Goal: Ask a question: Seek information or help from site administrators or community

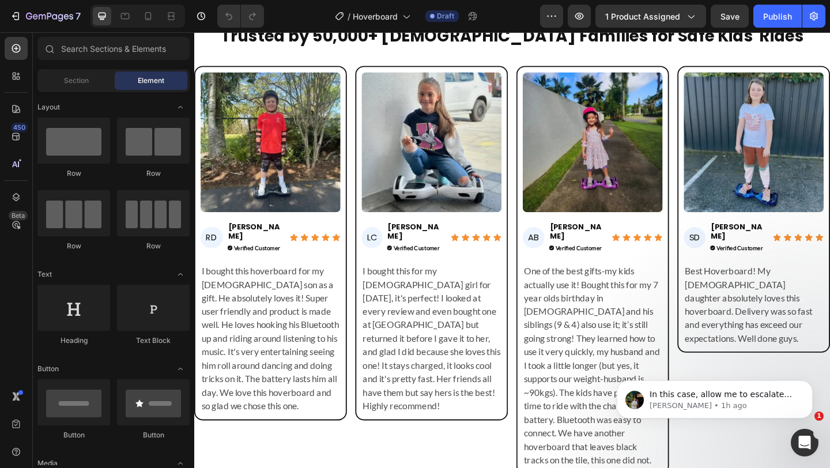
scroll to position [4139, 0]
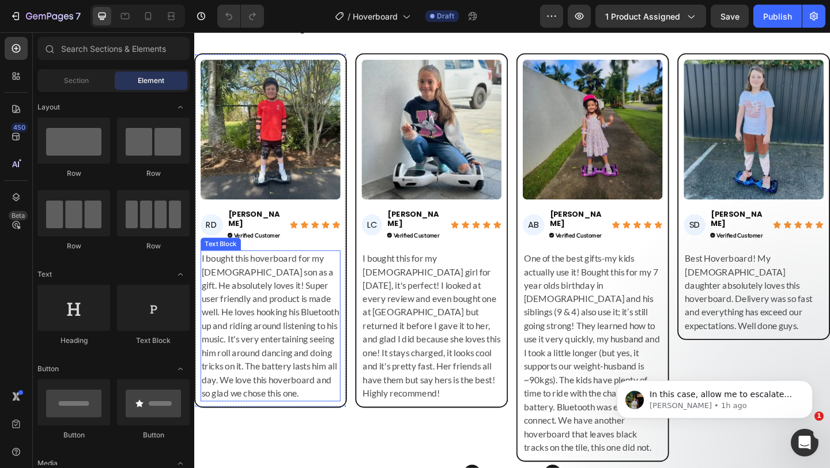
click at [277, 350] on p "I bought this hoverboard for my 10 year old son as a gift. He absolutely loves …" at bounding box center [277, 351] width 150 height 162
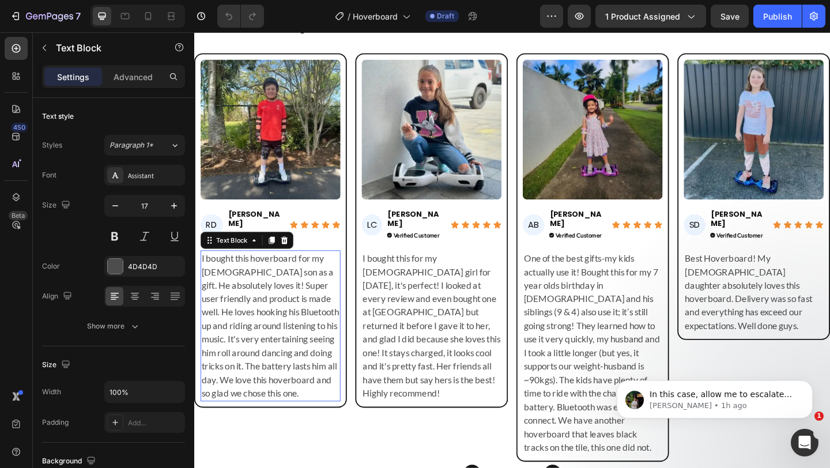
click at [277, 350] on p "I bought this hoverboard for my 10 year old son as a gift. He absolutely loves …" at bounding box center [277, 351] width 150 height 162
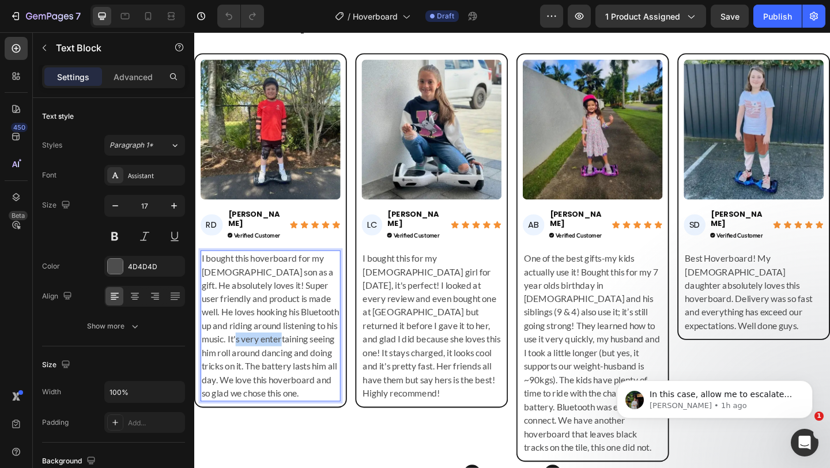
click at [277, 350] on p "I bought this hoverboard for my 10 year old son as a gift. He absolutely loves …" at bounding box center [277, 351] width 150 height 162
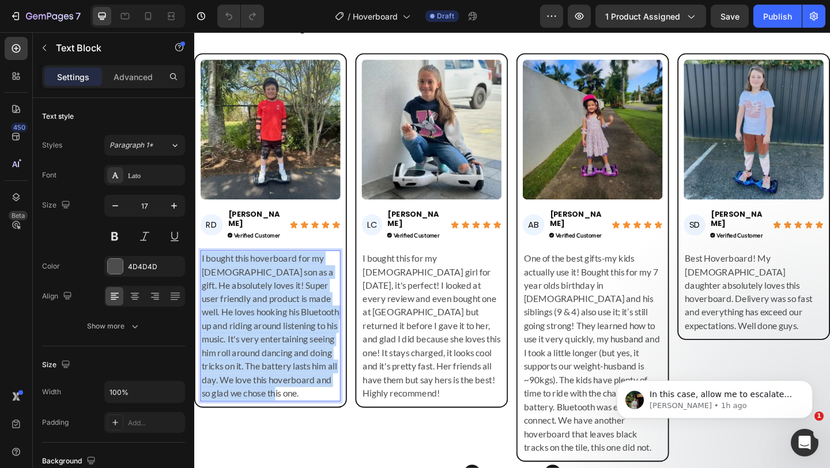
click at [277, 350] on p "I bought this hoverboard for my 10 year old son as a gift. He absolutely loves …" at bounding box center [277, 351] width 150 height 162
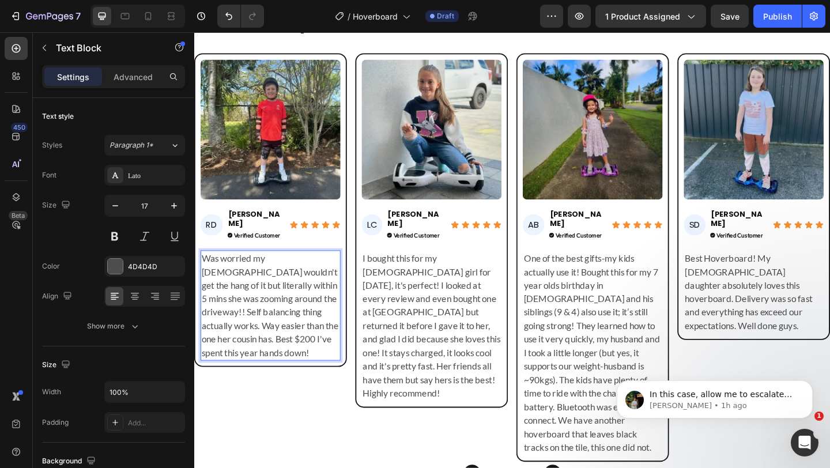
click at [292, 327] on p "Was worried my 7yo wouldn't get the hang of it but literally within 5 mins she …" at bounding box center [277, 329] width 150 height 118
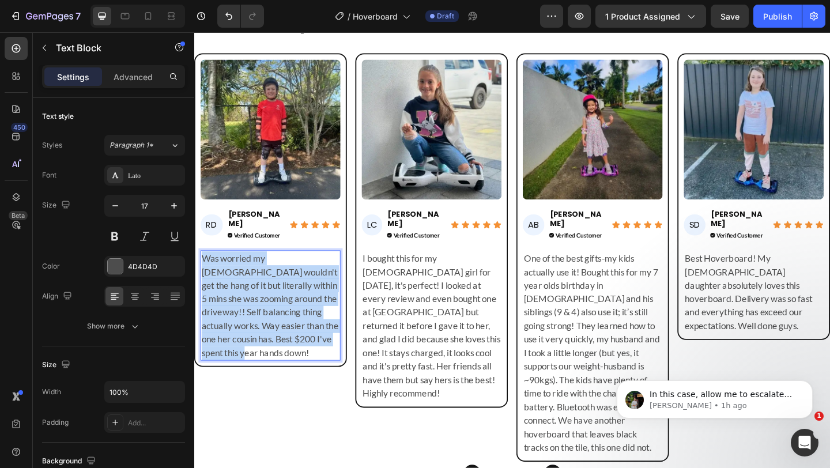
click at [292, 327] on p "Was worried my 7yo wouldn't get the hang of it but literally within 5 mins she …" at bounding box center [277, 329] width 150 height 118
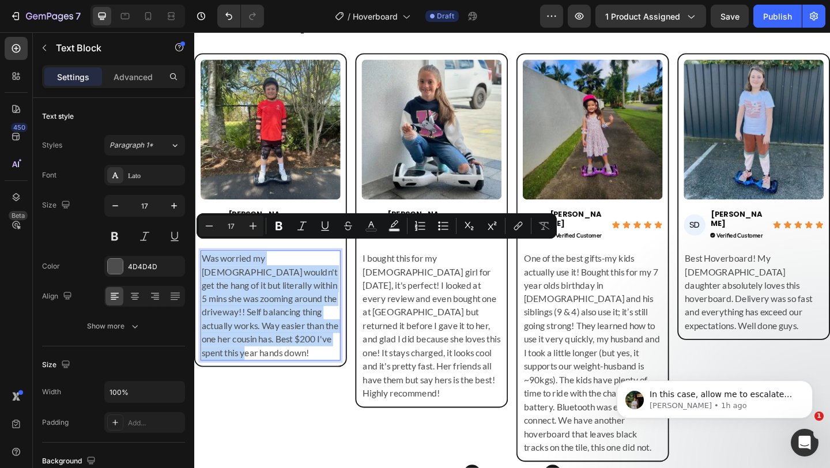
click at [266, 360] on p "Was worried my 7yo wouldn't get the hang of it but literally within 5 mins she …" at bounding box center [277, 329] width 150 height 118
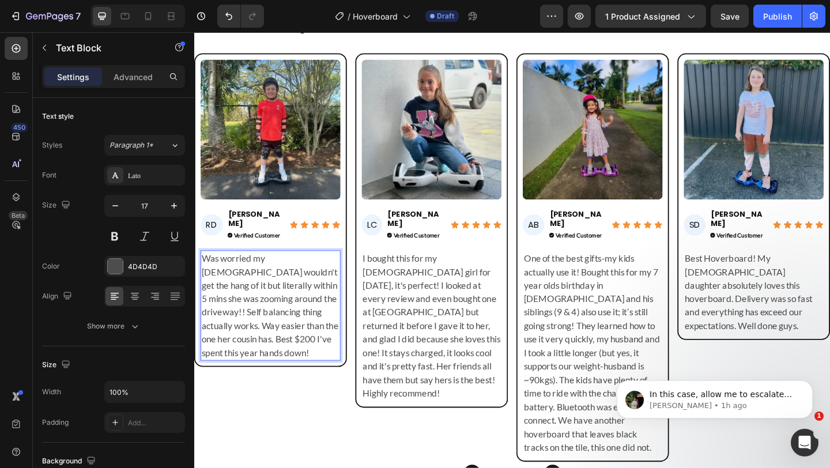
click at [335, 342] on p "Was worried my 7yo wouldn't get the hang of it but literally within 5 mins she …" at bounding box center [277, 329] width 150 height 118
click at [342, 343] on p "Was worried my 7yo wouldn't get the hang of it but literally within 5 mins she …" at bounding box center [277, 329] width 150 height 118
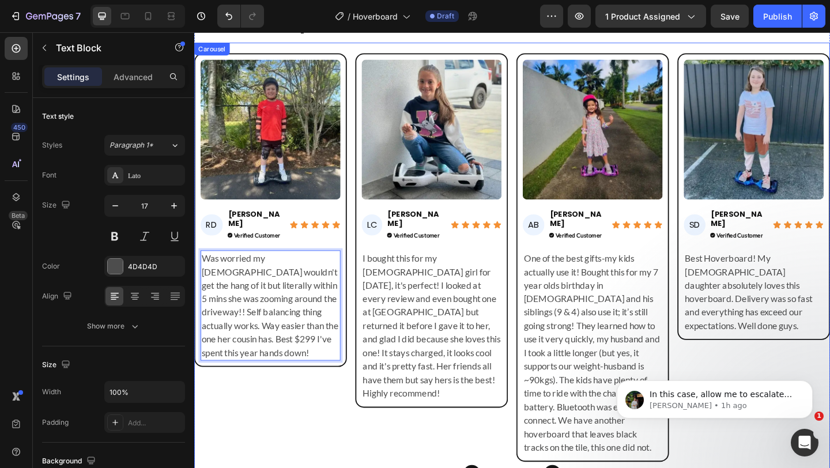
click at [274, 399] on div "Image RD Heading Rachel D. Heading Verified Customer Button Icon Icon Icon Icon…" at bounding box center [277, 277] width 166 height 444
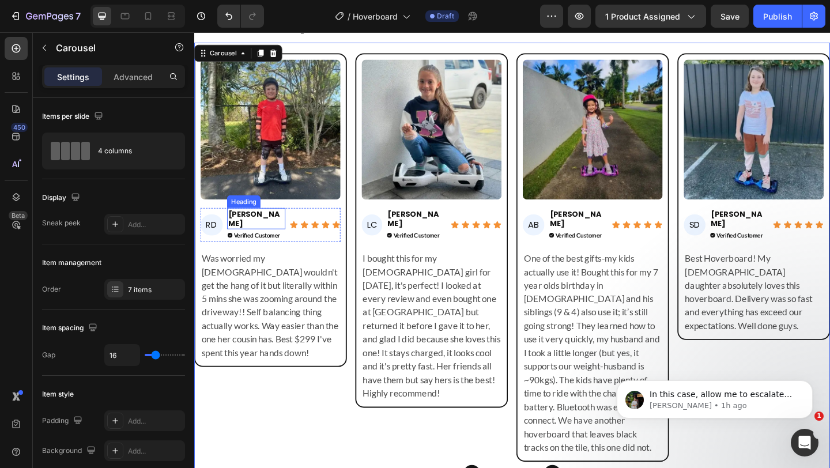
click at [261, 231] on h2 "Rachel D." at bounding box center [261, 234] width 63 height 23
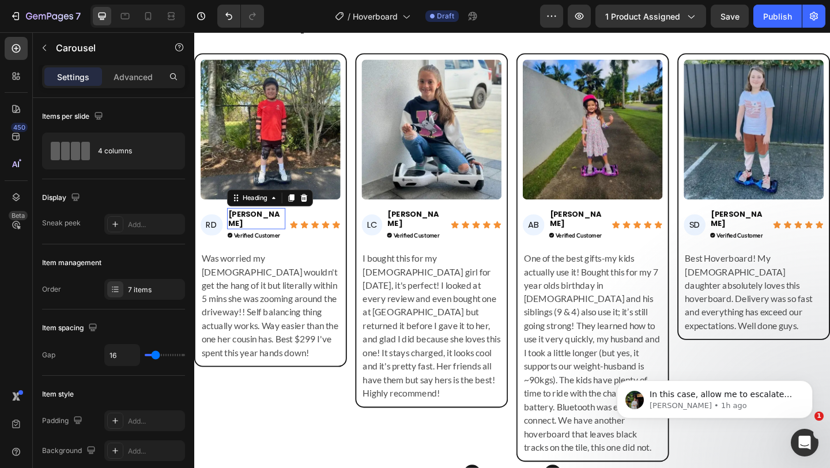
click at [261, 231] on h2 "Rachel D." at bounding box center [261, 234] width 63 height 23
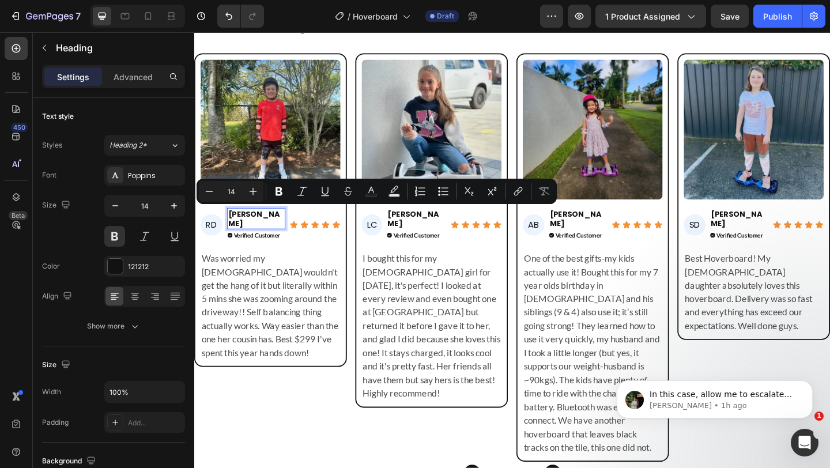
click at [261, 231] on p "Rachel D." at bounding box center [261, 234] width 61 height 21
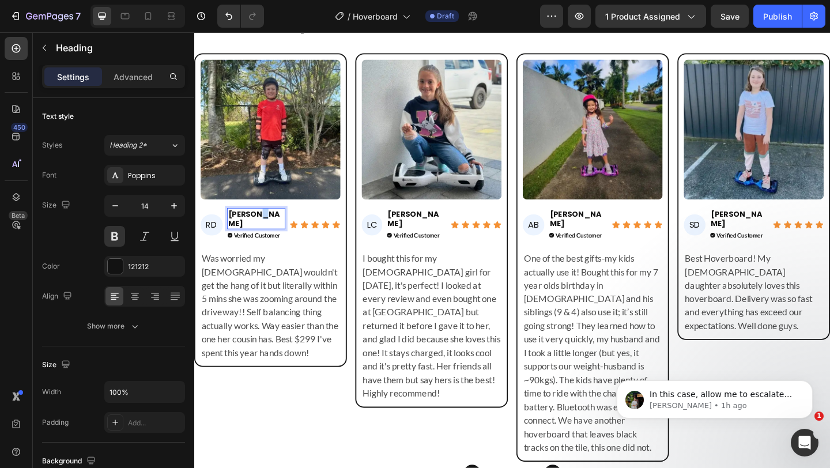
click at [261, 231] on p "Rachel D." at bounding box center [261, 234] width 61 height 21
click at [261, 231] on p "[PERSON_NAME]" at bounding box center [261, 234] width 61 height 21
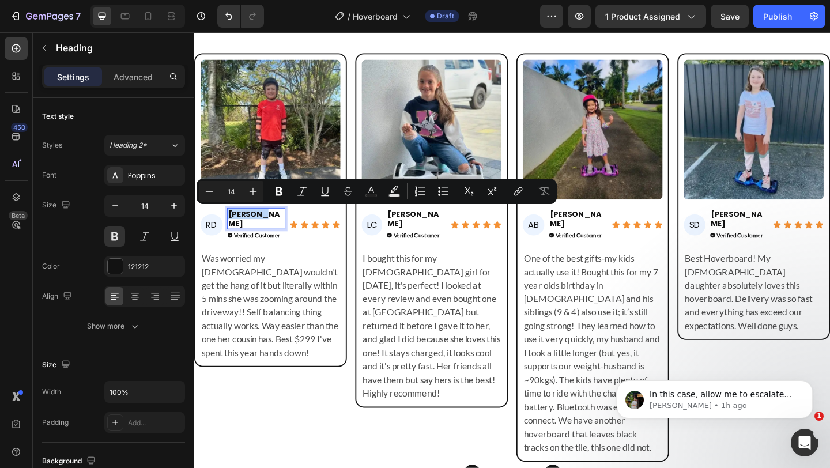
click at [261, 231] on p "[PERSON_NAME]" at bounding box center [261, 234] width 61 height 21
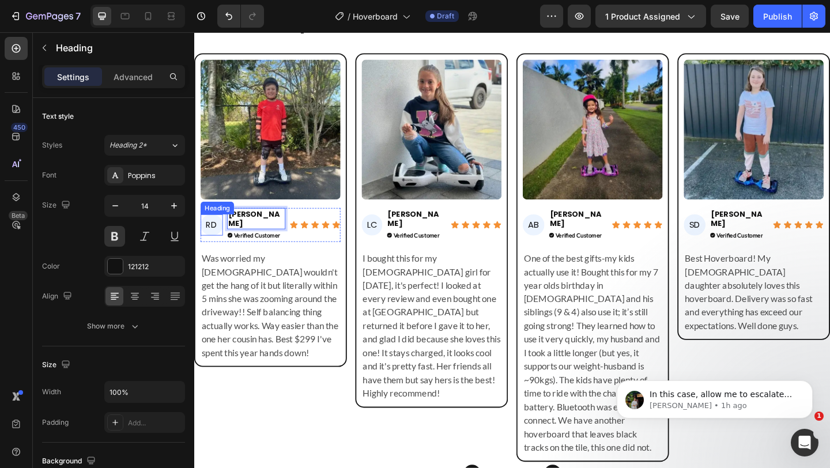
click at [213, 236] on h2 "RD" at bounding box center [213, 242] width 24 height 24
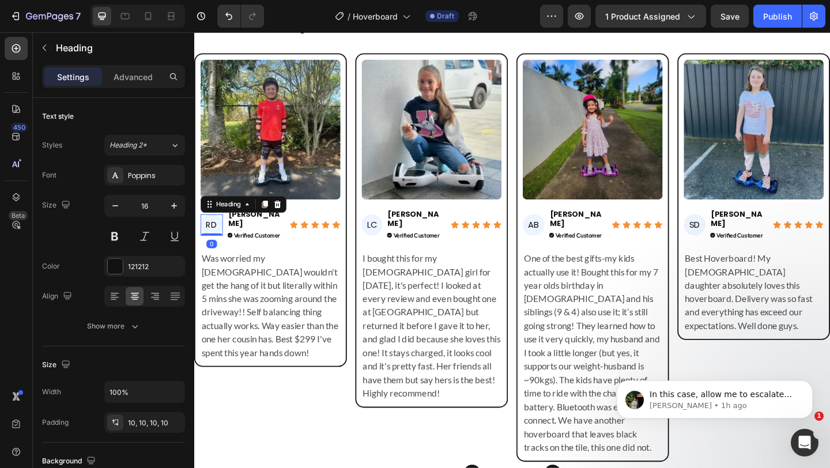
click at [213, 236] on h2 "RD" at bounding box center [213, 242] width 24 height 24
click at [213, 236] on p "RD" at bounding box center [213, 242] width 13 height 12
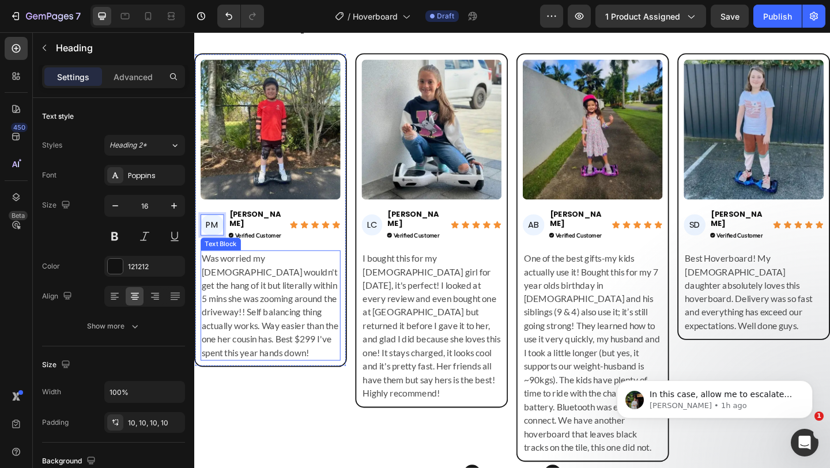
click at [240, 301] on p "Was worried my [DEMOGRAPHIC_DATA] wouldn't get the hang of it but literally wit…" at bounding box center [277, 329] width 150 height 118
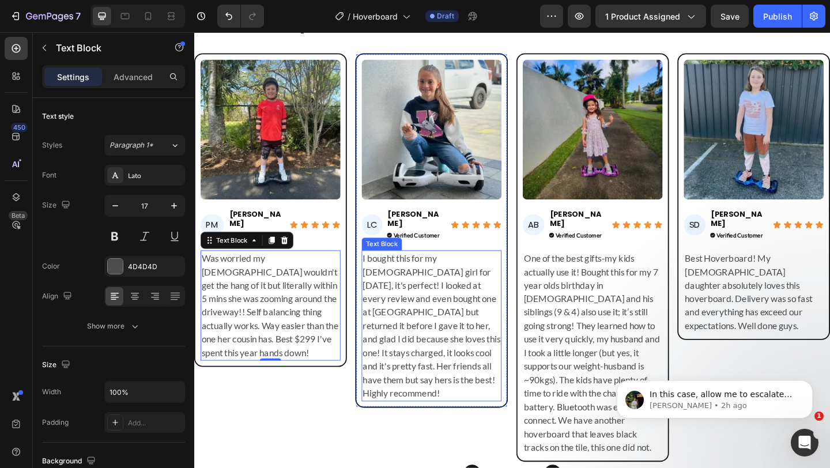
click at [434, 310] on p "I bought this for my 9 year old girl for Easter, it's perfect! I looked at ever…" at bounding box center [453, 351] width 150 height 162
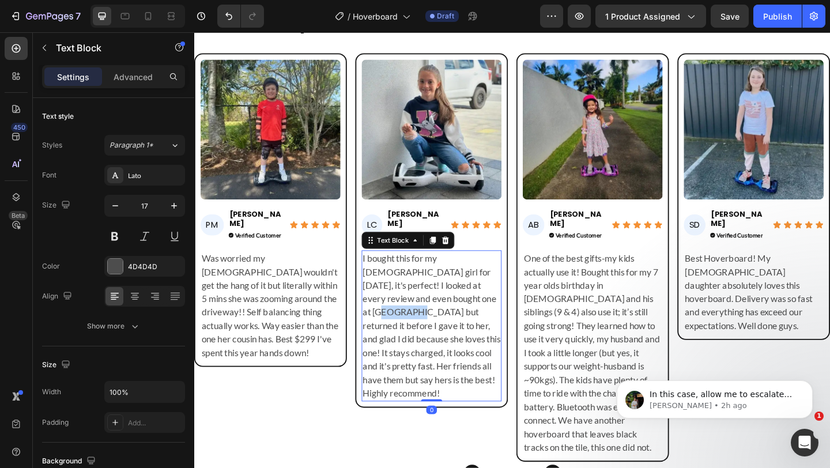
click at [434, 310] on p "I bought this for my 9 year old girl for Easter, it's perfect! I looked at ever…" at bounding box center [453, 351] width 150 height 162
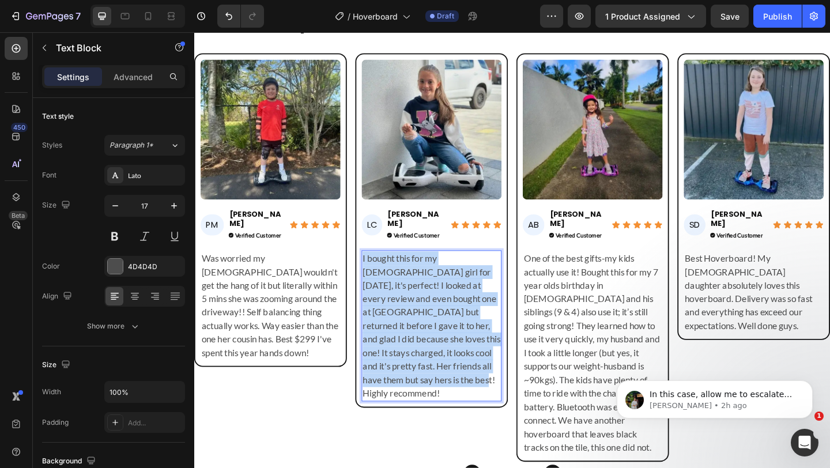
click at [434, 310] on p "I bought this for my 9 year old girl for Easter, it's perfect! I looked at ever…" at bounding box center [453, 351] width 150 height 162
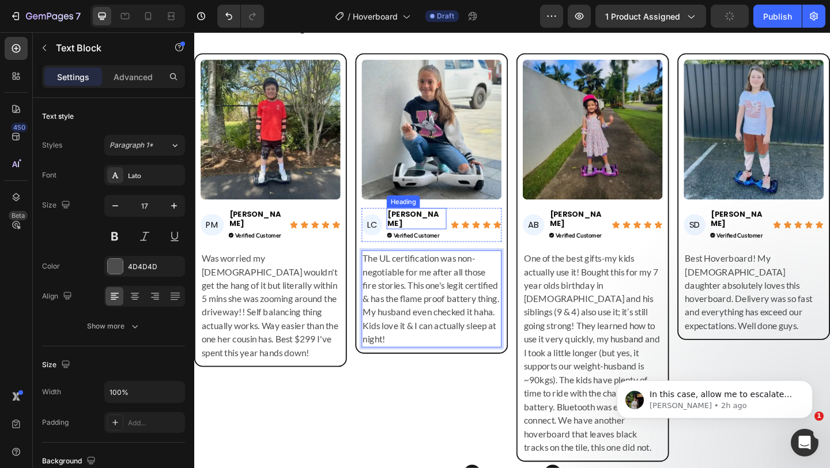
click at [423, 229] on h2 "Lance C." at bounding box center [435, 234] width 65 height 23
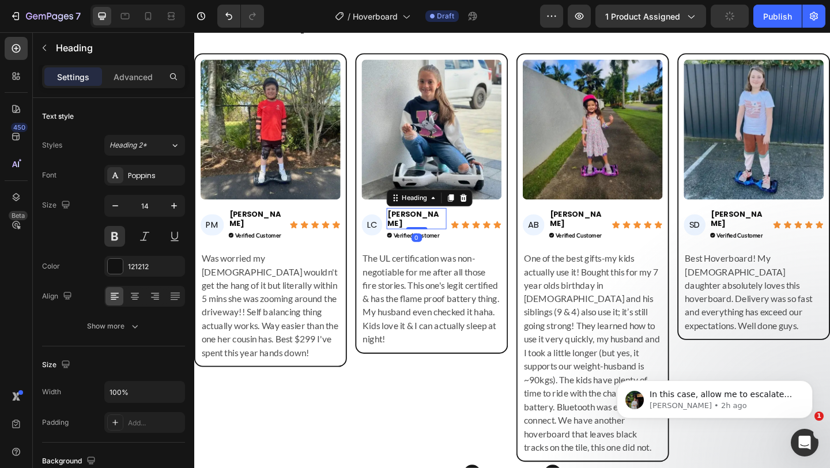
click at [423, 229] on h2 "Lance C." at bounding box center [435, 234] width 65 height 23
click at [423, 229] on p "[PERSON_NAME]" at bounding box center [436, 234] width 63 height 21
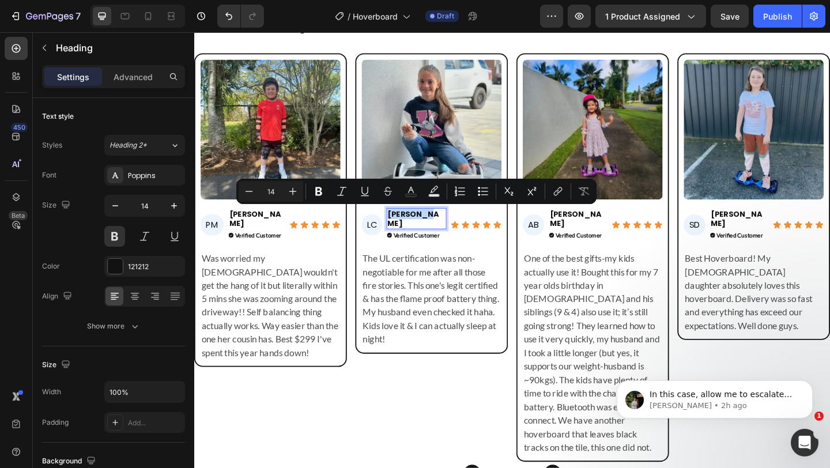
click at [423, 229] on p "[PERSON_NAME]" at bounding box center [436, 234] width 63 height 21
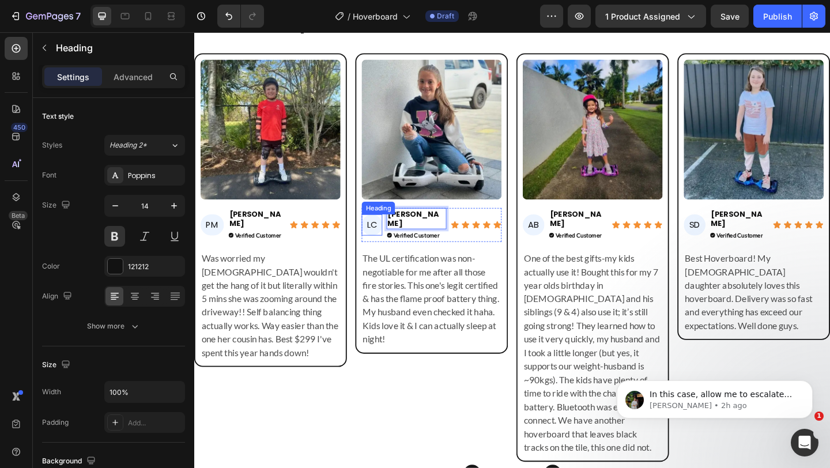
click at [385, 237] on h2 "LC" at bounding box center [387, 242] width 22 height 24
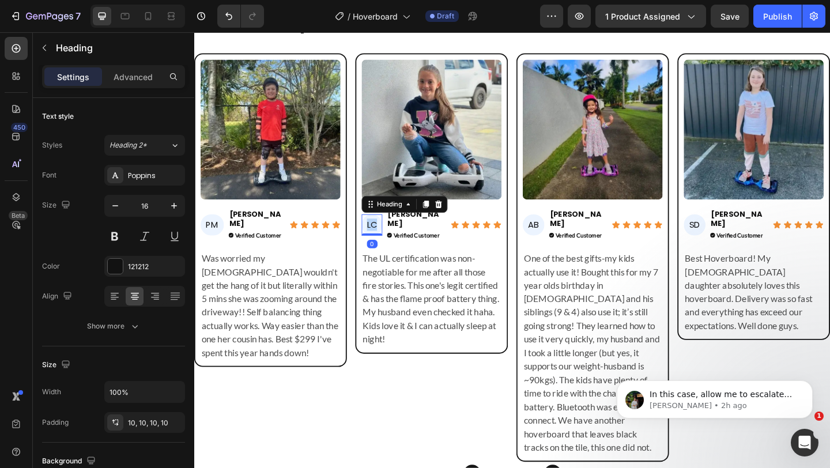
click at [385, 237] on p "LC" at bounding box center [387, 242] width 11 height 12
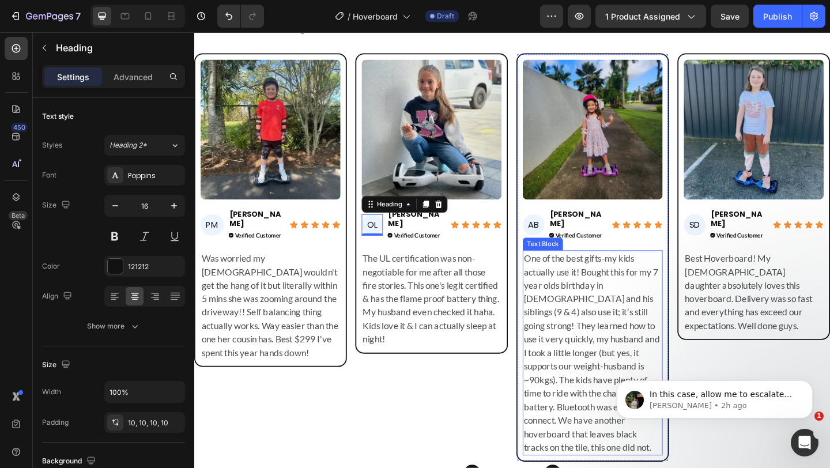
click at [604, 323] on p "One of the best gifts-my kids actually use it! Bought this for my 7 year olds b…" at bounding box center [628, 380] width 150 height 221
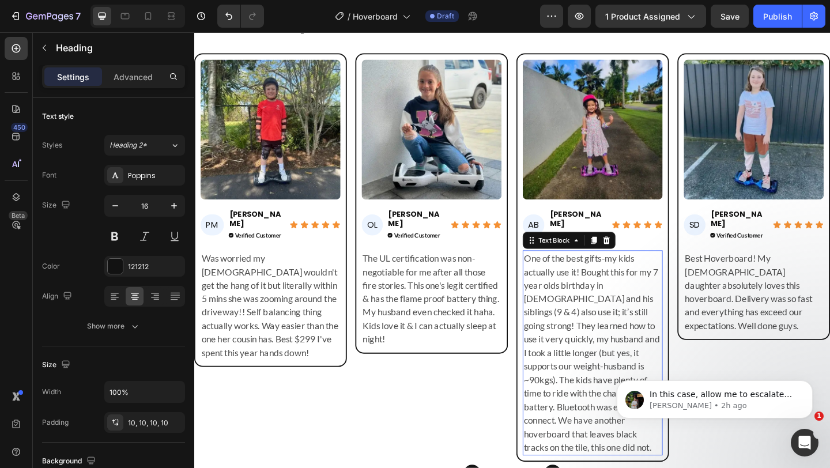
click at [604, 323] on p "One of the best gifts-my kids actually use it! Bought this for my 7 year olds b…" at bounding box center [628, 380] width 150 height 221
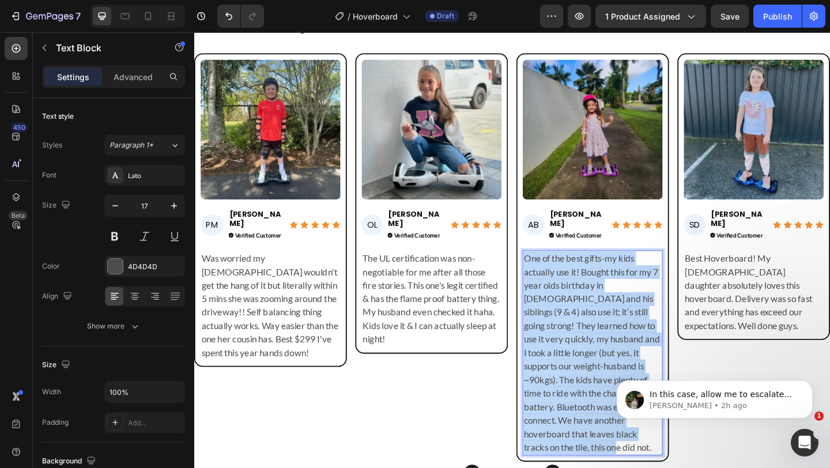
click at [604, 323] on p "One of the best gifts-my kids actually use it! Bought this for my 7 year olds b…" at bounding box center [628, 380] width 150 height 221
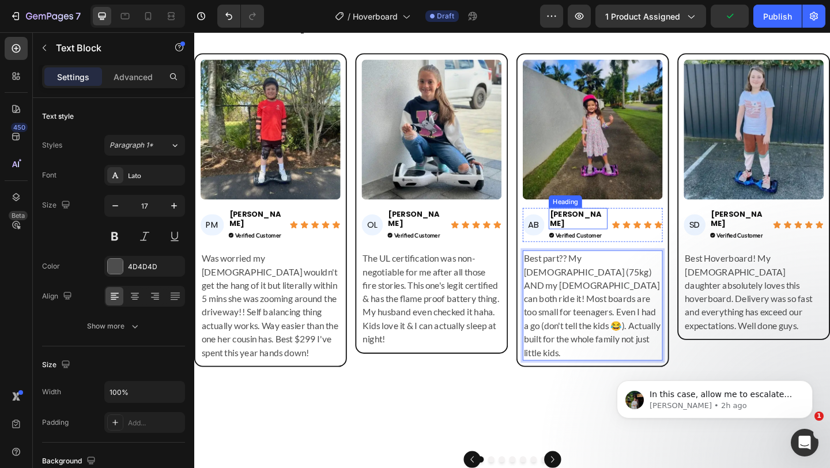
click at [614, 228] on h2 "Anita B." at bounding box center [612, 234] width 64 height 23
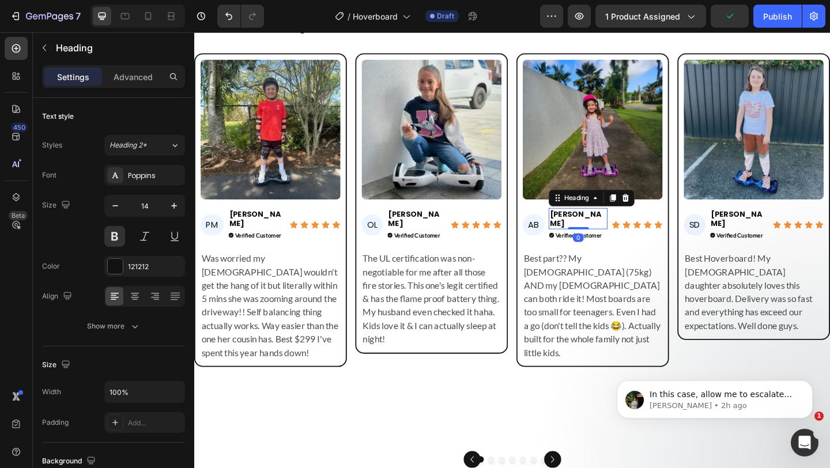
click at [614, 228] on h2 "Anita B." at bounding box center [612, 234] width 64 height 23
click at [614, 228] on p "[PERSON_NAME]" at bounding box center [612, 234] width 62 height 21
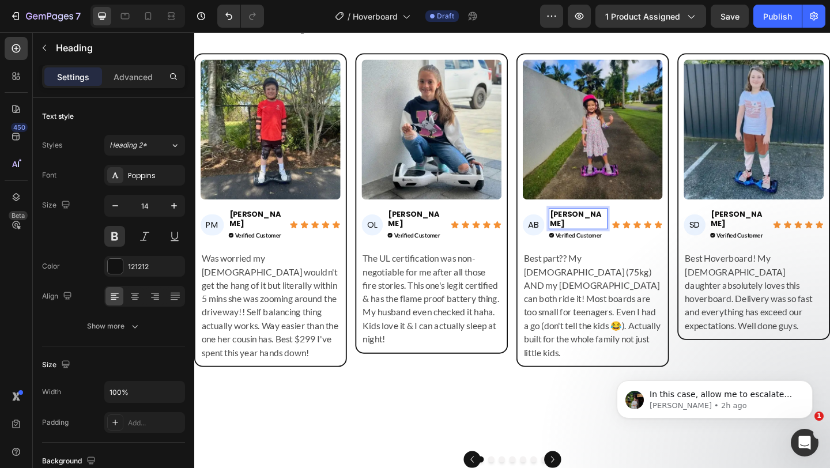
click at [614, 228] on p "[PERSON_NAME]" at bounding box center [612, 234] width 62 height 21
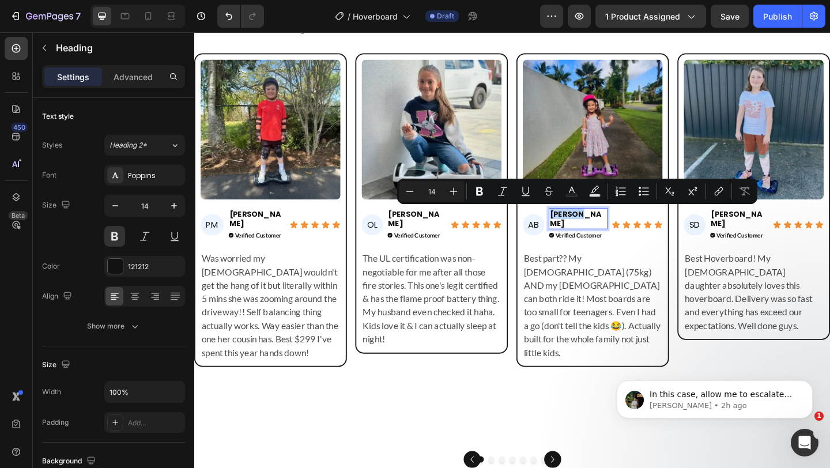
click at [614, 228] on p "[PERSON_NAME]" at bounding box center [612, 234] width 62 height 21
click at [563, 237] on h2 "AB" at bounding box center [564, 242] width 24 height 24
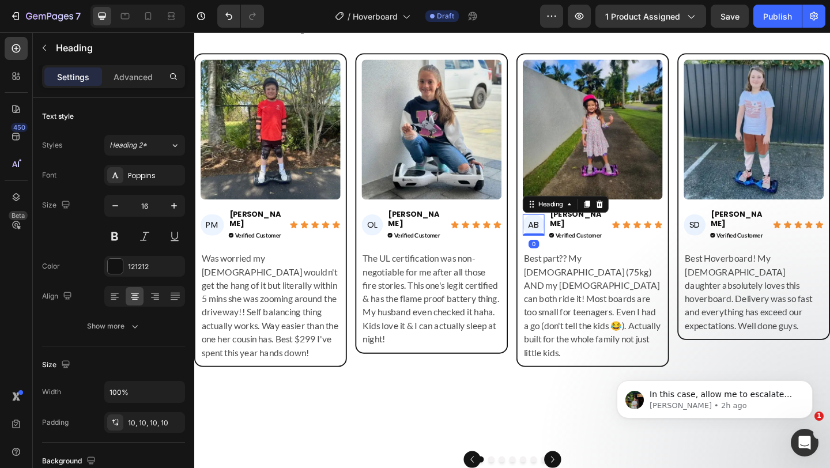
click at [563, 237] on h2 "AB" at bounding box center [564, 242] width 24 height 24
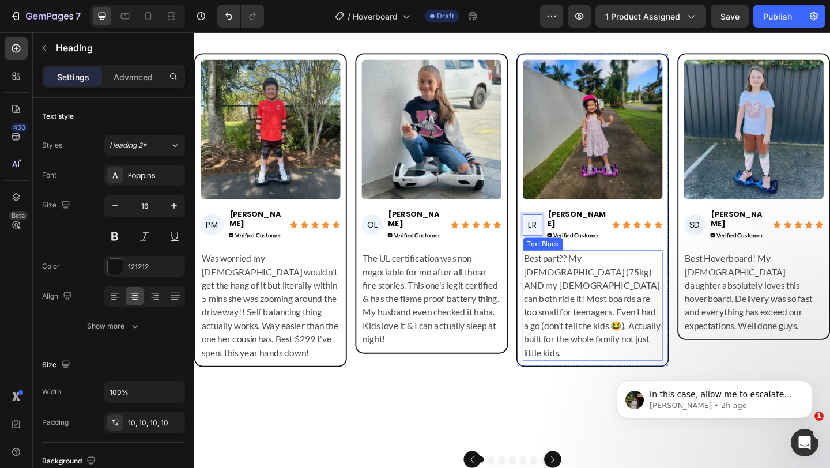
click at [593, 280] on p "Best part?? My [DEMOGRAPHIC_DATA] (75kg) AND my [DEMOGRAPHIC_DATA] can both rid…" at bounding box center [628, 329] width 150 height 118
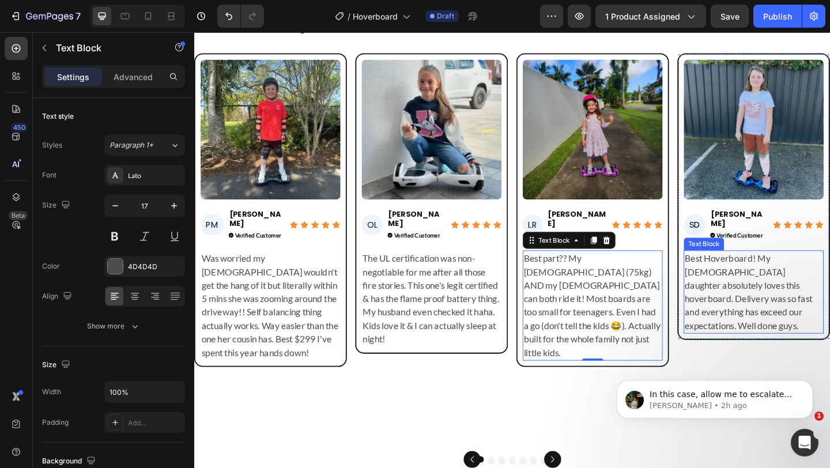
click at [752, 282] on p "Best Hoverboard! My 8 year old daughter absolutely loves this hoverboard. Deliv…" at bounding box center [803, 314] width 150 height 88
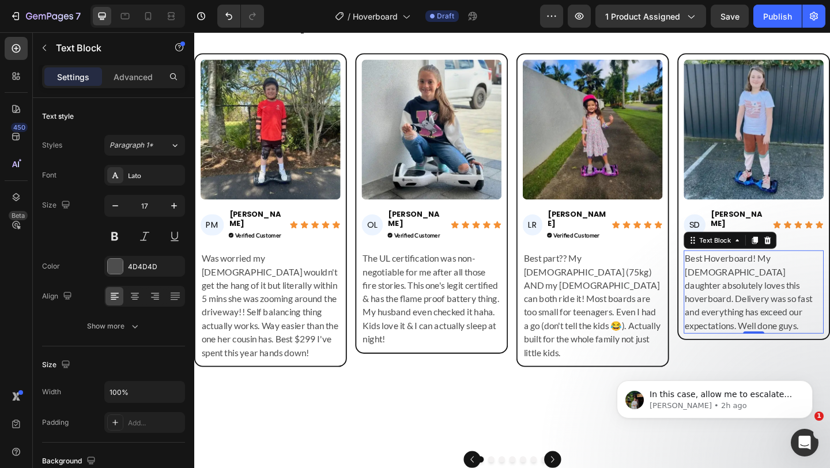
click at [752, 282] on p "Best Hoverboard! My 8 year old daughter absolutely loves this hoverboard. Deliv…" at bounding box center [803, 314] width 150 height 88
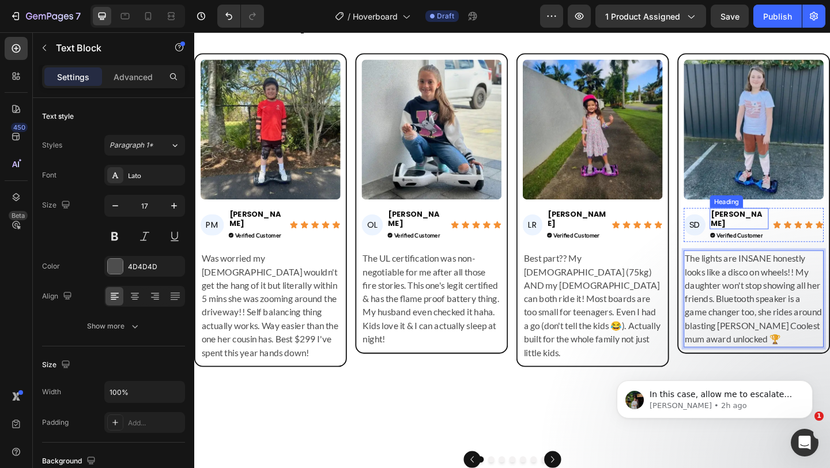
click at [793, 227] on h2 "Scott D." at bounding box center [787, 234] width 64 height 23
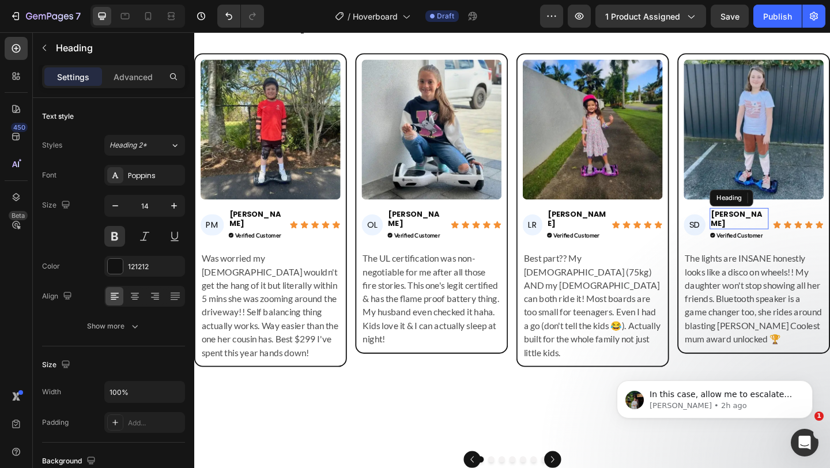
click at [793, 227] on h2 "Scott D." at bounding box center [787, 234] width 64 height 23
click at [793, 227] on p "Scott D." at bounding box center [787, 234] width 62 height 21
click at [793, 227] on p "[PERSON_NAME]" at bounding box center [787, 234] width 62 height 21
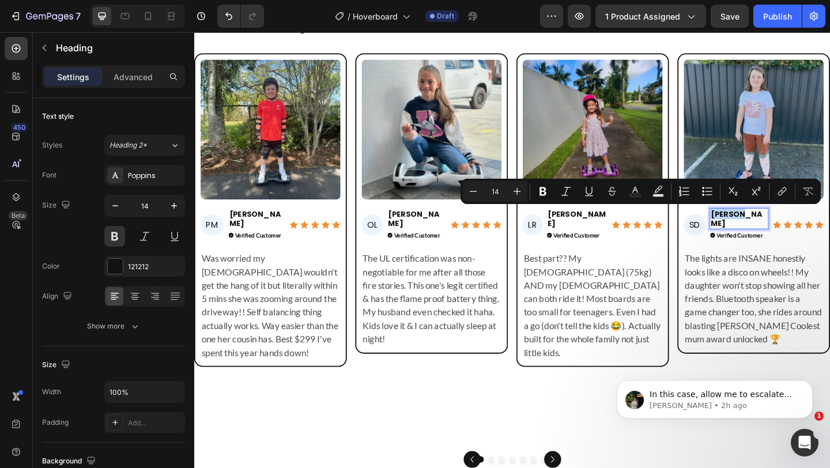
click at [793, 227] on p "[PERSON_NAME]" at bounding box center [787, 234] width 62 height 21
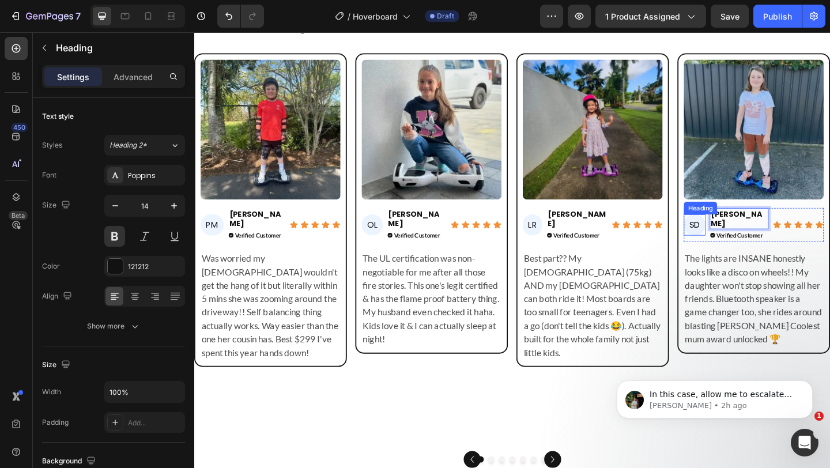
click at [733, 237] on h2 "SD" at bounding box center [739, 242] width 24 height 24
click at [733, 237] on p "SD" at bounding box center [739, 242] width 12 height 12
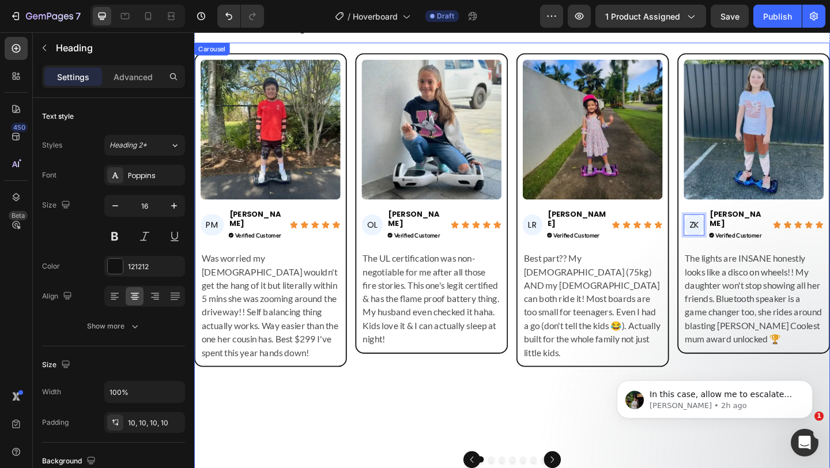
click at [676, 366] on div "Image LR Heading Liam R. Heading Verified Customer Button Icon Icon Icon Icon I…" at bounding box center [628, 269] width 166 height 429
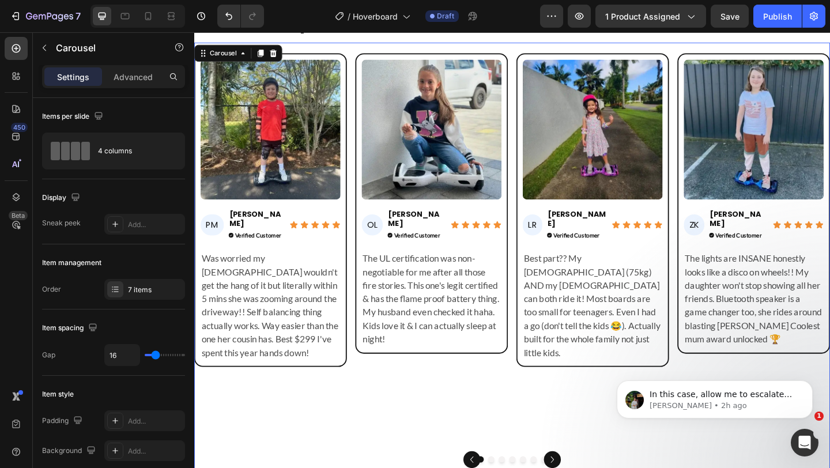
click at [717, 342] on div "Image PM Heading Priya M. Heading Verified Customer Button Icon Icon Icon Icon …" at bounding box center [540, 269] width 692 height 429
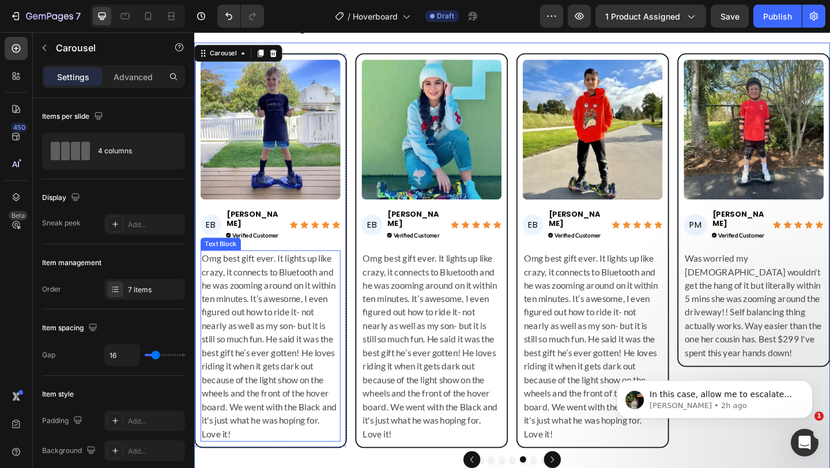
click at [312, 335] on p "Omg best gift ever. It lights up like crazy, it connects to Bluetooth and he wa…" at bounding box center [277, 373] width 150 height 206
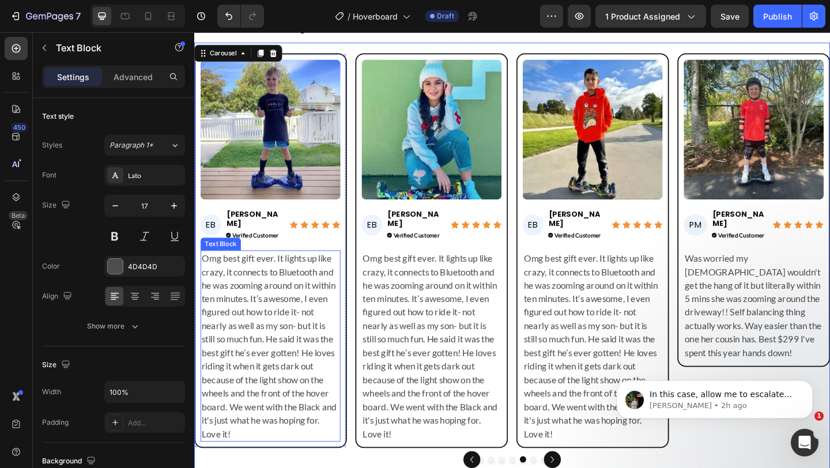
click at [312, 335] on p "Omg best gift ever. It lights up like crazy, it connects to Bluetooth and he wa…" at bounding box center [277, 373] width 150 height 206
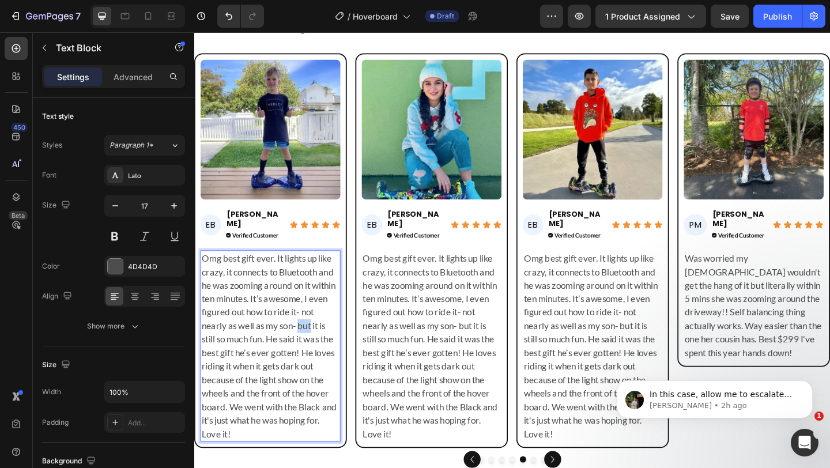
click at [312, 335] on p "Omg best gift ever. It lights up like crazy, it connects to Bluetooth and he wa…" at bounding box center [277, 373] width 150 height 206
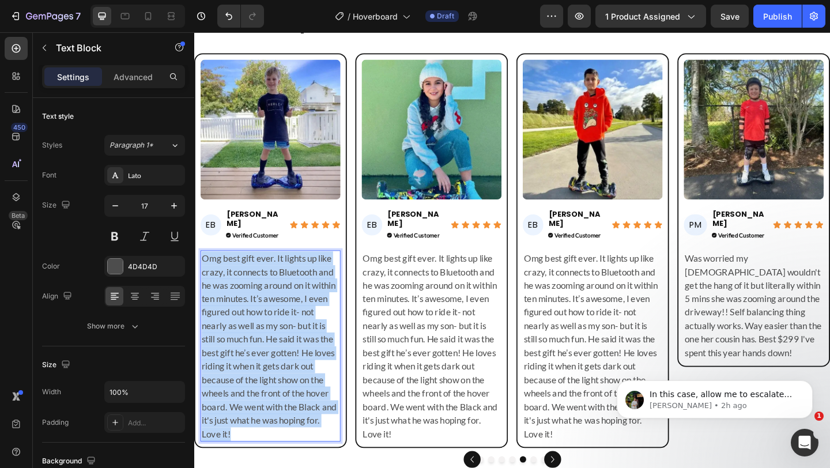
click at [312, 335] on p "Omg best gift ever. It lights up like crazy, it connects to Bluetooth and he wa…" at bounding box center [277, 373] width 150 height 206
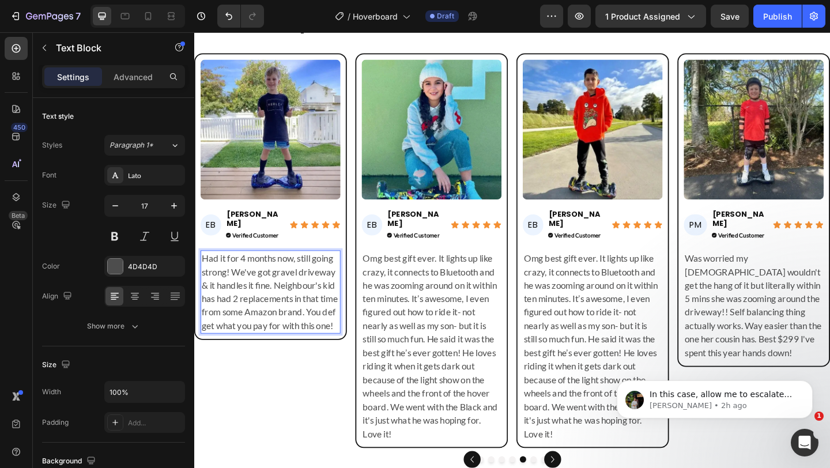
click at [312, 335] on p "Had it for 4 months now, still going strong! We've got gravel driveway & it han…" at bounding box center [277, 314] width 150 height 88
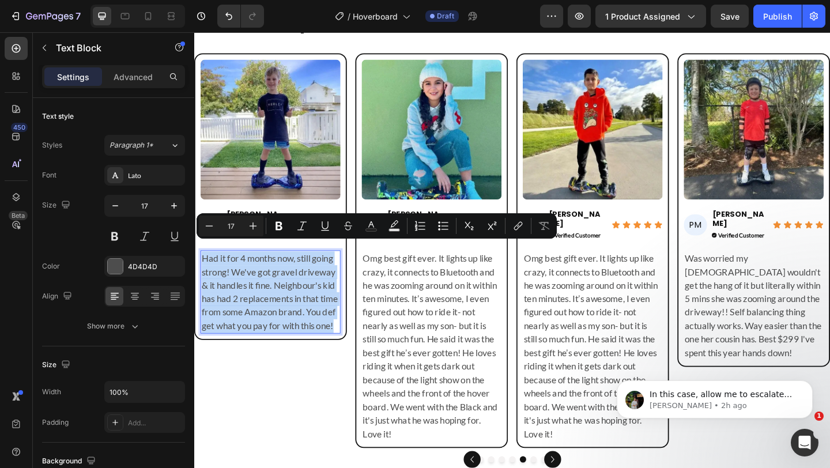
click at [297, 322] on p "Had it for 4 months now, still going strong! We've got gravel driveway & it han…" at bounding box center [277, 314] width 150 height 88
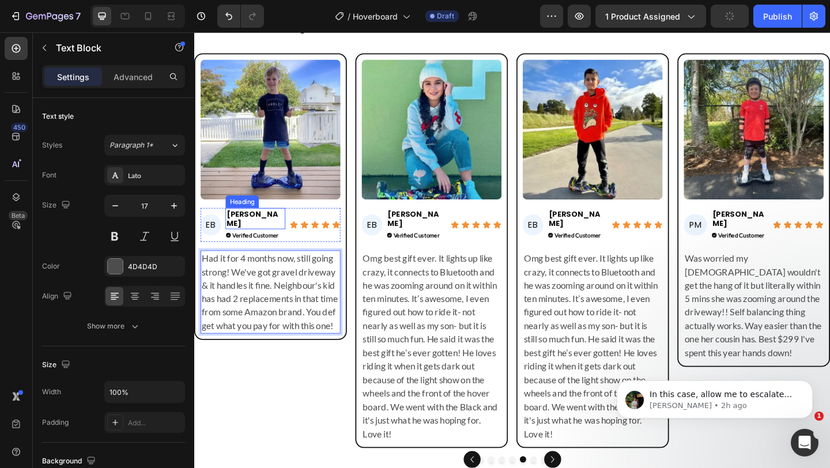
click at [269, 232] on h2 "Eric B." at bounding box center [260, 234] width 65 height 23
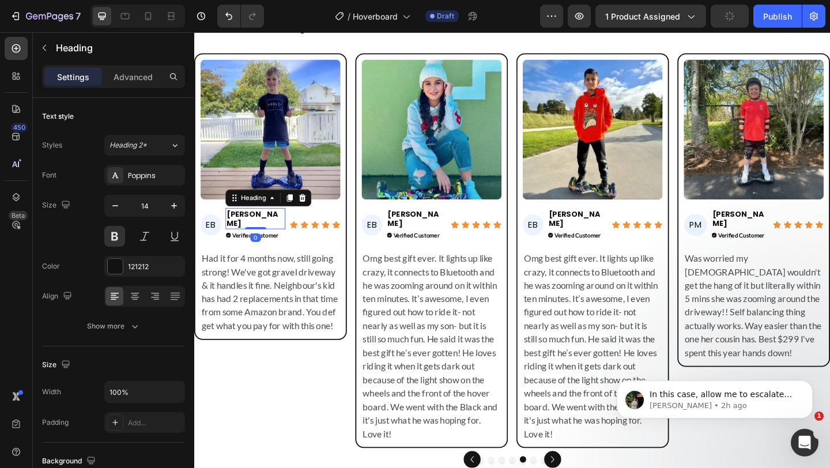
click at [269, 232] on h2 "Eric B." at bounding box center [260, 234] width 65 height 23
click at [269, 232] on p "[PERSON_NAME]" at bounding box center [260, 234] width 63 height 21
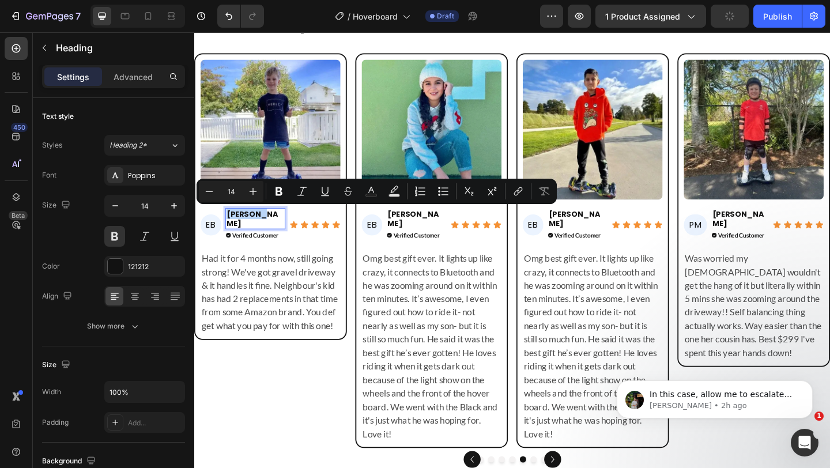
click at [269, 232] on p "[PERSON_NAME]" at bounding box center [260, 234] width 63 height 21
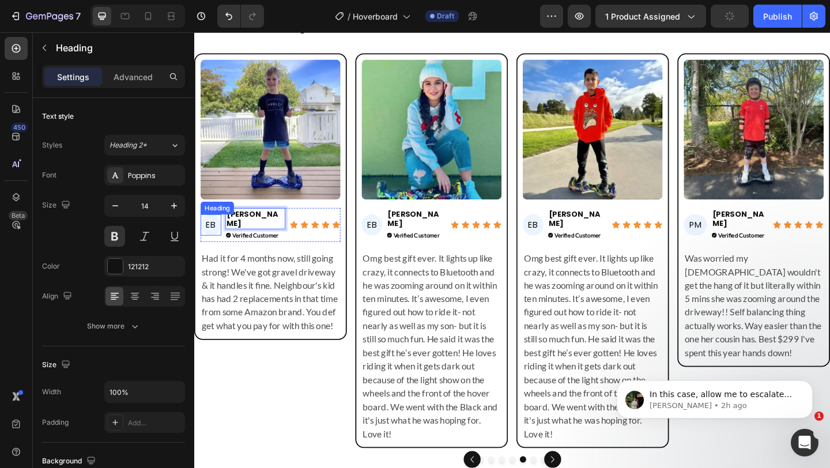
click at [211, 237] on h2 "EB" at bounding box center [212, 242] width 22 height 24
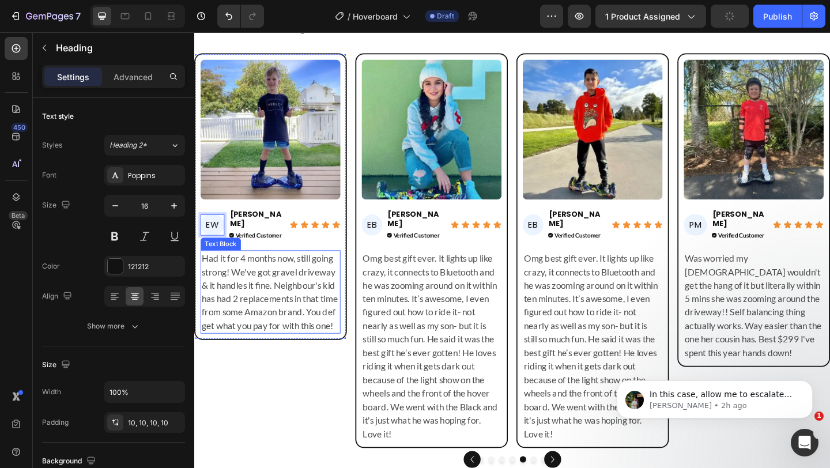
click at [227, 296] on p "Had it for 4 months now, still going strong! We've got gravel driveway & it han…" at bounding box center [277, 314] width 150 height 88
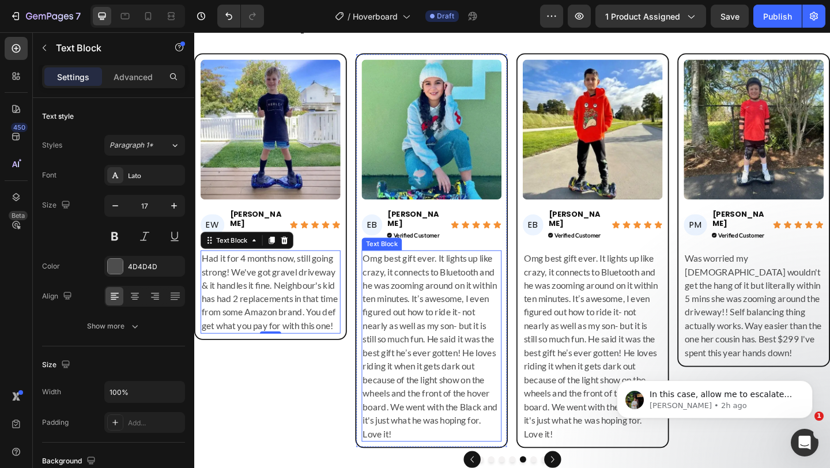
click at [455, 296] on p "Omg best gift ever. It lights up like crazy, it connects to Bluetooth and he wa…" at bounding box center [453, 373] width 150 height 206
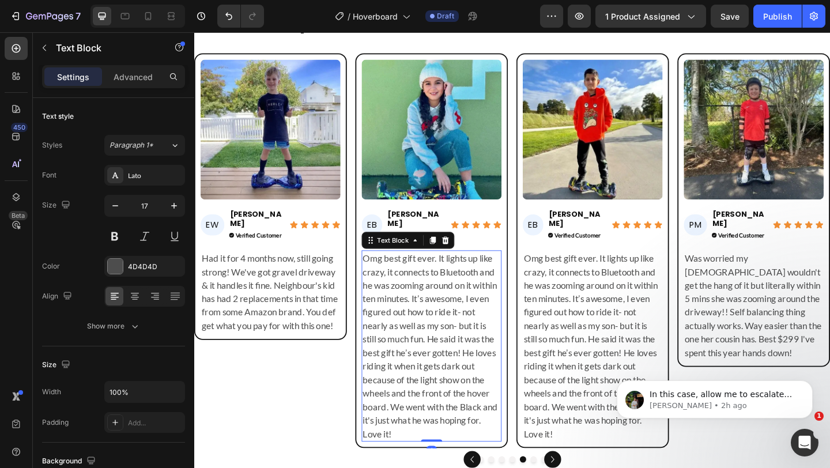
click at [455, 296] on p "Omg best gift ever. It lights up like crazy, it connects to Bluetooth and he wa…" at bounding box center [453, 373] width 150 height 206
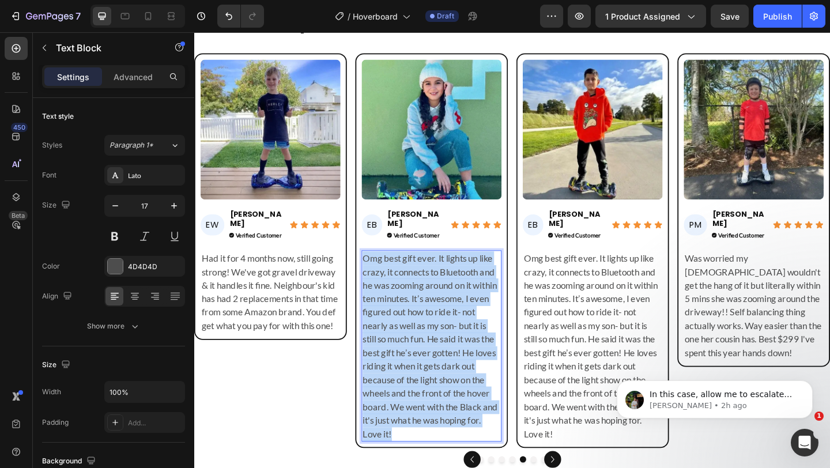
click at [455, 296] on p "Omg best gift ever. It lights up like crazy, it connects to Bluetooth and he wa…" at bounding box center [453, 373] width 150 height 206
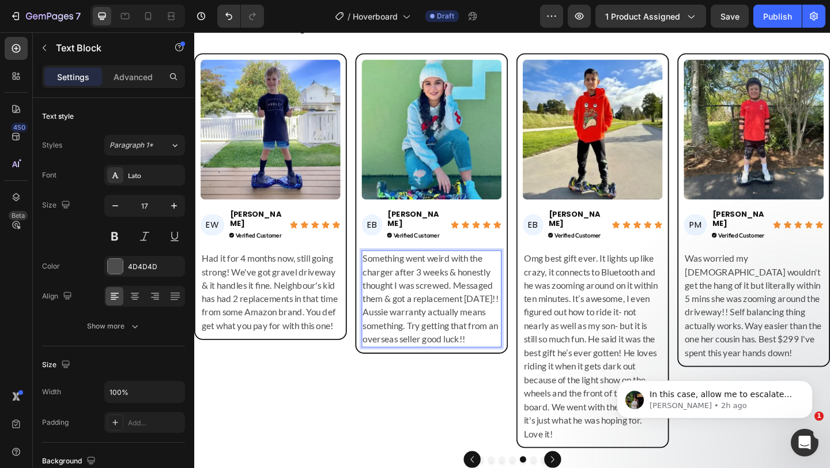
click at [455, 296] on p "Something went weird with the charger after 3 weeks & honestly thought I was sc…" at bounding box center [453, 321] width 150 height 103
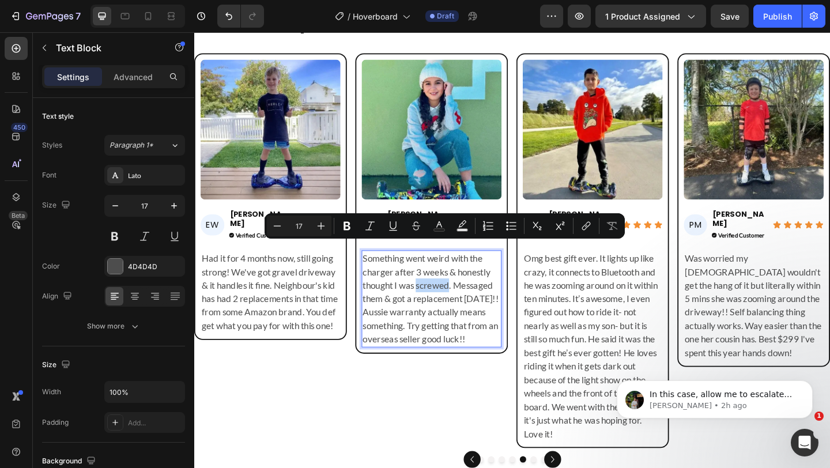
click at [455, 296] on p "Something went weird with the charger after 3 weeks & honestly thought I was sc…" at bounding box center [453, 321] width 150 height 103
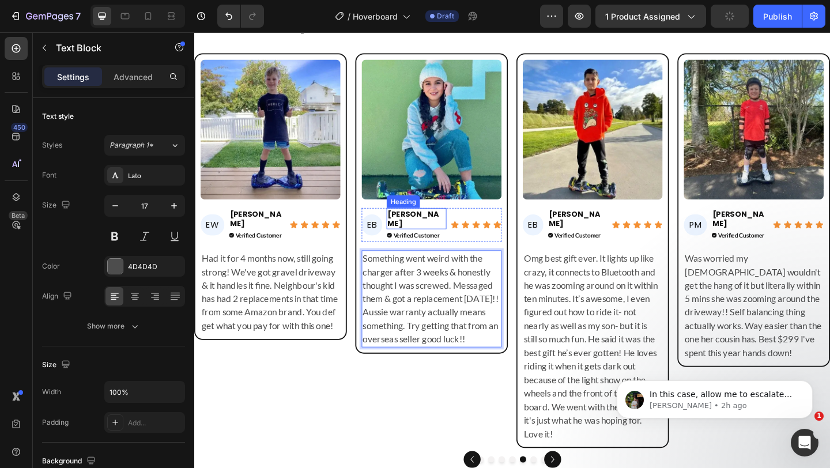
click at [433, 228] on h2 "Eric B." at bounding box center [435, 234] width 65 height 23
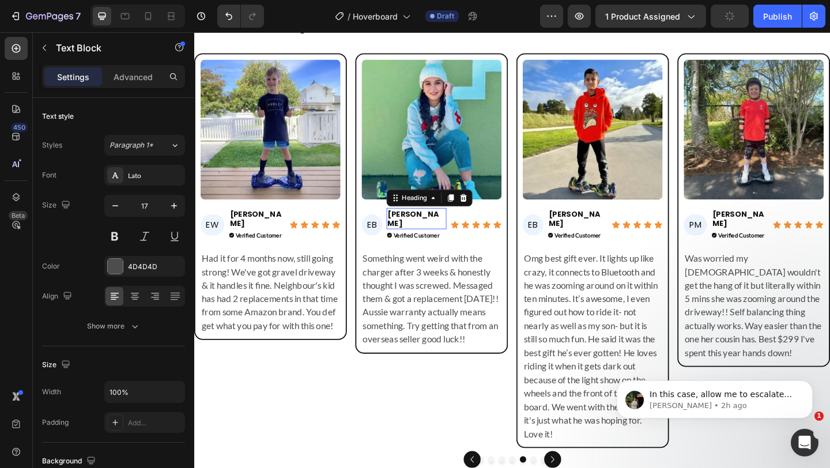
click at [433, 228] on h2 "Eric B." at bounding box center [435, 234] width 65 height 23
click at [433, 228] on p "Eric B." at bounding box center [436, 234] width 63 height 21
click at [433, 228] on p "[PERSON_NAME]" at bounding box center [436, 234] width 63 height 21
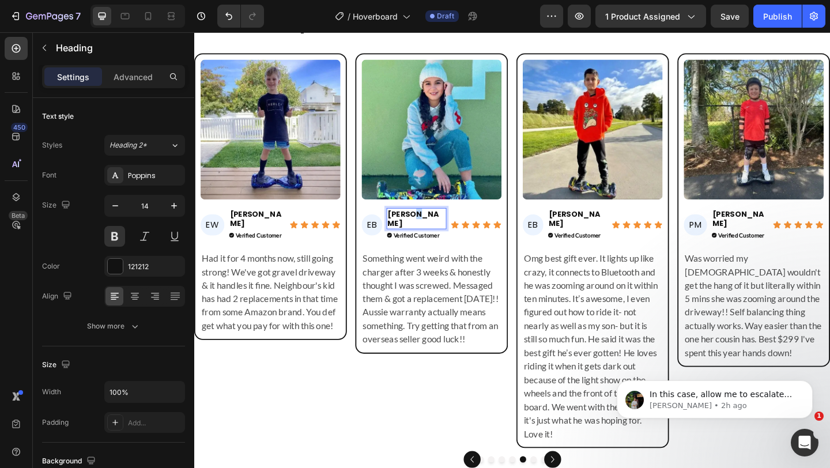
click at [433, 228] on p "[PERSON_NAME]" at bounding box center [436, 234] width 63 height 21
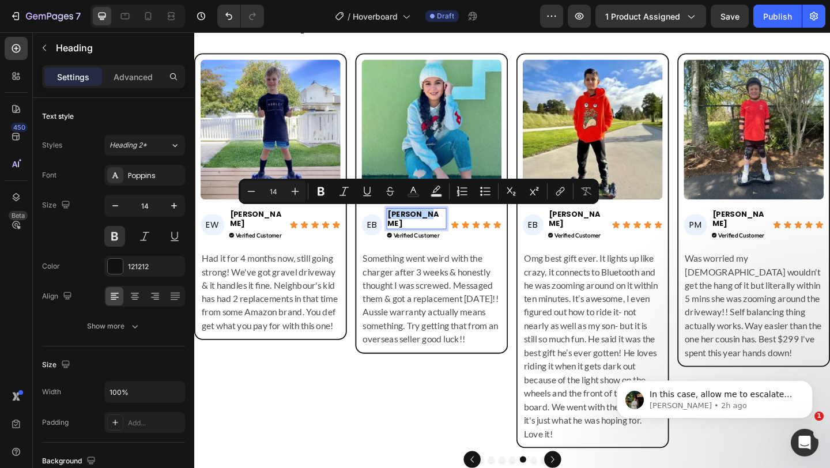
click at [433, 228] on p "[PERSON_NAME]" at bounding box center [436, 234] width 63 height 21
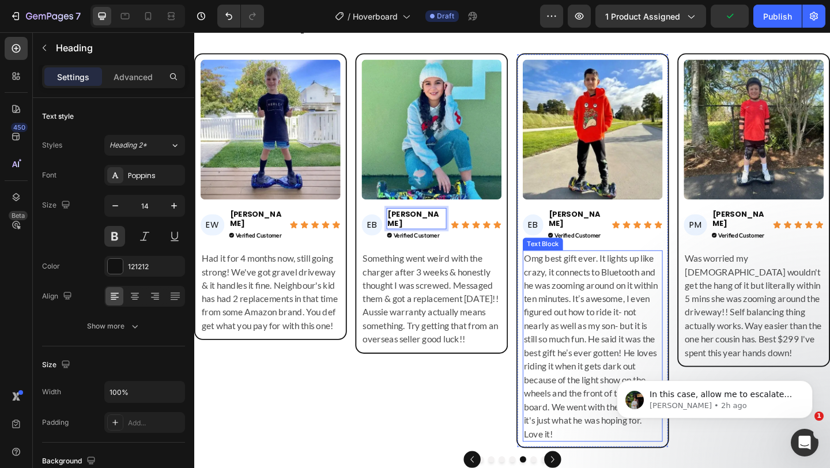
click at [572, 341] on p "Omg best gift ever. It lights up like crazy, it connects to Bluetooth and he wa…" at bounding box center [628, 373] width 150 height 206
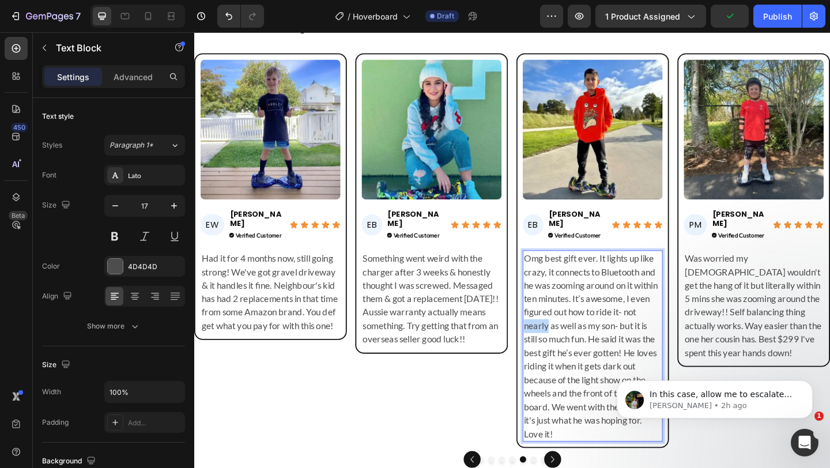
click at [572, 341] on p "Omg best gift ever. It lights up like crazy, it connects to Bluetooth and he wa…" at bounding box center [628, 373] width 150 height 206
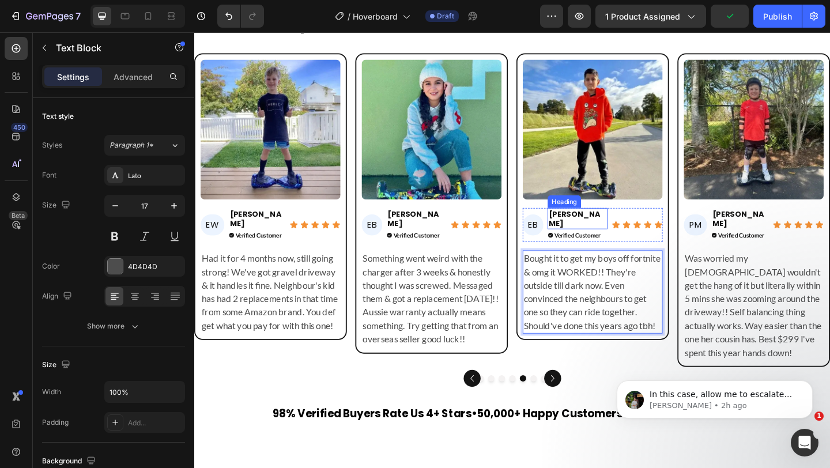
click at [620, 228] on h2 "Eric B." at bounding box center [611, 234] width 65 height 23
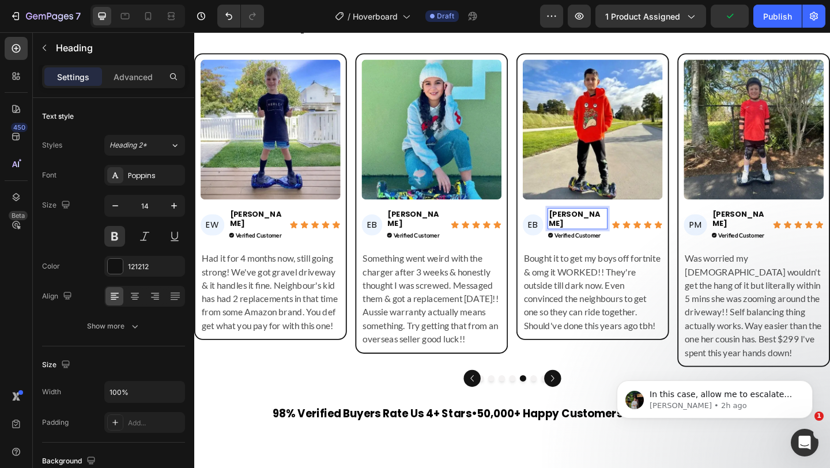
click at [620, 228] on p "Eric B." at bounding box center [611, 234] width 63 height 21
click at [620, 228] on p "[PERSON_NAME]" at bounding box center [611, 234] width 63 height 21
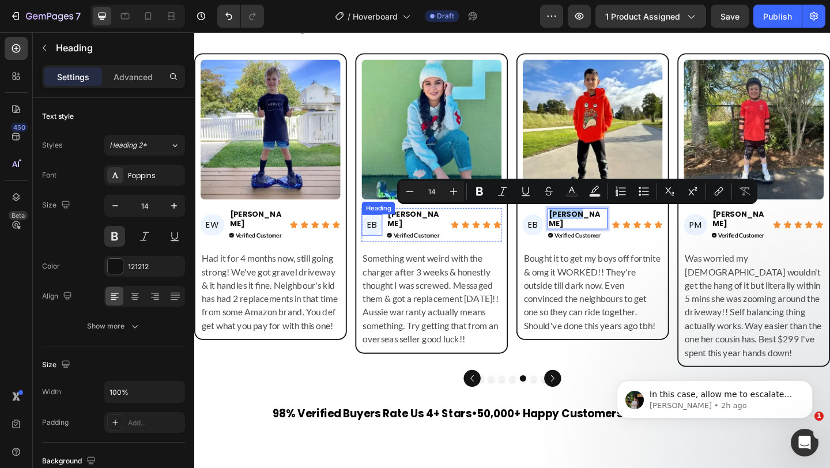
click at [389, 238] on h2 "EB" at bounding box center [387, 242] width 22 height 24
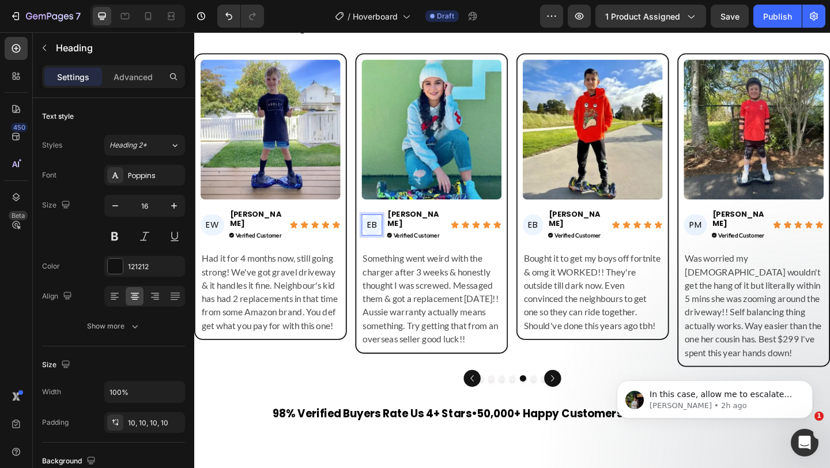
click at [389, 238] on p "EB" at bounding box center [387, 242] width 11 height 12
click at [561, 236] on h2 "EB" at bounding box center [563, 242] width 22 height 24
click at [561, 236] on p "EB" at bounding box center [562, 242] width 11 height 12
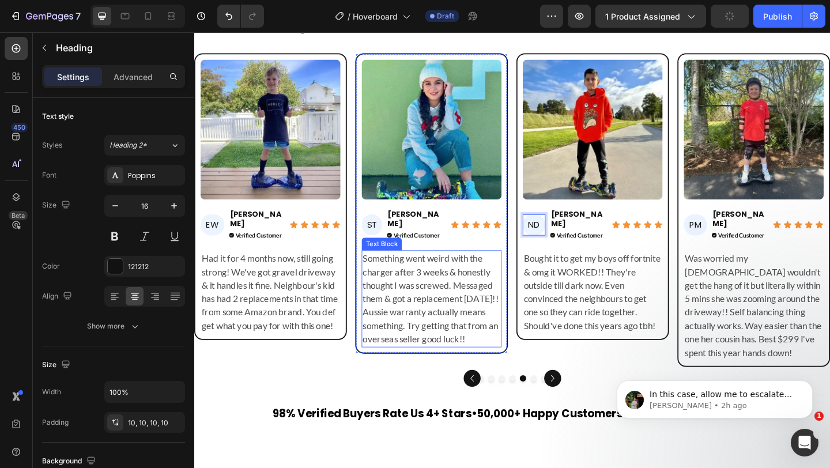
click at [527, 303] on div "Something went weird with the charger after 3 weeks & honestly thought I was sc…" at bounding box center [452, 321] width 152 height 105
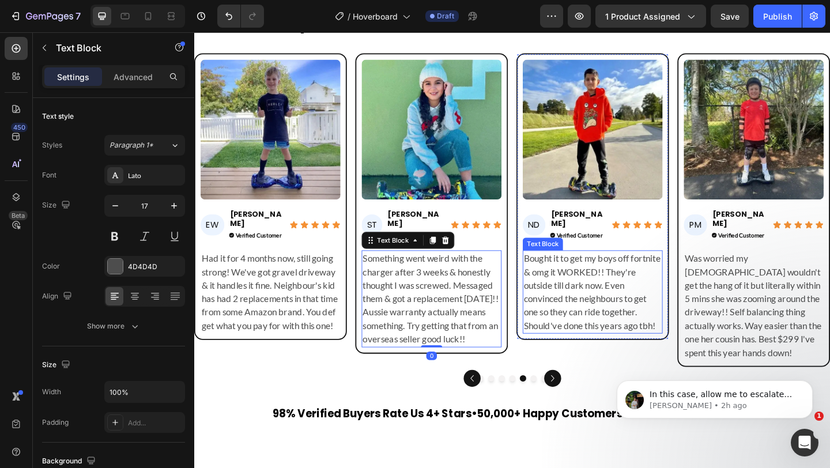
click at [598, 297] on p "Bought it to get my boys off fortnite & omg it WORKED!! They're outside till da…" at bounding box center [628, 314] width 150 height 88
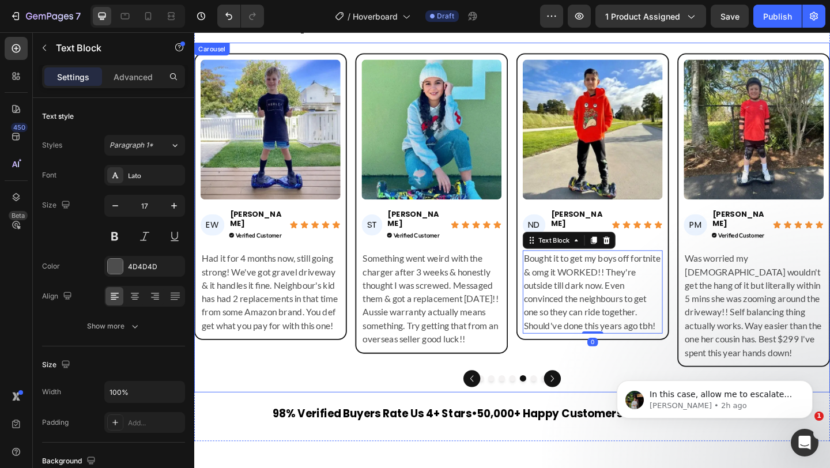
click at [540, 353] on div "Image PM Heading Priya M. Heading Verified Customer Button Icon Icon Icon Icon …" at bounding box center [540, 225] width 692 height 341
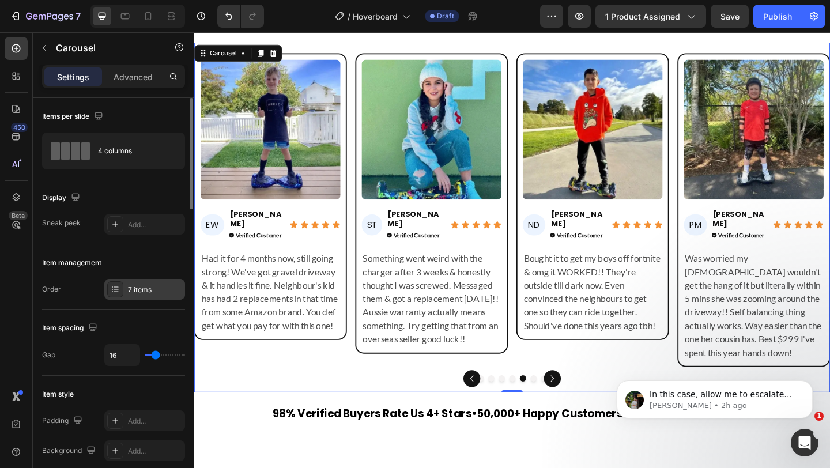
click at [138, 288] on div "7 items" at bounding box center [155, 290] width 54 height 10
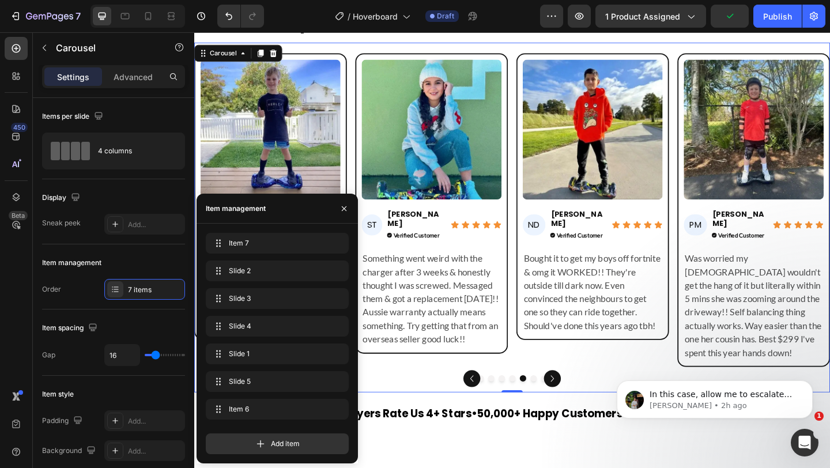
drag, startPoint x: 220, startPoint y: 413, endPoint x: 222, endPoint y: 233, distance: 180.4
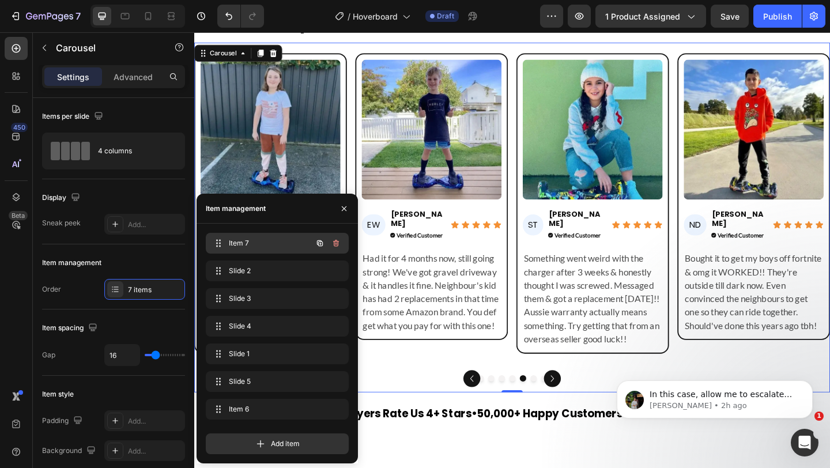
click at [274, 242] on span "Item 7" at bounding box center [261, 243] width 65 height 10
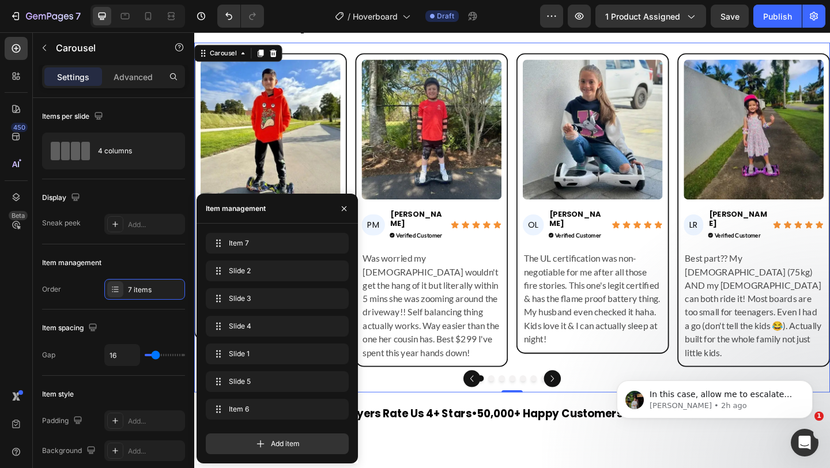
click at [418, 405] on div at bounding box center [540, 408] width 692 height 7
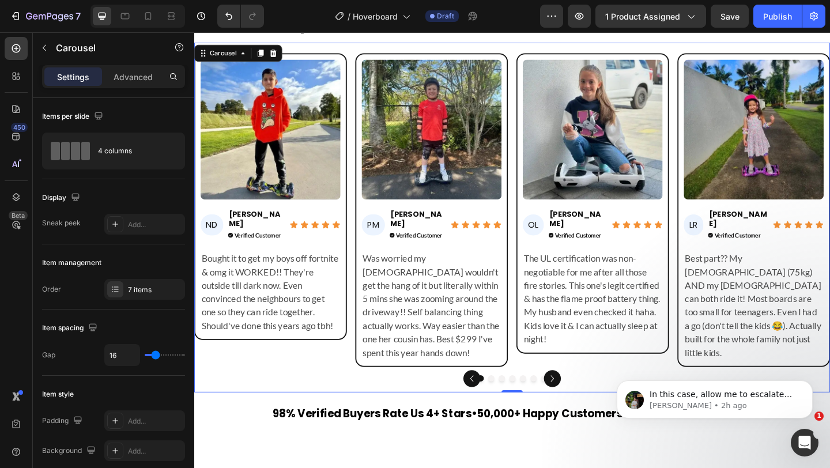
click at [496, 402] on icon "Carousel Back Arrow" at bounding box center [496, 409] width 14 height 14
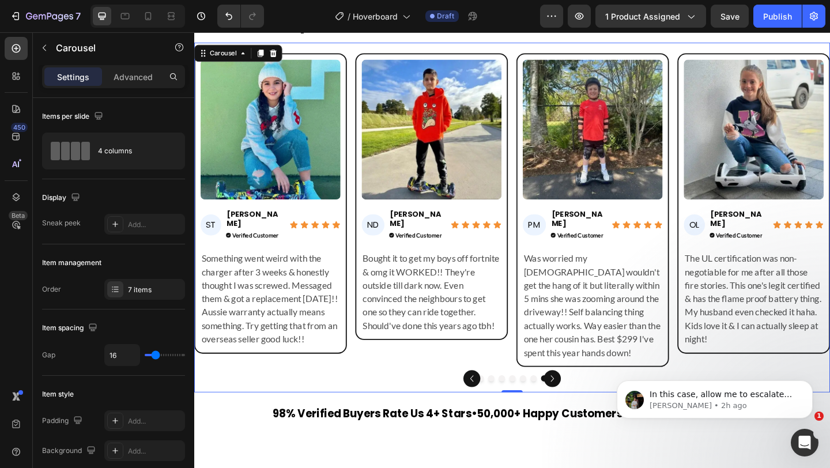
click at [496, 402] on icon "Carousel Back Arrow" at bounding box center [496, 409] width 14 height 14
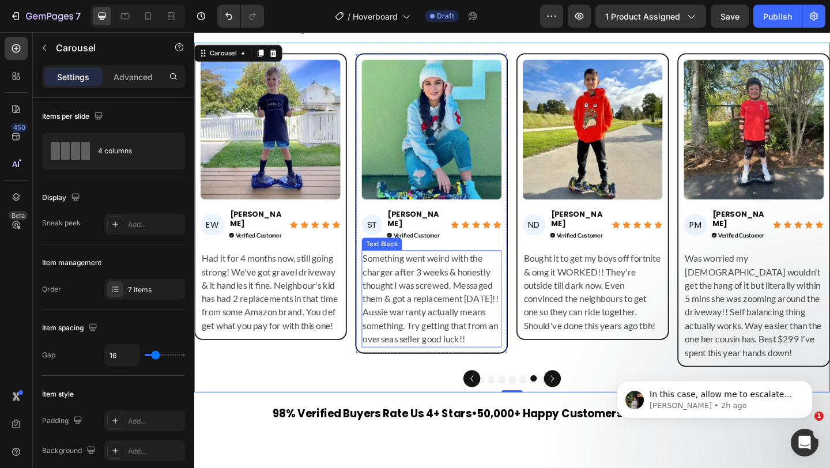
click at [423, 325] on p "Something went weird with the charger after 3 weeks & honestly thought I was sc…" at bounding box center [453, 321] width 150 height 103
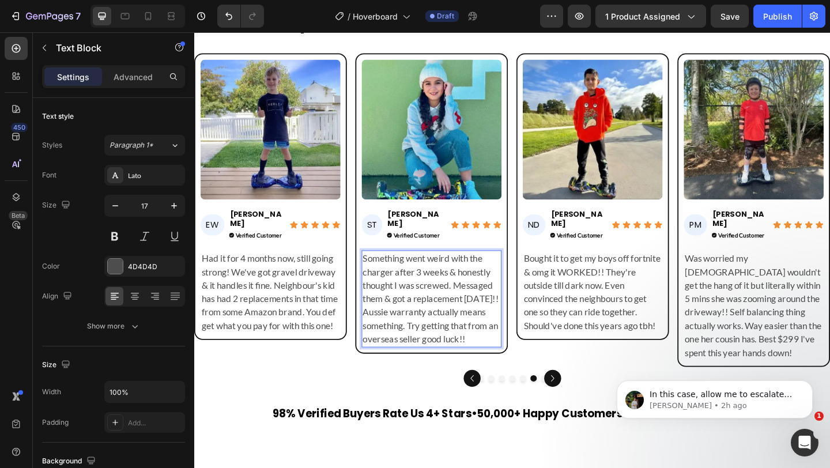
click at [423, 325] on p "Something went weird with the charger after 3 weeks & honestly thought I was sc…" at bounding box center [453, 321] width 150 height 103
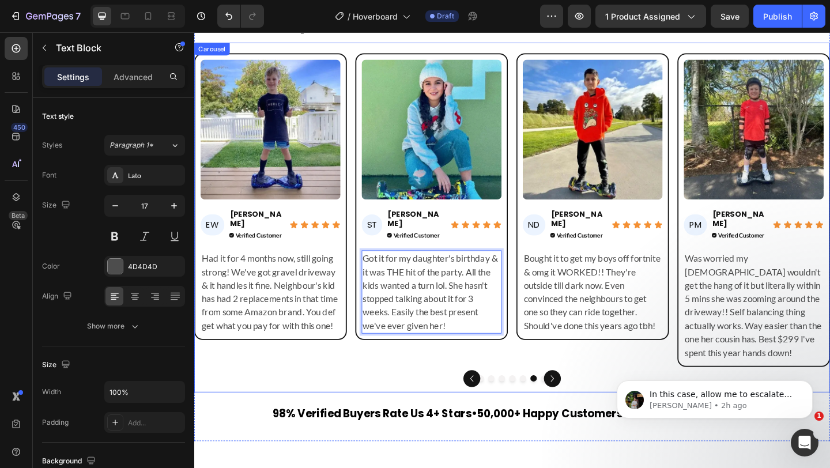
click at [416, 370] on div "Image ST Heading Sienna T. Heading Verified Customer Button Icon Icon Icon Icon…" at bounding box center [452, 225] width 166 height 341
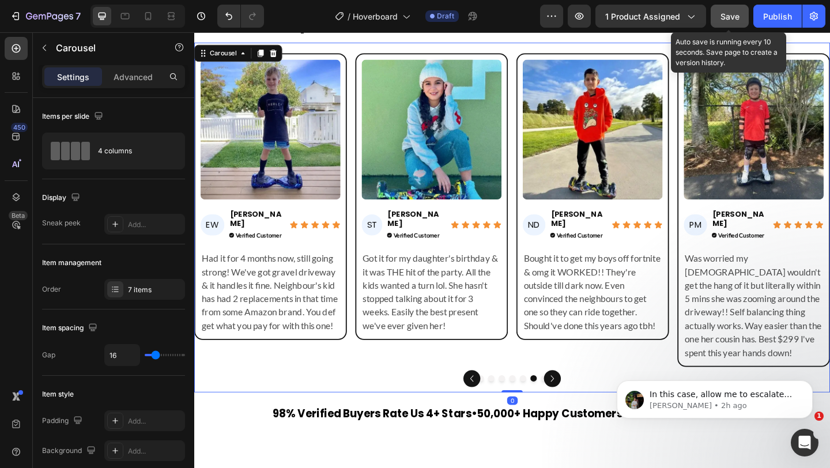
click at [729, 18] on span "Save" at bounding box center [730, 17] width 19 height 10
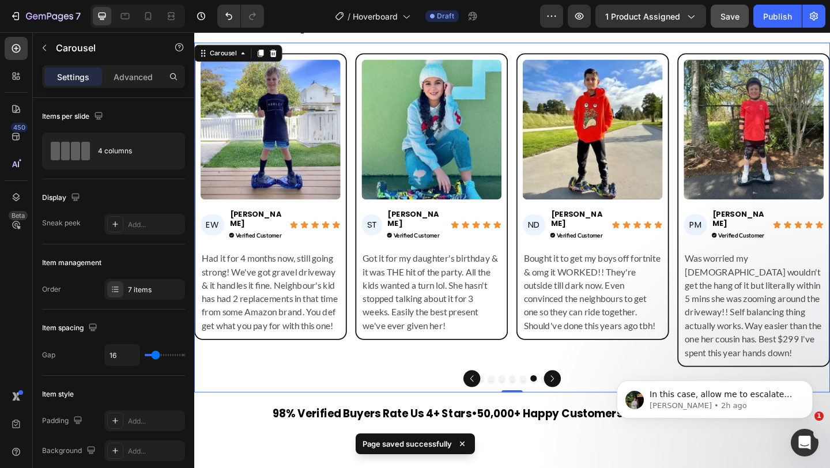
click at [364, 361] on div "Image ND Heading Noah D. Heading Verified Customer Button Icon Icon Icon Icon I…" at bounding box center [540, 225] width 692 height 341
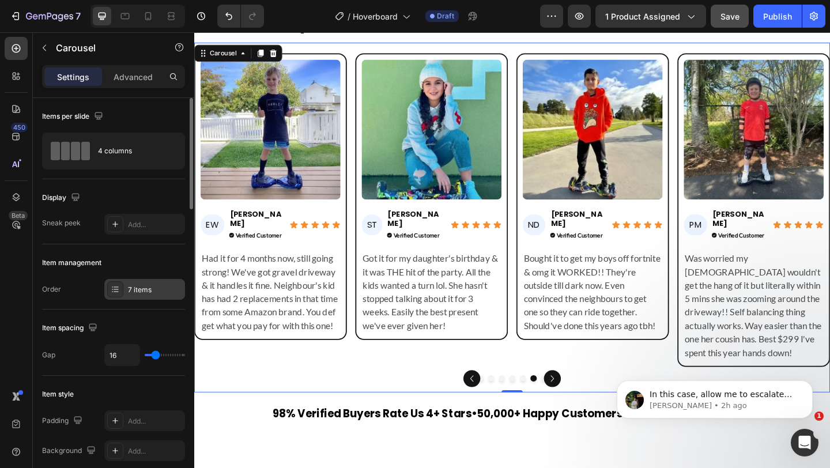
click at [146, 289] on div "7 items" at bounding box center [155, 290] width 54 height 10
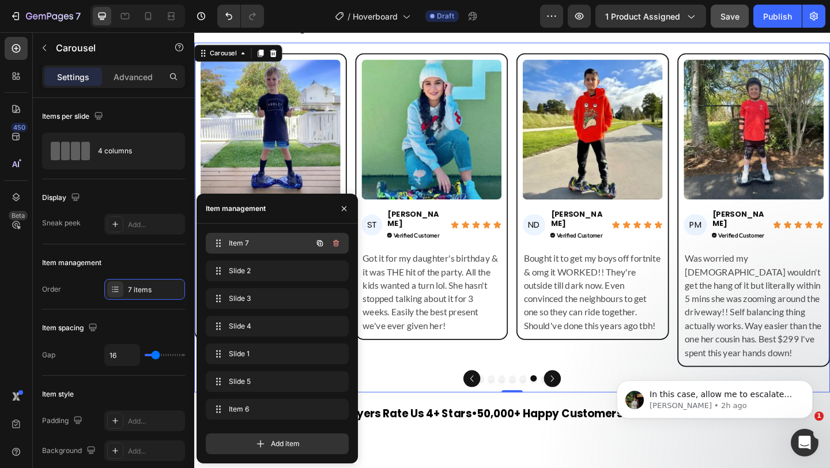
click at [229, 244] on span "Item 7" at bounding box center [261, 243] width 65 height 10
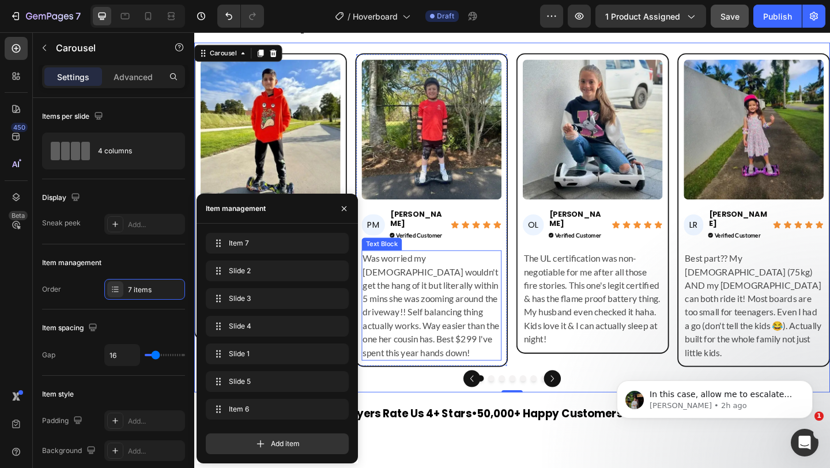
click at [380, 333] on p "Was worried my [DEMOGRAPHIC_DATA] wouldn't get the hang of it but literally wit…" at bounding box center [453, 329] width 150 height 118
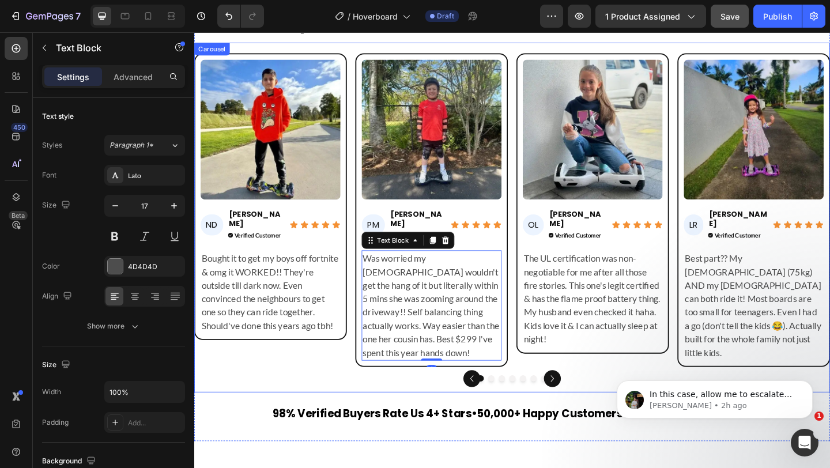
click at [270, 368] on div "Image ND Heading Noah D. Heading Verified Customer Button Icon Icon Icon Icon I…" at bounding box center [277, 225] width 166 height 341
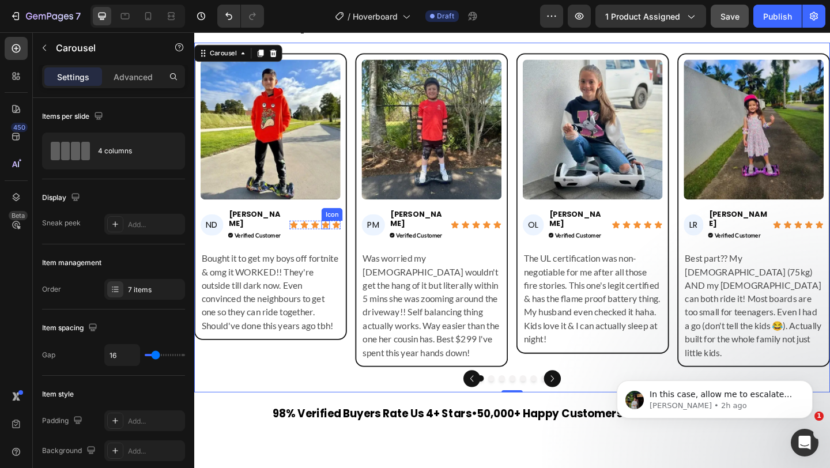
click at [342, 230] on div "Icon" at bounding box center [344, 230] width 18 height 0
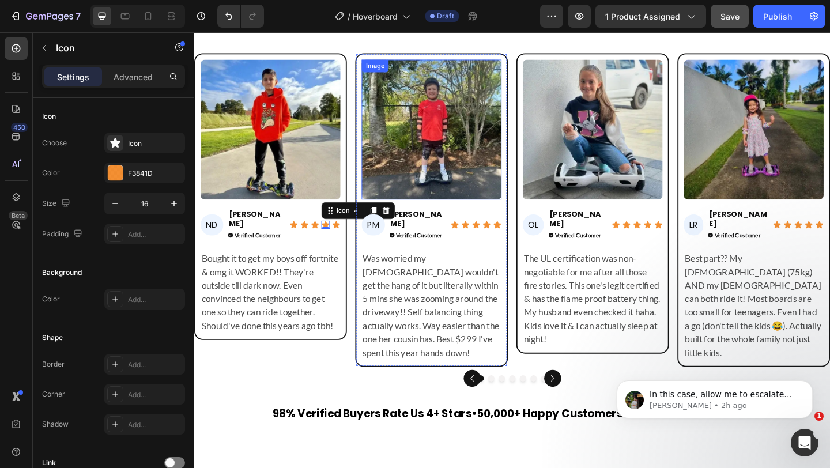
click at [465, 120] on img at bounding box center [452, 138] width 152 height 152
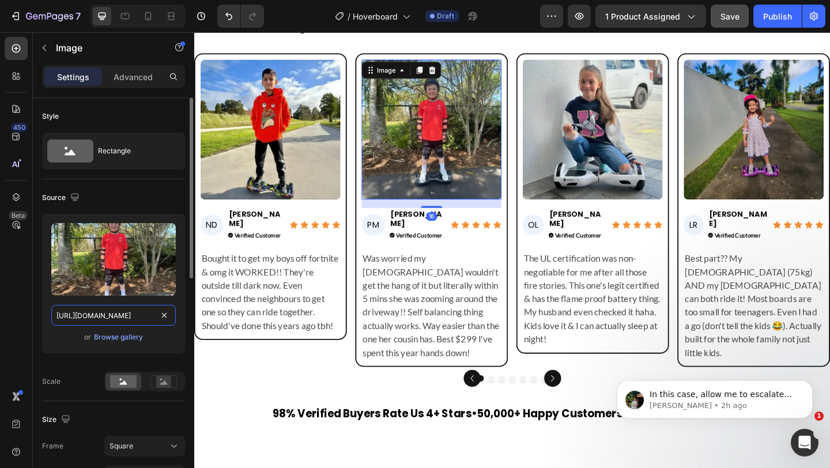
click at [125, 318] on input "https://cdn.shopify.com/s/files/1/0550/3100/5374/files/gempages_492219557428069…" at bounding box center [113, 315] width 125 height 21
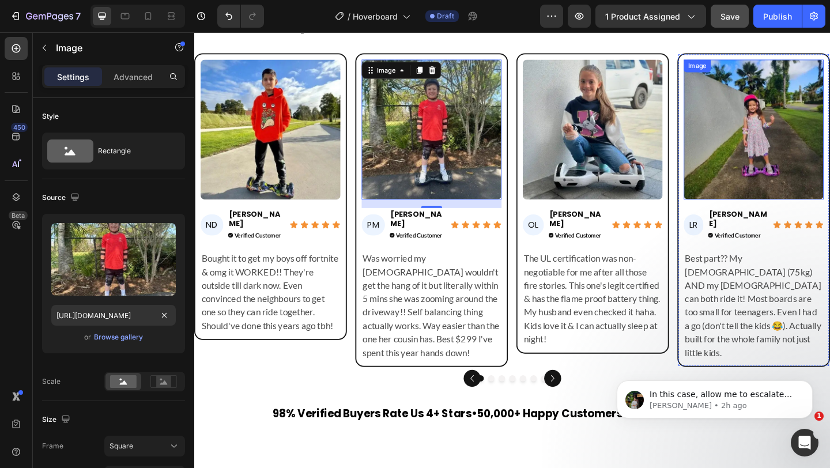
click at [757, 147] on img at bounding box center [803, 138] width 152 height 152
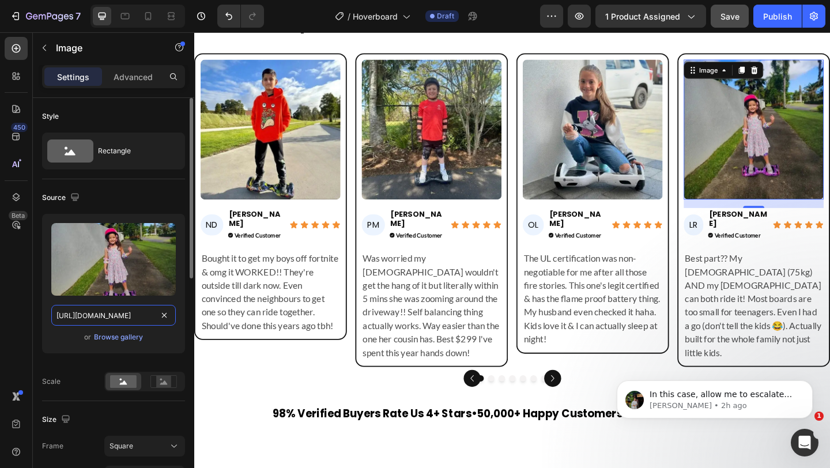
click at [55, 319] on input "https://cdn.shopify.com/s/files/1/0550/3100/5374/files/gempages_492219557428069…" at bounding box center [113, 315] width 125 height 21
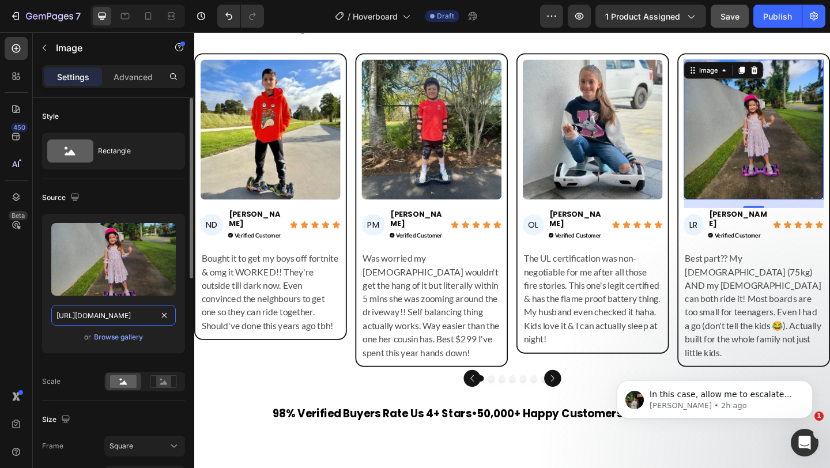
click at [55, 319] on input "https://cdn.shopify.com/s/files/1/0550/3100/5374/files/gempages_492219557428069…" at bounding box center [113, 315] width 125 height 21
click at [55, 315] on input "https://cdn.shopify.com/s/files/1/0550/3100/5374/files/gempages_492219557428069…" at bounding box center [113, 315] width 125 height 21
paste input "https://cdn.shopify.com/s/files/1/0550/3100/5374/files/gempages_492219557428069…"
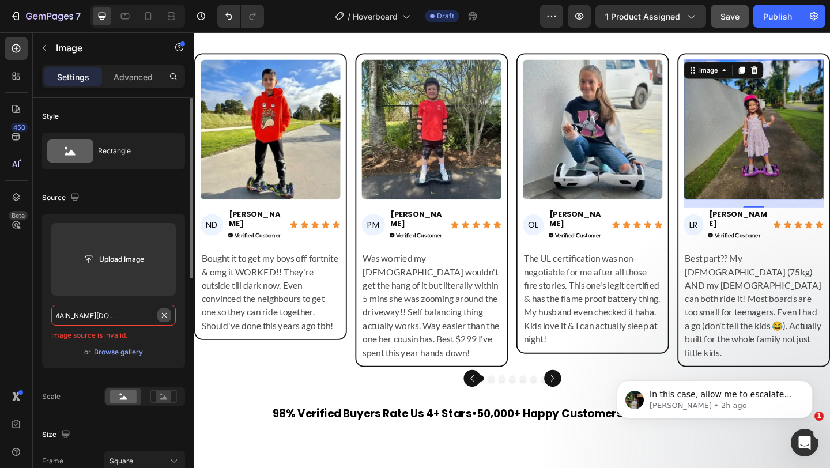
scroll to position [0, 824]
drag, startPoint x: 151, startPoint y: 315, endPoint x: 176, endPoint y: 316, distance: 25.4
click at [176, 316] on div "Upload Image https://cdn.shopify.com/s/files/1/0550/3100/5374/files/gempages_49…" at bounding box center [113, 291] width 143 height 154
type input "https://cdn.shopify.com/s/files/1/0550/3100/5374/files/gempages_492219557428069…"
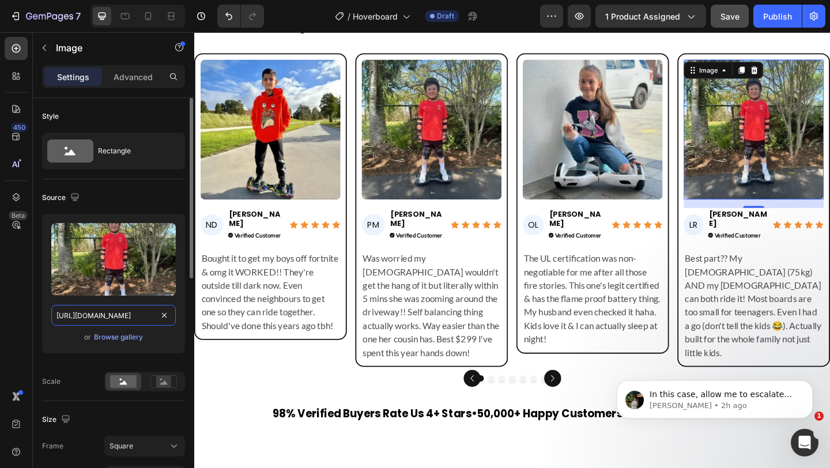
scroll to position [0, 366]
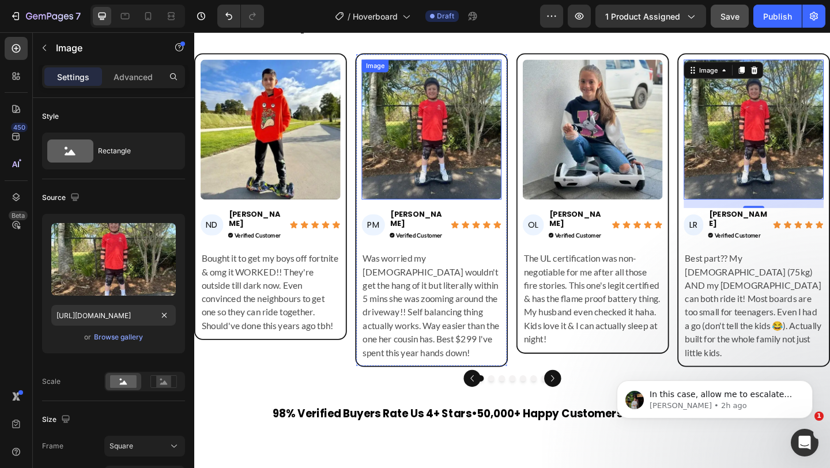
click at [464, 139] on img at bounding box center [452, 138] width 152 height 152
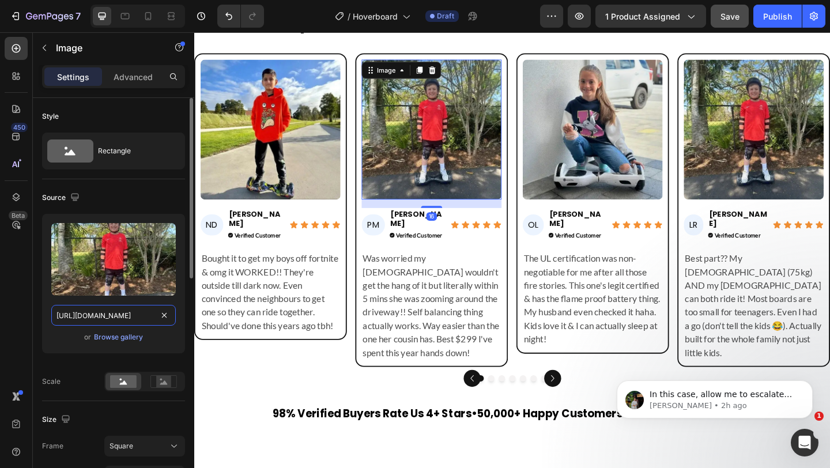
click at [134, 314] on input "https://cdn.shopify.com/s/files/1/0550/3100/5374/files/gempages_492219557428069…" at bounding box center [113, 315] width 125 height 21
paste input "39d82a7a-3cb6-4825-86ca-251890cbdf37"
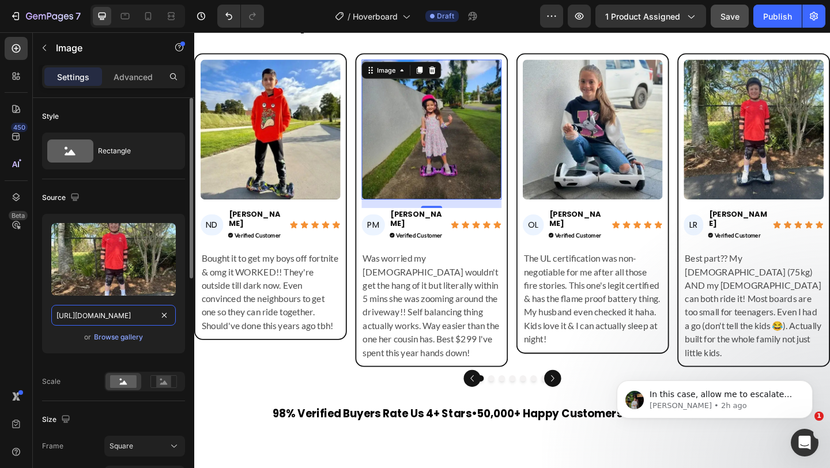
scroll to position [0, 361]
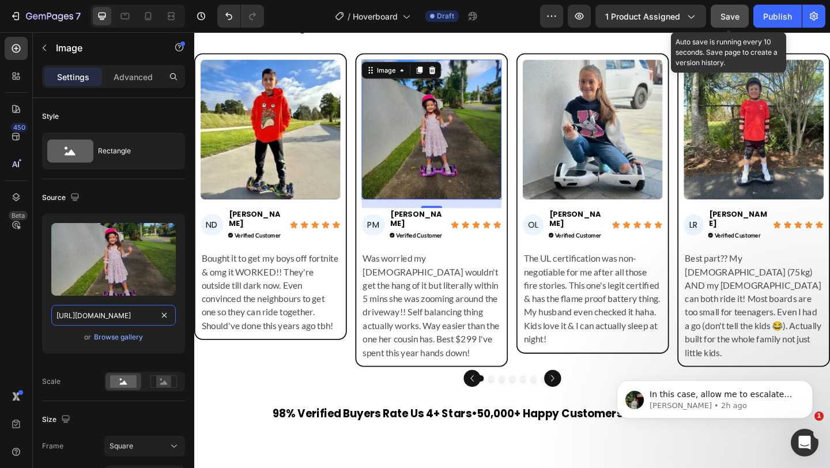
type input "https://cdn.shopify.com/s/files/1/0550/3100/5374/files/gempages_492219557428069…"
click at [724, 14] on span "Save" at bounding box center [730, 17] width 19 height 10
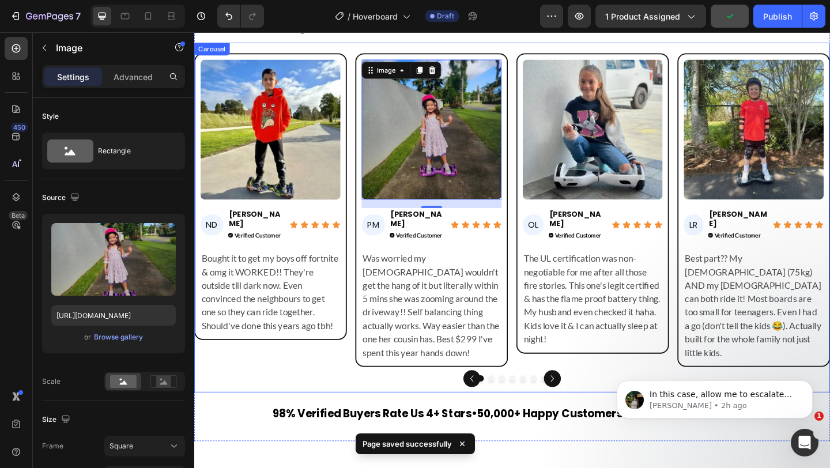
click at [300, 393] on div "Image ND Heading Noah D. Heading Verified Customer Button Icon Icon Icon Icon I…" at bounding box center [540, 233] width 692 height 380
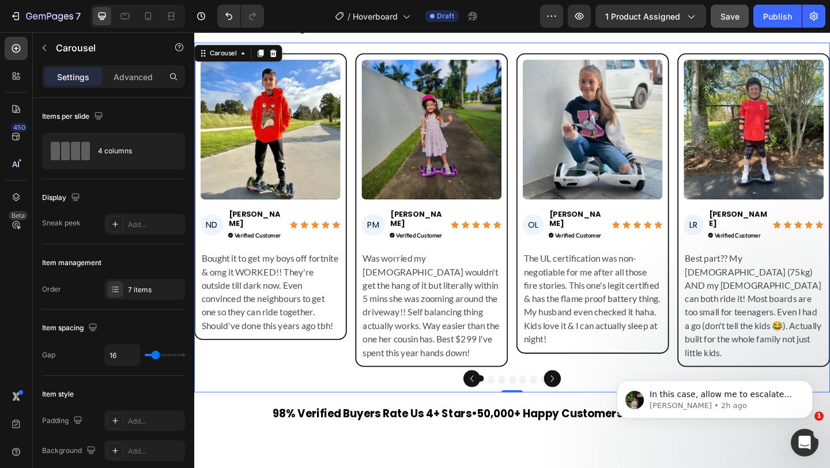
click at [584, 402] on icon "Carousel Next Arrow" at bounding box center [584, 409] width 14 height 14
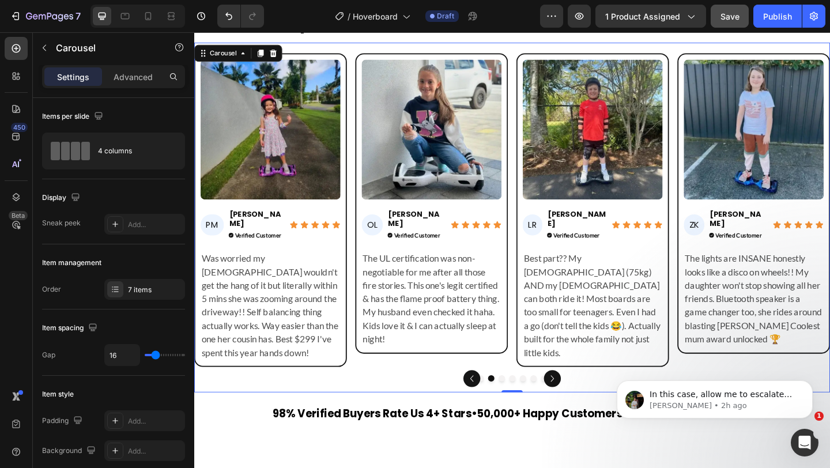
click at [584, 402] on icon "Carousel Next Arrow" at bounding box center [584, 409] width 14 height 14
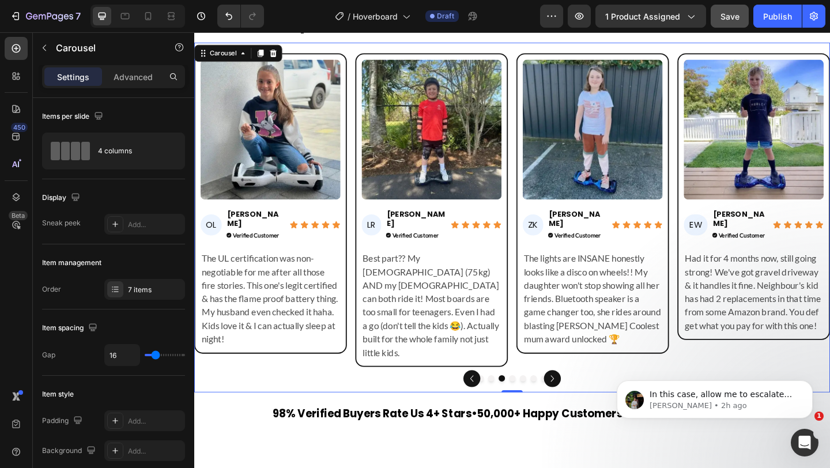
click at [584, 402] on icon "Carousel Next Arrow" at bounding box center [584, 409] width 14 height 14
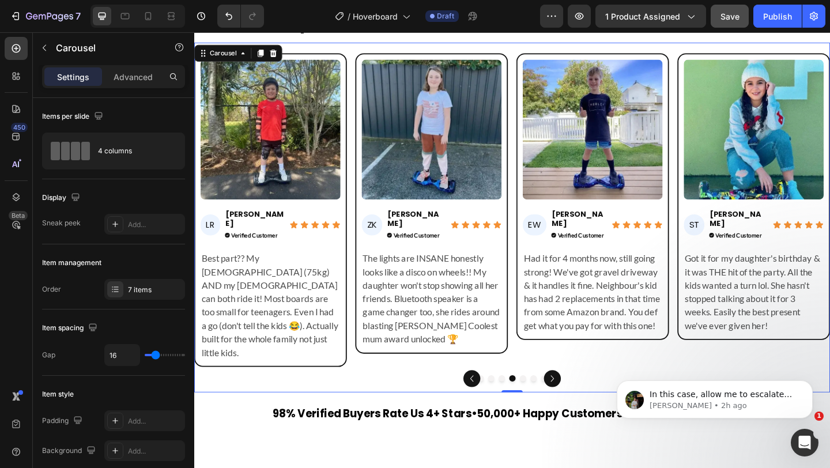
click at [584, 402] on icon "Carousel Next Arrow" at bounding box center [584, 409] width 14 height 14
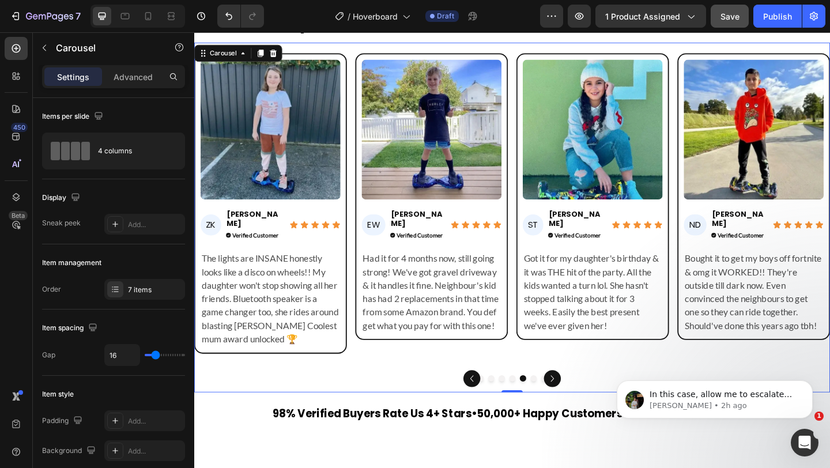
click at [584, 402] on icon "Carousel Next Arrow" at bounding box center [584, 409] width 14 height 14
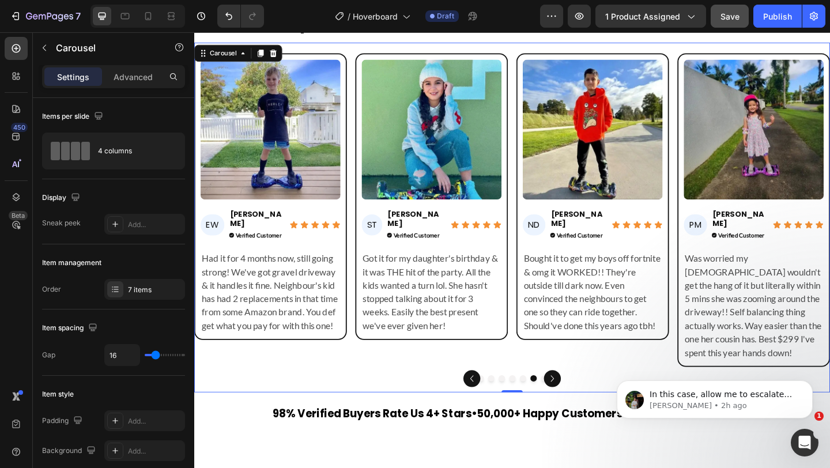
click at [584, 402] on icon "Carousel Next Arrow" at bounding box center [584, 409] width 14 height 14
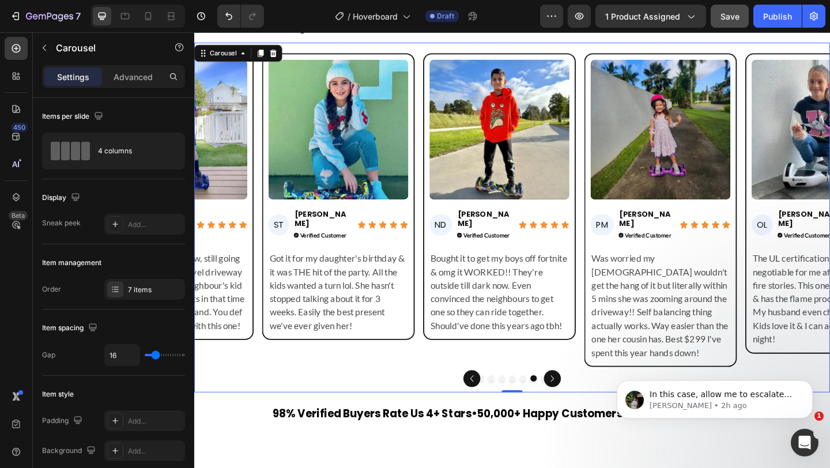
click at [584, 402] on icon "Carousel Next Arrow" at bounding box center [584, 409] width 14 height 14
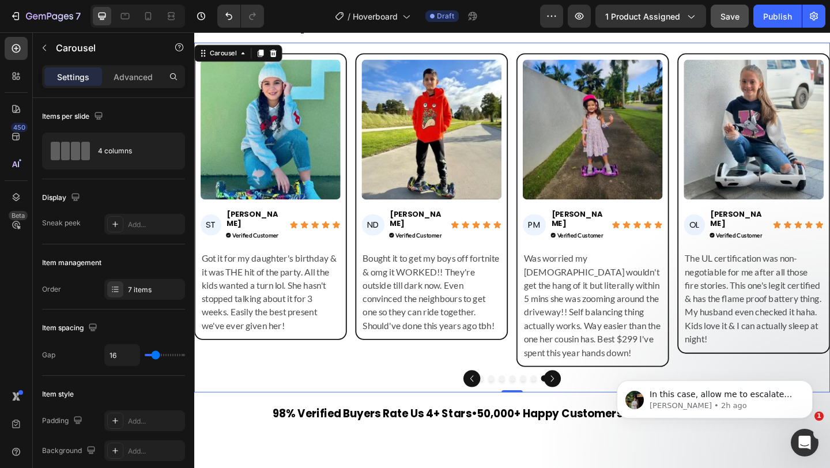
click at [584, 402] on icon "Carousel Next Arrow" at bounding box center [584, 409] width 14 height 14
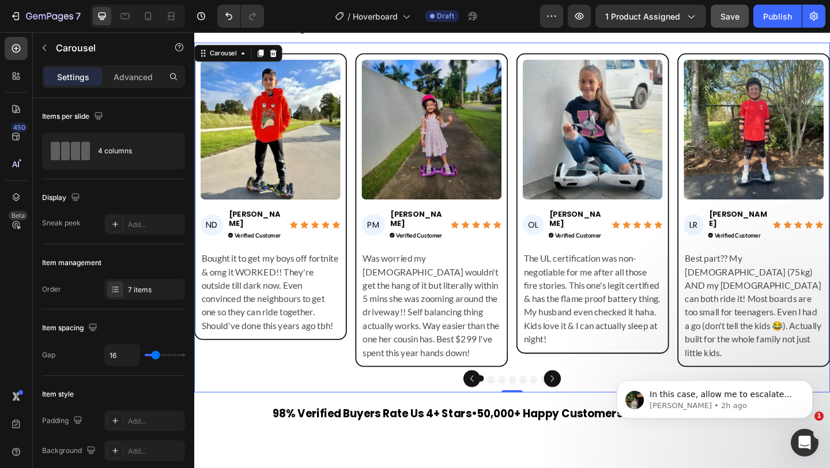
click at [584, 402] on icon "Carousel Next Arrow" at bounding box center [584, 409] width 14 height 14
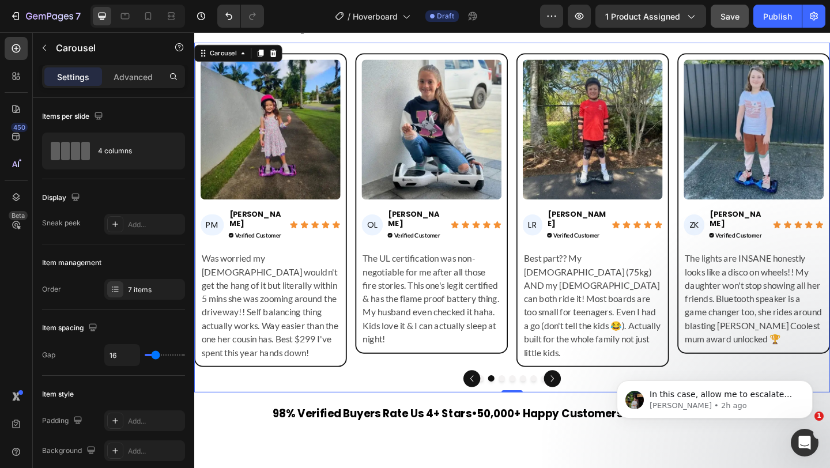
click at [584, 402] on icon "Carousel Next Arrow" at bounding box center [584, 409] width 14 height 14
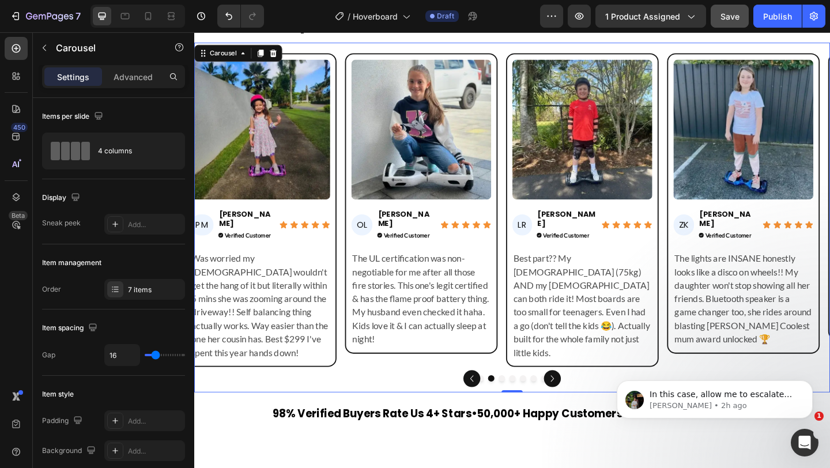
click at [584, 402] on icon "Carousel Next Arrow" at bounding box center [584, 409] width 14 height 14
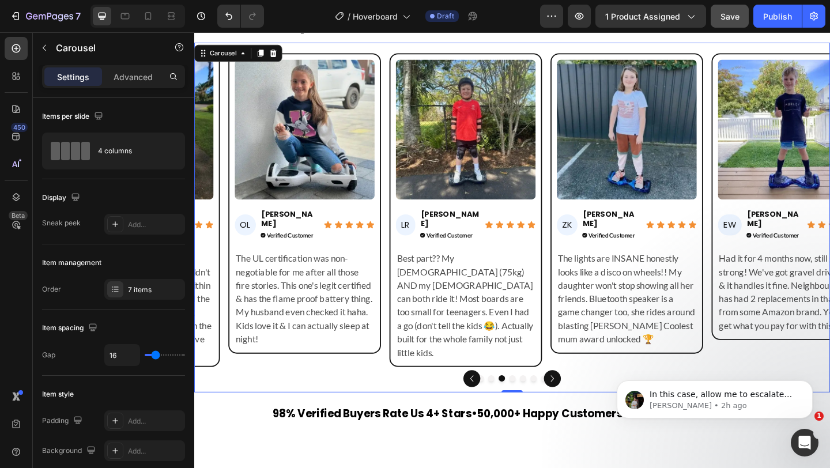
click at [584, 402] on icon "Carousel Next Arrow" at bounding box center [584, 409] width 14 height 14
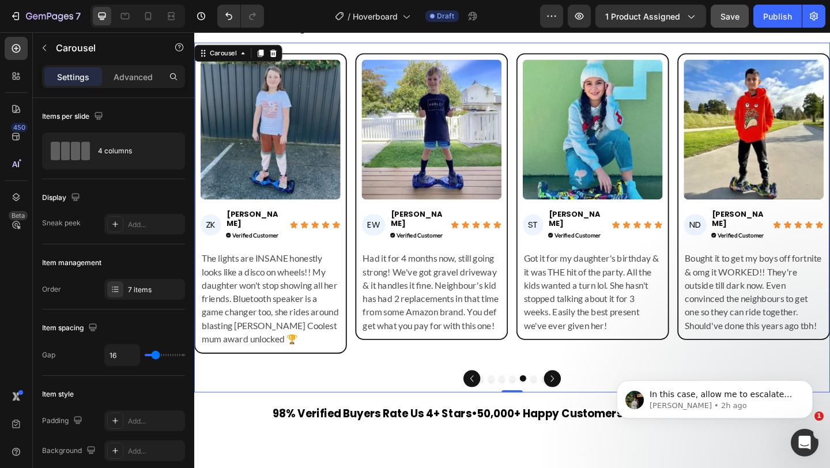
click at [584, 402] on icon "Carousel Next Arrow" at bounding box center [584, 409] width 14 height 14
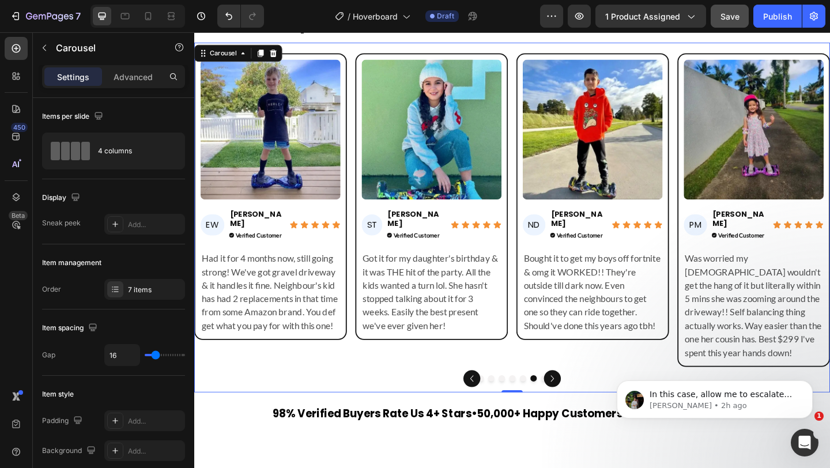
click at [584, 402] on icon "Carousel Next Arrow" at bounding box center [584, 409] width 14 height 14
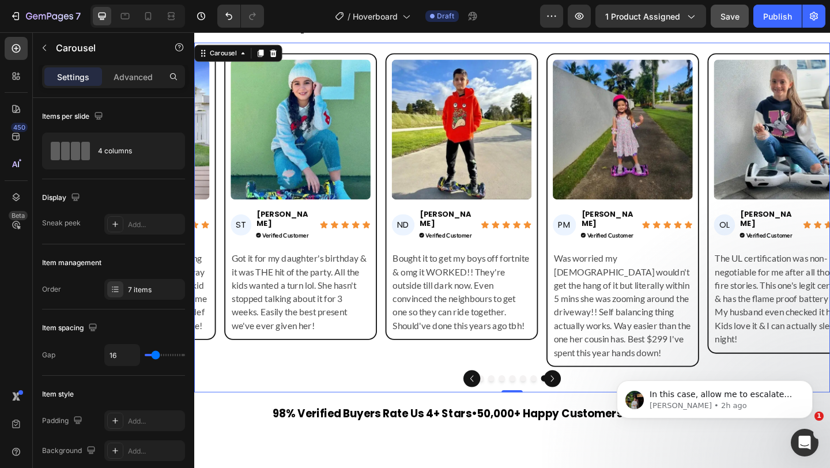
click at [584, 402] on icon "Carousel Next Arrow" at bounding box center [584, 409] width 14 height 14
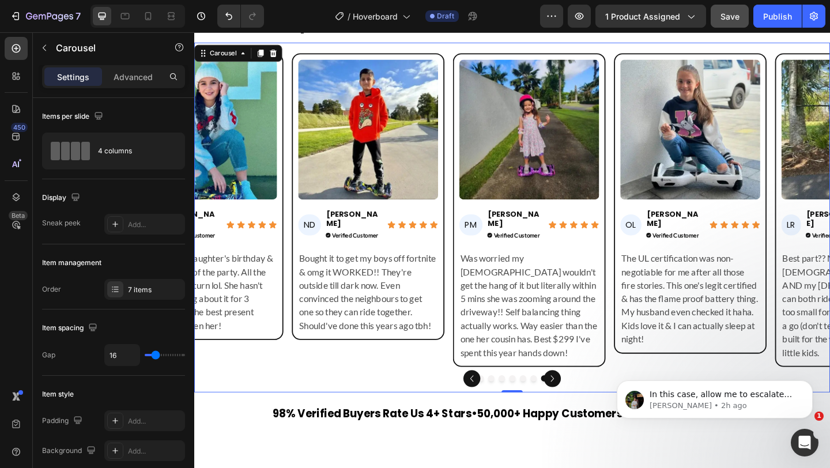
click at [584, 402] on icon "Carousel Next Arrow" at bounding box center [584, 409] width 14 height 14
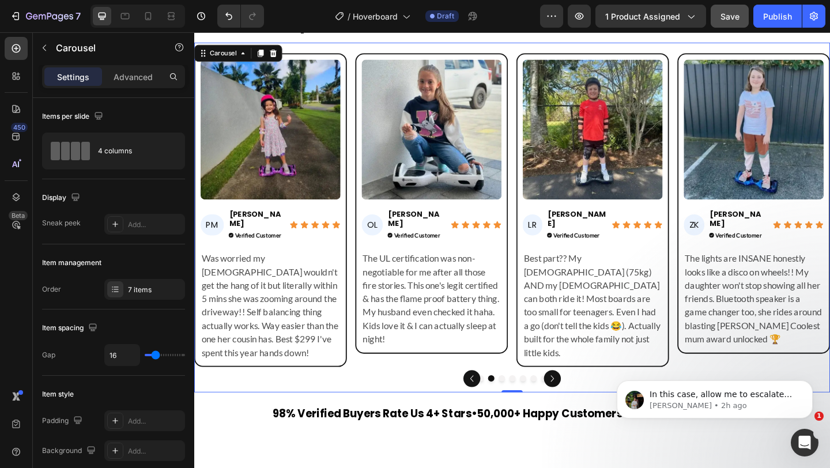
click at [584, 402] on icon "Carousel Next Arrow" at bounding box center [584, 409] width 14 height 14
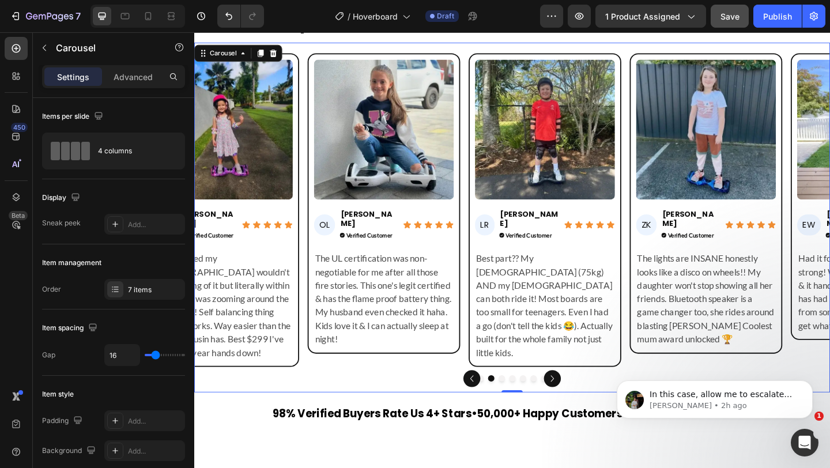
click at [584, 402] on icon "Carousel Next Arrow" at bounding box center [584, 409] width 14 height 14
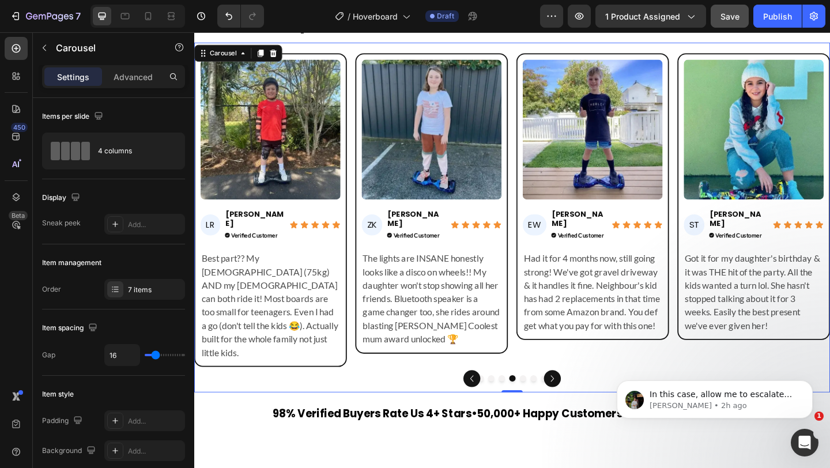
click at [584, 402] on icon "Carousel Next Arrow" at bounding box center [584, 409] width 14 height 14
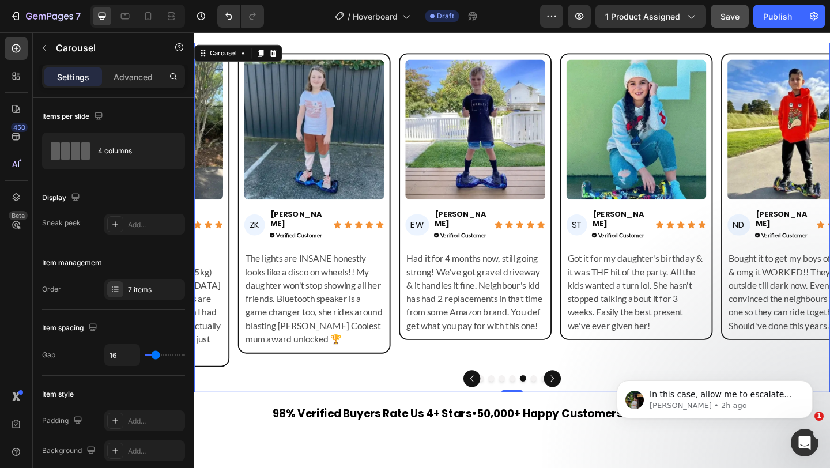
click at [584, 402] on icon "Carousel Next Arrow" at bounding box center [584, 409] width 14 height 14
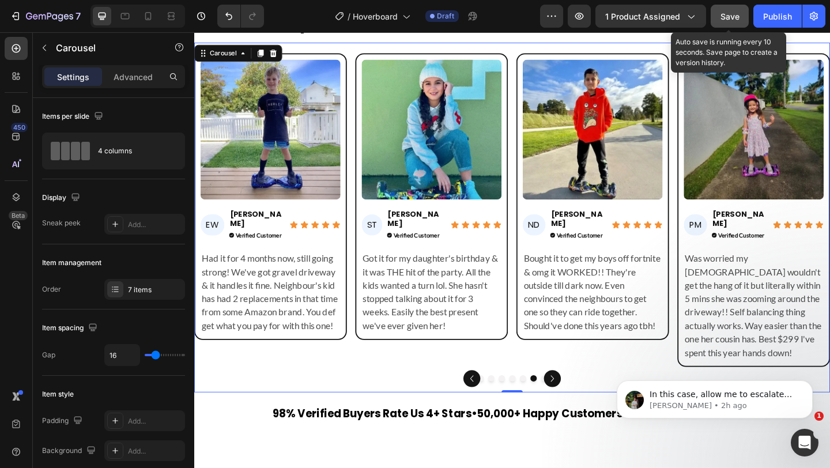
click at [724, 15] on span "Save" at bounding box center [730, 17] width 19 height 10
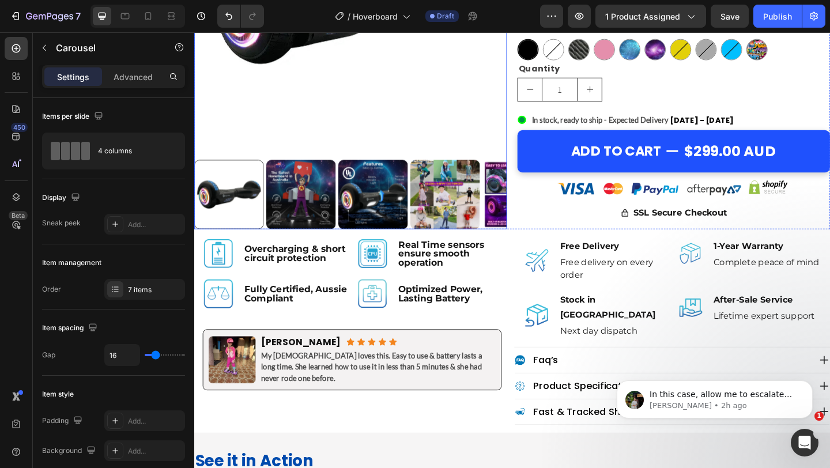
scroll to position [344, 0]
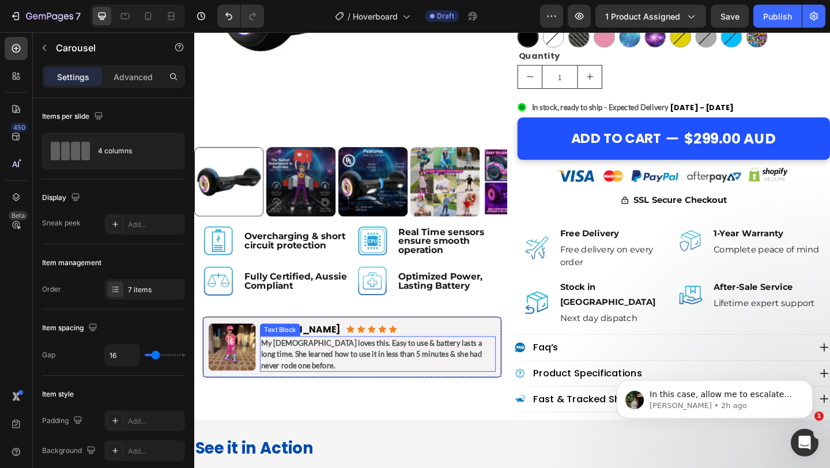
click at [325, 384] on p "My [DEMOGRAPHIC_DATA] loves this. Easy to use & battery lasts a long time. She …" at bounding box center [394, 382] width 254 height 36
click at [325, 384] on p "My 9 year old loves this. Easy to use & battery lasts a long time. She learned …" at bounding box center [394, 382] width 254 height 36
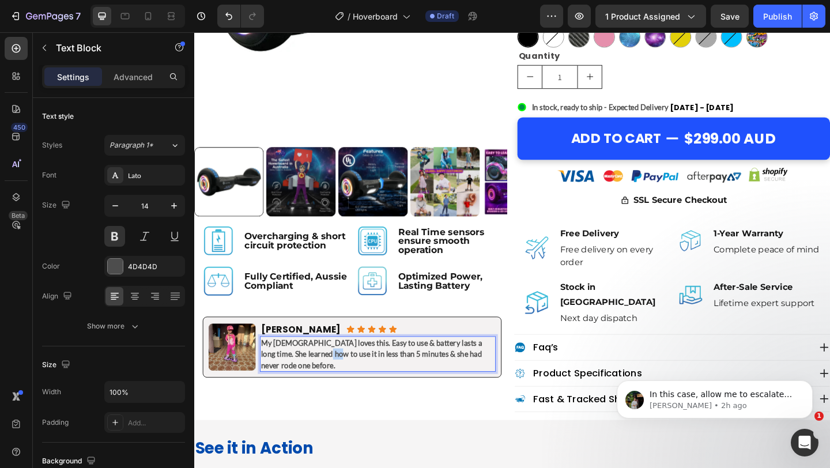
click at [325, 384] on p "My 9 year old loves this. Easy to use & battery lasts a long time. She learned …" at bounding box center [394, 382] width 254 height 36
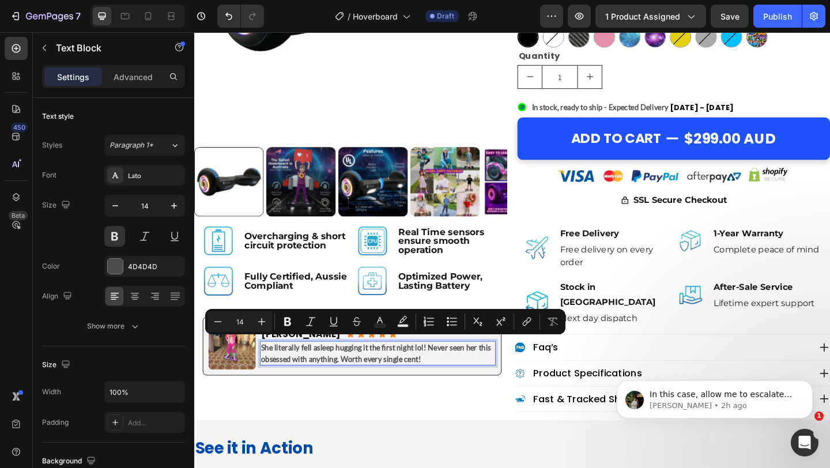
scroll to position [348, 0]
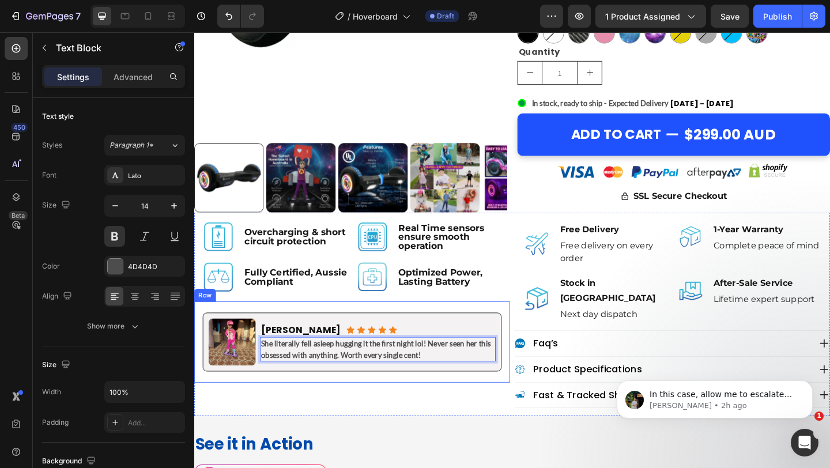
click at [332, 406] on div "Image Mary S. Heading Icon Icon Icon Icon Icon Icon List Row She literally fell…" at bounding box center [366, 369] width 344 height 88
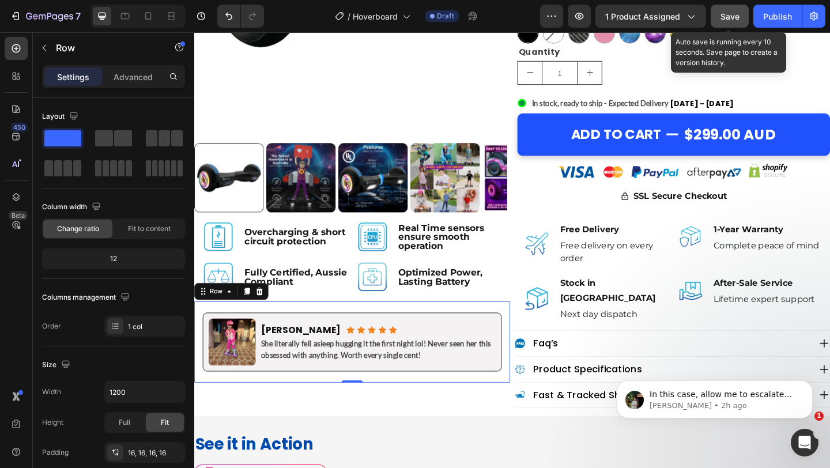
click at [730, 16] on span "Save" at bounding box center [730, 17] width 19 height 10
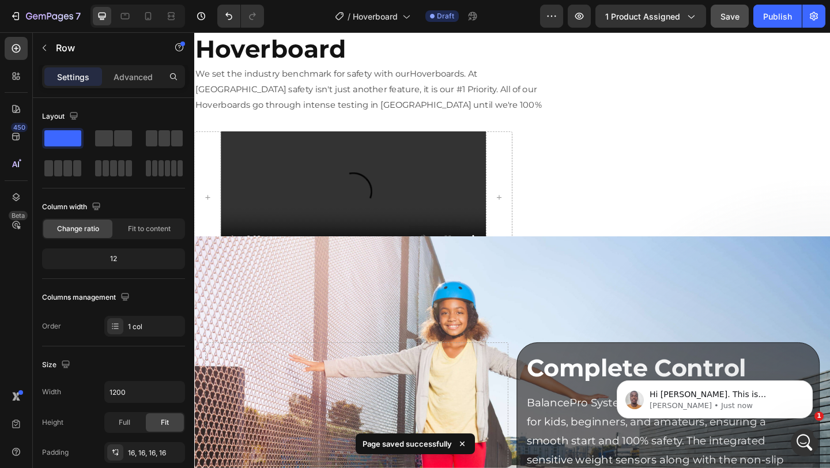
scroll to position [2994, 0]
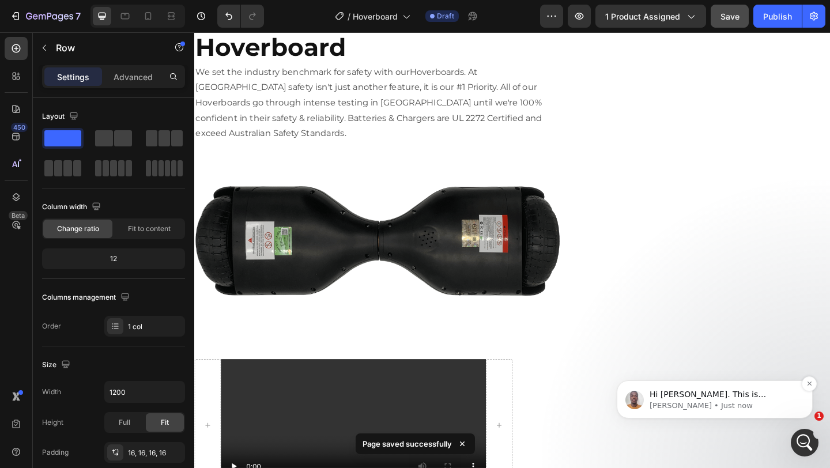
click at [709, 398] on span "Hi [PERSON_NAME]. This is [PERSON_NAME] from the GemPages Support Team. I will …" at bounding box center [724, 423] width 149 height 66
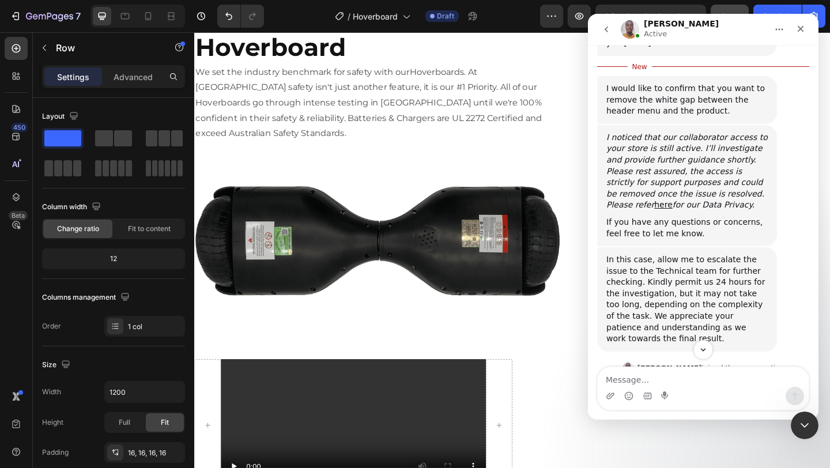
scroll to position [531, 0]
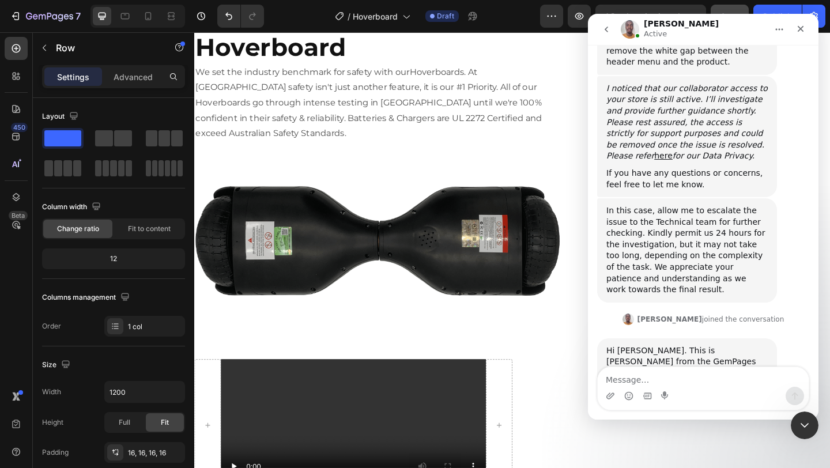
click at [661, 379] on textarea "Message…" at bounding box center [703, 377] width 211 height 20
type textarea "hi"
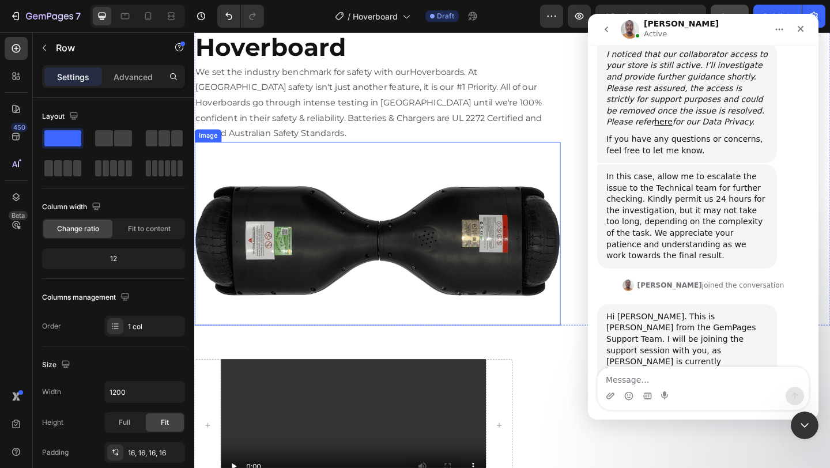
click at [428, 322] on img at bounding box center [393, 251] width 398 height 199
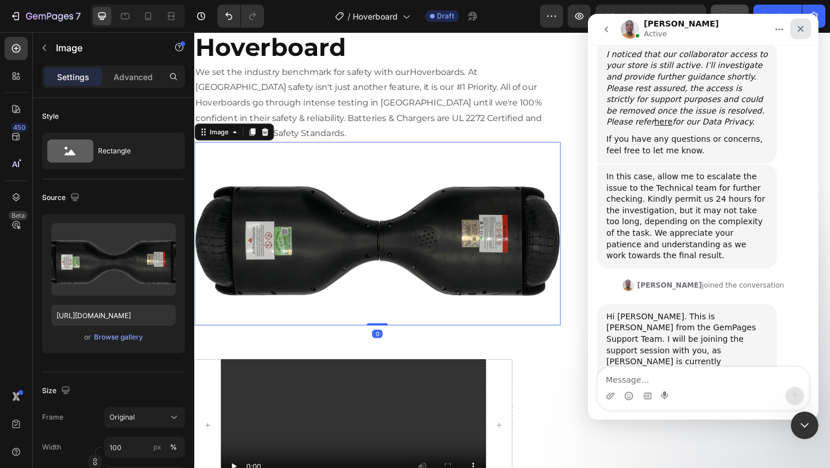
click at [798, 27] on icon "Close" at bounding box center [801, 29] width 6 height 6
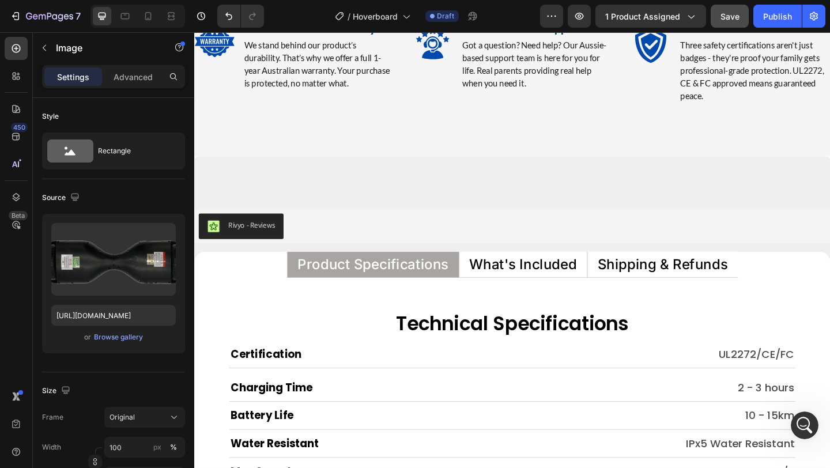
scroll to position [6393, 0]
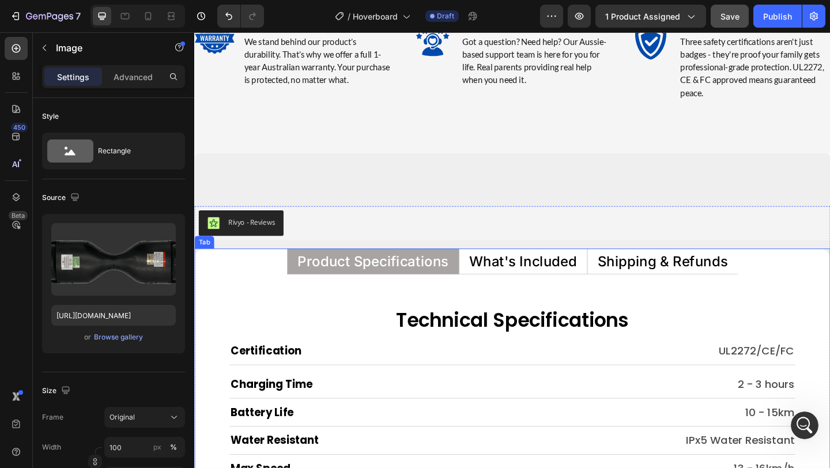
click at [550, 282] on p "What's Included" at bounding box center [551, 281] width 117 height 15
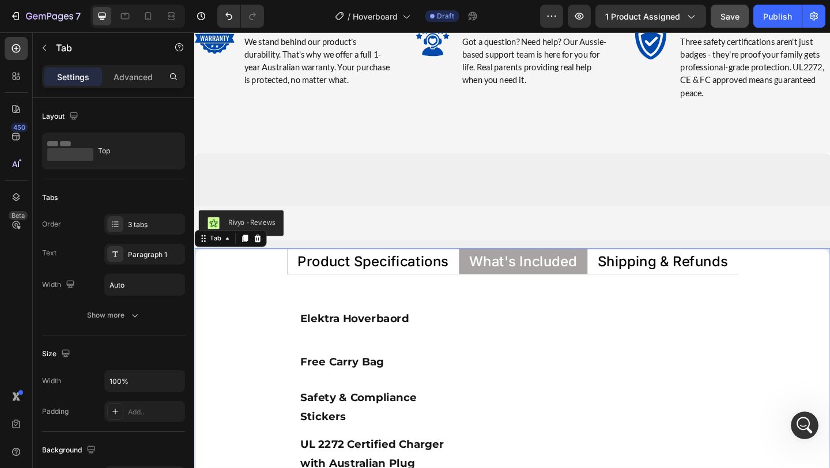
scroll to position [6462, 0]
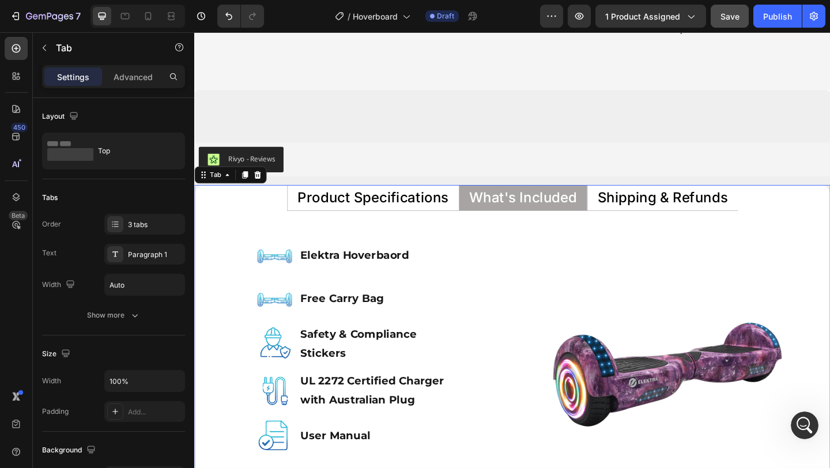
click at [685, 213] on p "Shipping & Refunds" at bounding box center [704, 212] width 142 height 15
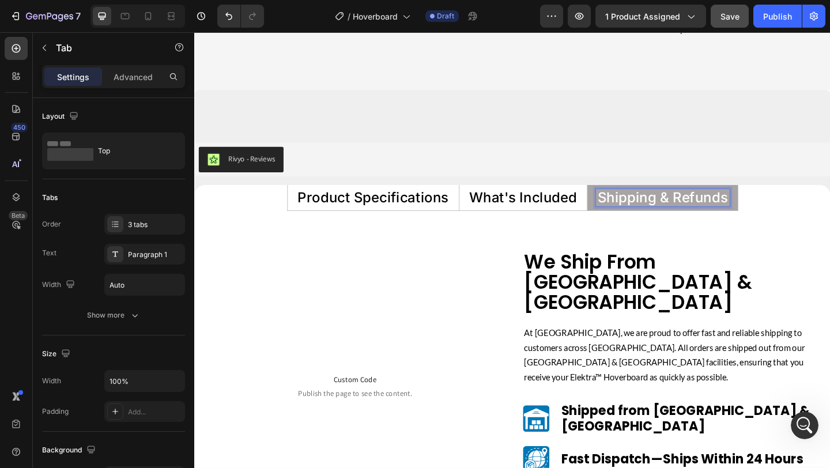
click at [578, 221] on li "What's Included" at bounding box center [551, 212] width 139 height 28
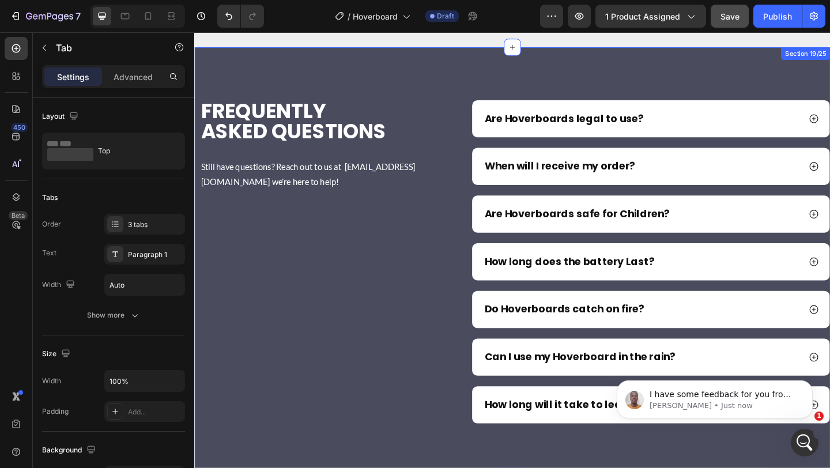
scroll to position [604, 0]
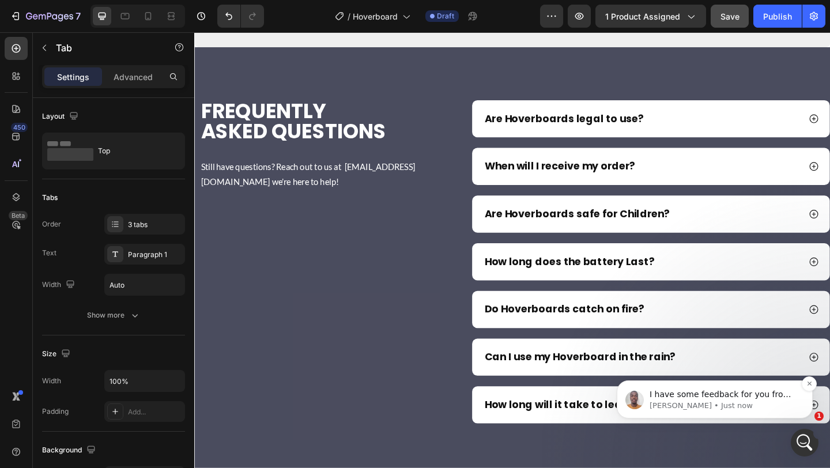
click at [678, 401] on p "Brian • Just now" at bounding box center [724, 406] width 149 height 10
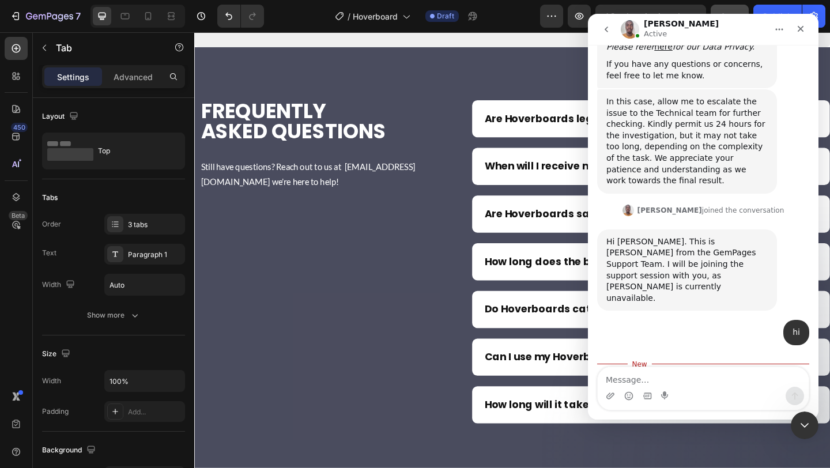
scroll to position [623, 0]
click at [662, 382] on textarea "Message…" at bounding box center [703, 377] width 211 height 20
type textarea "yes please"
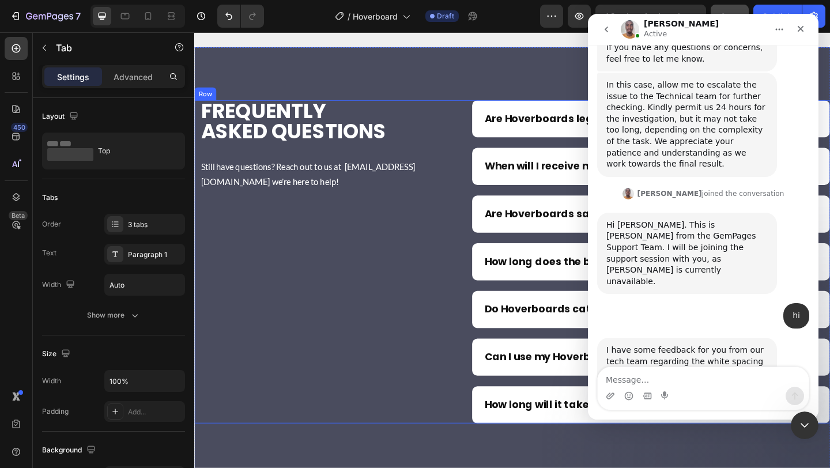
click at [411, 326] on div "frequently asked questions Heading Still have questions? Reach out to us at [EM…" at bounding box center [333, 282] width 278 height 352
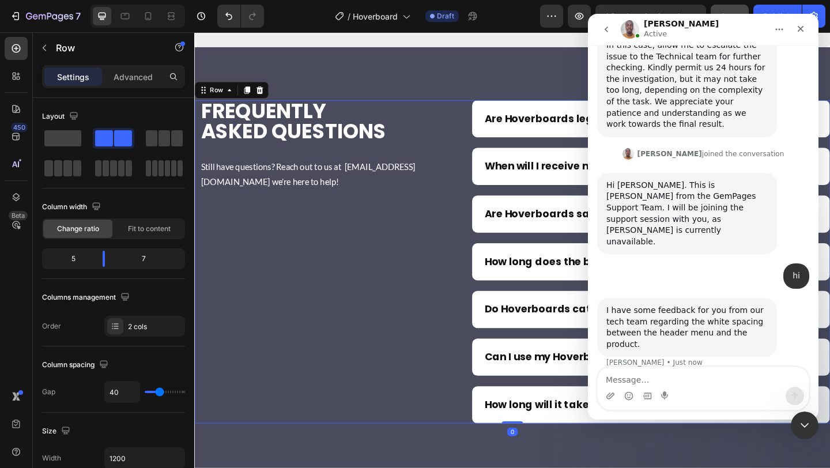
scroll to position [682, 0]
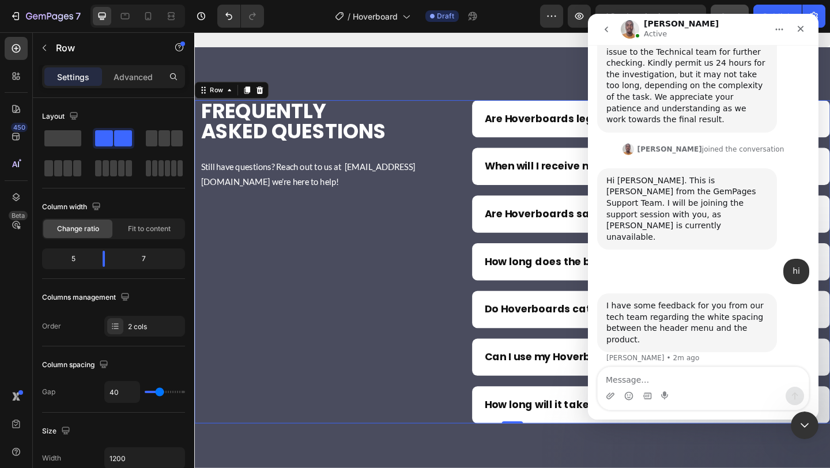
click at [335, 295] on div "frequently asked questions Heading Still have questions? Reach out to us at [EM…" at bounding box center [333, 282] width 278 height 352
click at [799, 29] on icon "Close" at bounding box center [800, 28] width 9 height 9
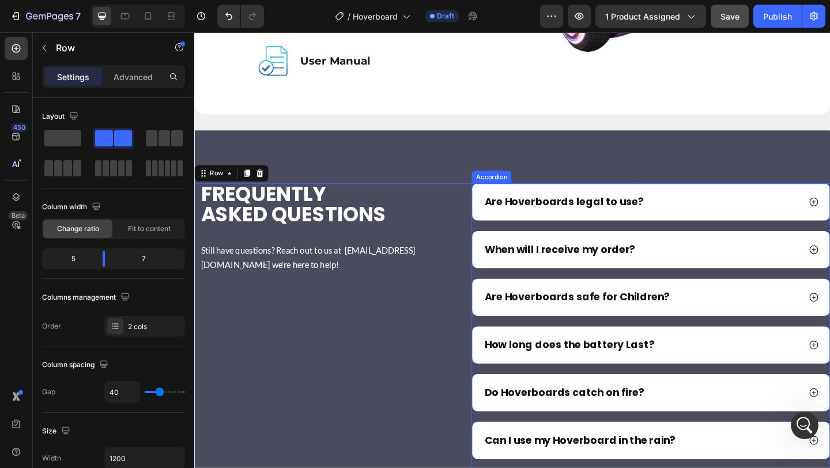
scroll to position [6868, 0]
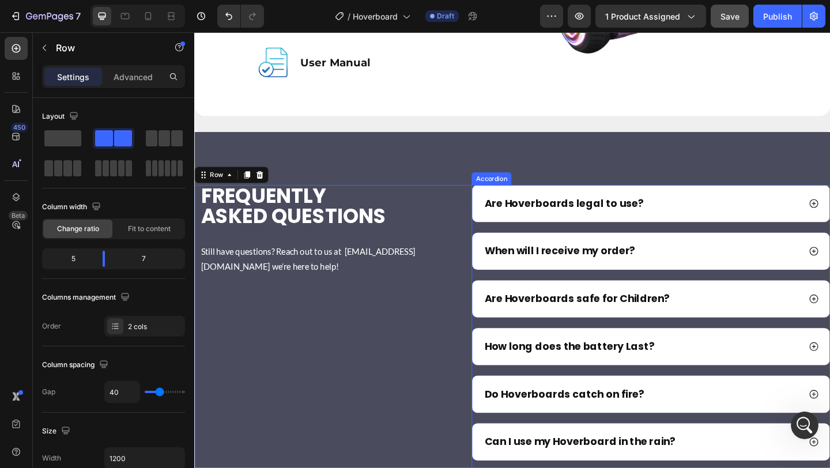
click at [709, 220] on div "Are Hoverboards legal to use?" at bounding box center [680, 218] width 345 height 17
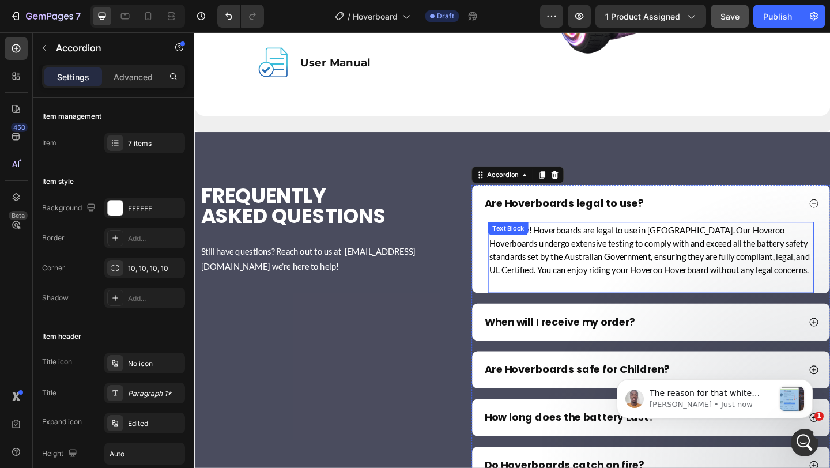
scroll to position [1131, 0]
click at [803, 438] on icon "Open Intercom Messenger" at bounding box center [803, 440] width 8 height 9
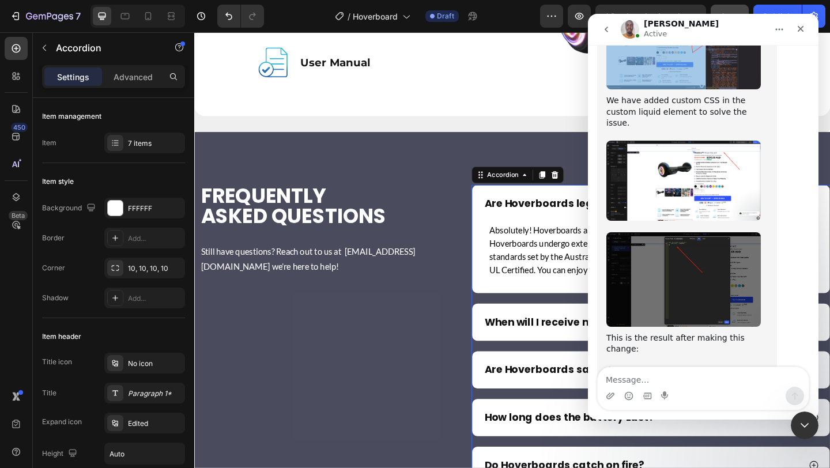
scroll to position [1150, 0]
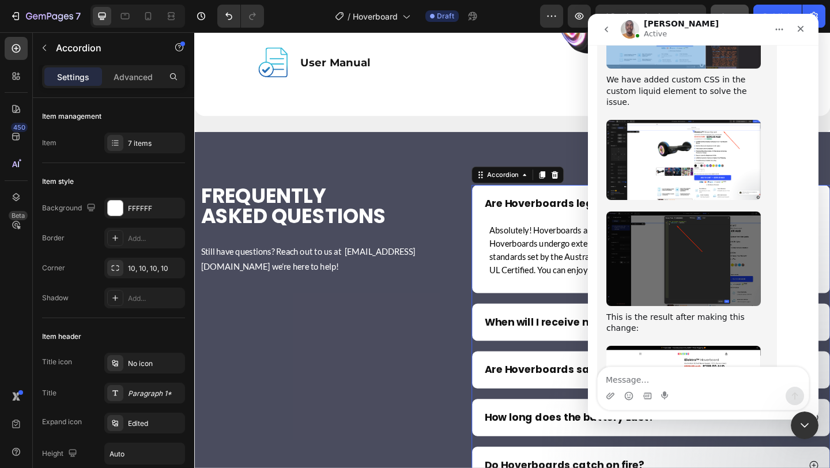
click at [657, 425] on link "duplicate" at bounding box center [638, 429] width 37 height 9
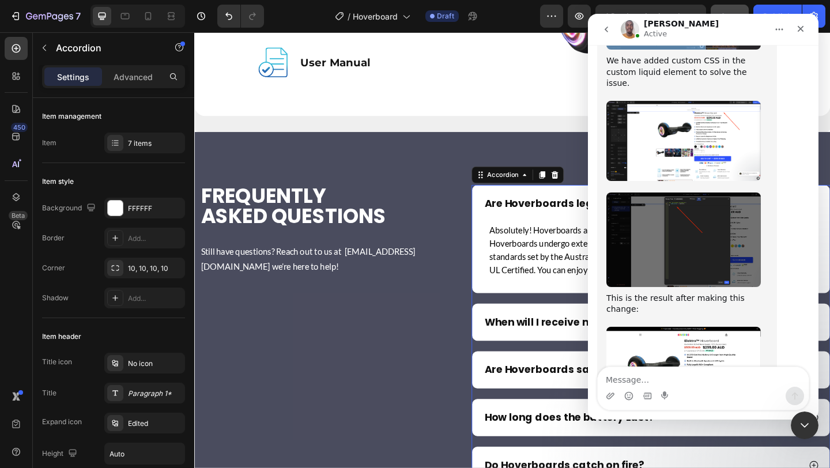
scroll to position [1191, 0]
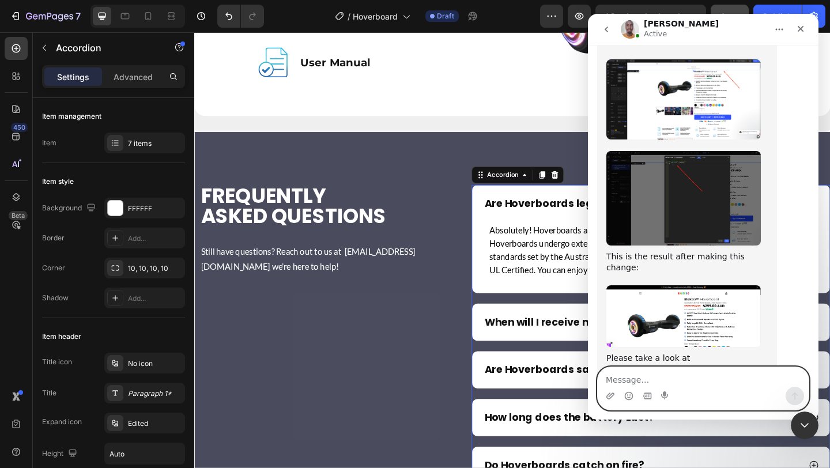
click at [646, 368] on textarea "Message…" at bounding box center [703, 377] width 211 height 20
type textarea "yes it looks really good"
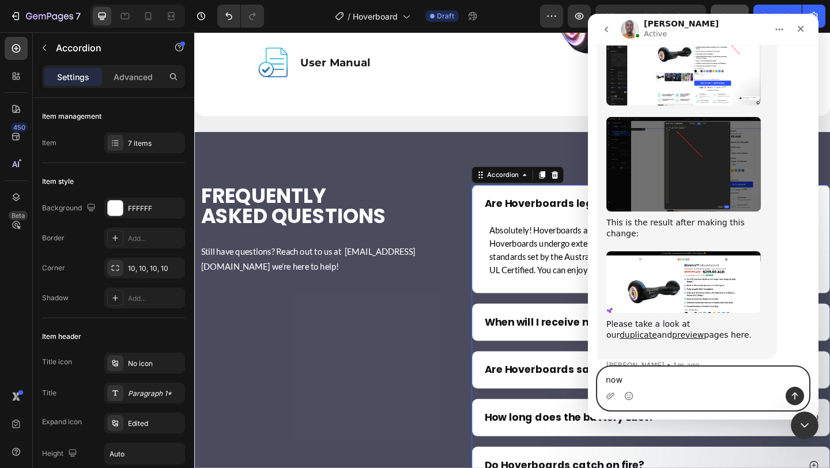
type textarea "now"
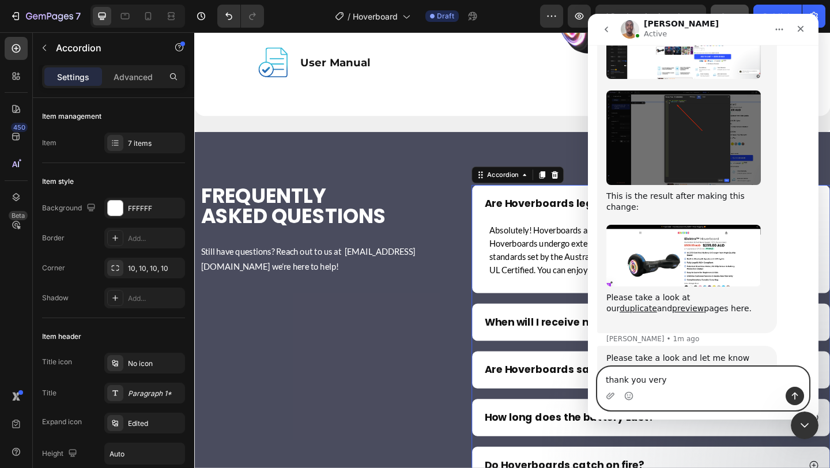
scroll to position [1296, 0]
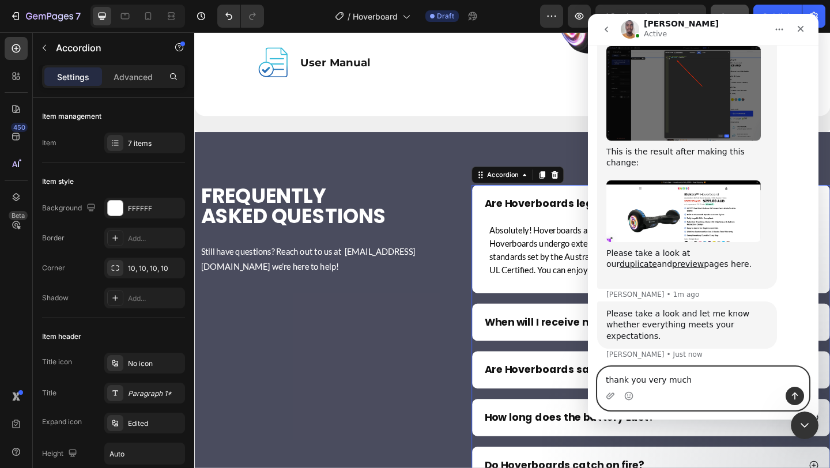
type textarea "thank you very much"
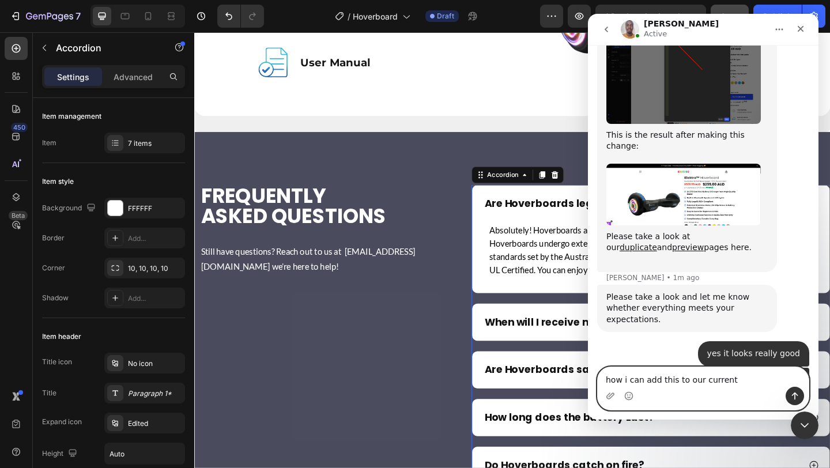
scroll to position [1313, 0]
type textarea "how i can add this to our current template"
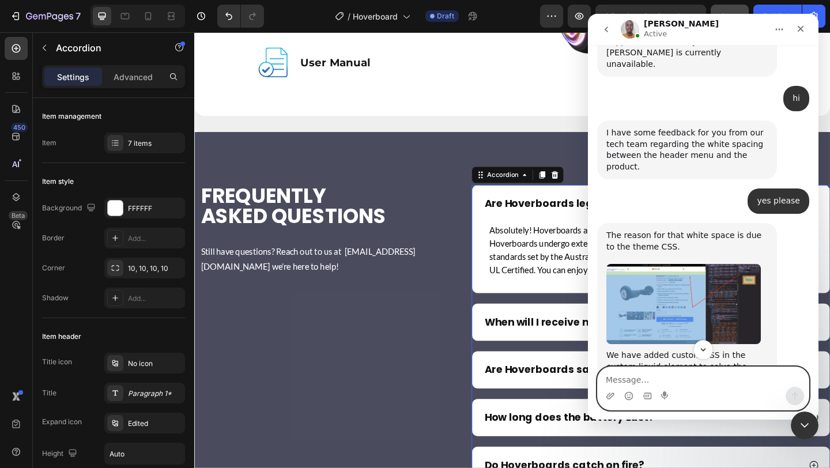
scroll to position [854, 0]
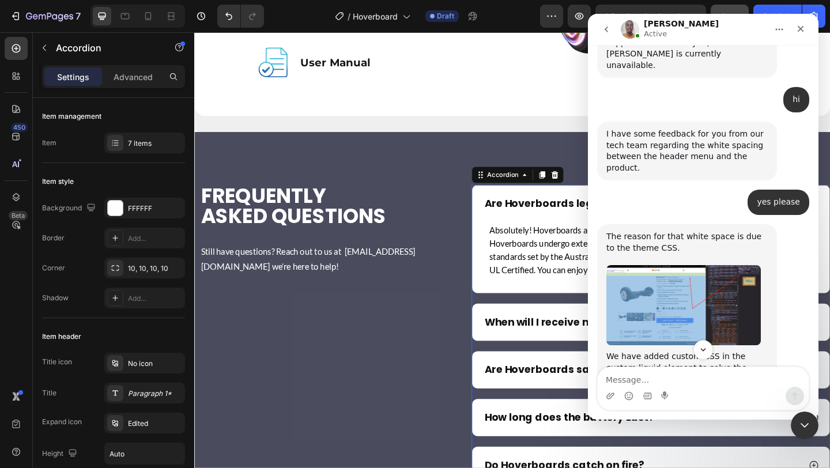
click at [687, 265] on img "Brian says…" at bounding box center [683, 305] width 154 height 80
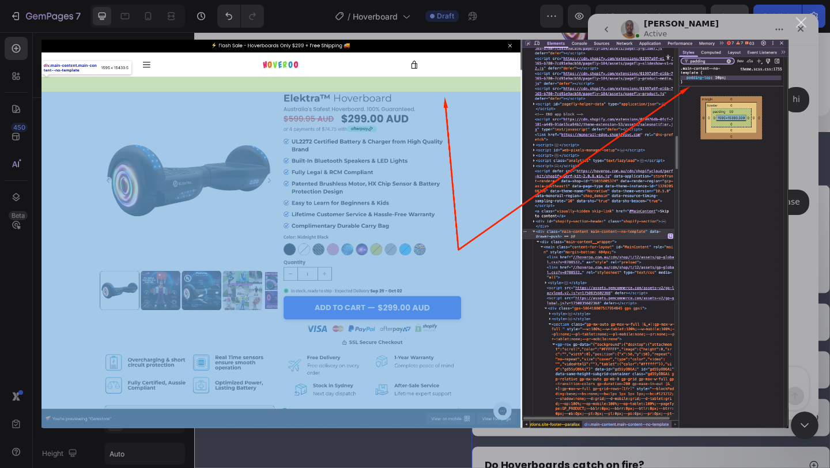
click at [799, 25] on div "Close" at bounding box center [801, 22] width 11 height 11
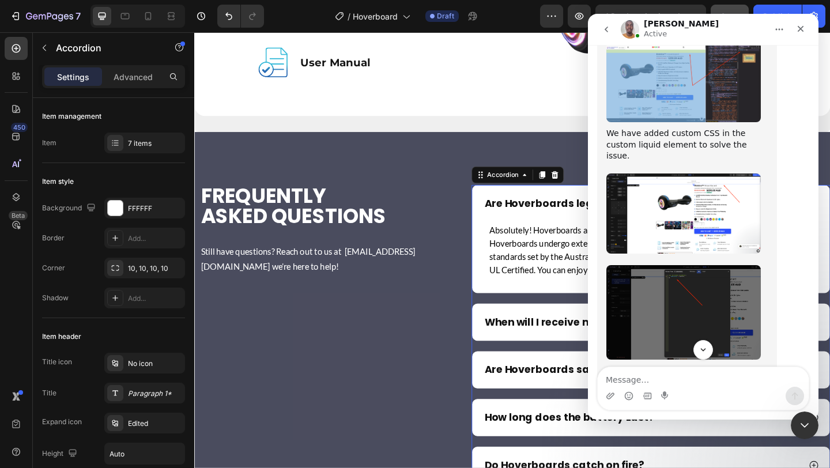
scroll to position [1091, 0]
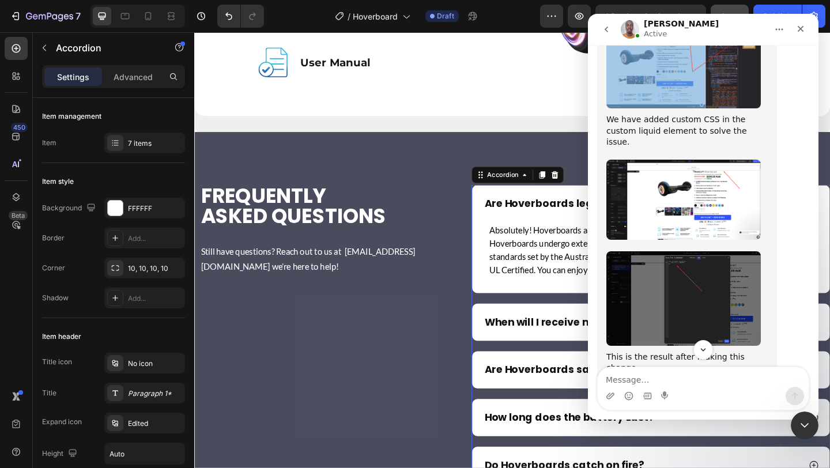
click at [680, 251] on img "Brian says…" at bounding box center [683, 298] width 154 height 95
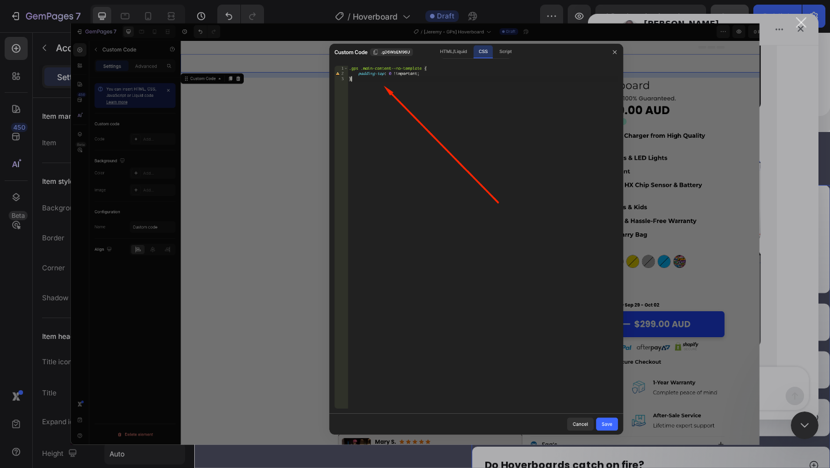
scroll to position [0, 0]
click at [783, 128] on div "Intercom messenger" at bounding box center [415, 234] width 830 height 468
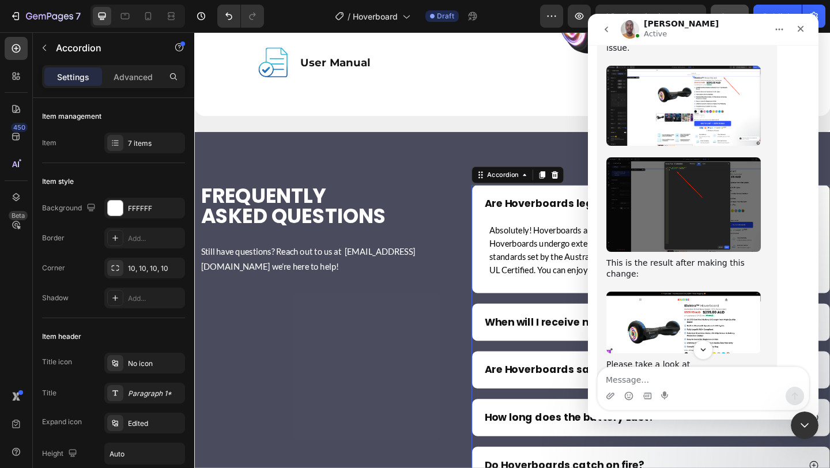
scroll to position [1186, 0]
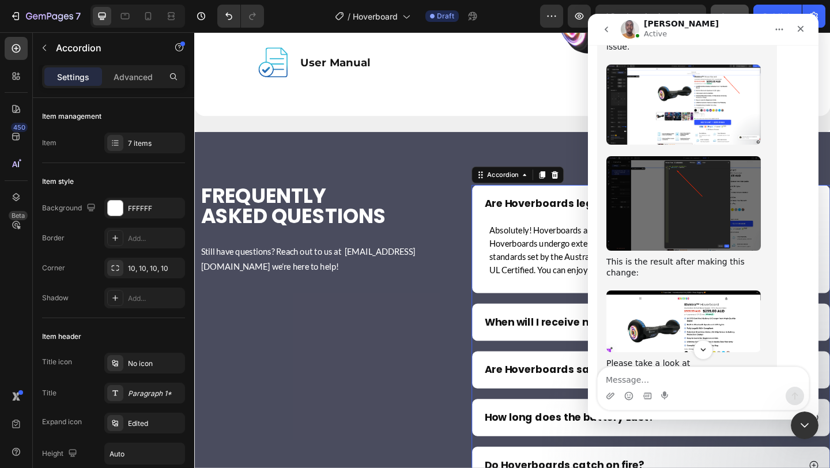
click at [658, 291] on img "Brian says…" at bounding box center [683, 322] width 154 height 62
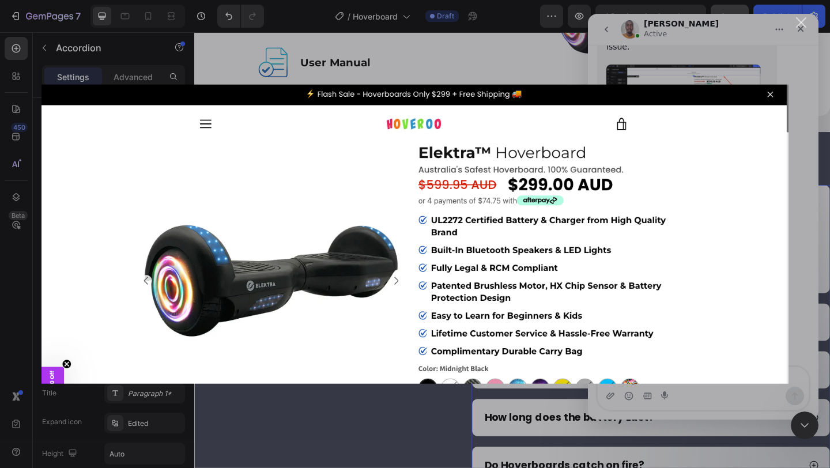
click at [769, 96] on img "Close" at bounding box center [415, 234] width 747 height 299
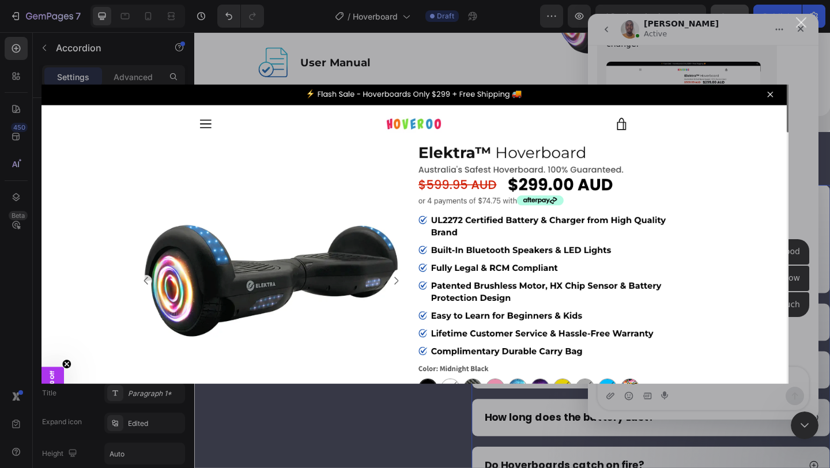
click at [768, 96] on img "Close" at bounding box center [415, 234] width 747 height 299
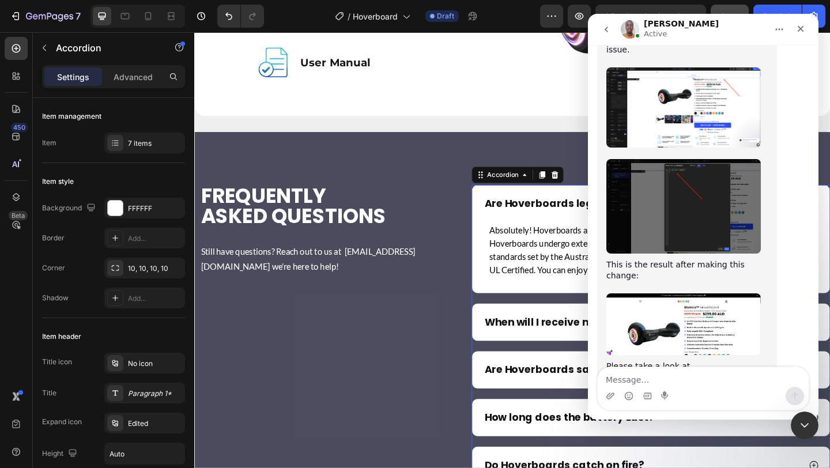
scroll to position [1415, 0]
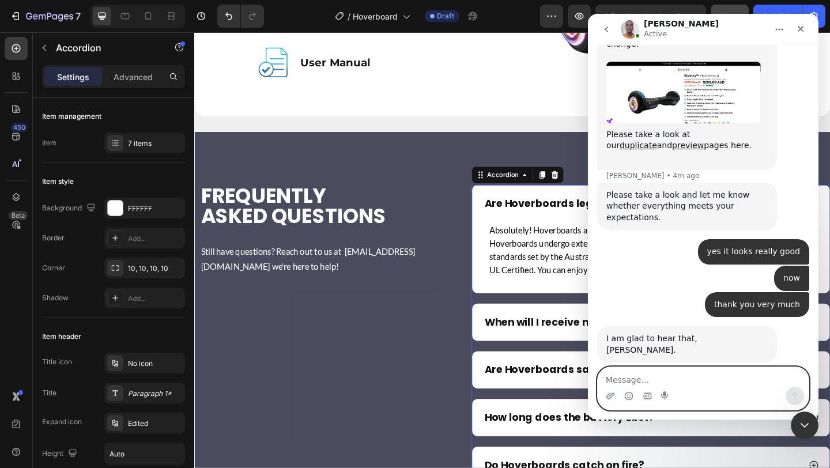
click at [625, 378] on textarea "Message…" at bounding box center [703, 377] width 211 height 20
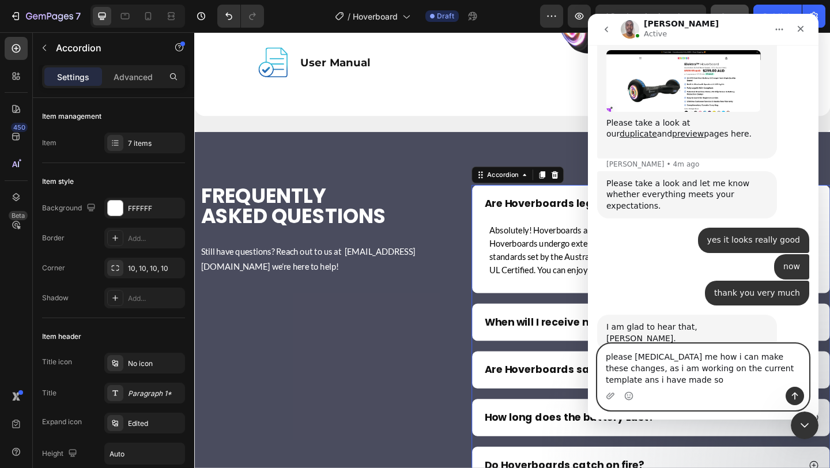
scroll to position [1438, 0]
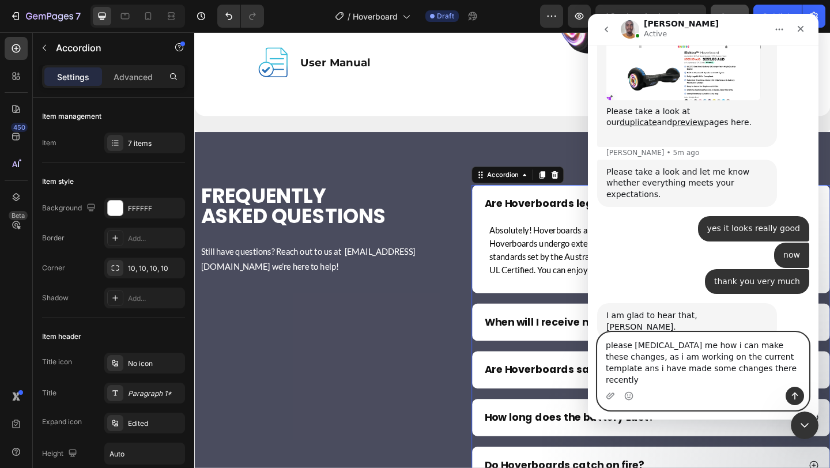
type textarea "please [MEDICAL_DATA] me how i can make these changes, as i am working on the c…"
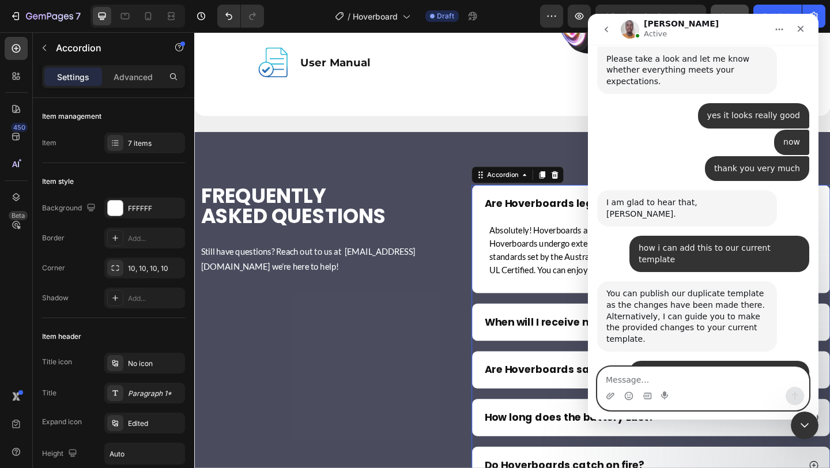
scroll to position [1552, 0]
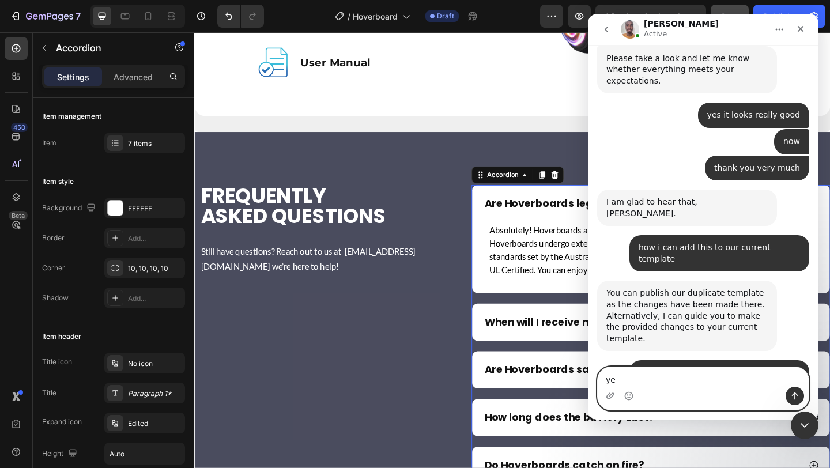
type textarea "y"
type textarea "Sure thank you"
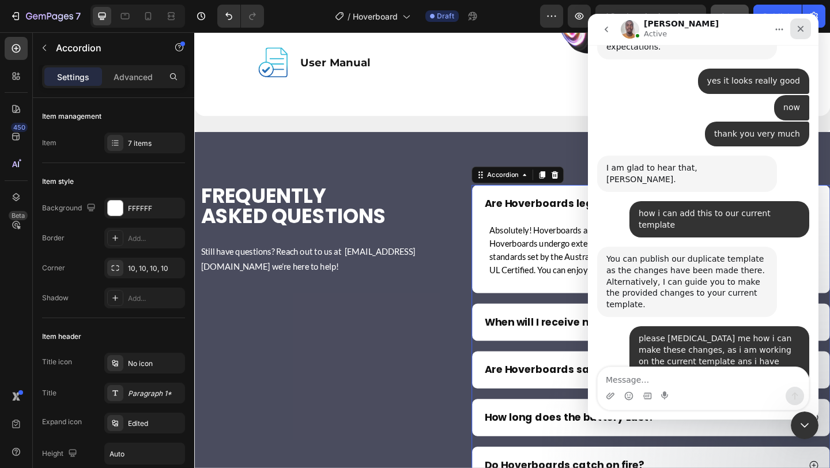
click at [795, 26] on div "Close" at bounding box center [800, 28] width 21 height 21
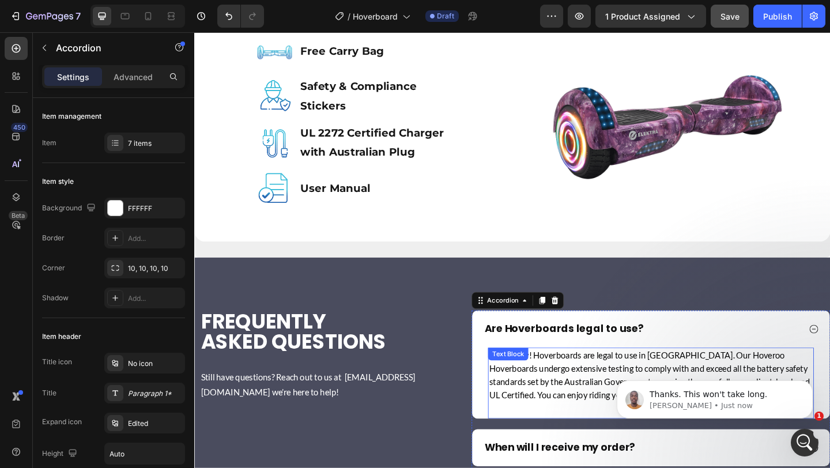
scroll to position [6739, 0]
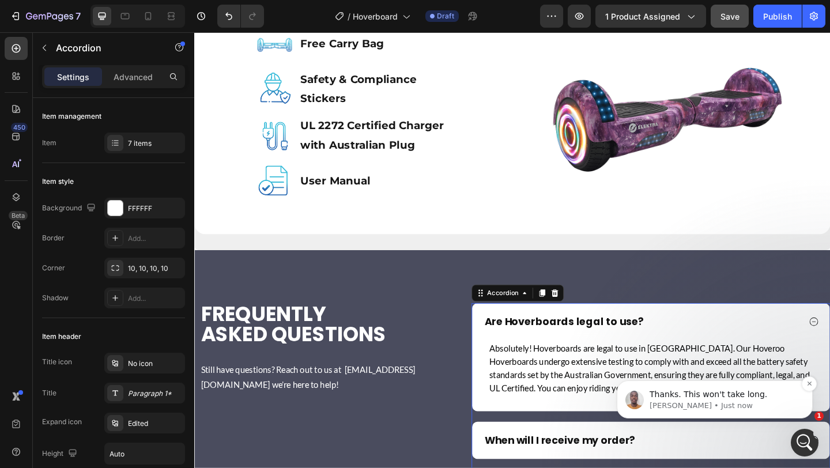
click at [687, 391] on span "Thanks. This won't take long." at bounding box center [709, 394] width 118 height 9
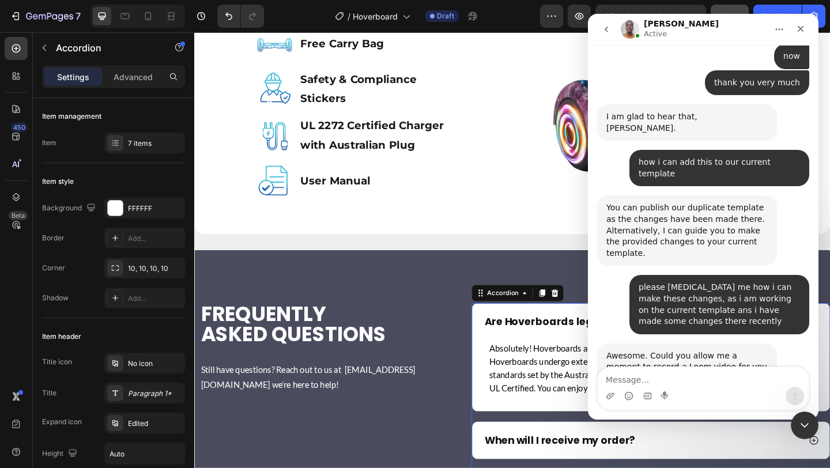
scroll to position [1628, 0]
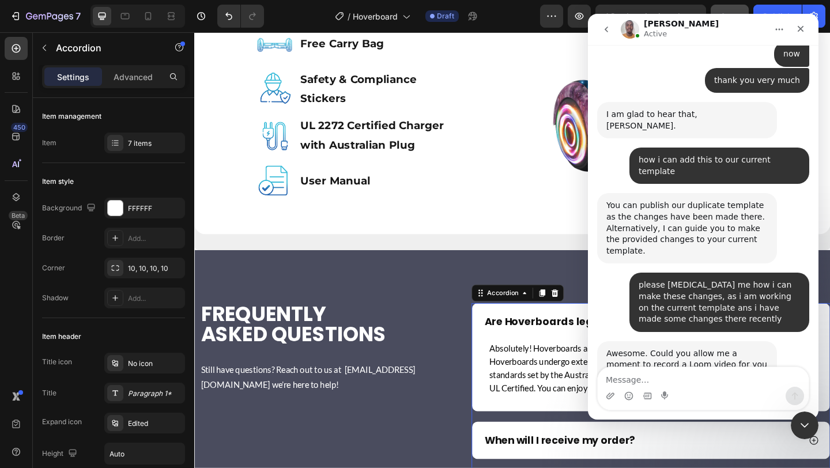
click at [648, 382] on textarea "Message…" at bounding box center [703, 377] width 211 height 20
type textarea "Alright thank you"
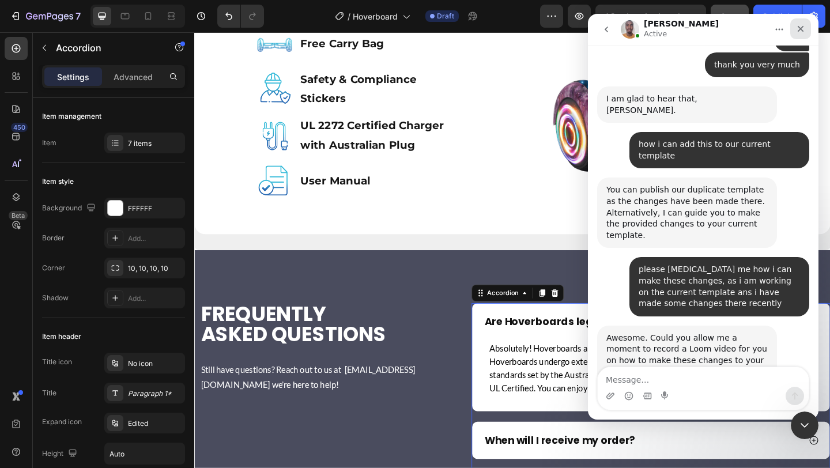
click at [798, 25] on icon "Close" at bounding box center [800, 28] width 9 height 9
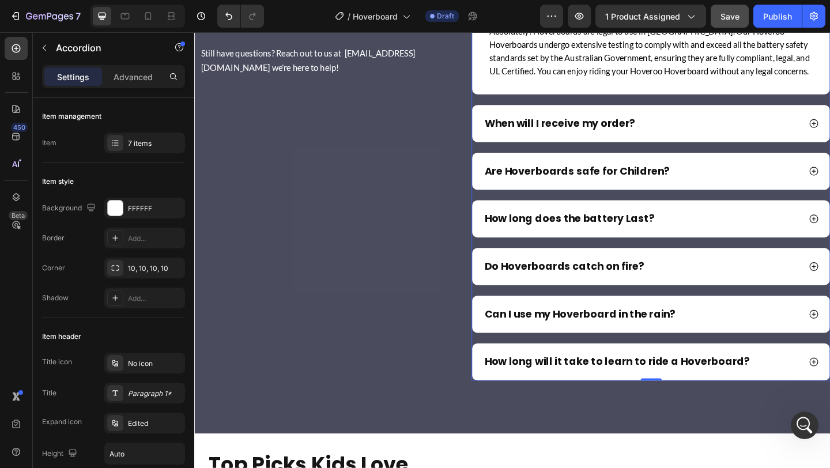
scroll to position [7084, 0]
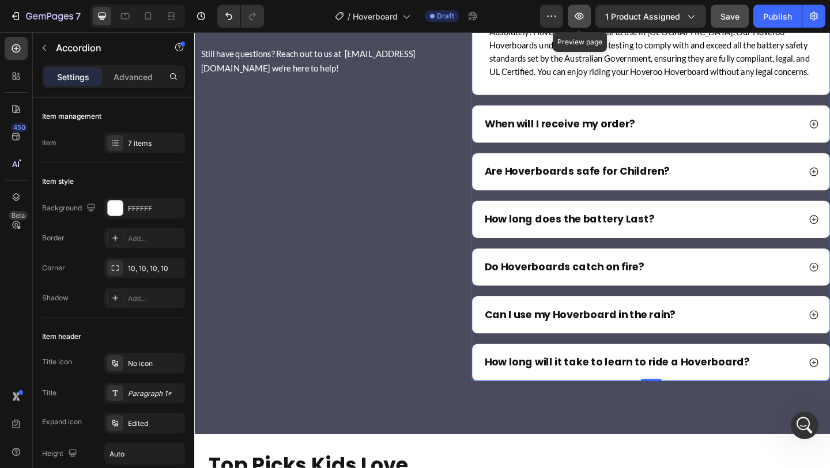
click at [583, 17] on icon "button" at bounding box center [579, 16] width 9 height 7
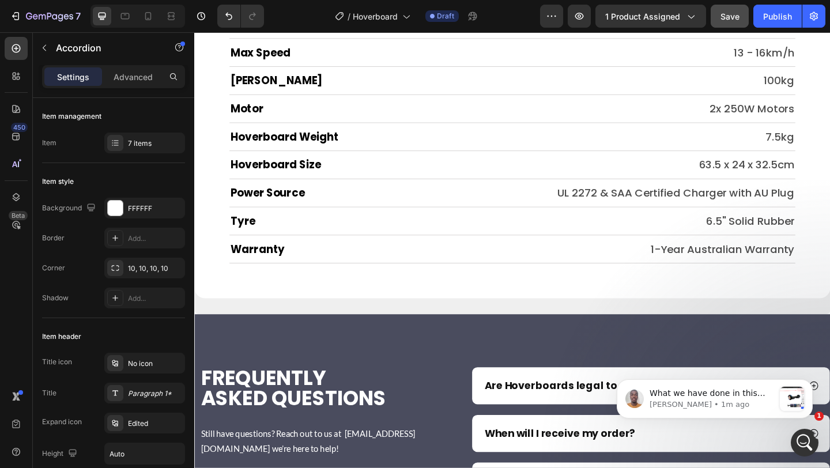
scroll to position [6866, 0]
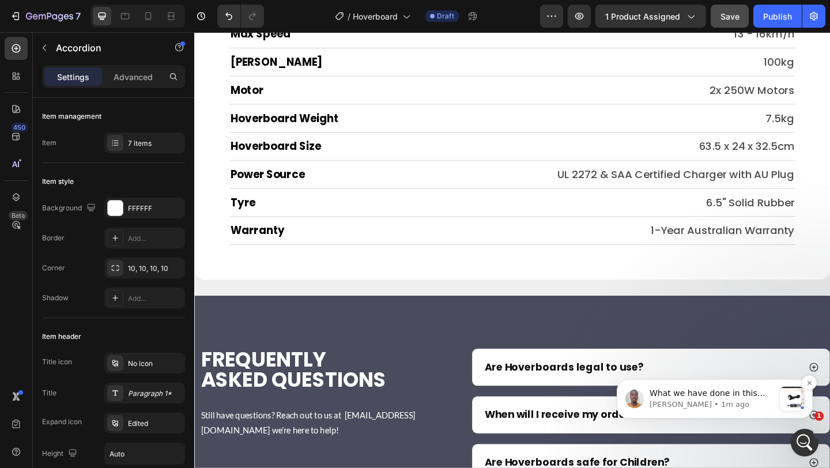
click at [711, 395] on span "What we have done in this case is drag the custom code element to the part show…" at bounding box center [710, 411] width 120 height 44
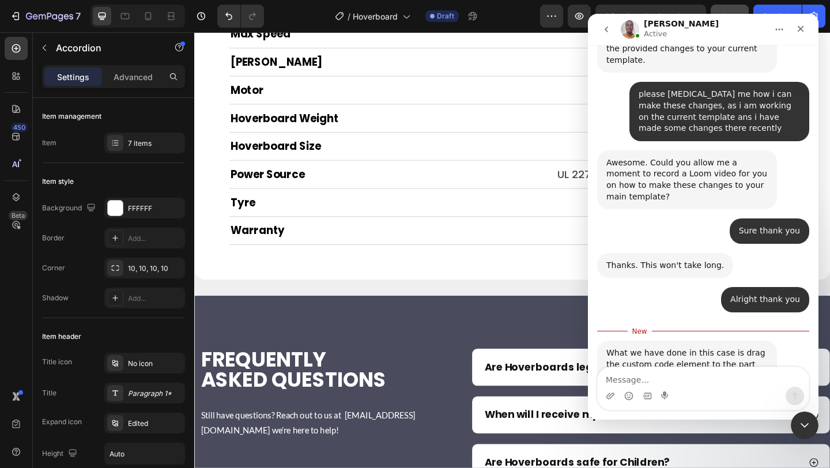
scroll to position [1813, 0]
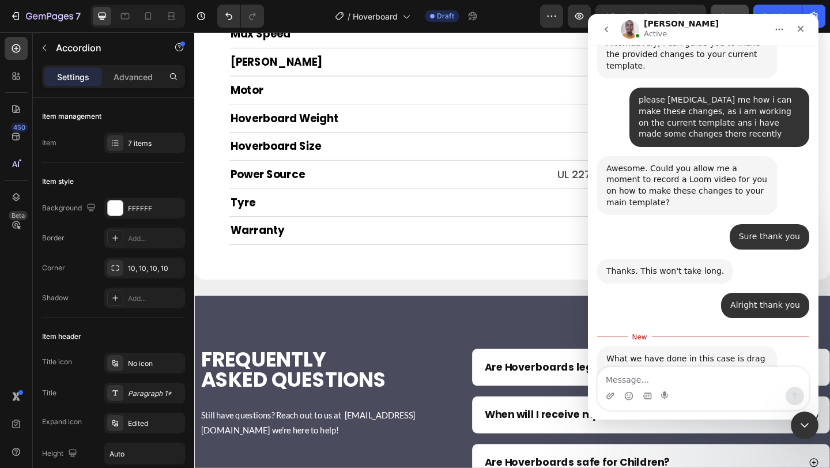
click at [696, 398] on img "Brian says…" at bounding box center [683, 439] width 154 height 82
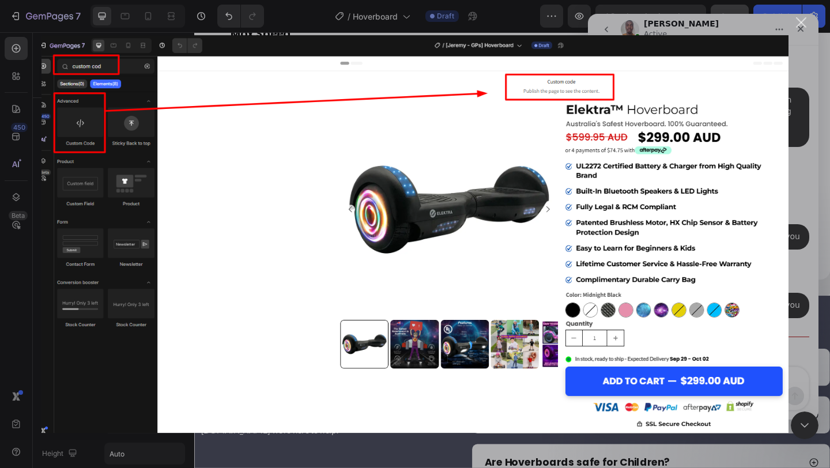
scroll to position [0, 0]
click at [351, 459] on div "Intercom messenger" at bounding box center [415, 234] width 830 height 468
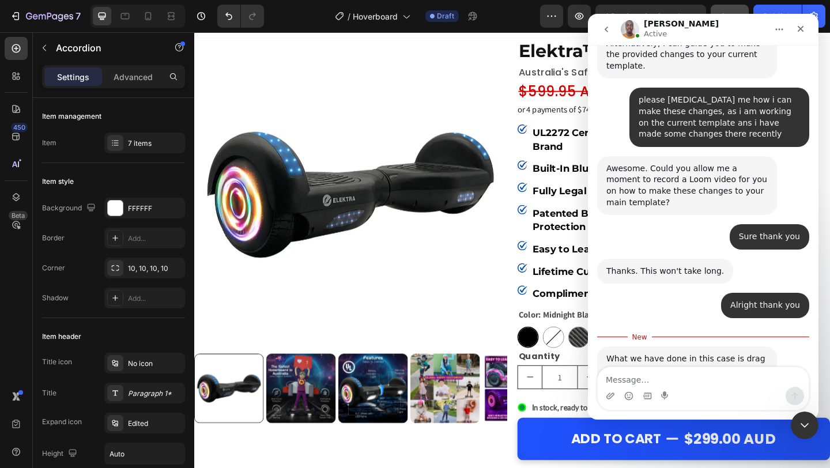
scroll to position [1857, 0]
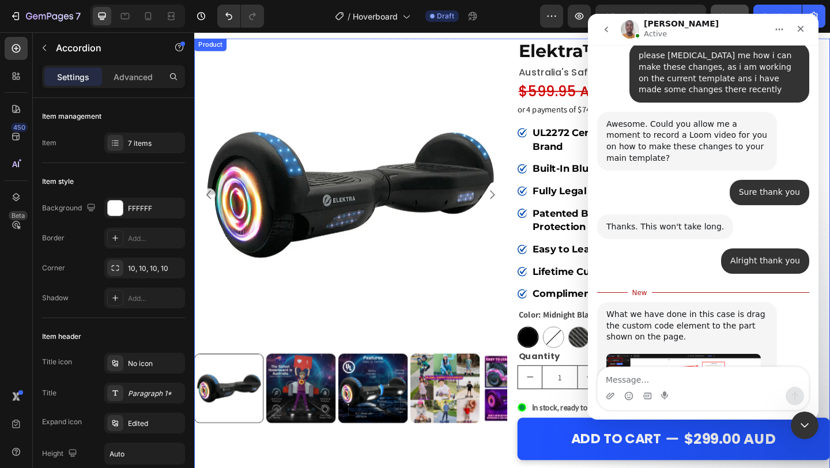
click at [542, 43] on div "Product Images Elektra™ Hoverboard Heading australia's safest hoverboard. 100% …" at bounding box center [540, 299] width 692 height 521
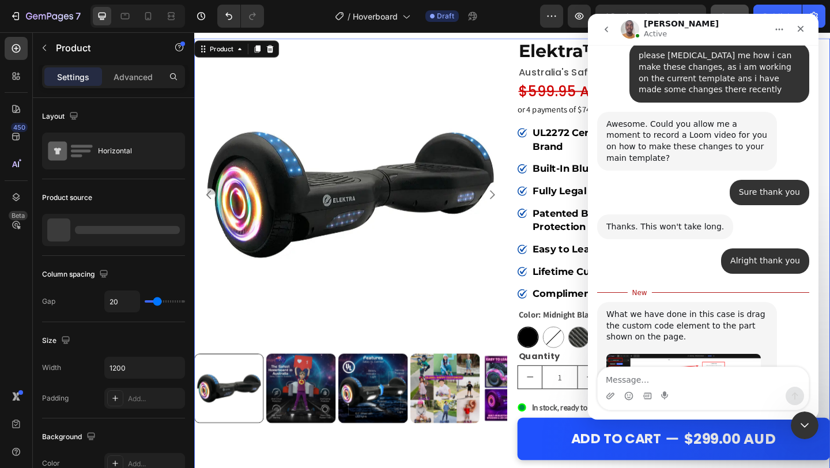
scroll to position [0, 0]
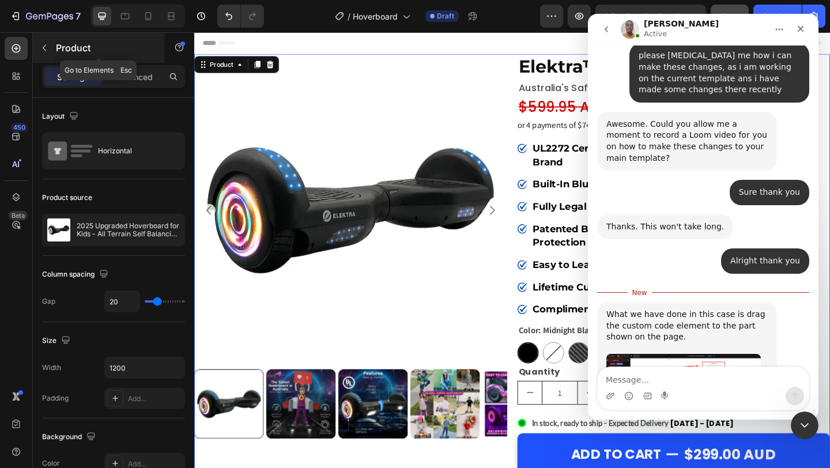
click at [47, 48] on icon "button" at bounding box center [44, 47] width 9 height 9
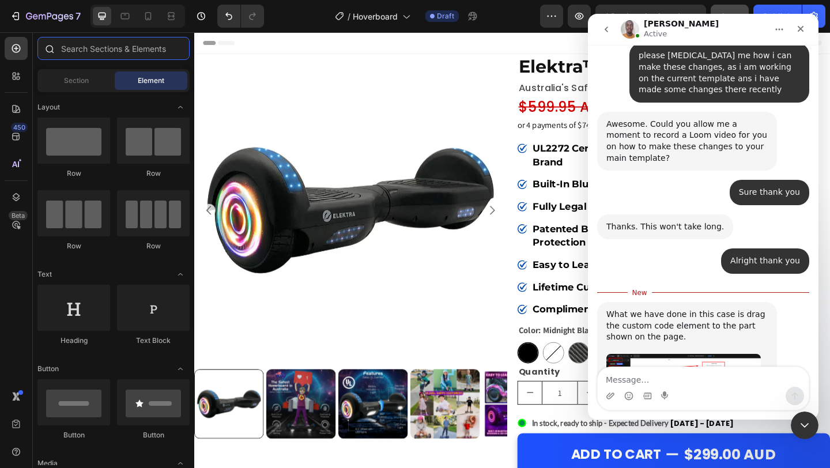
click at [109, 51] on input "text" at bounding box center [113, 48] width 152 height 23
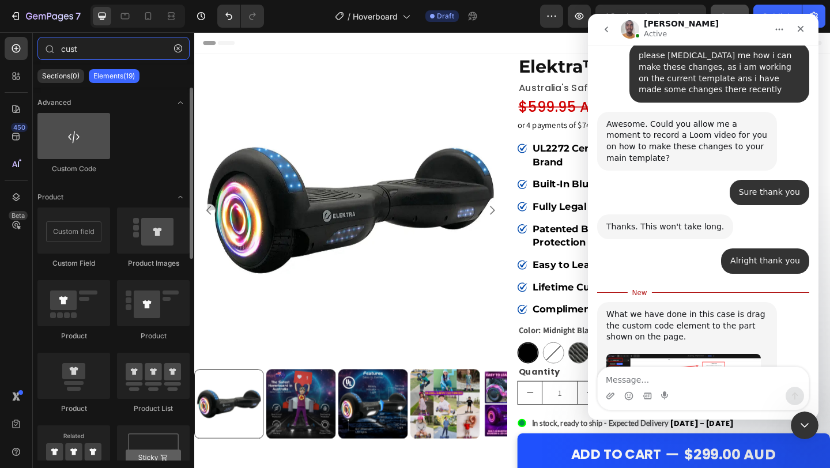
type input "cust"
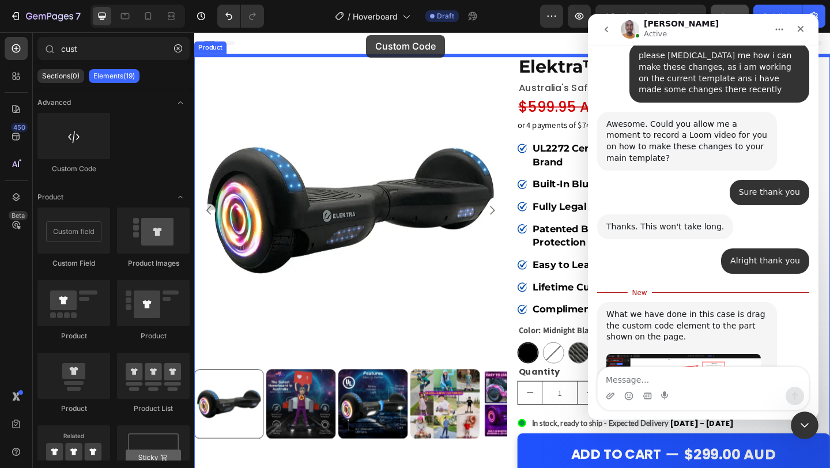
drag, startPoint x: 261, startPoint y: 178, endPoint x: 381, endPoint y: 35, distance: 186.1
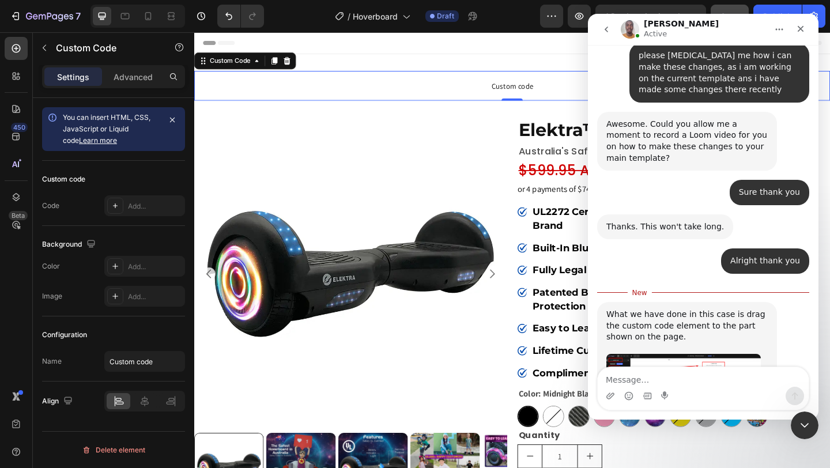
click at [501, 90] on span "Custom code" at bounding box center [540, 91] width 692 height 14
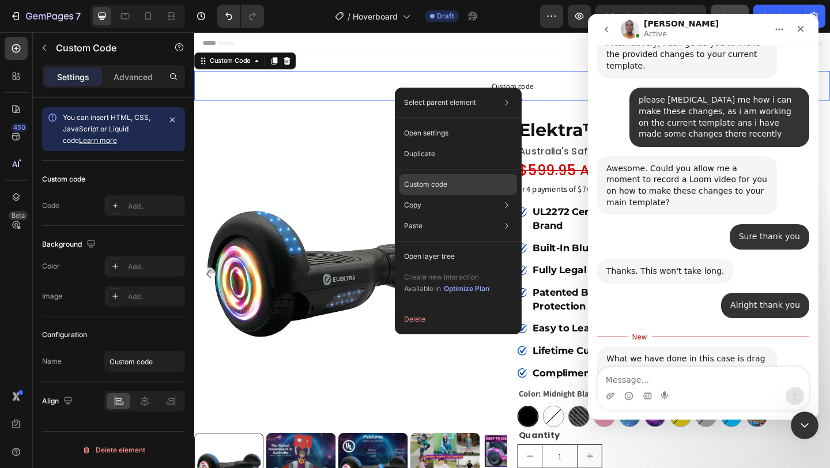
click at [438, 185] on p "Custom code" at bounding box center [425, 184] width 43 height 10
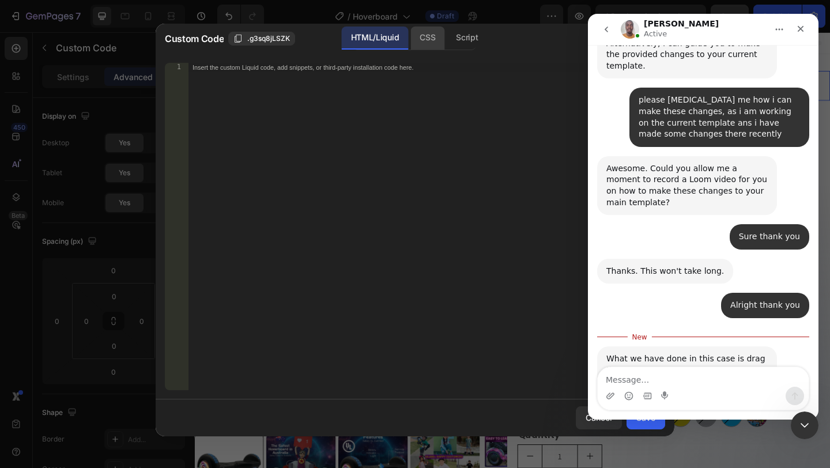
click at [433, 38] on div "CSS" at bounding box center [427, 38] width 34 height 23
click at [285, 97] on div "Insert the CSS code to style your content here." at bounding box center [426, 236] width 477 height 346
paste textarea "}"
type textarea "}"
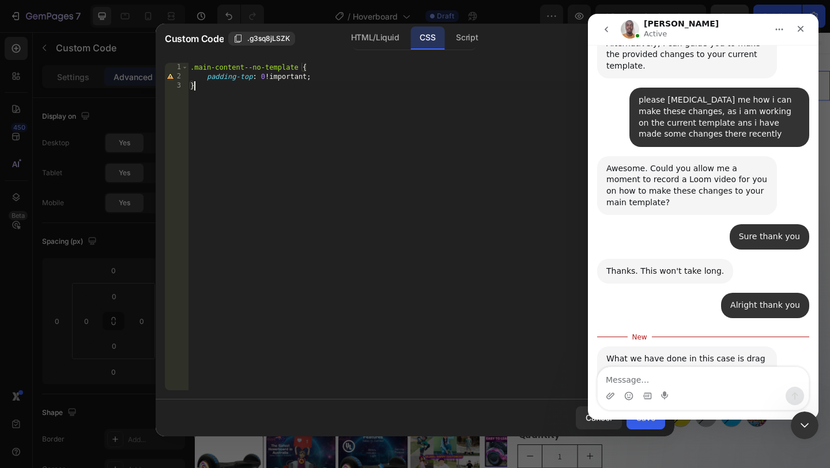
click at [285, 97] on div ".main-content--no-template { padding-top : 0 !important ; }" at bounding box center [426, 236] width 477 height 346
click at [789, 31] on button "Home" at bounding box center [779, 29] width 22 height 22
click at [799, 28] on icon "Close" at bounding box center [800, 28] width 9 height 9
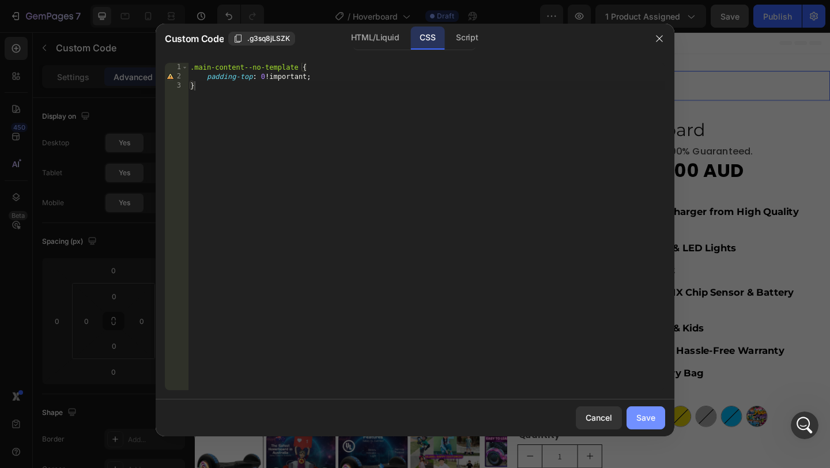
click at [644, 414] on div "Save" at bounding box center [645, 418] width 19 height 12
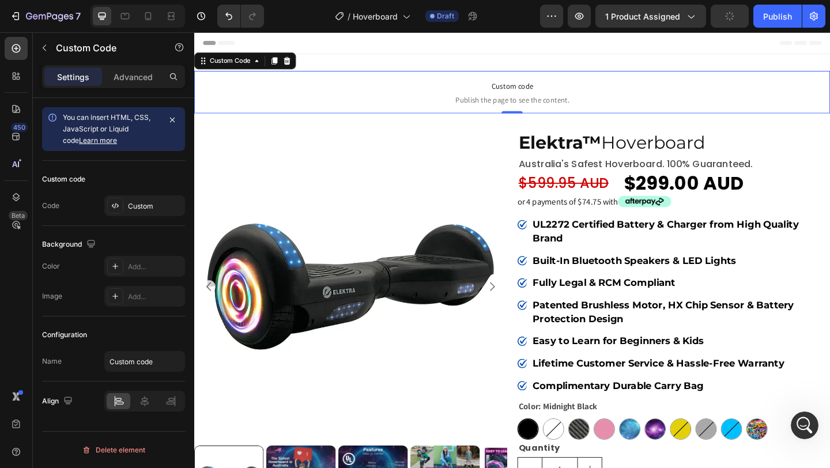
scroll to position [1857, 0]
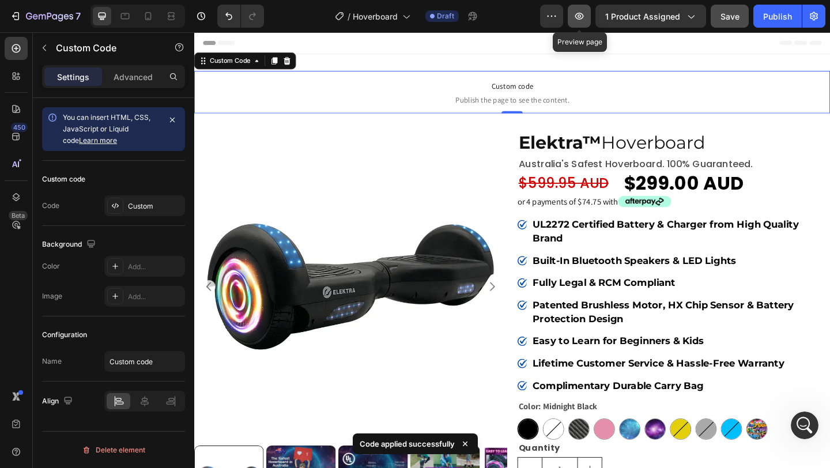
click at [587, 18] on button "button" at bounding box center [579, 16] width 23 height 23
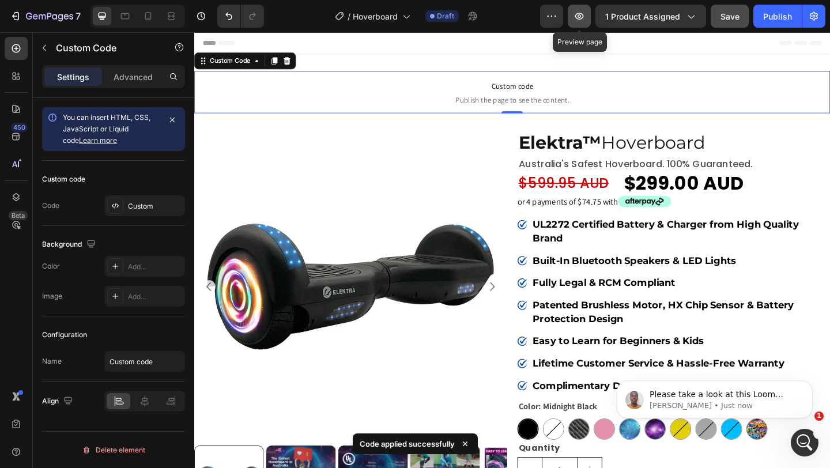
scroll to position [0, 0]
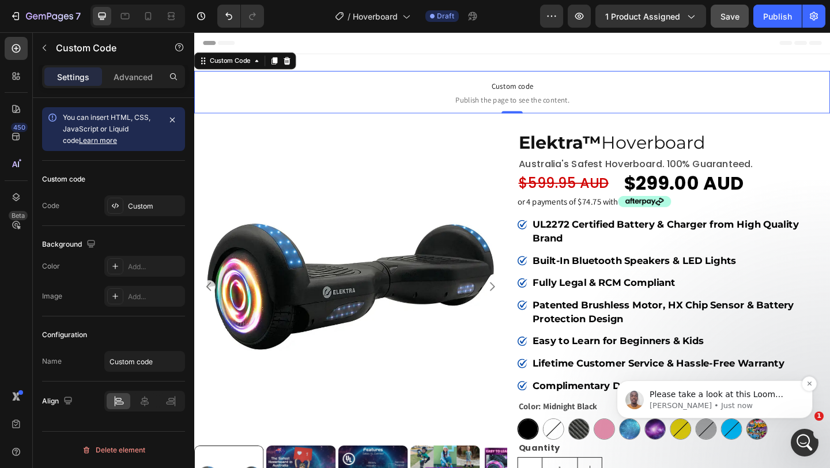
click at [694, 400] on div "Please take a look at this Loom video to check the steps. I am going to provide…" at bounding box center [724, 394] width 152 height 15
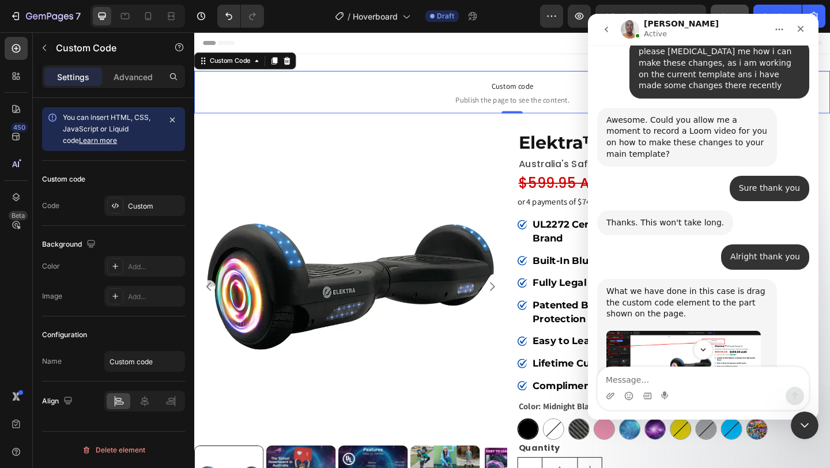
scroll to position [1873, 0]
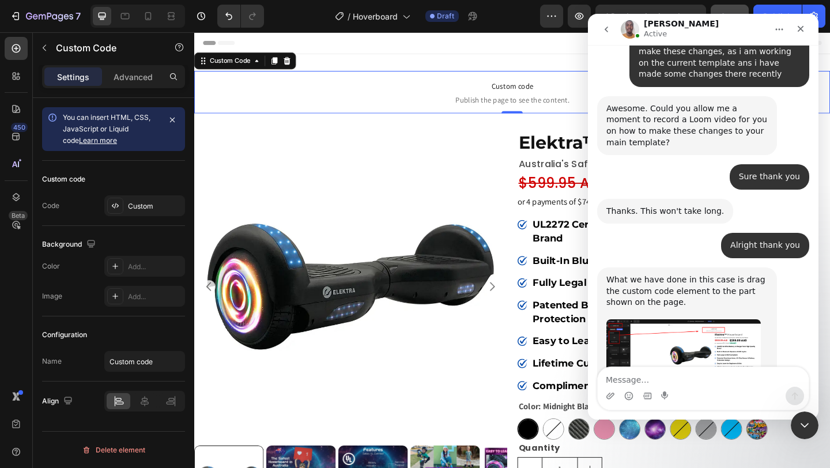
click at [650, 369] on textarea "Message…" at bounding box center [703, 377] width 211 height 20
type textarea "Thank you [PERSON_NAME]"
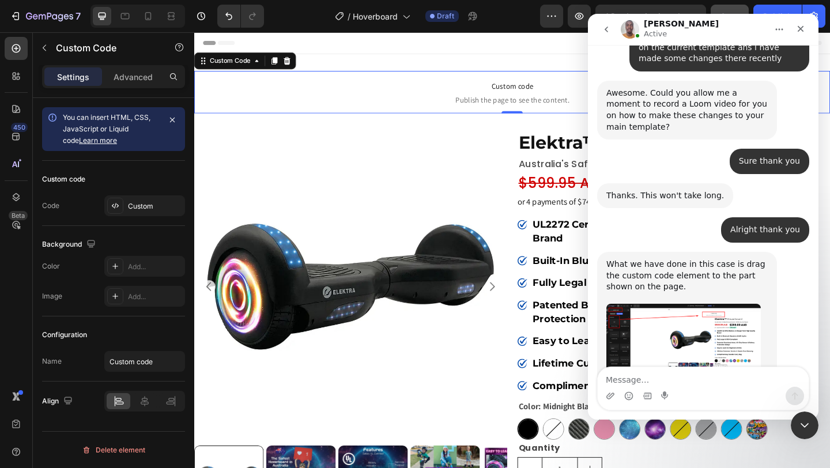
click at [711, 402] on link "Loom" at bounding box center [718, 406] width 22 height 9
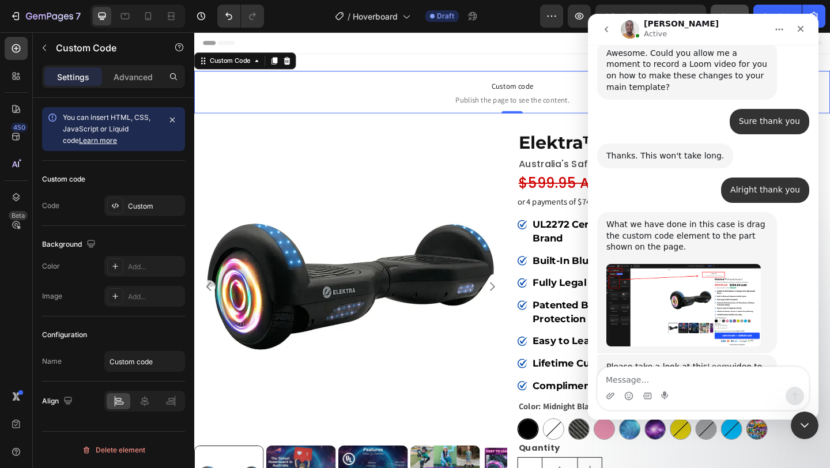
scroll to position [1933, 0]
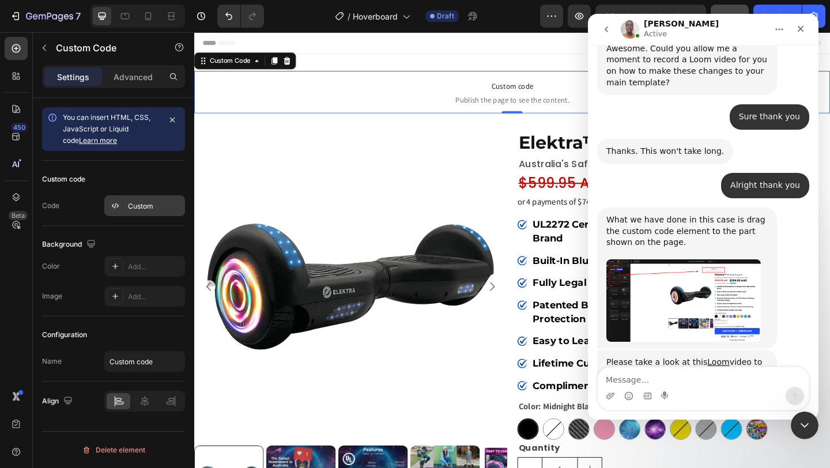
click at [142, 203] on div "Custom" at bounding box center [155, 206] width 54 height 10
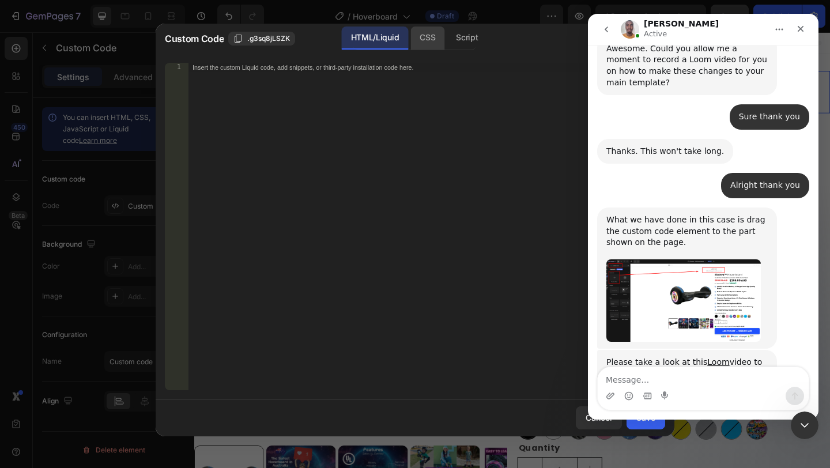
click at [430, 41] on div "CSS" at bounding box center [427, 38] width 34 height 23
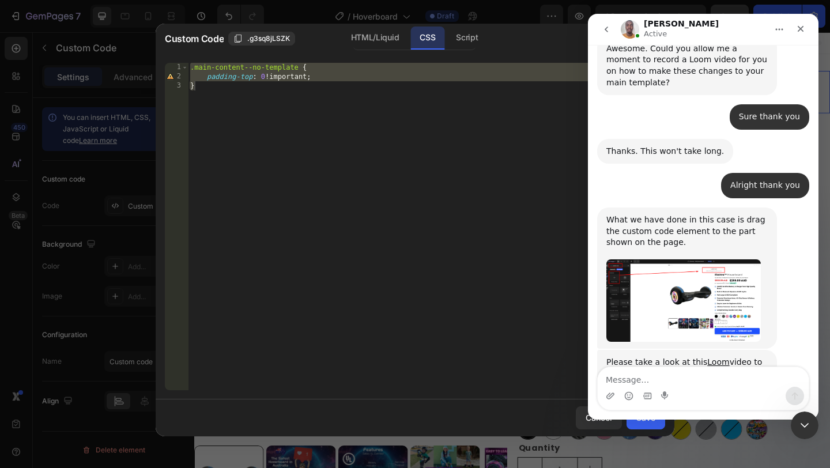
click at [365, 154] on div ".main-content--no-template { padding-top : 0 !important ; }" at bounding box center [426, 236] width 477 height 346
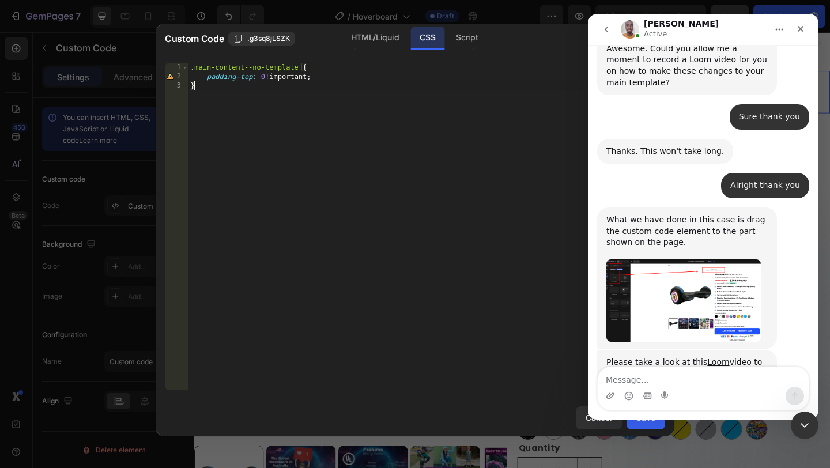
type textarea "}"
click at [802, 31] on icon "Close" at bounding box center [801, 29] width 6 height 6
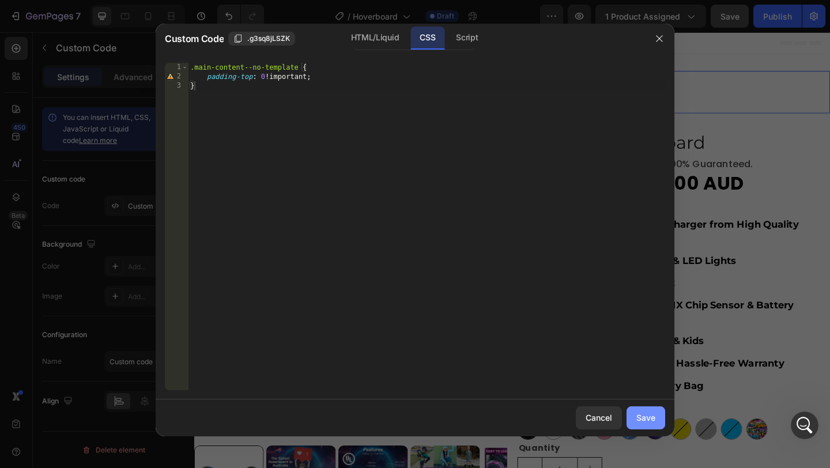
click at [639, 423] on div "Save" at bounding box center [645, 418] width 19 height 12
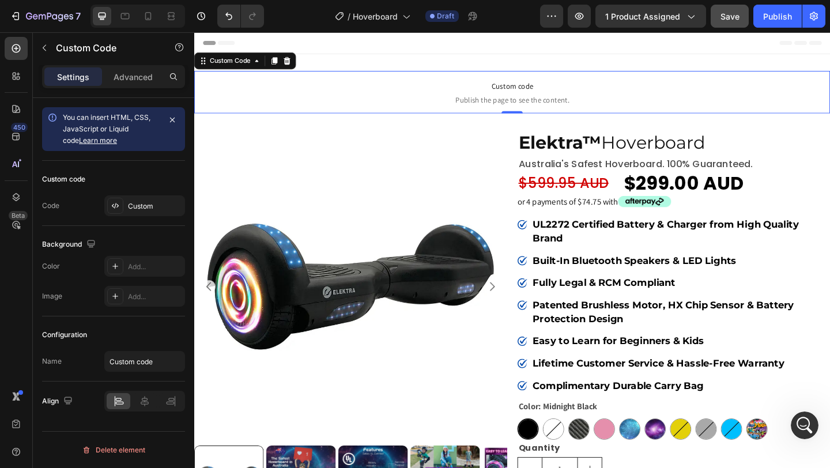
scroll to position [1888, 0]
click at [399, 91] on span "Custom code" at bounding box center [540, 91] width 692 height 14
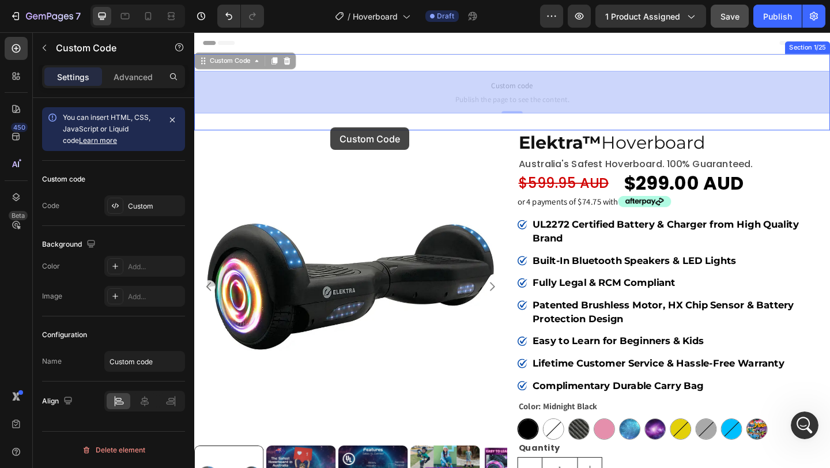
scroll to position [1933, 0]
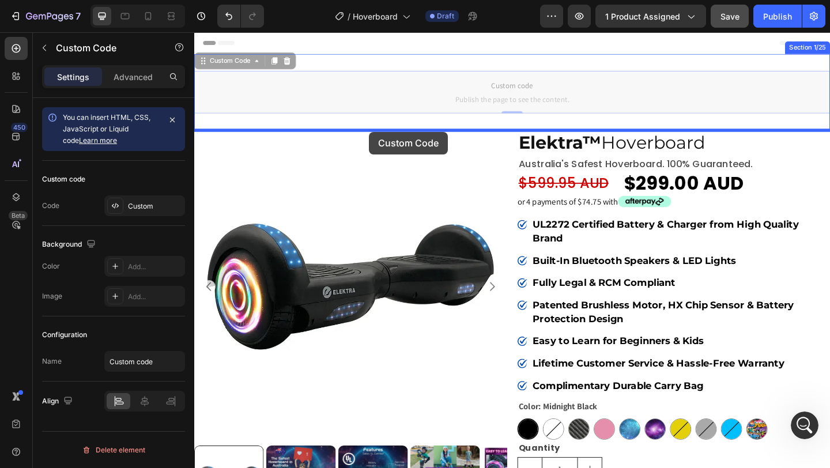
drag, startPoint x: 233, startPoint y: 65, endPoint x: 384, endPoint y: 141, distance: 169.4
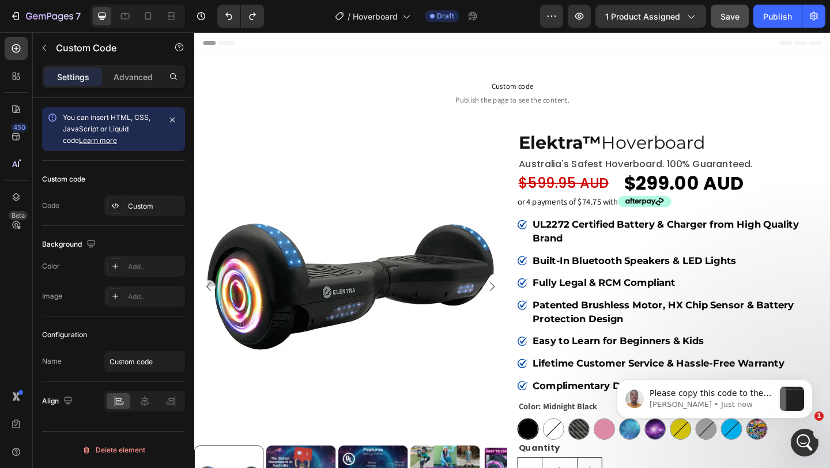
scroll to position [2071, 0]
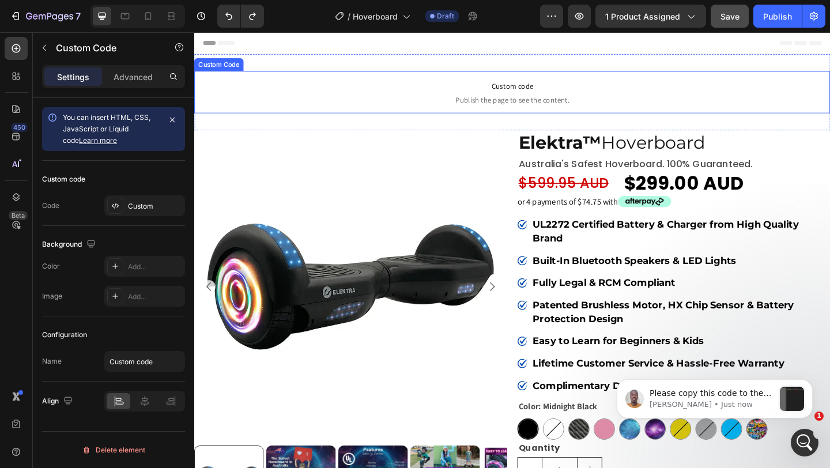
click at [605, 92] on span "Custom code" at bounding box center [540, 91] width 692 height 14
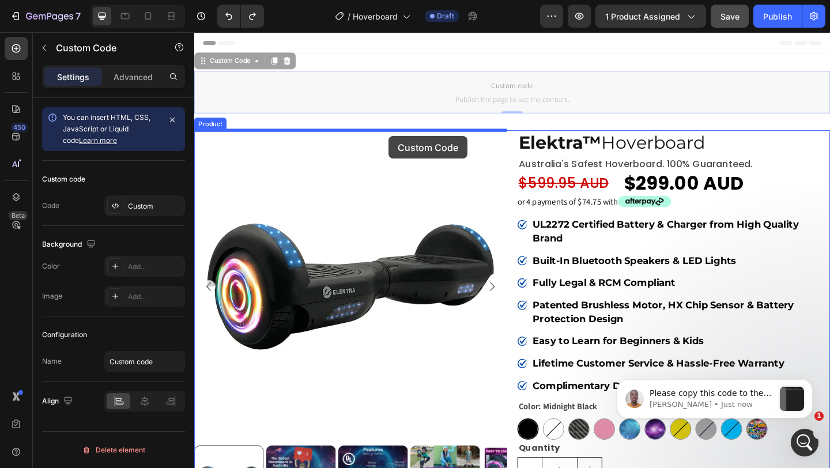
scroll to position [2115, 0]
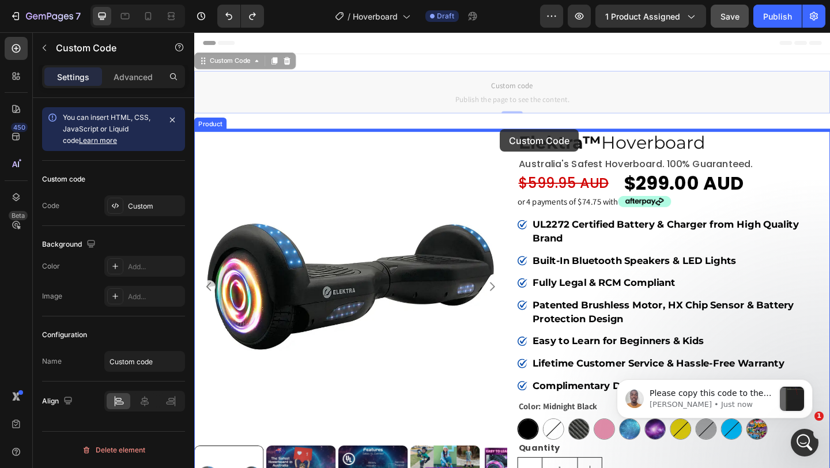
drag, startPoint x: 235, startPoint y: 66, endPoint x: 527, endPoint y: 138, distance: 300.4
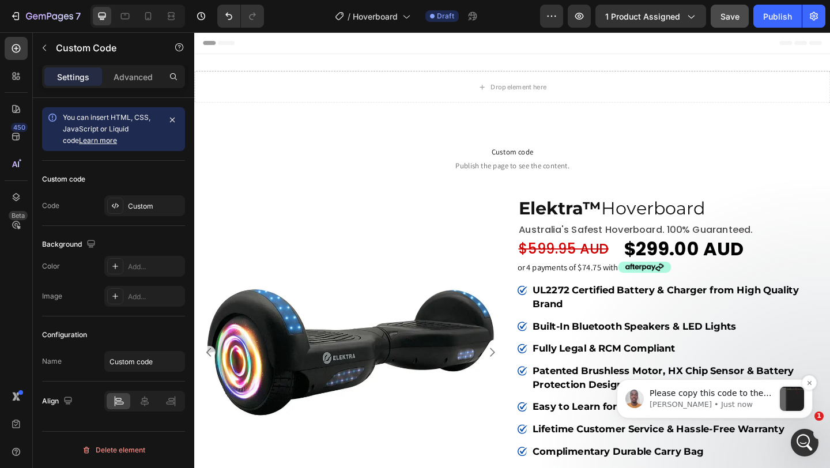
click at [791, 396] on div "message notification from Brian, Just now. Please copy this code to the CSS tab…" at bounding box center [792, 399] width 24 height 24
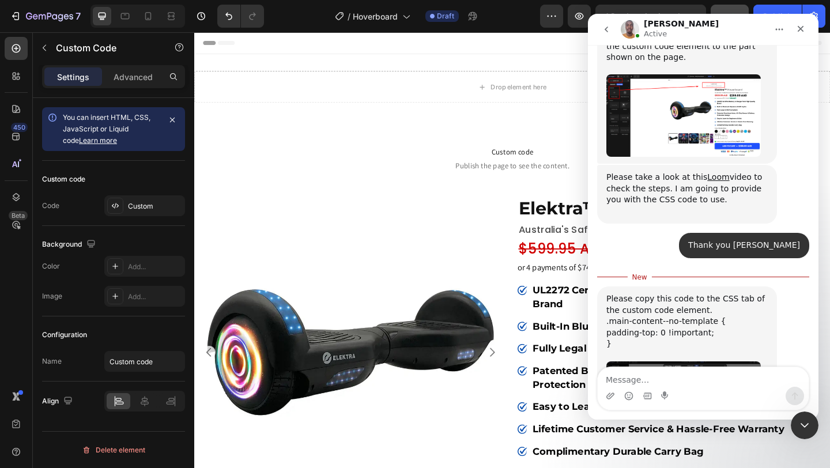
scroll to position [2123, 0]
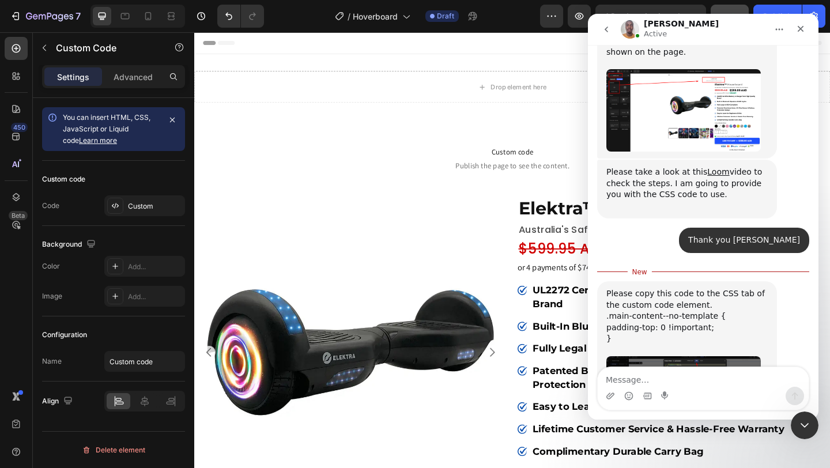
click at [717, 356] on img "Brian says…" at bounding box center [683, 396] width 154 height 81
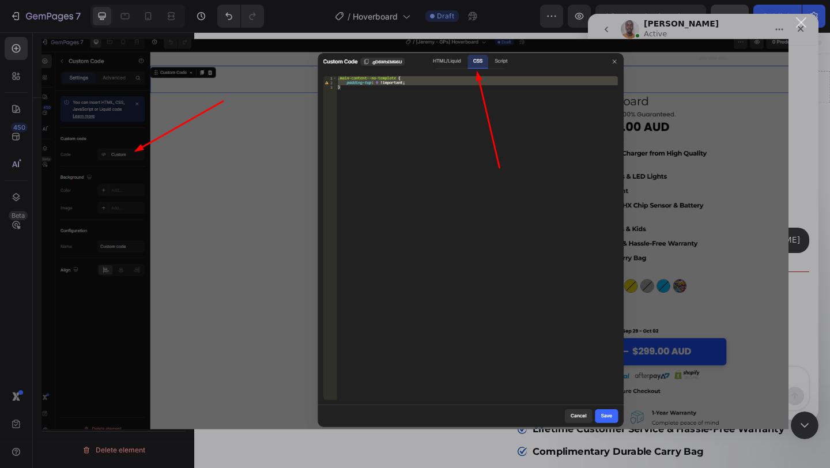
scroll to position [0, 0]
click at [717, 268] on img "Close" at bounding box center [415, 234] width 747 height 390
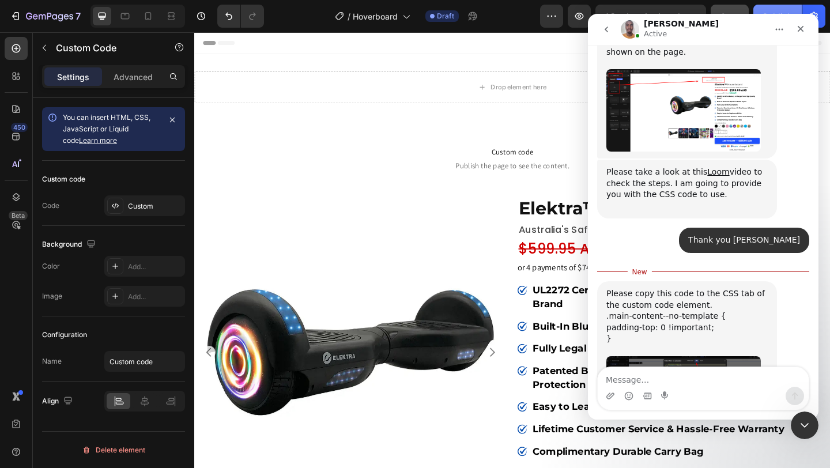
scroll to position [2079, 0]
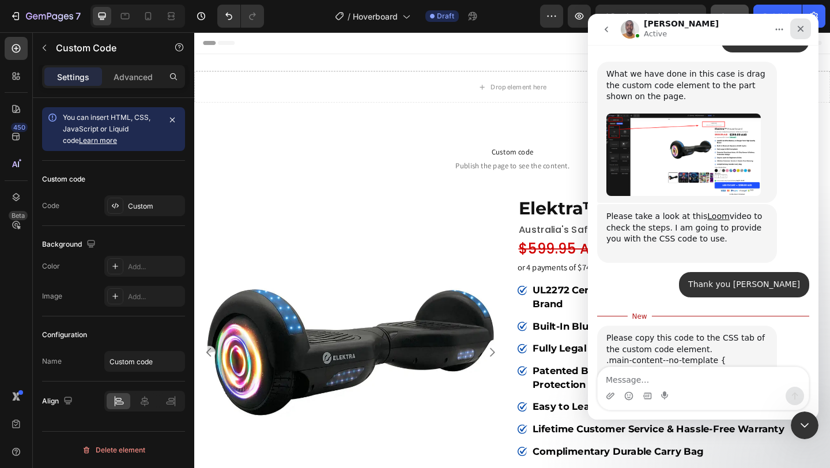
click at [797, 29] on icon "Close" at bounding box center [800, 28] width 9 height 9
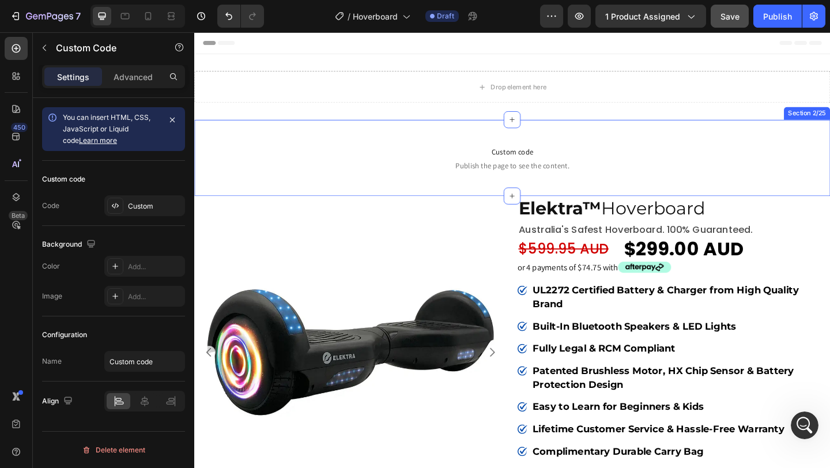
click at [446, 202] on div "Custom code Publish the page to see the content. Custom Code 0 Section 2/25" at bounding box center [540, 168] width 692 height 83
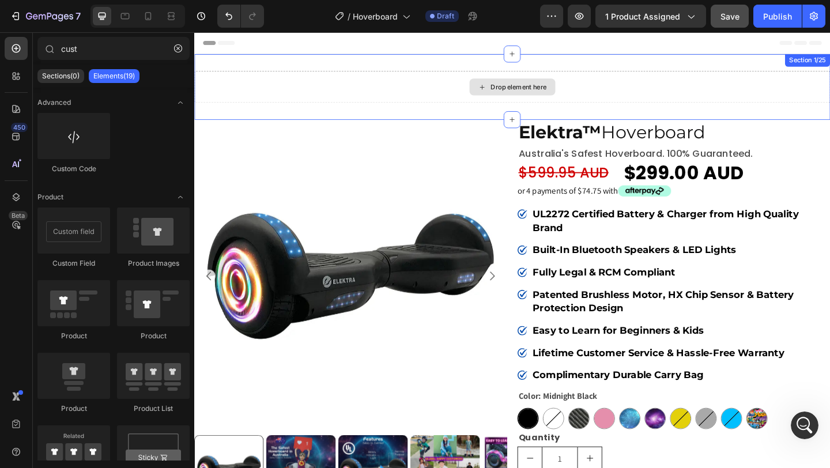
click at [812, 90] on div "Drop element here" at bounding box center [540, 91] width 692 height 35
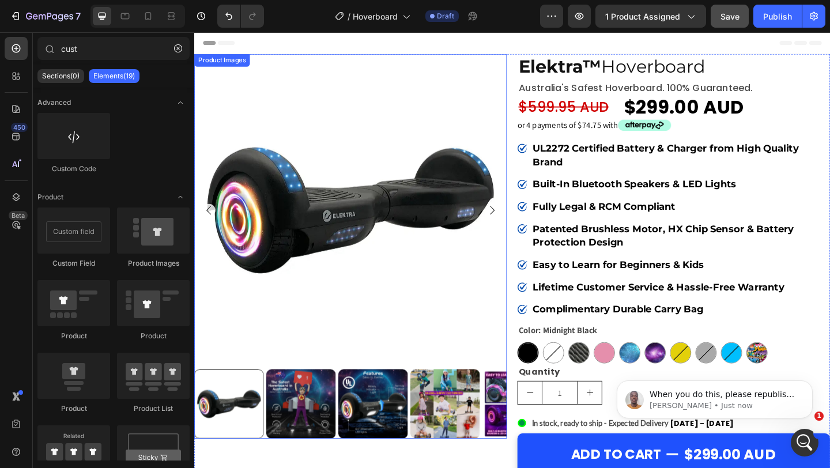
scroll to position [0, 0]
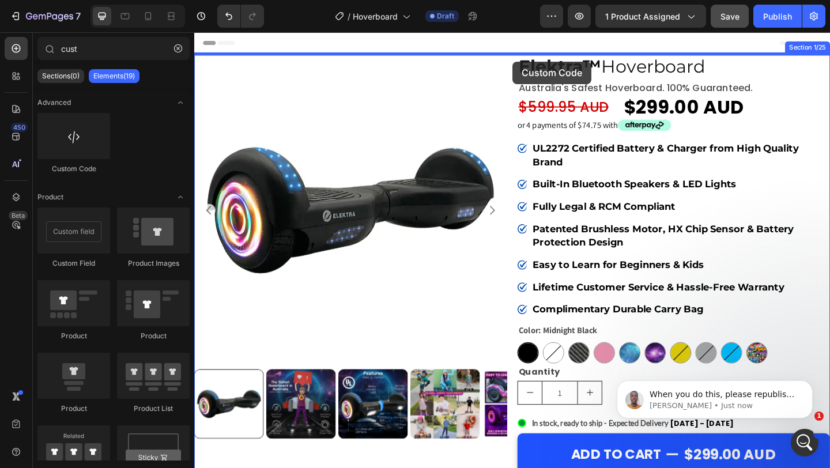
drag, startPoint x: 271, startPoint y: 165, endPoint x: 541, endPoint y: 64, distance: 288.2
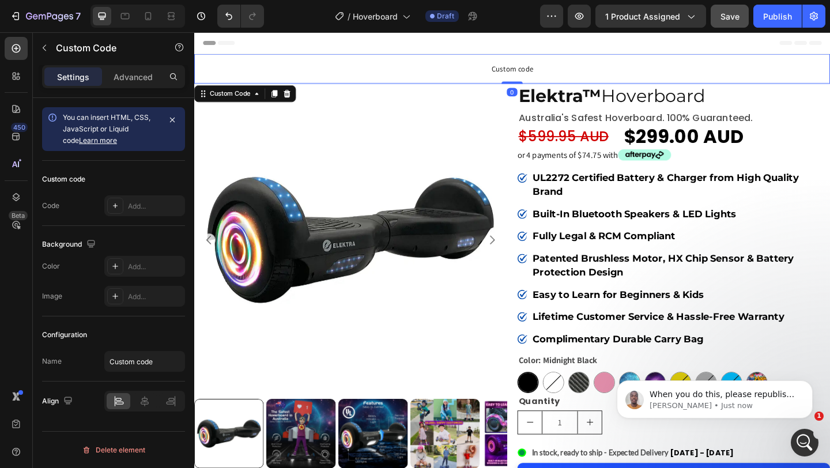
drag, startPoint x: 542, startPoint y: 95, endPoint x: 543, endPoint y: 77, distance: 18.5
click at [543, 77] on div "Custom code Custom Code 0" at bounding box center [540, 72] width 692 height 32
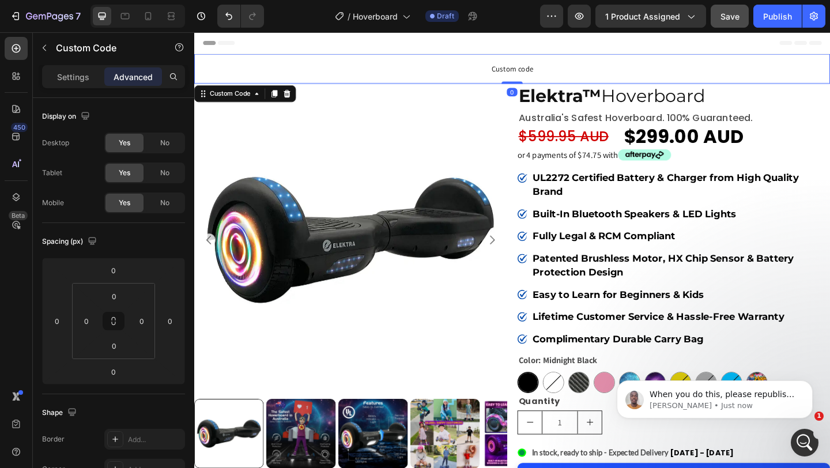
click at [474, 71] on span "Custom code" at bounding box center [540, 72] width 692 height 14
click at [72, 74] on p "Settings" at bounding box center [73, 77] width 32 height 12
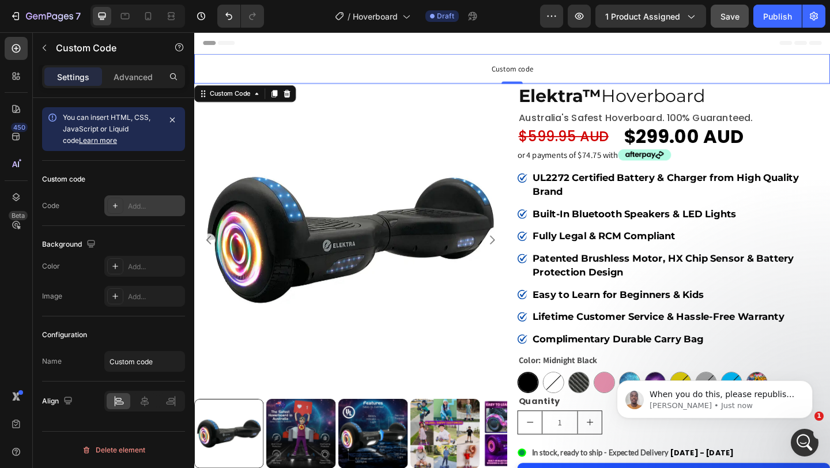
click at [138, 206] on div "Add..." at bounding box center [155, 206] width 54 height 10
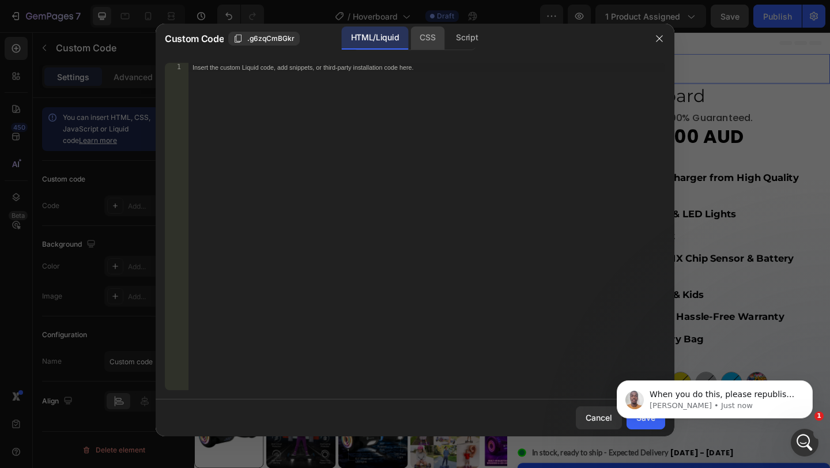
click at [429, 40] on div "CSS" at bounding box center [427, 38] width 34 height 23
click at [344, 85] on div "Insert the CSS code to style your content here." at bounding box center [426, 236] width 477 height 346
paste textarea "}"
type textarea "}"
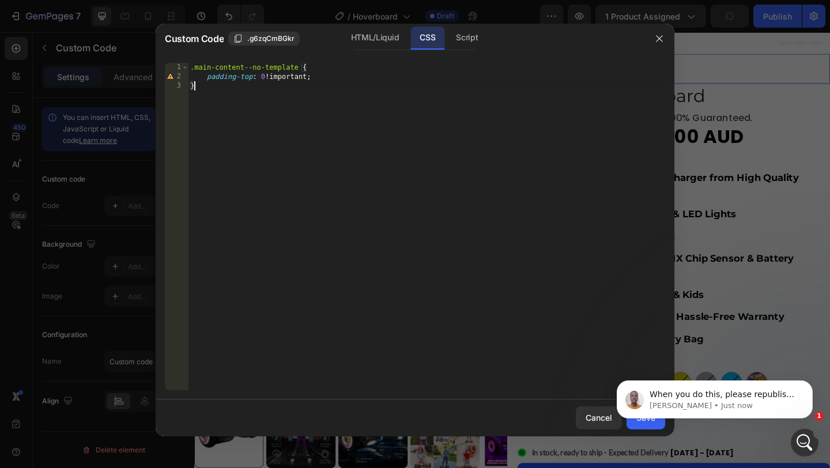
click at [633, 425] on body "When you do this, please republish the page to see the changes made. Brian • Ju…" at bounding box center [714, 396] width 221 height 71
click at [805, 385] on button "Dismiss notification" at bounding box center [809, 383] width 15 height 15
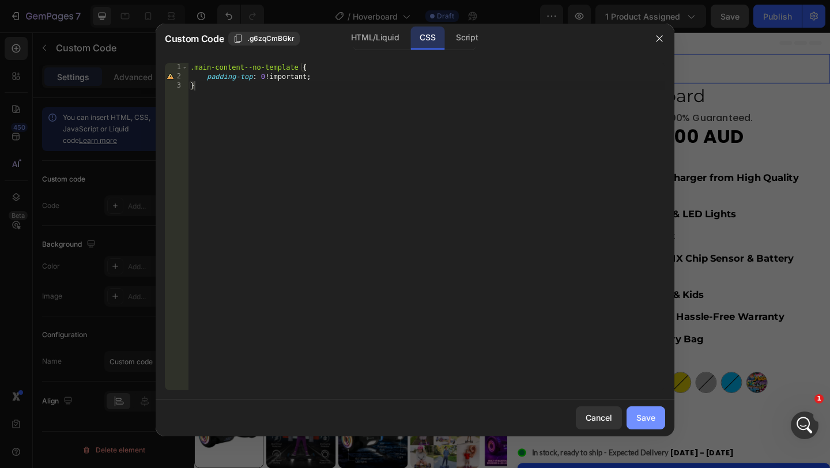
click at [647, 421] on div "Save" at bounding box center [645, 418] width 19 height 12
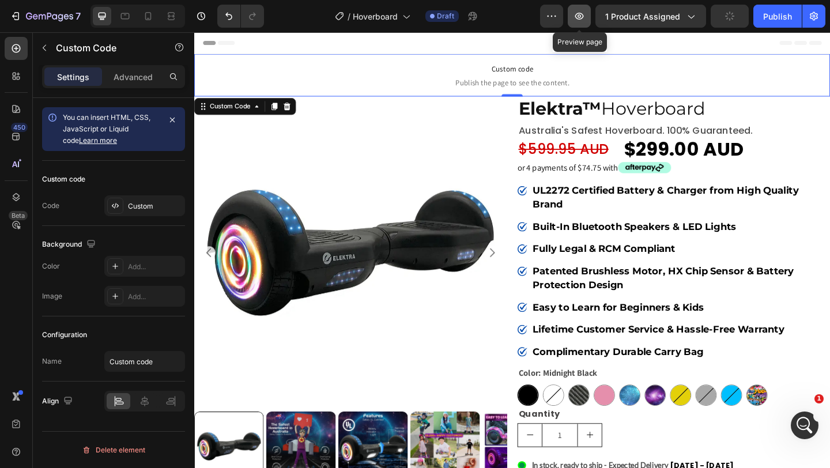
click at [583, 17] on icon "button" at bounding box center [579, 16] width 9 height 7
click at [799, 424] on icon "Open Intercom Messenger" at bounding box center [803, 423] width 19 height 19
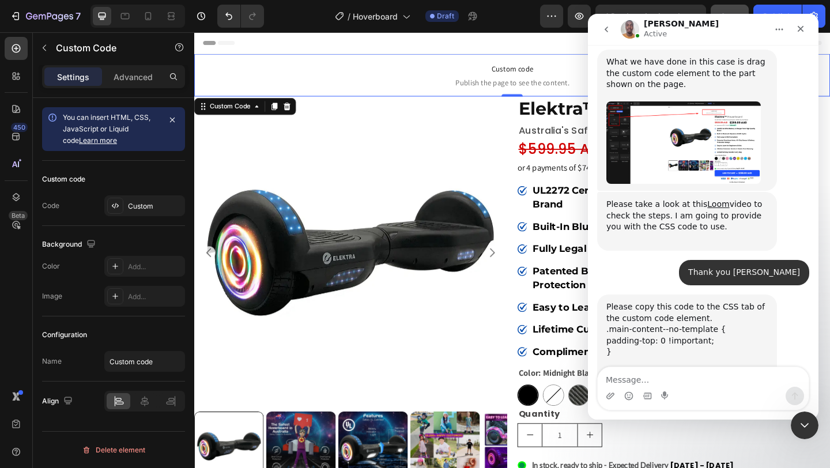
scroll to position [2097, 0]
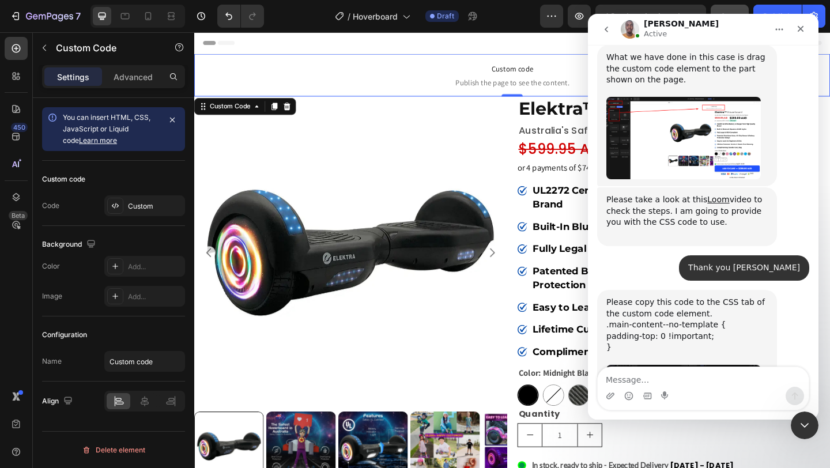
click at [658, 376] on textarea "Message…" at bounding box center [703, 377] width 211 height 20
type textarea "yes it works"
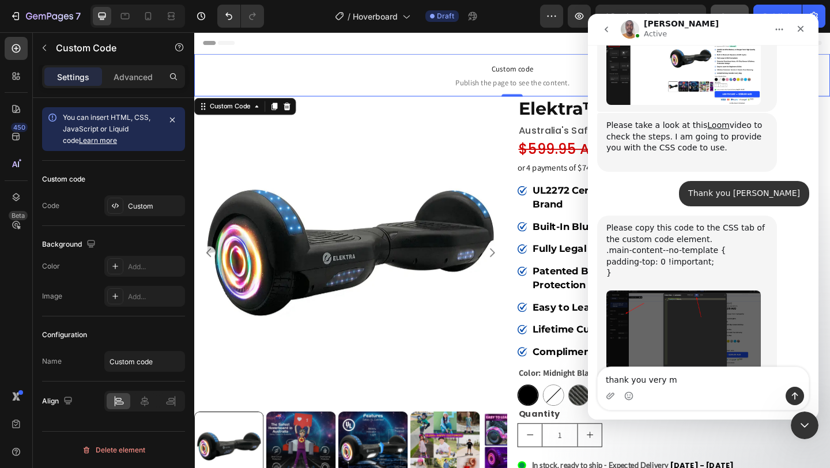
scroll to position [2176, 0]
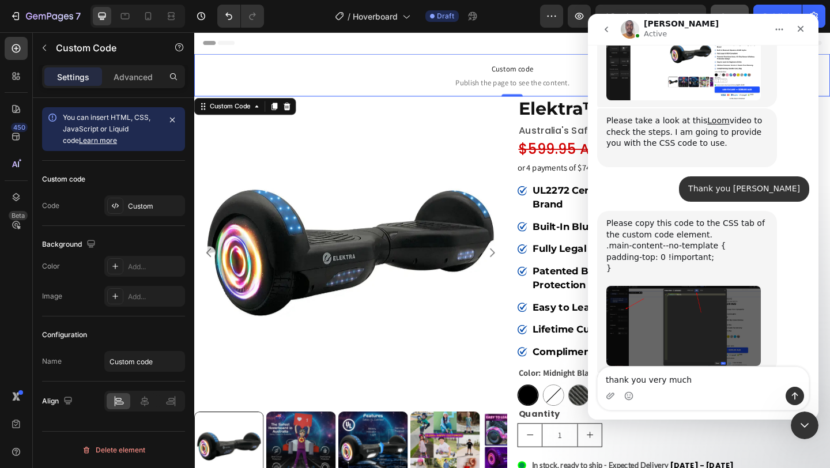
type textarea "thank you very much"
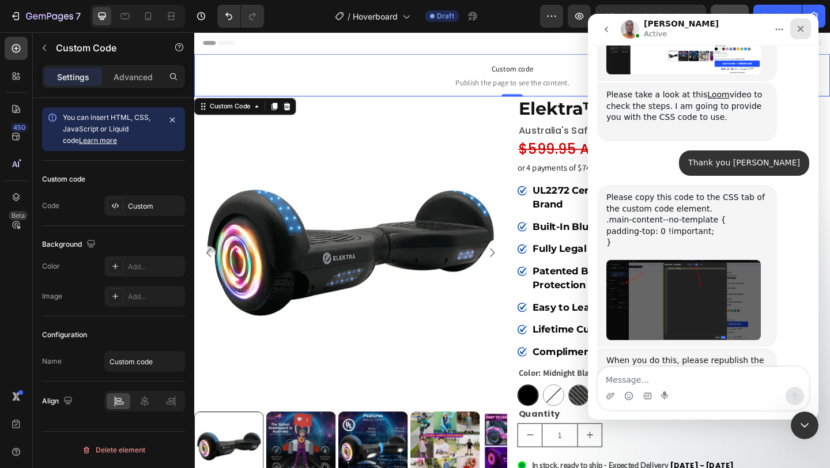
click at [808, 27] on div "Close" at bounding box center [800, 28] width 21 height 21
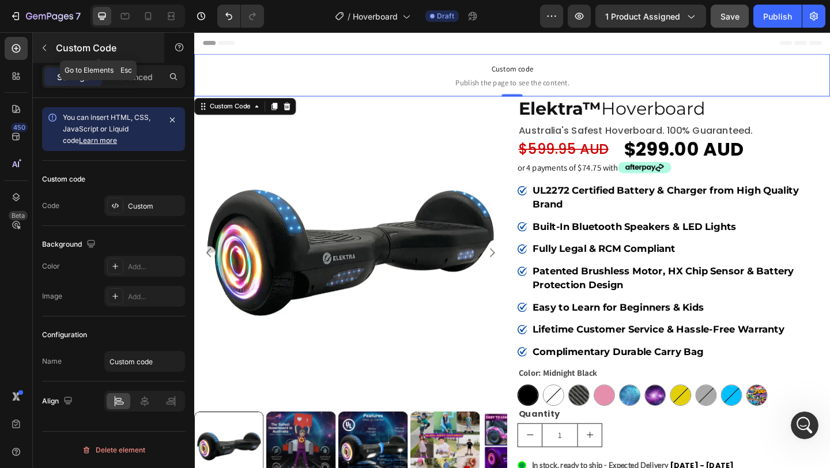
click at [44, 51] on icon "button" at bounding box center [44, 47] width 9 height 9
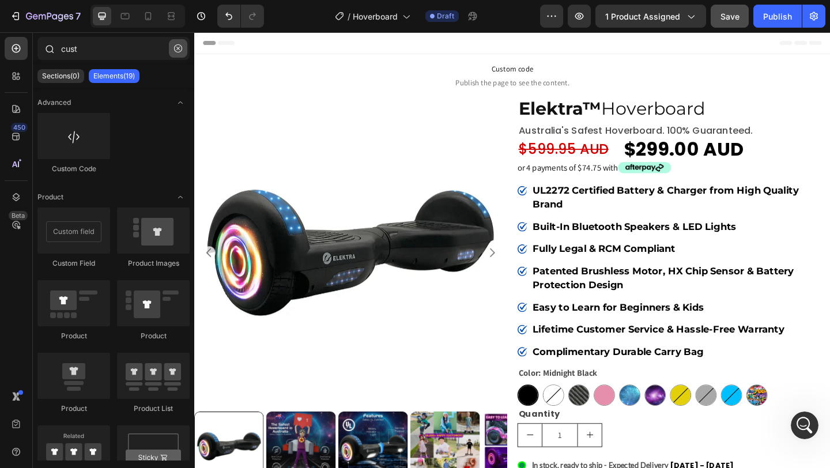
click at [180, 48] on icon "button" at bounding box center [178, 48] width 8 height 8
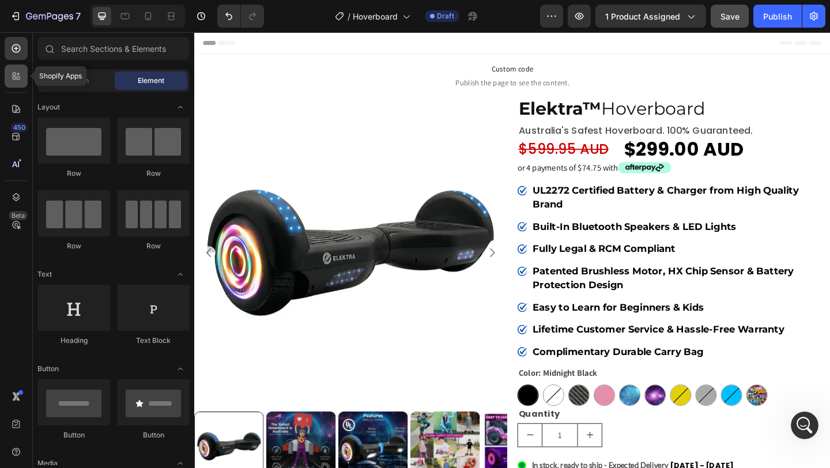
click at [19, 80] on icon at bounding box center [16, 76] width 12 height 12
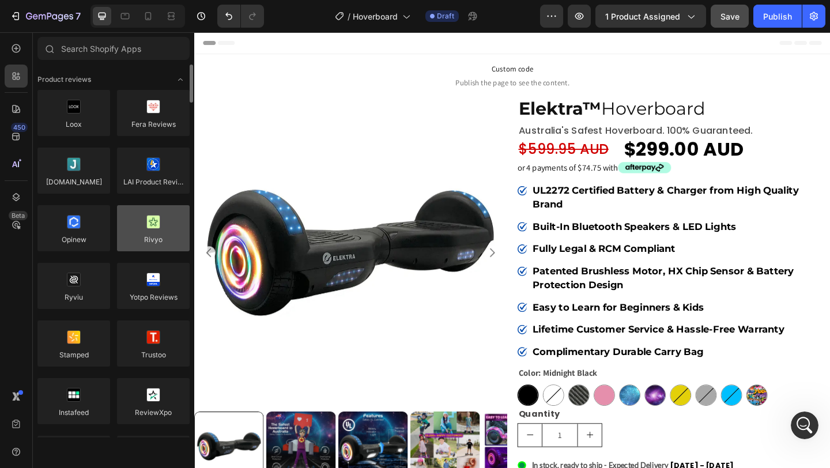
click at [157, 229] on div at bounding box center [153, 228] width 73 height 46
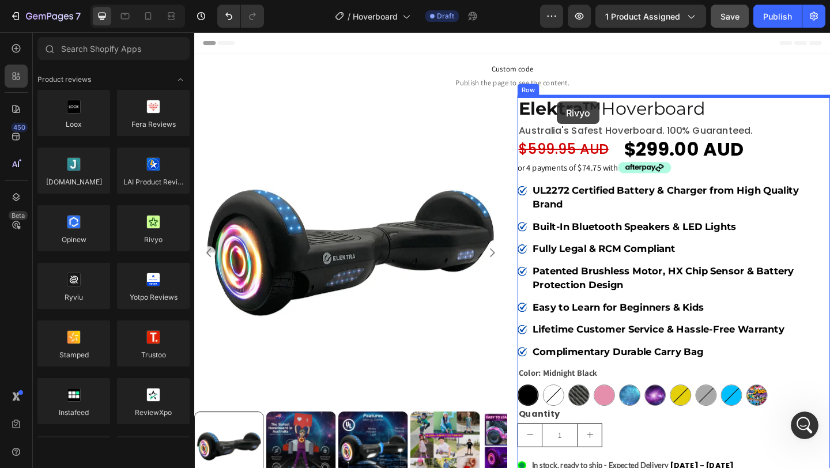
drag, startPoint x: 352, startPoint y: 262, endPoint x: 589, endPoint y: 108, distance: 282.5
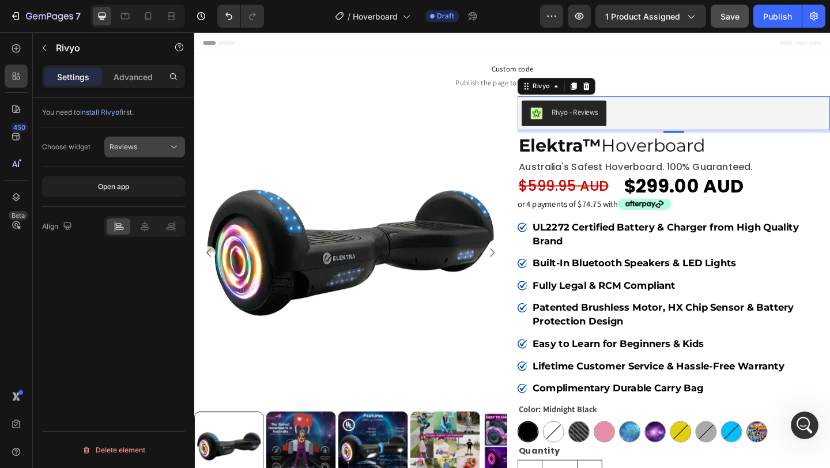
click at [148, 146] on div "Reviews" at bounding box center [139, 147] width 59 height 10
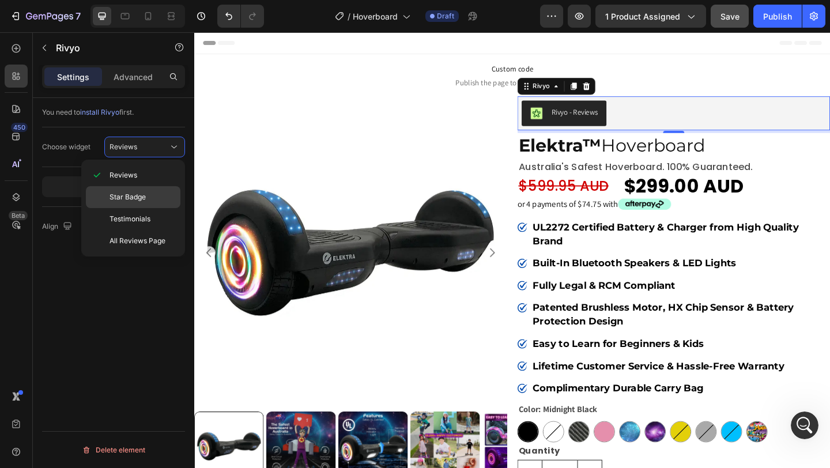
click at [131, 195] on span "Star Badge" at bounding box center [128, 197] width 36 height 10
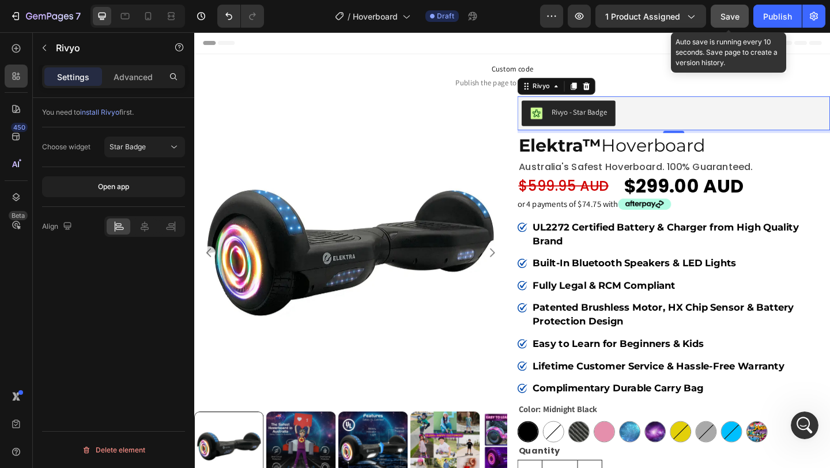
click at [725, 16] on span "Save" at bounding box center [730, 17] width 19 height 10
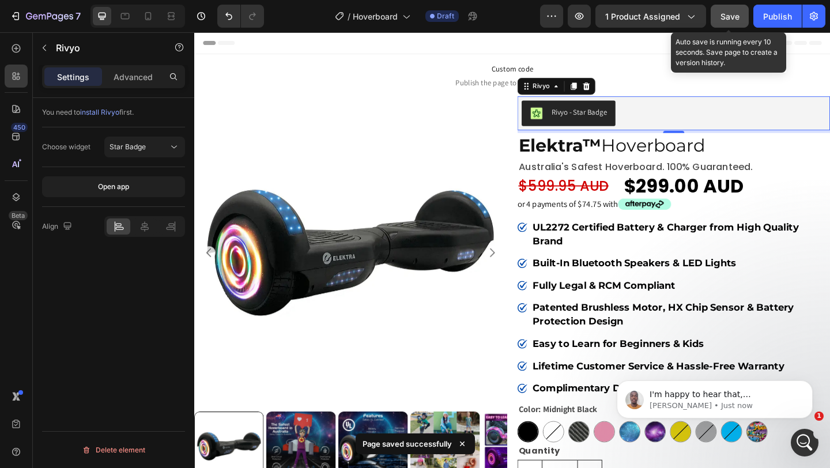
scroll to position [2215, 0]
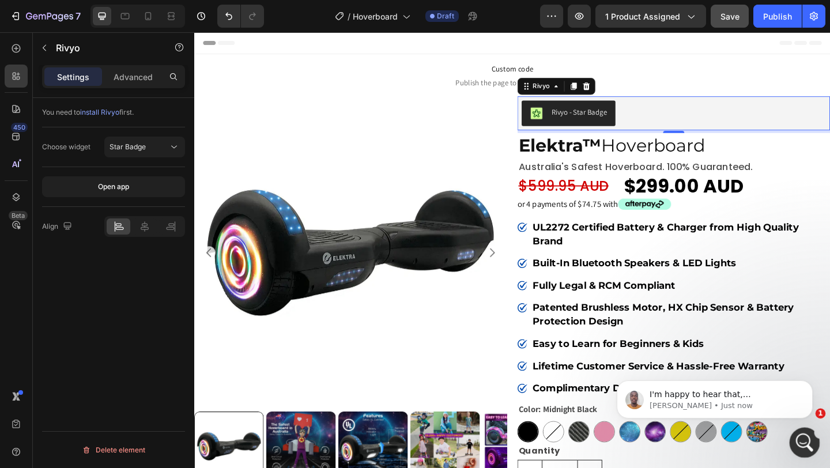
click at [795, 439] on icon "Open Intercom Messenger" at bounding box center [803, 441] width 19 height 19
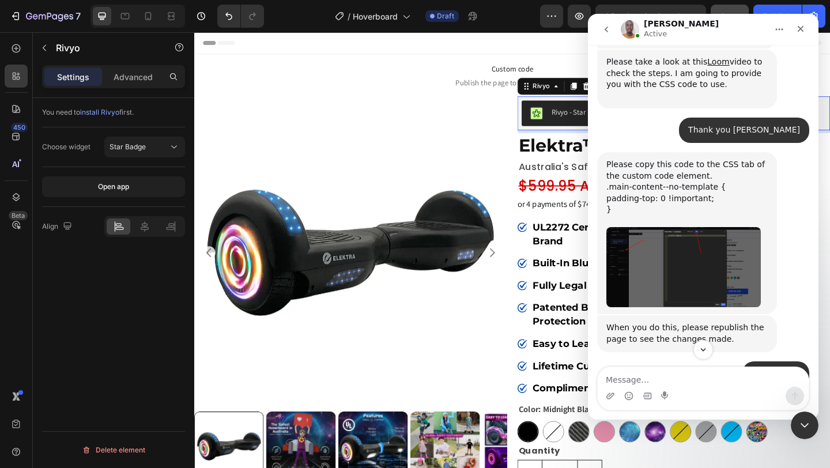
scroll to position [2234, 0]
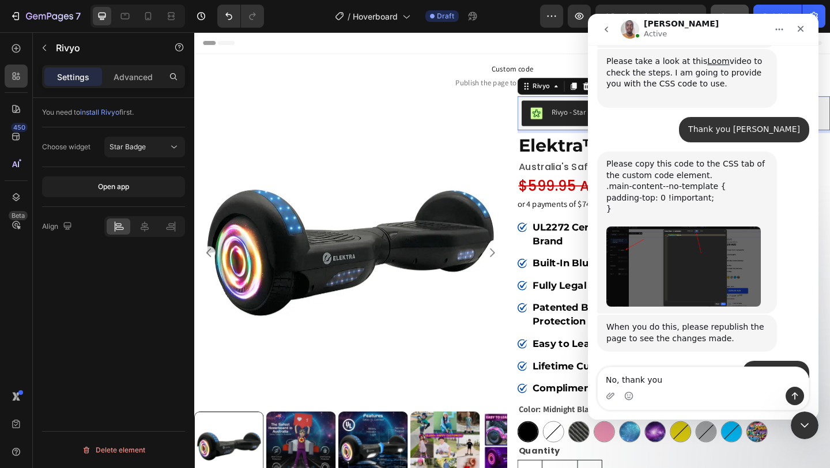
type textarea "No, thank you"
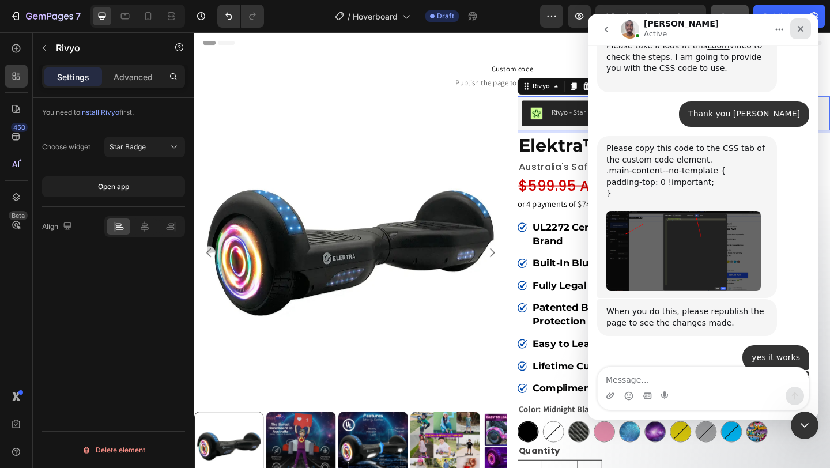
click at [801, 33] on icon "Close" at bounding box center [800, 28] width 9 height 9
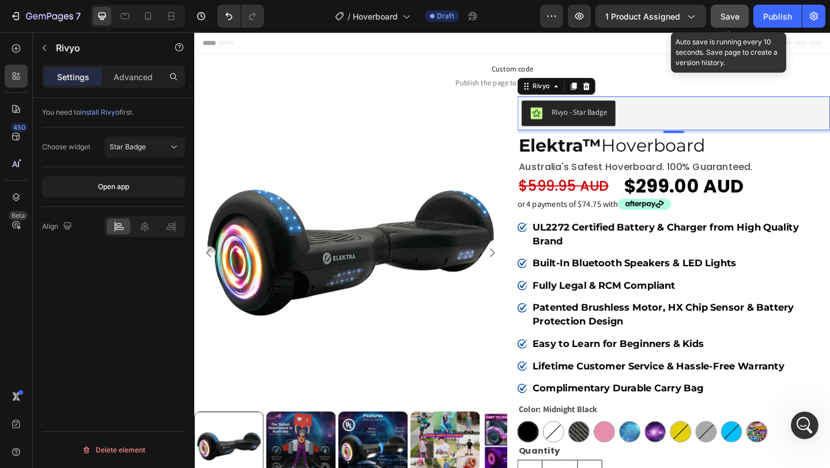
click at [733, 20] on span "Save" at bounding box center [730, 17] width 19 height 10
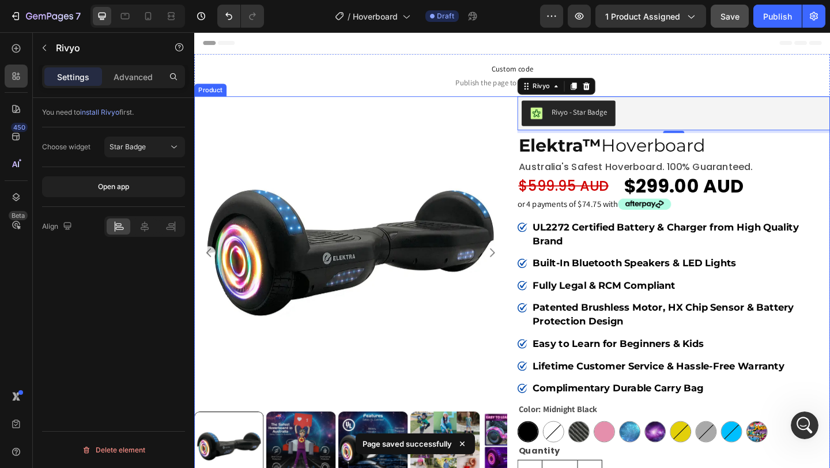
scroll to position [2294, 0]
click at [541, 108] on div "Product Images Rivyo - Star Badge Rivyo 5 Elektra™ Hoverboard Heading australia…" at bounding box center [540, 382] width 692 height 560
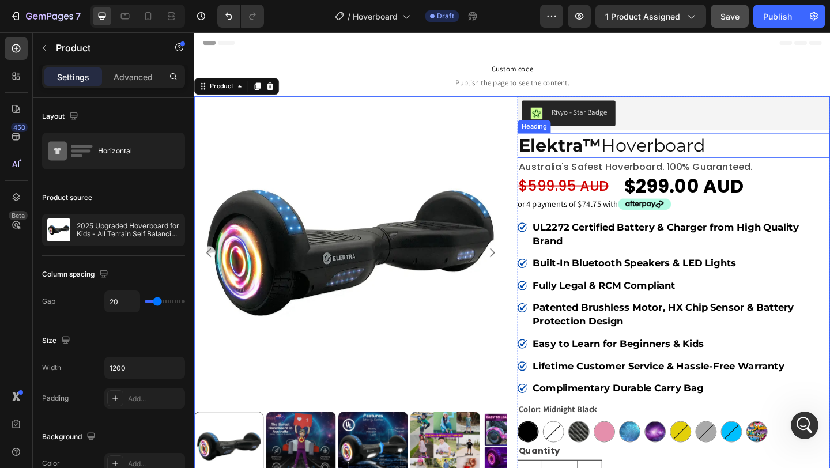
click at [635, 156] on strong "Elektra™" at bounding box center [592, 155] width 90 height 23
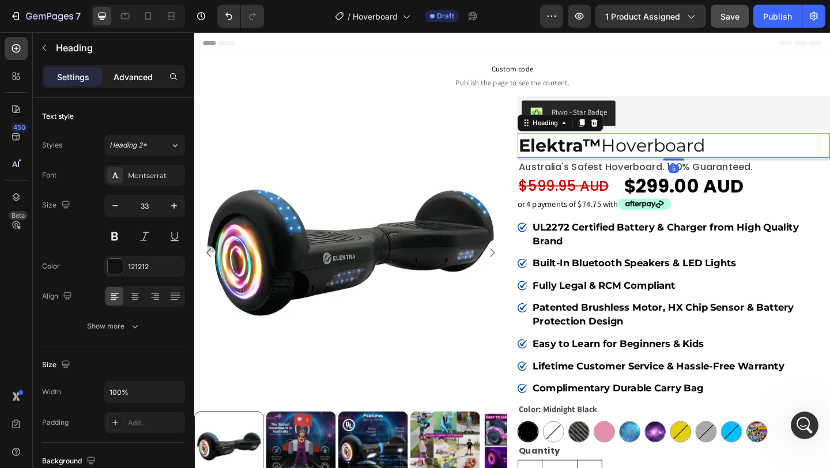
click at [134, 80] on p "Advanced" at bounding box center [133, 77] width 39 height 12
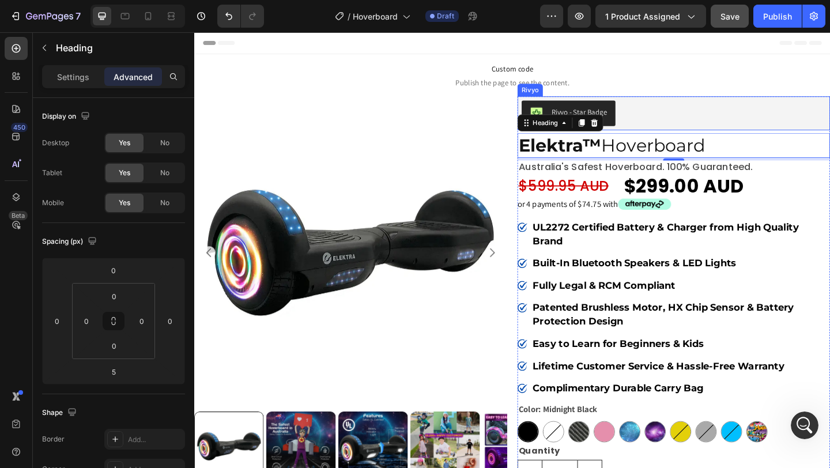
click at [707, 125] on div "Rivyo - Star Badge" at bounding box center [715, 121] width 331 height 28
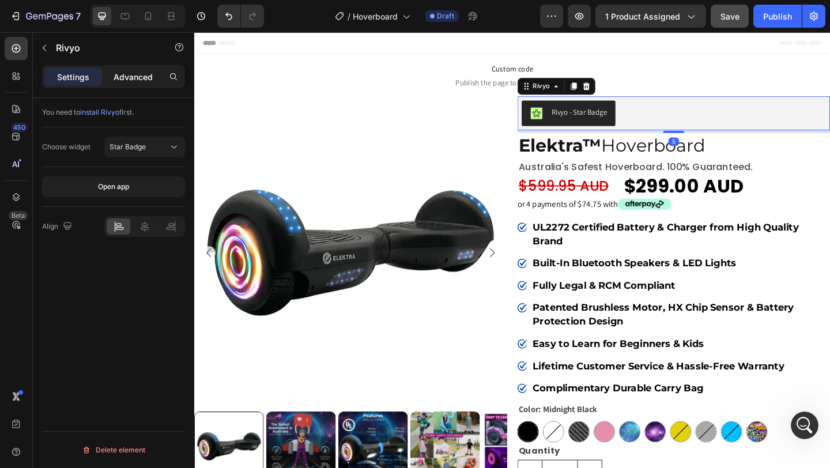
click at [122, 82] on p "Advanced" at bounding box center [133, 77] width 39 height 12
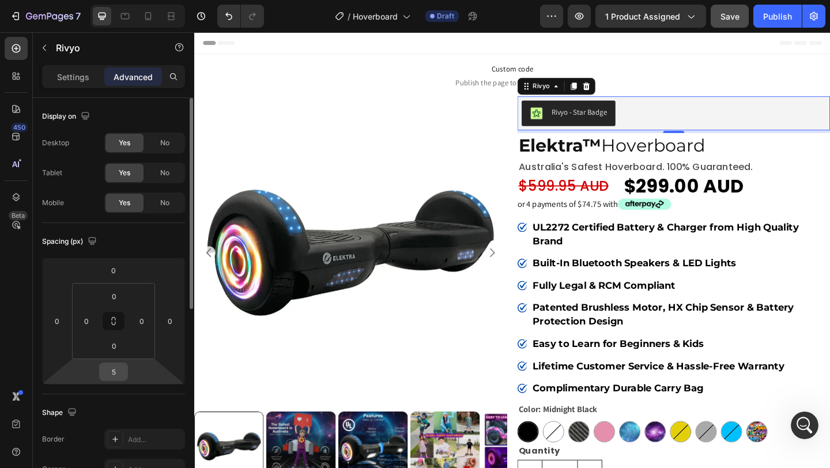
click at [115, 373] on input "5" at bounding box center [113, 371] width 23 height 17
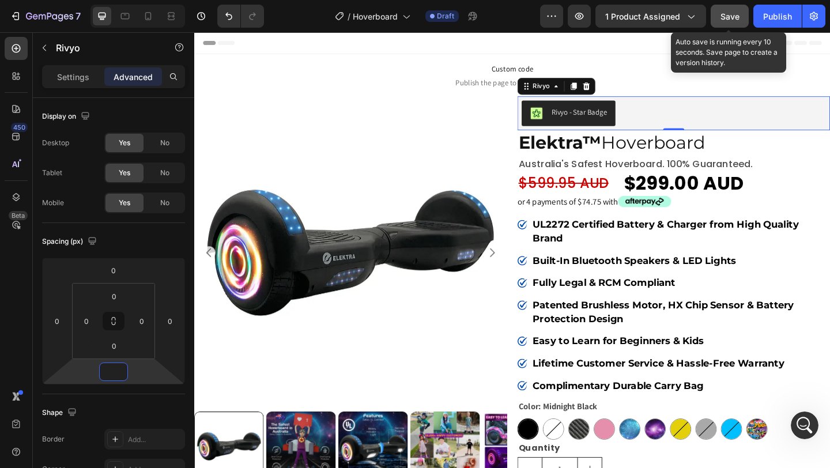
type input "0"
click at [715, 20] on button "Save" at bounding box center [730, 16] width 38 height 23
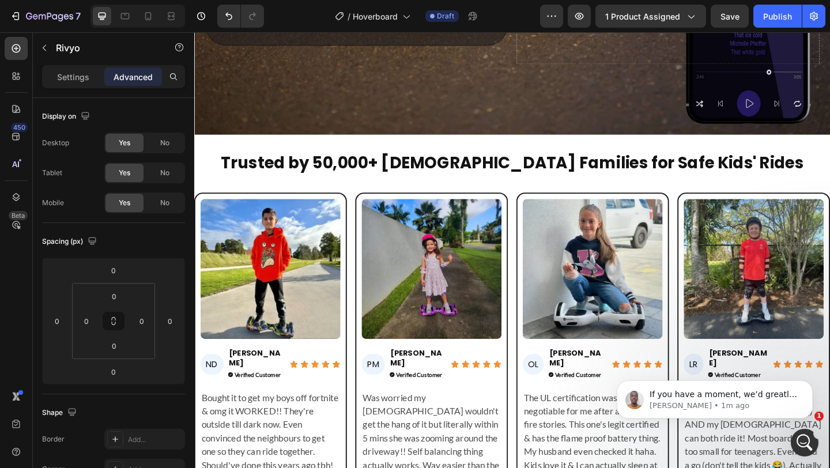
scroll to position [4642, 0]
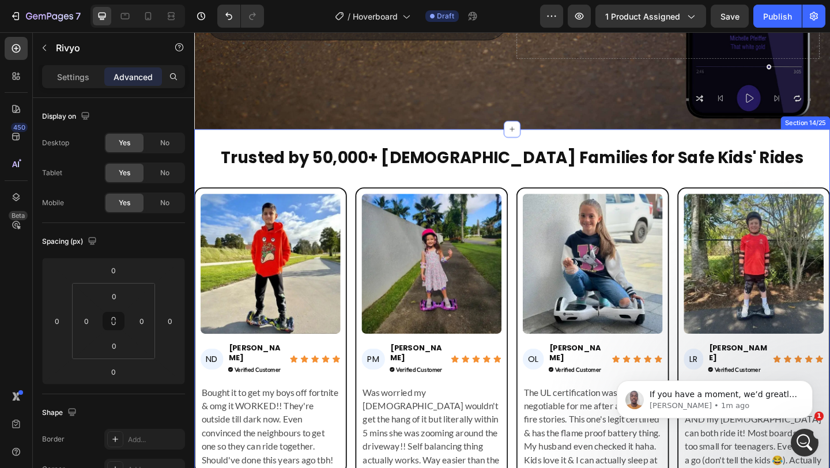
click at [250, 150] on div "Trusted by 50,000+ Australian Families for Safe Kids' Rides Heading Image ND He…" at bounding box center [540, 380] width 692 height 485
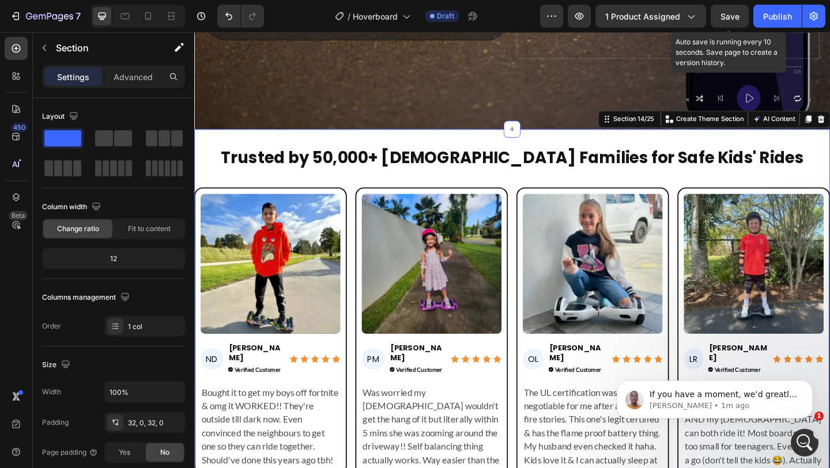
click at [730, 10] on div "Save" at bounding box center [730, 16] width 19 height 12
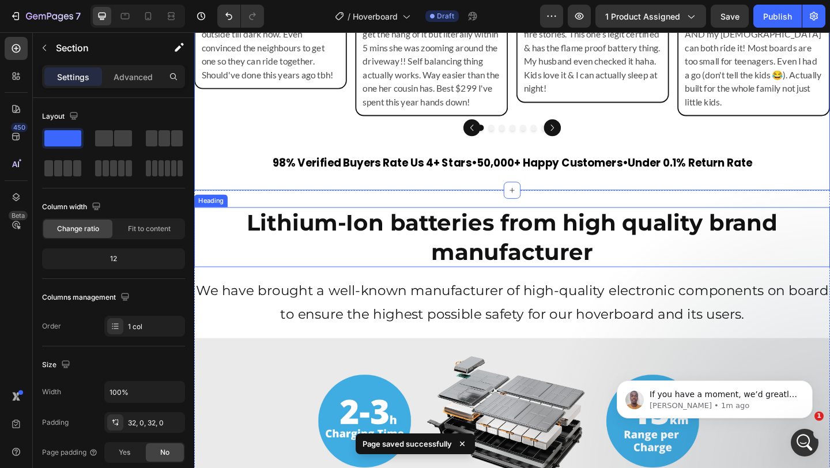
scroll to position [5083, 0]
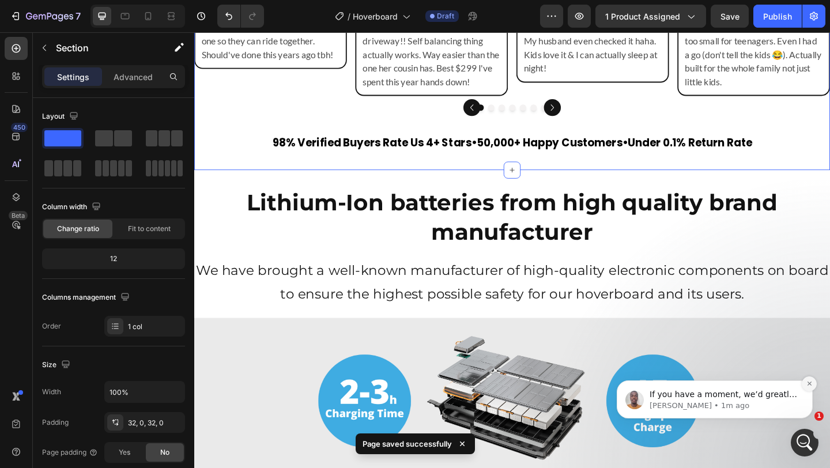
click at [811, 379] on button "Dismiss notification" at bounding box center [809, 383] width 15 height 15
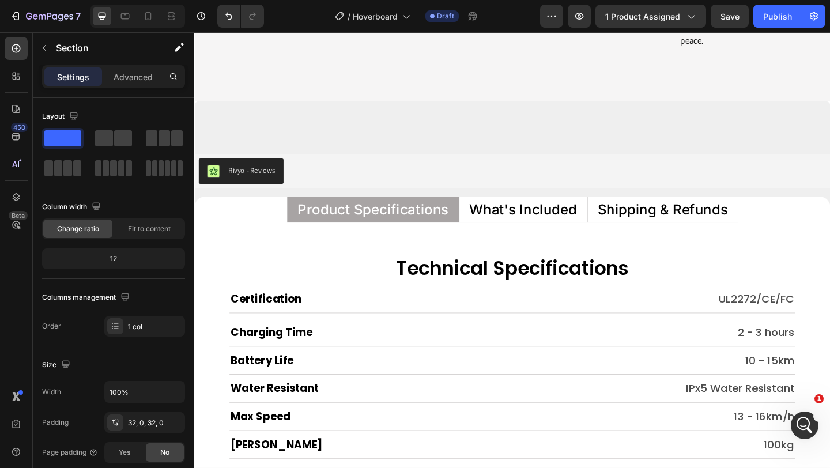
scroll to position [6542, 0]
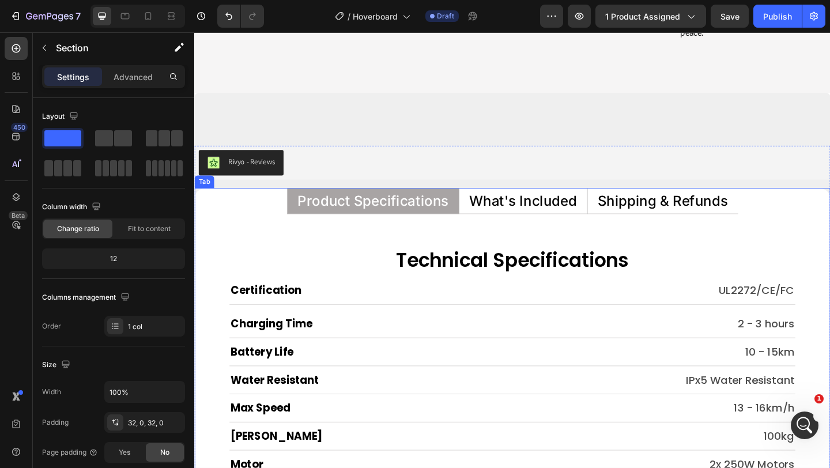
click at [546, 223] on p "What's Included" at bounding box center [551, 215] width 117 height 15
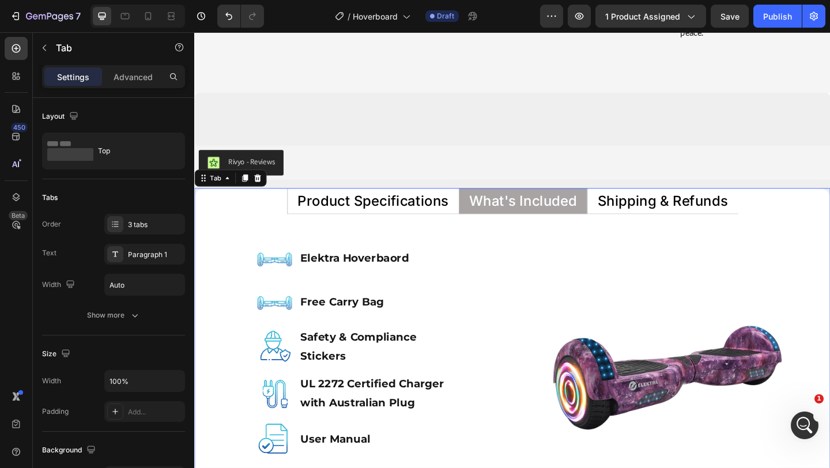
click at [669, 211] on p "Shipping & Refunds" at bounding box center [704, 215] width 142 height 15
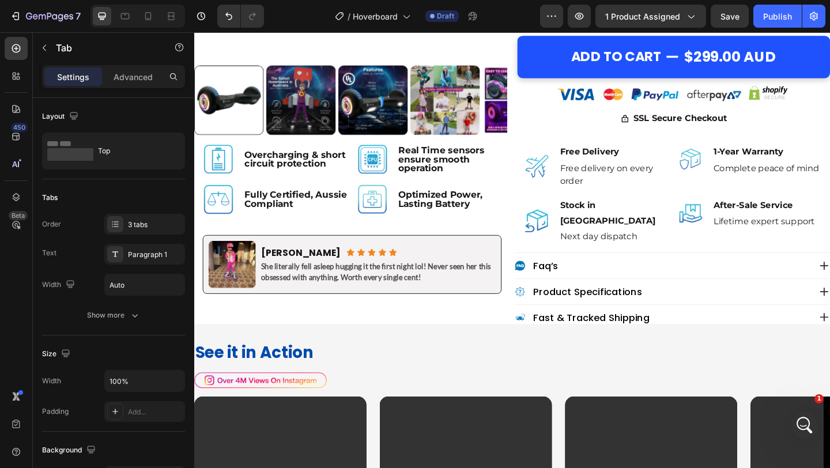
scroll to position [523, 0]
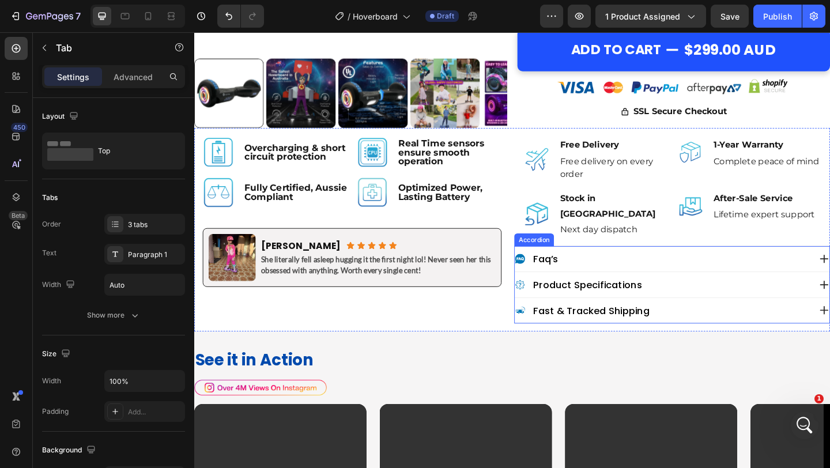
click at [722, 327] on div "fast & tracked shipping" at bounding box center [704, 335] width 322 height 16
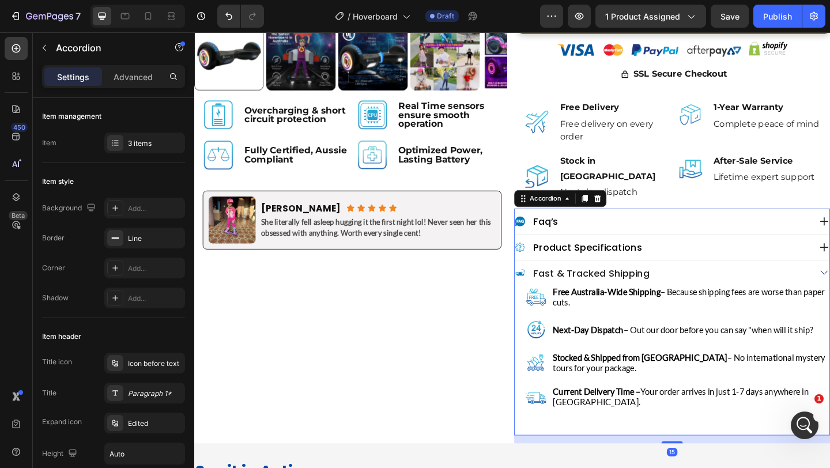
scroll to position [589, 0]
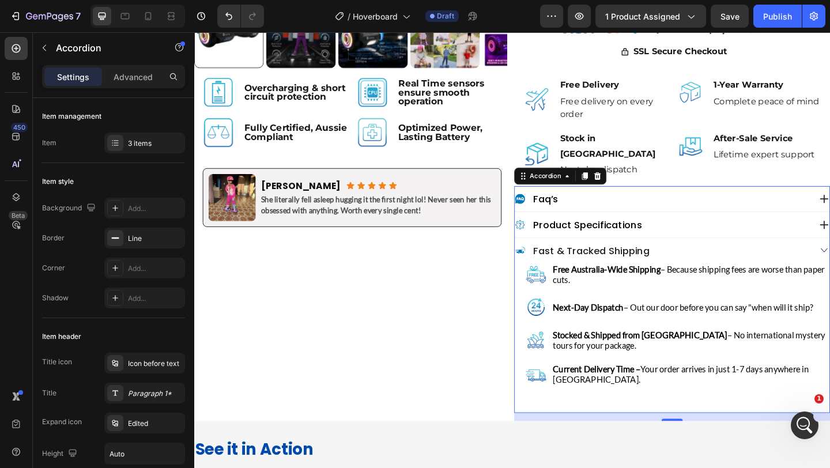
click at [640, 263] on p "fast & tracked shipping" at bounding box center [626, 269] width 126 height 13
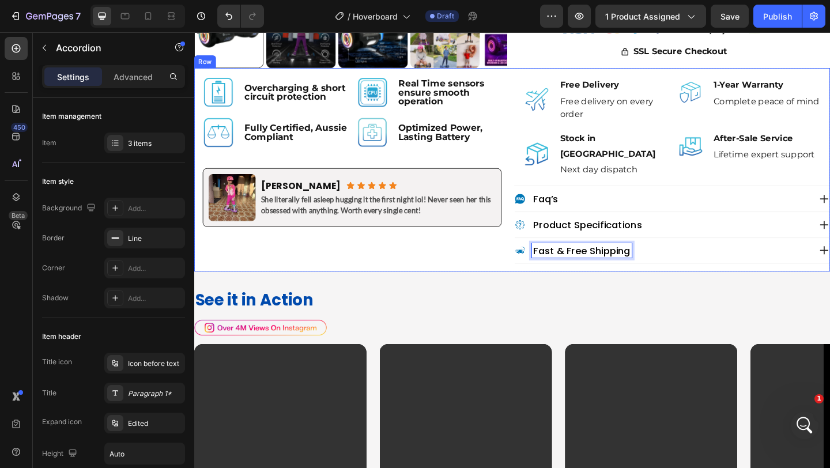
click at [554, 274] on div "Image Free Delivery Text Block Free delivery on every order Text Block Advanced…" at bounding box center [714, 181] width 344 height 221
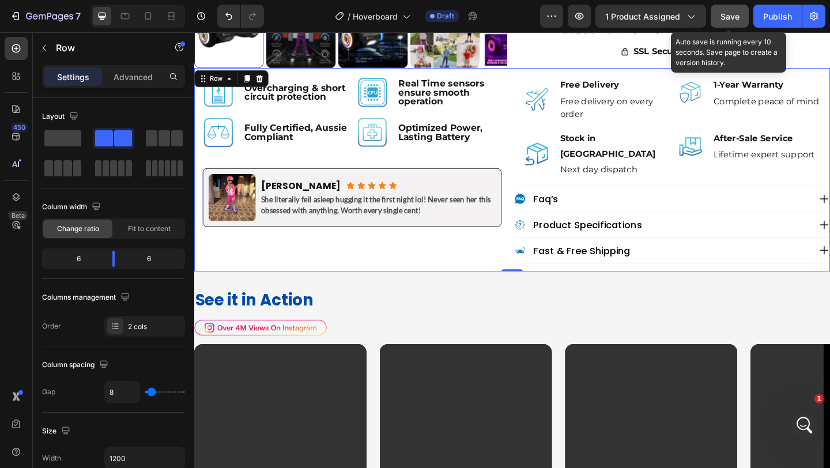
click at [735, 7] on button "Save" at bounding box center [730, 16] width 38 height 23
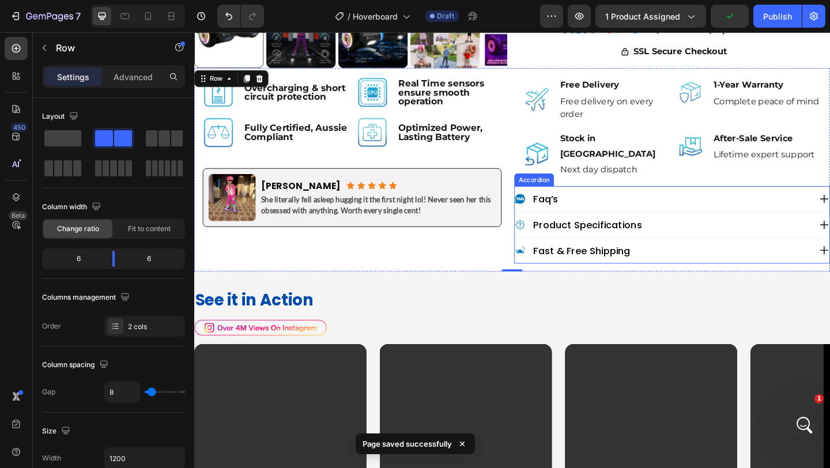
click at [550, 263] on icon at bounding box center [549, 269] width 12 height 12
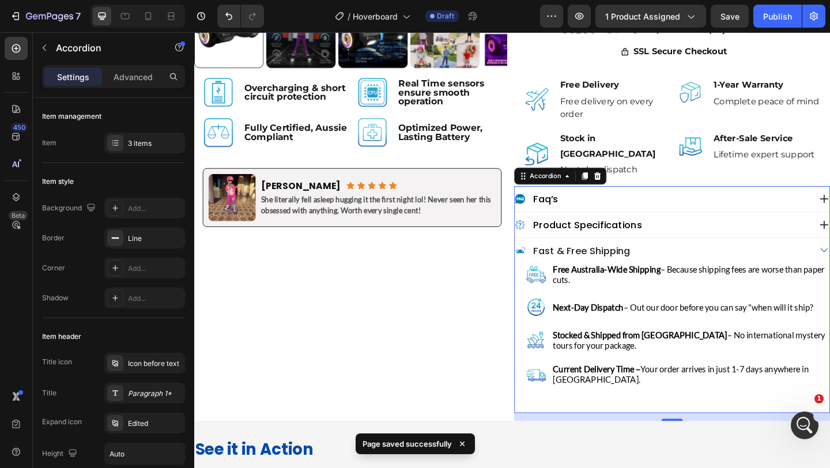
click at [550, 263] on icon at bounding box center [549, 269] width 12 height 12
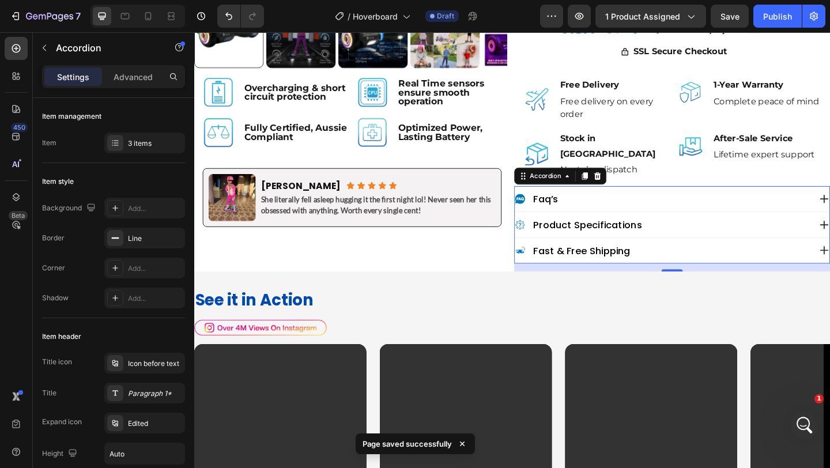
click at [550, 263] on icon at bounding box center [549, 269] width 12 height 12
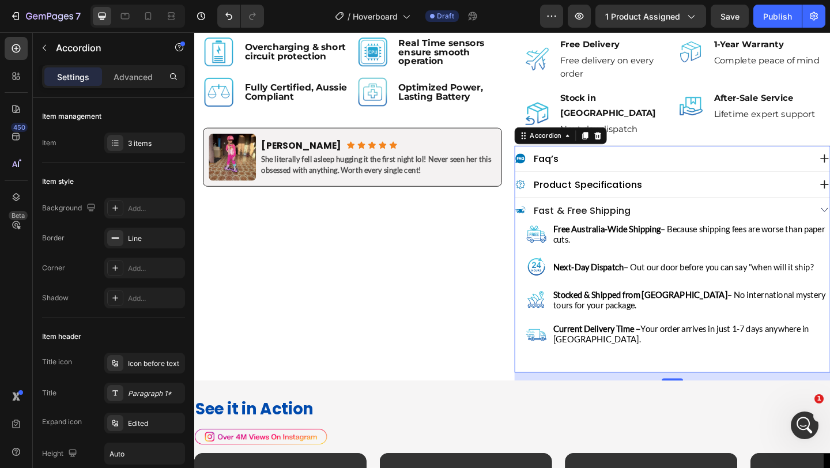
scroll to position [637, 0]
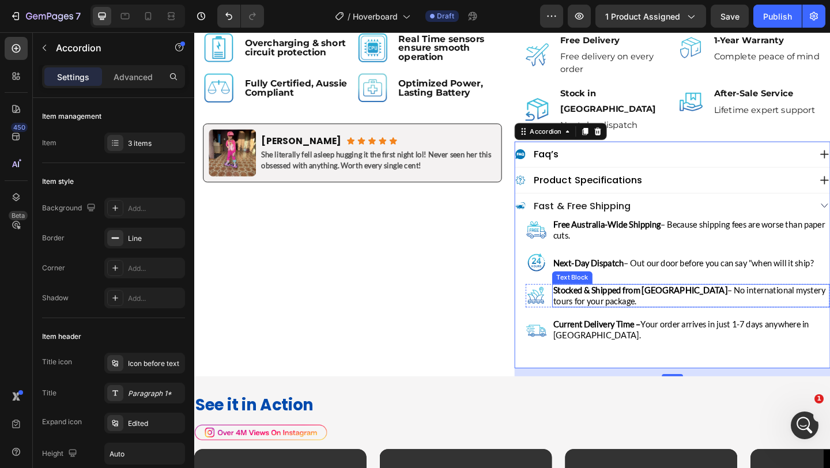
click at [655, 307] on strong "Stocked & Shipped from Sydney" at bounding box center [679, 312] width 190 height 11
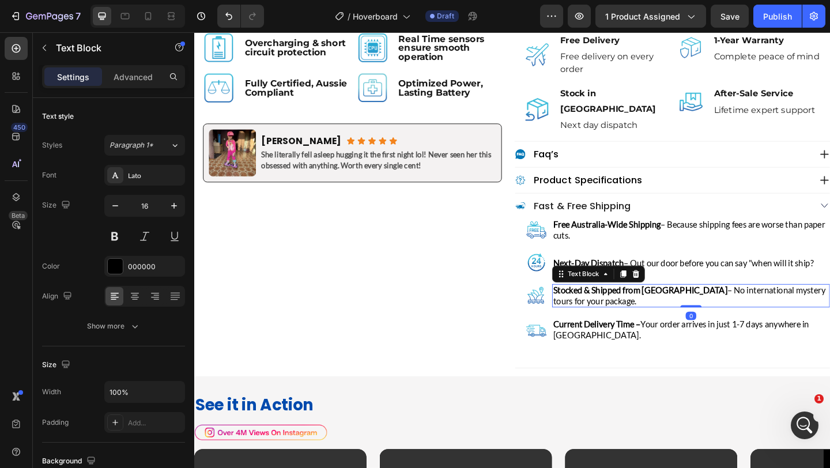
click at [684, 307] on strong "Stocked & Shipped from Sydney" at bounding box center [679, 312] width 190 height 11
click at [687, 307] on strong "Stocked & Shipped from Sydney" at bounding box center [679, 312] width 190 height 11
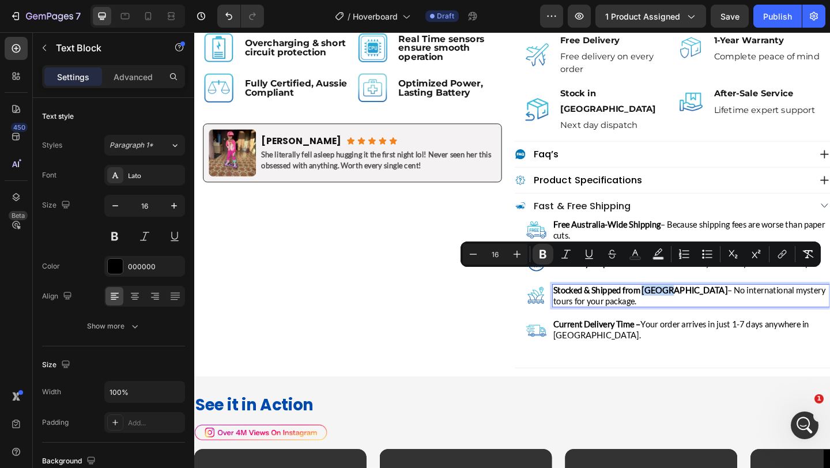
drag, startPoint x: 683, startPoint y: 299, endPoint x: 711, endPoint y: 296, distance: 28.4
click at [711, 307] on strong "Stocked & Shipped from Sydney" at bounding box center [679, 312] width 190 height 11
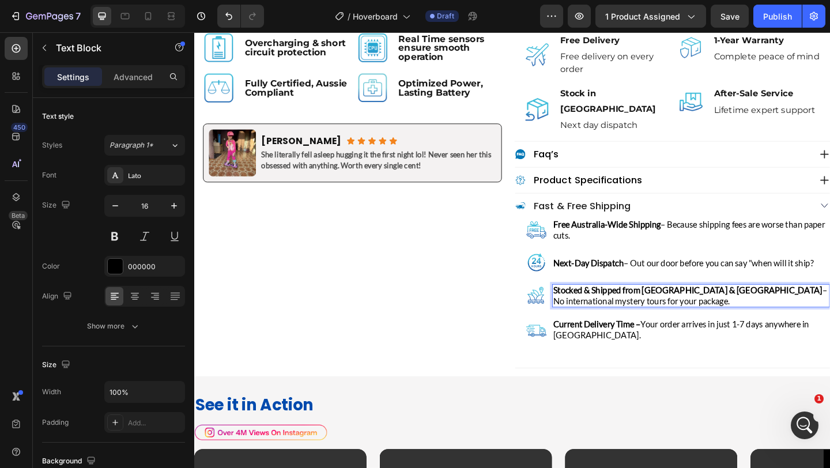
click at [717, 308] on p "Stocked & Shipped from Sydney & Melbourne – No international mystery tours for …" at bounding box center [734, 318] width 300 height 23
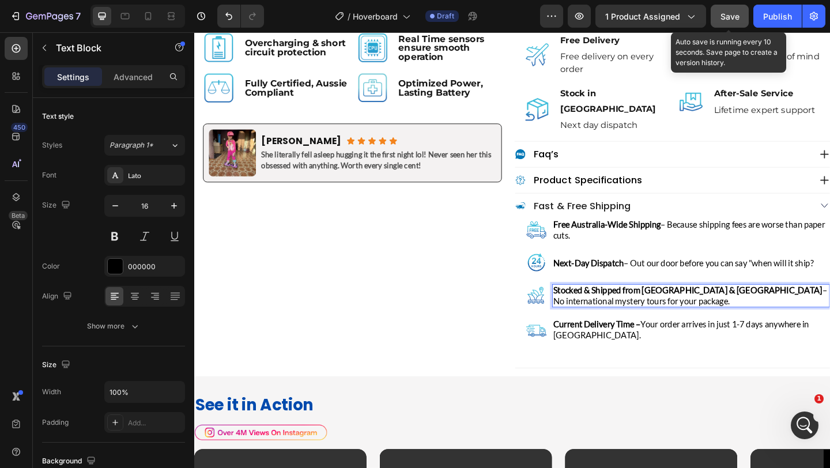
click at [722, 15] on span "Save" at bounding box center [730, 17] width 19 height 10
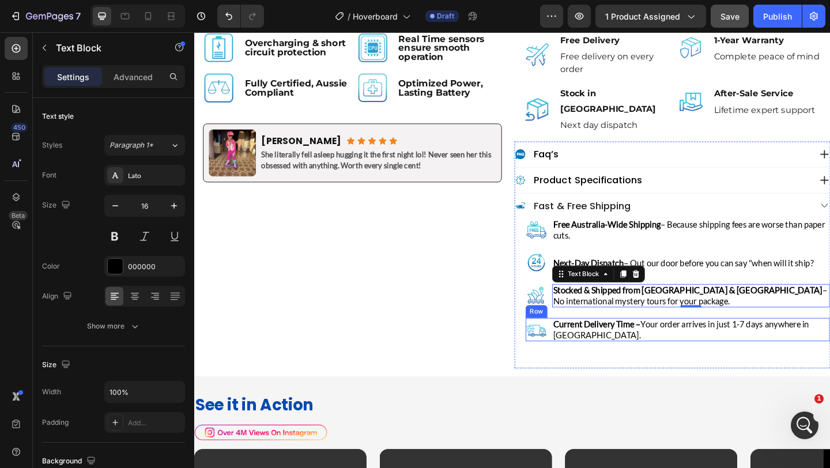
click at [582, 350] on div "Image Current Delivery Time – Your order arrives in just 1-7 days anywhere in A…" at bounding box center [720, 355] width 331 height 25
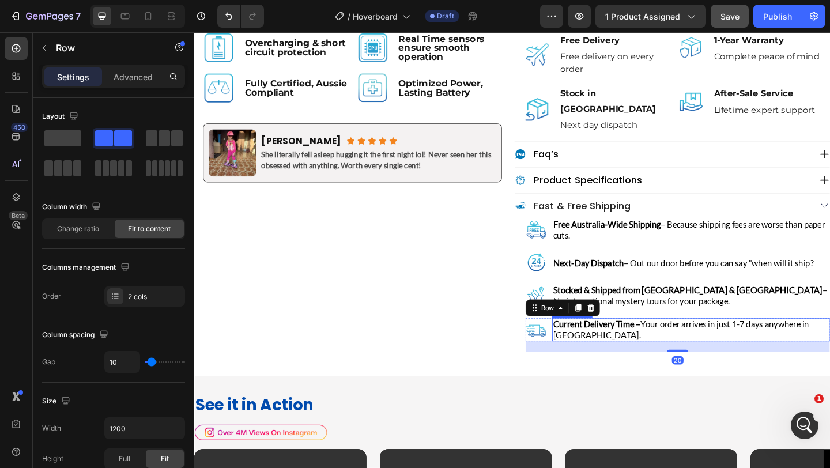
click at [637, 344] on p "Current Delivery Time – Your order arrives in just 1-7 days anywhere in Austral…" at bounding box center [734, 355] width 300 height 23
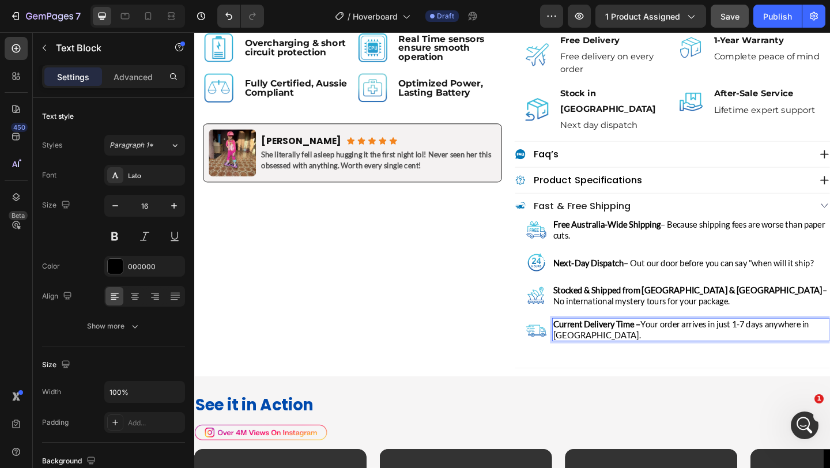
click at [637, 344] on p "Current Delivery Time – Your order arrives in just 1-7 days anywhere in Austral…" at bounding box center [734, 355] width 300 height 23
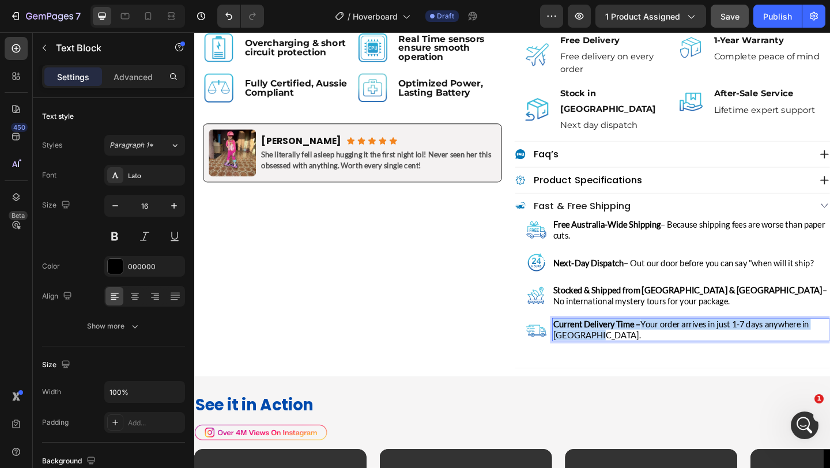
click at [637, 344] on p "Current Delivery Time – Your order arrives in just 1-7 days anywhere in Austral…" at bounding box center [734, 355] width 300 height 23
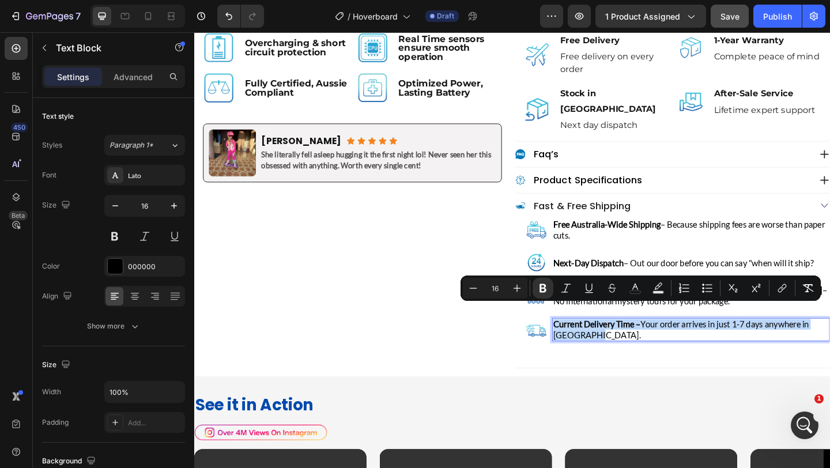
scroll to position [642, 0]
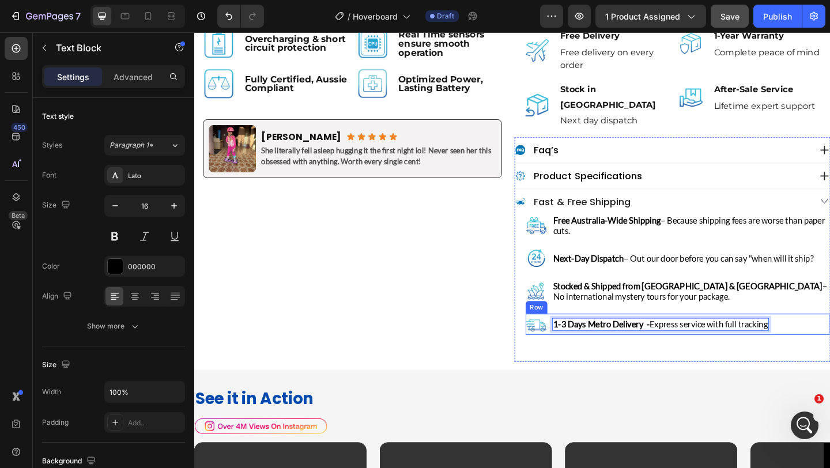
click at [578, 342] on div "Image 1-3 Days Metro Delivery - Express service with full tracking Text Block 0…" at bounding box center [720, 349] width 331 height 23
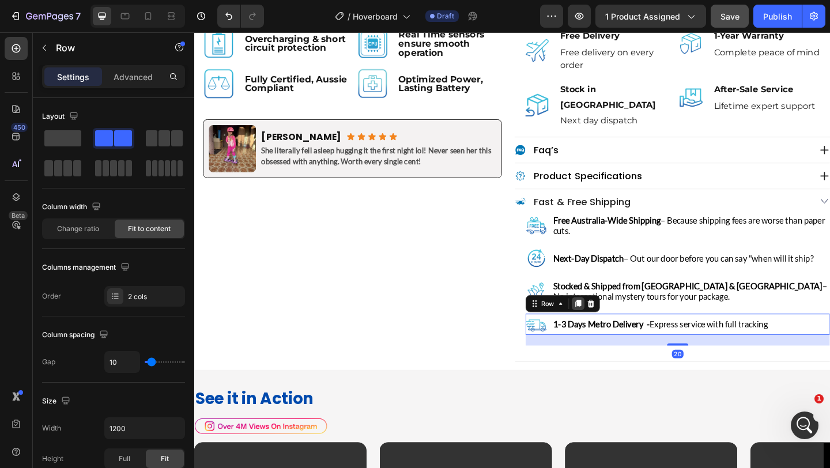
click at [613, 323] on icon at bounding box center [612, 327] width 6 height 8
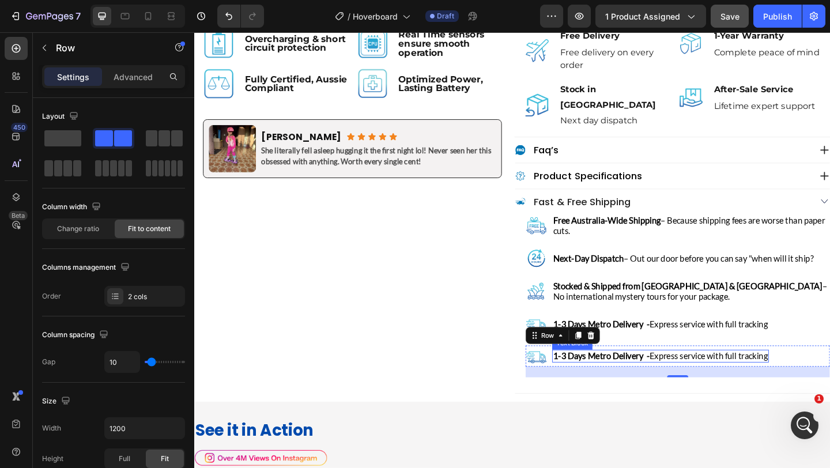
click at [653, 379] on strong "1-3 Days Metro Delivery -" at bounding box center [636, 384] width 105 height 11
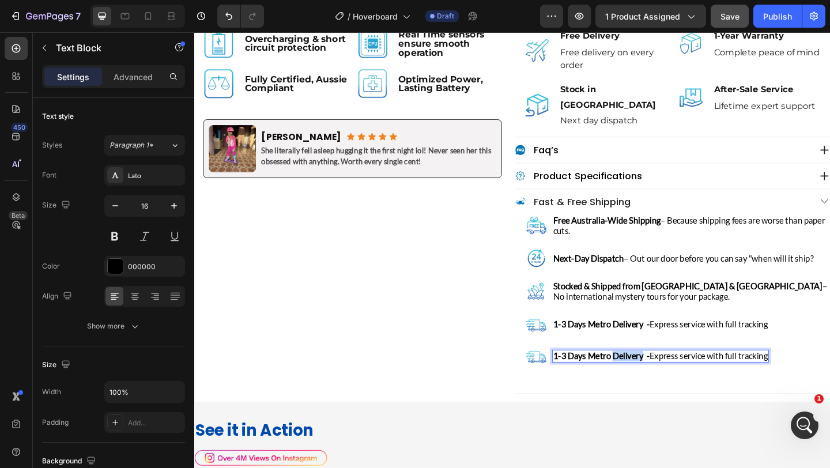
click at [653, 379] on strong "1-3 Days Metro Delivery -" at bounding box center [636, 384] width 105 height 11
click at [655, 379] on strong "4-7 Days Remote Delivery -" at bounding box center [638, 384] width 109 height 11
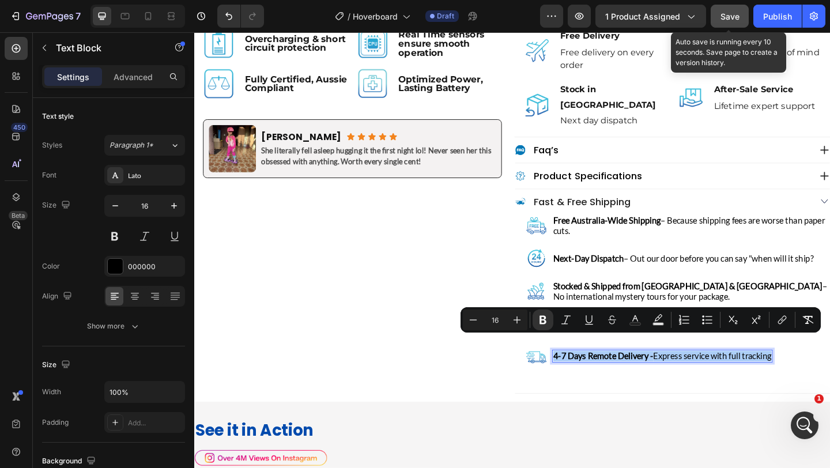
click at [736, 15] on span "Save" at bounding box center [730, 17] width 19 height 10
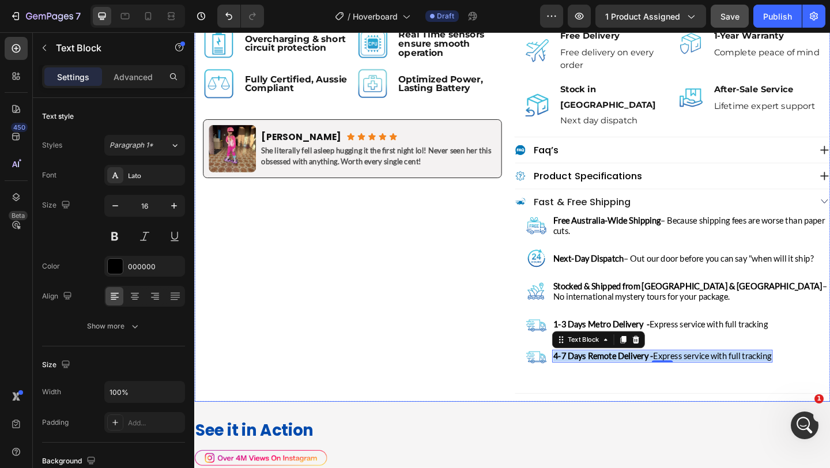
click at [469, 271] on div "Image Overcharging & short circuit protection Text Block Row Image Real Time se…" at bounding box center [366, 226] width 344 height 416
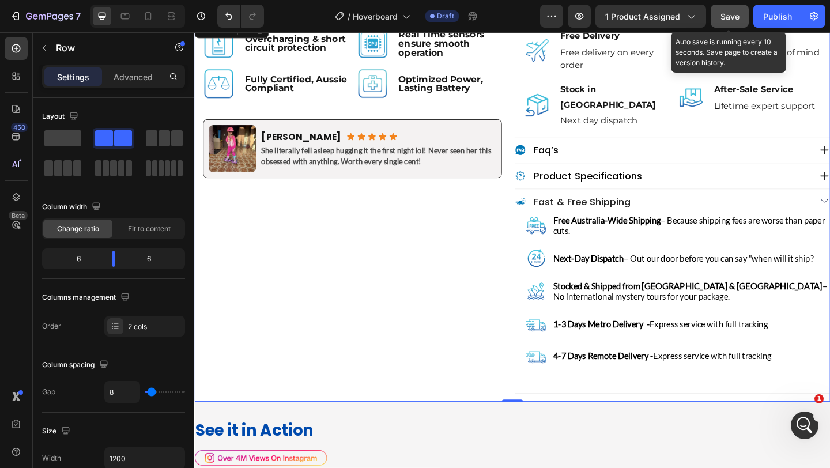
click at [733, 17] on span "Save" at bounding box center [730, 17] width 19 height 10
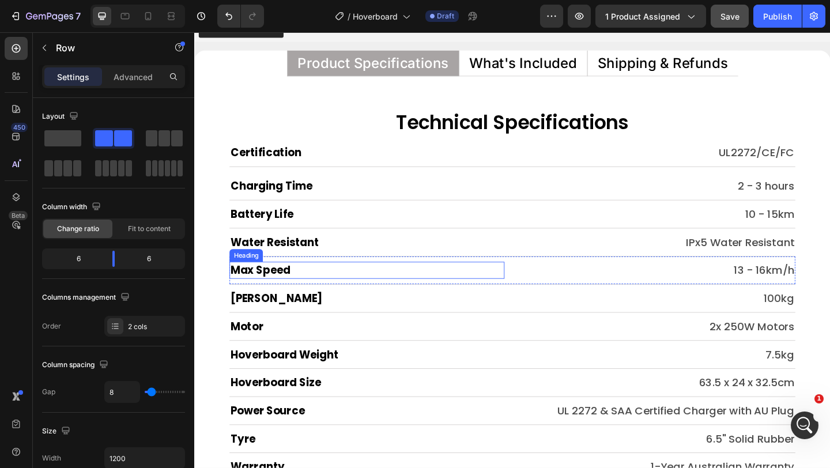
scroll to position [7276, 0]
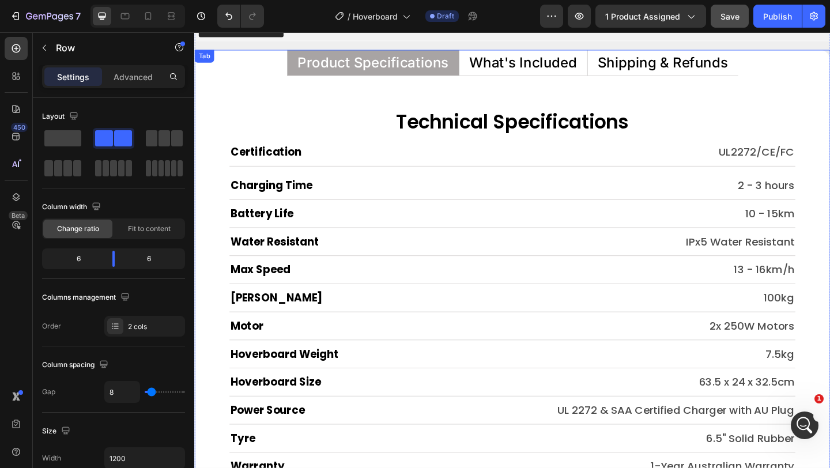
click at [568, 66] on p "What's Included" at bounding box center [551, 65] width 117 height 15
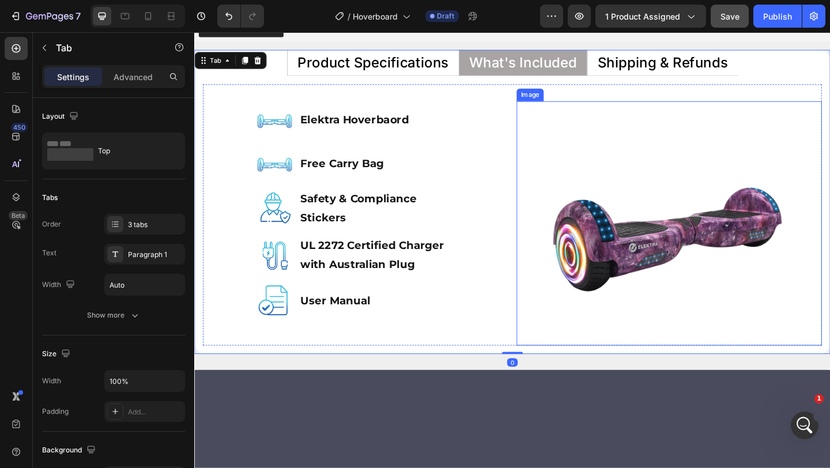
click at [581, 246] on img at bounding box center [711, 240] width 266 height 266
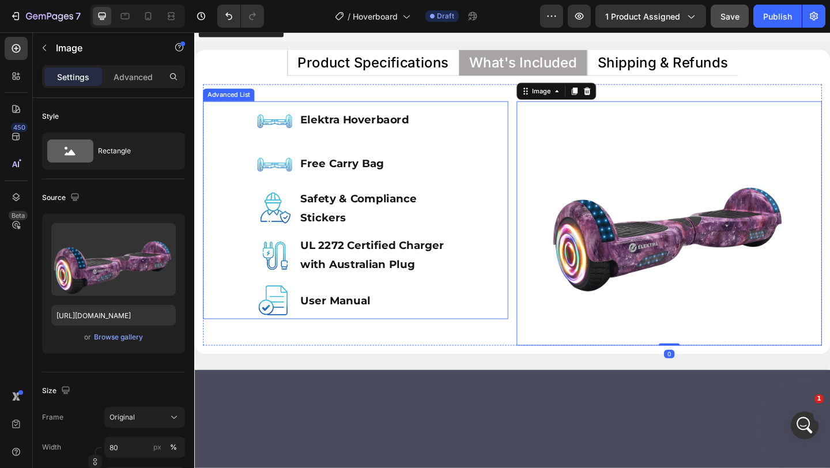
click at [219, 269] on div "Image Elektra Hoverbaord Text Block Image Free Carry Bag Text Block Image Safet…" at bounding box center [369, 225] width 332 height 237
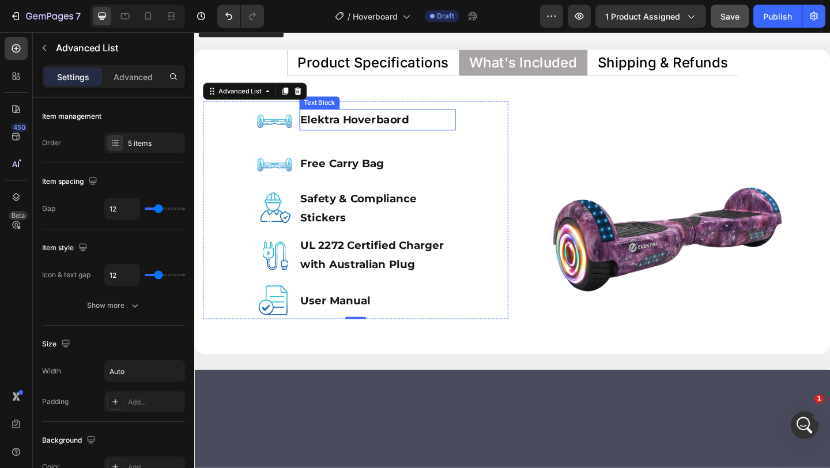
click at [312, 129] on strong "Elektra Hoverbaord" at bounding box center [369, 127] width 118 height 14
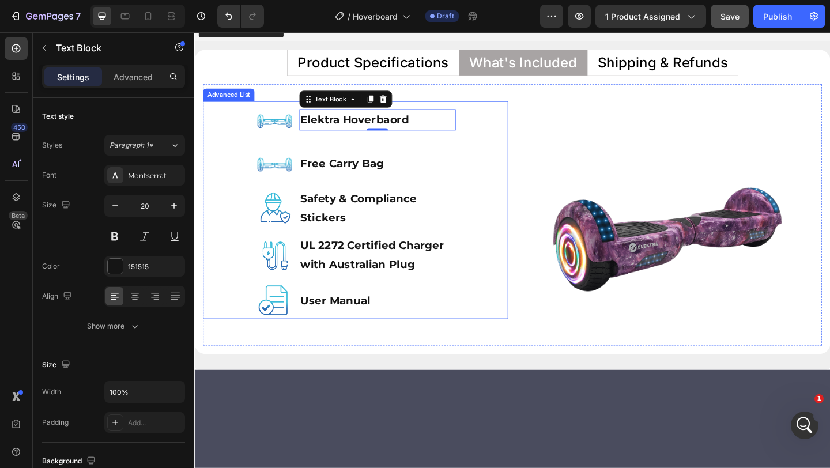
click at [247, 164] on div "Image Elektra Hoverbaord Text Block 0 Image Free Carry Bag Text Block Image Saf…" at bounding box center [369, 225] width 332 height 237
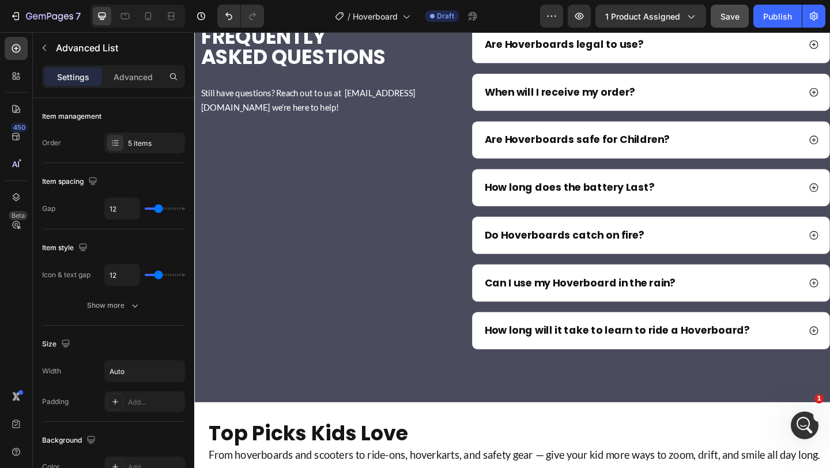
scroll to position [7704, 0]
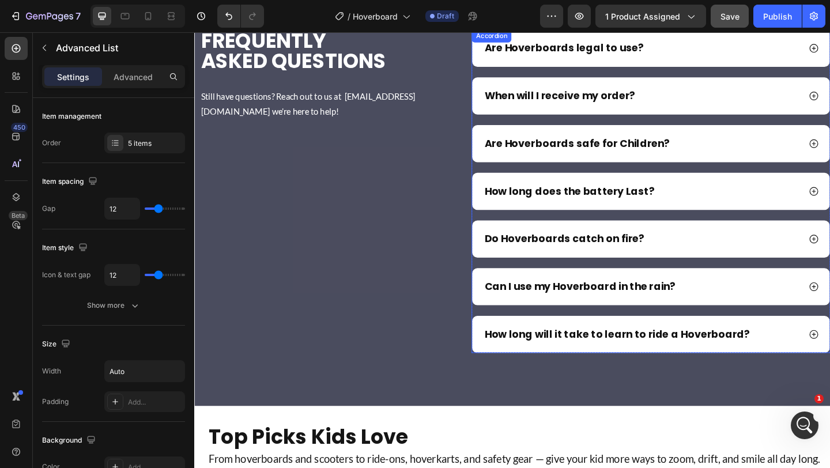
click at [618, 105] on p "When will I receive my order?" at bounding box center [592, 102] width 164 height 14
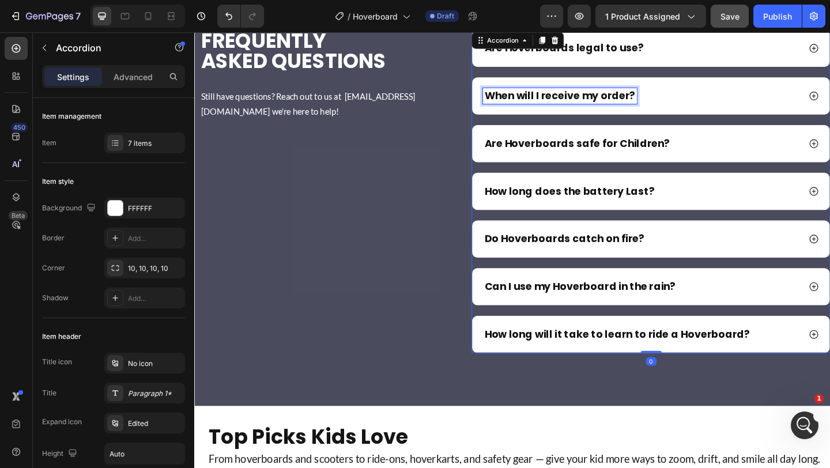
click at [618, 105] on p "When will I receive my order?" at bounding box center [592, 102] width 164 height 14
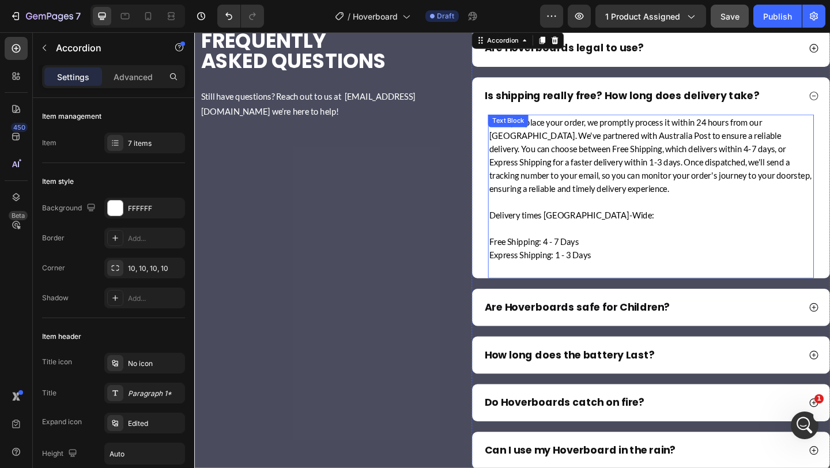
click at [627, 271] on p "Express Shipping: 1 - 3 Days" at bounding box center [691, 274] width 352 height 14
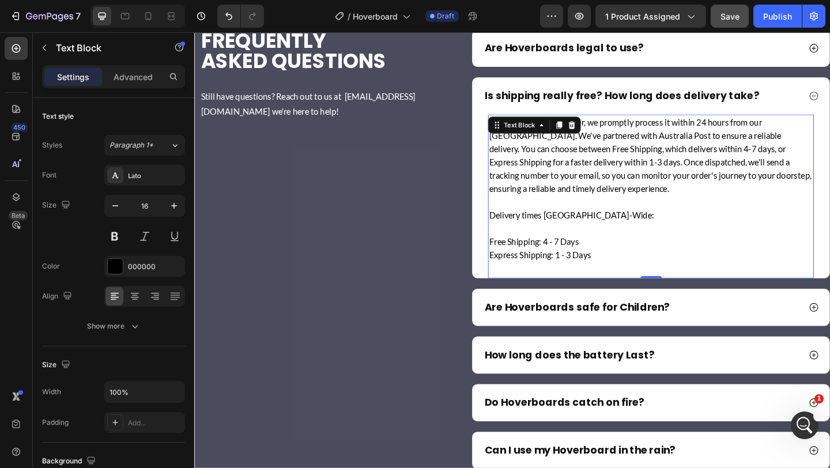
click at [628, 273] on p "Express Shipping: 1 - 3 Days" at bounding box center [691, 274] width 352 height 14
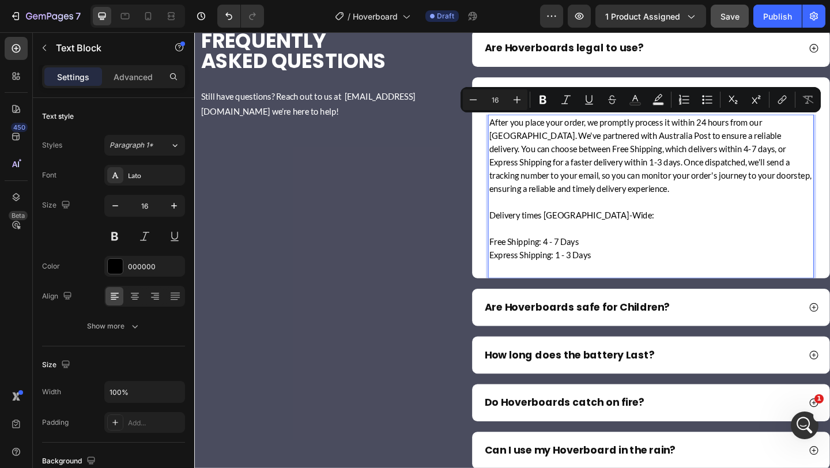
drag, startPoint x: 628, startPoint y: 273, endPoint x: 514, endPoint y: 131, distance: 182.8
click at [514, 131] on div "After you place your order, we promptly process it within 24 hours from our Syd…" at bounding box center [691, 202] width 354 height 161
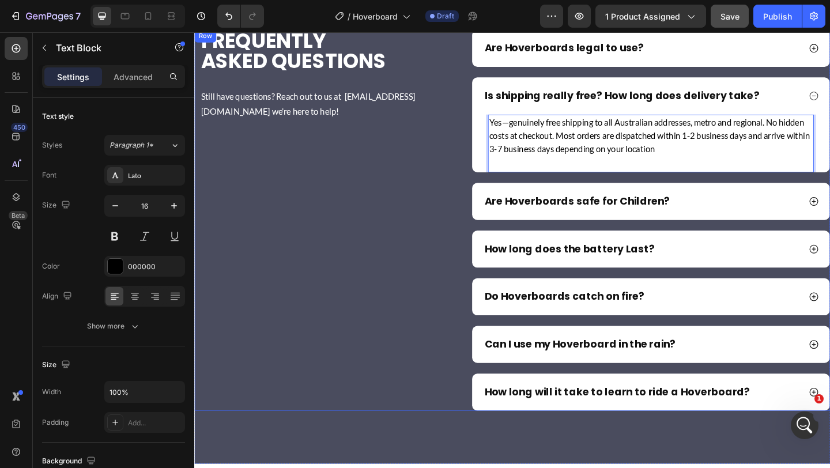
click at [492, 168] on div "frequently asked questions Heading Still have questions? Reach out to us at sup…" at bounding box center [540, 236] width 692 height 414
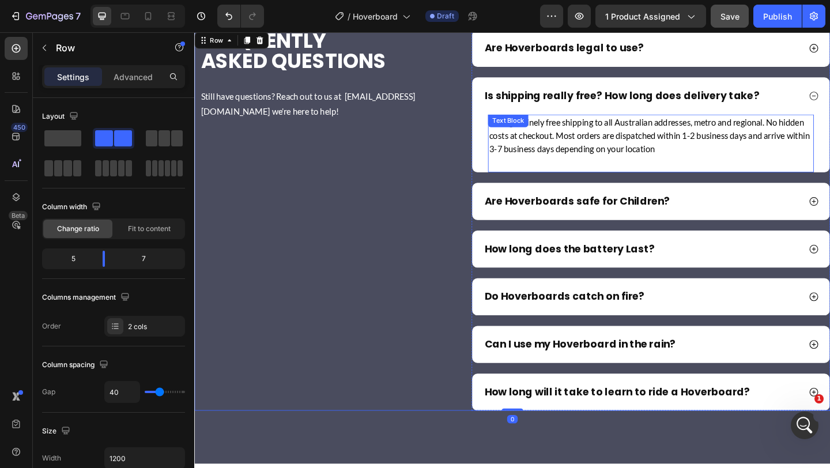
click at [630, 150] on p "Yes—genuinely free shipping to all Australian addresses, metro and regional. No…" at bounding box center [691, 144] width 352 height 43
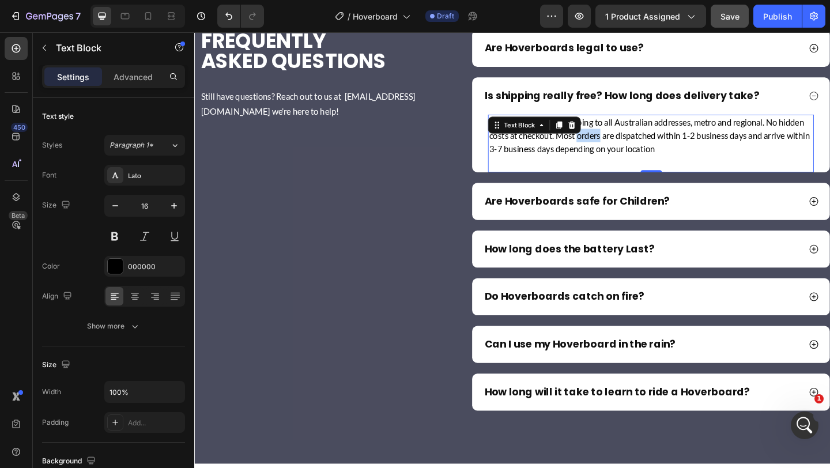
click at [630, 150] on p "Yes—genuinely free shipping to all Australian addresses, metro and regional. No…" at bounding box center [691, 144] width 352 height 43
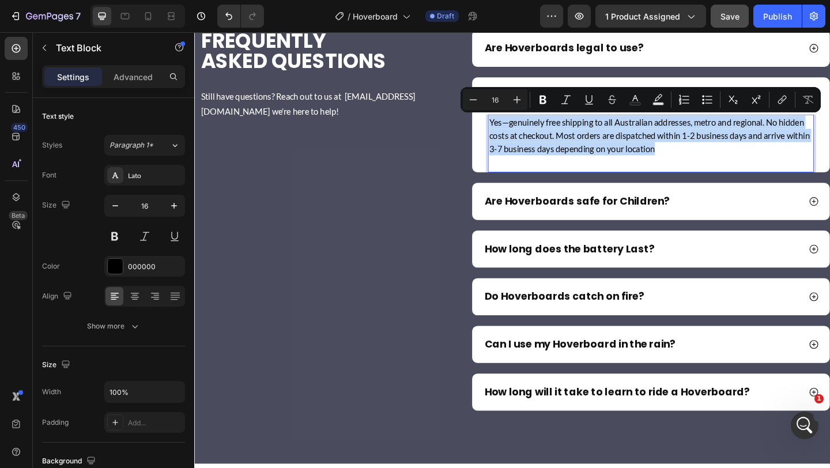
click at [630, 150] on p "Yes—genuinely free shipping to all Australian addresses, metro and regional. No…" at bounding box center [691, 144] width 352 height 43
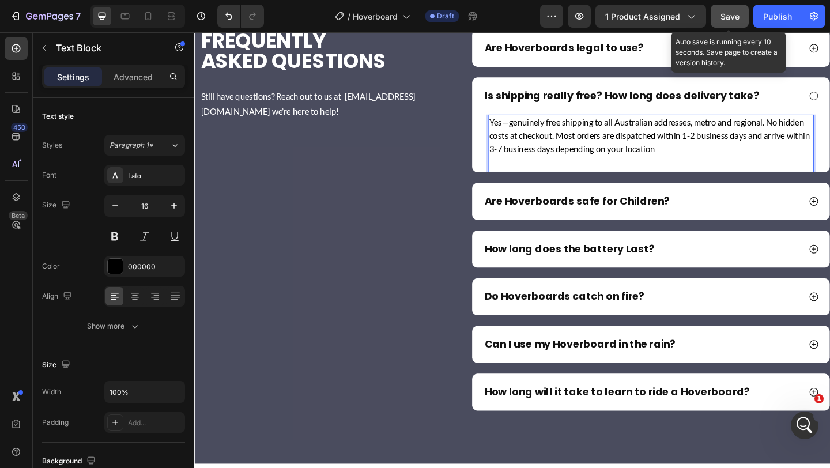
click at [734, 10] on div "Save" at bounding box center [730, 16] width 19 height 12
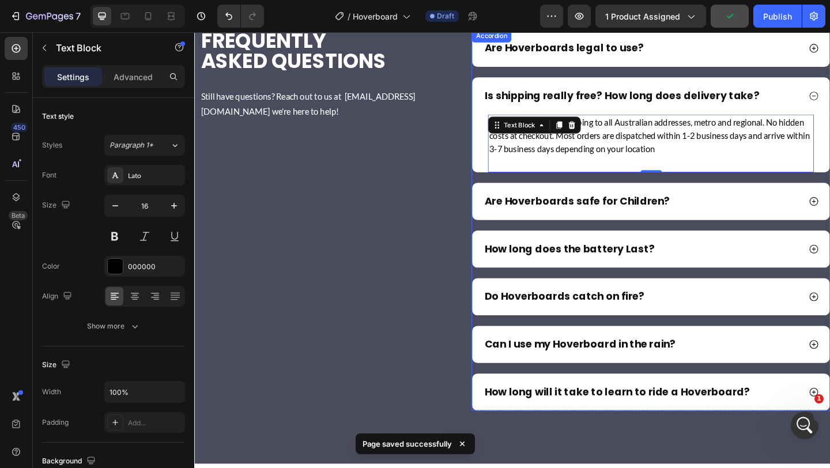
scroll to position [7648, 0]
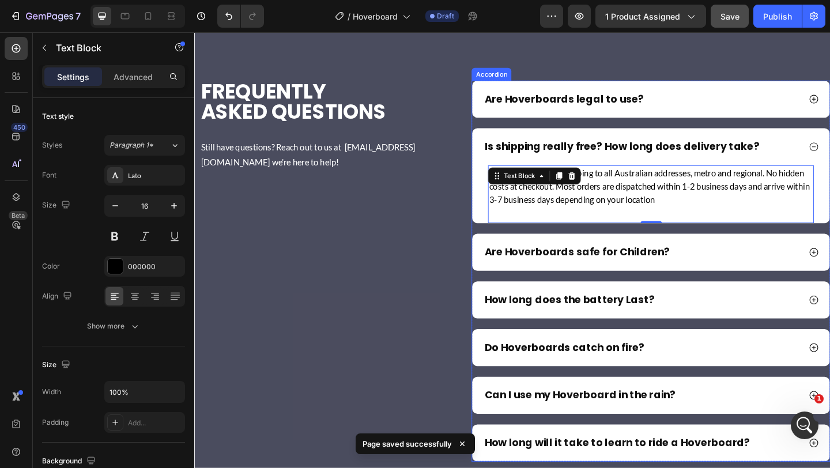
click at [564, 103] on p "Are Hoverboards legal to use?" at bounding box center [597, 105] width 174 height 14
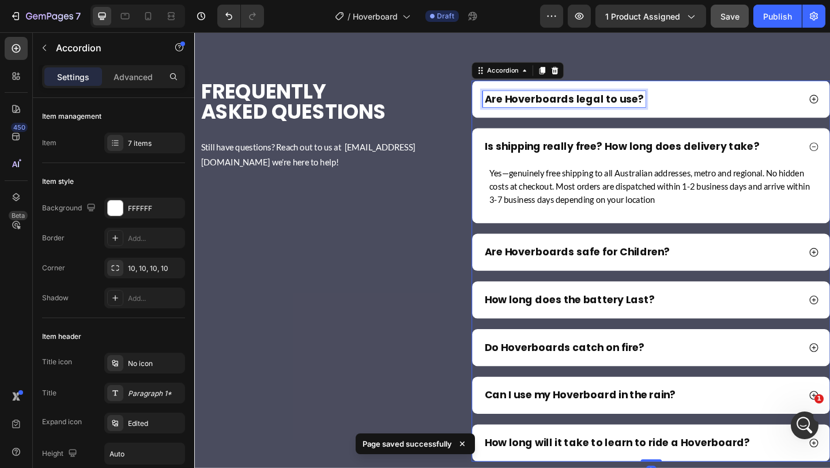
click at [564, 103] on p "Are Hoverboards legal to use?" at bounding box center [597, 105] width 174 height 14
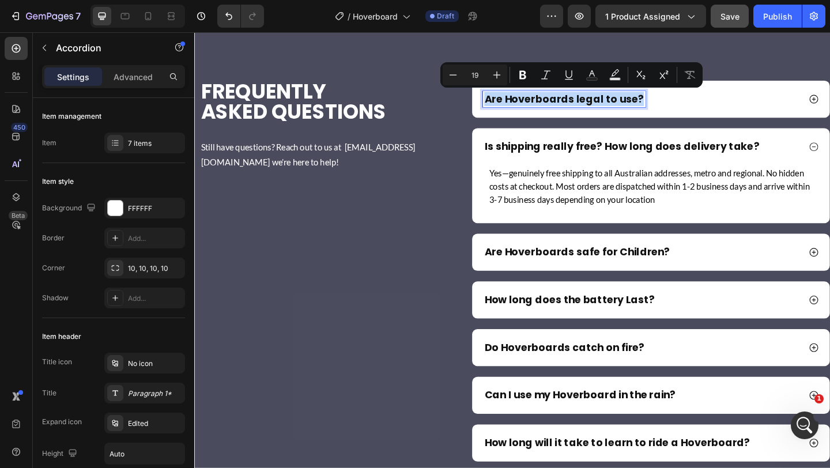
click at [768, 103] on div "Are Hoverboards legal to use?" at bounding box center [680, 104] width 345 height 17
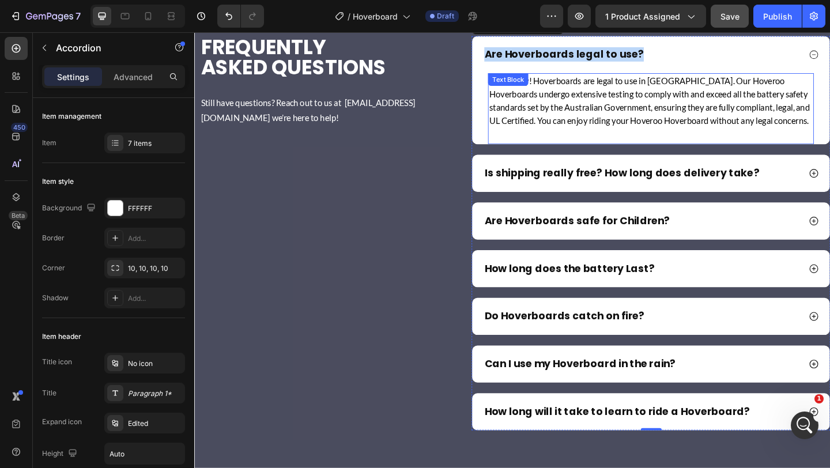
scroll to position [7721, 0]
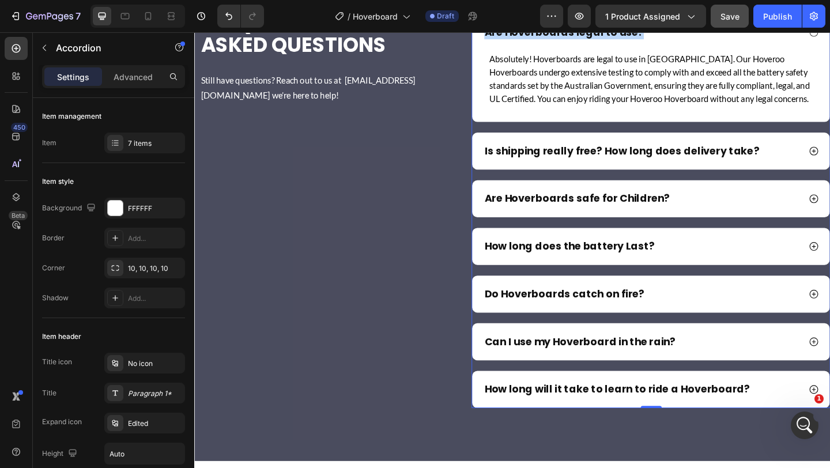
click at [662, 165] on p "Is shipping really free? How long does delivery take?" at bounding box center [659, 161] width 299 height 14
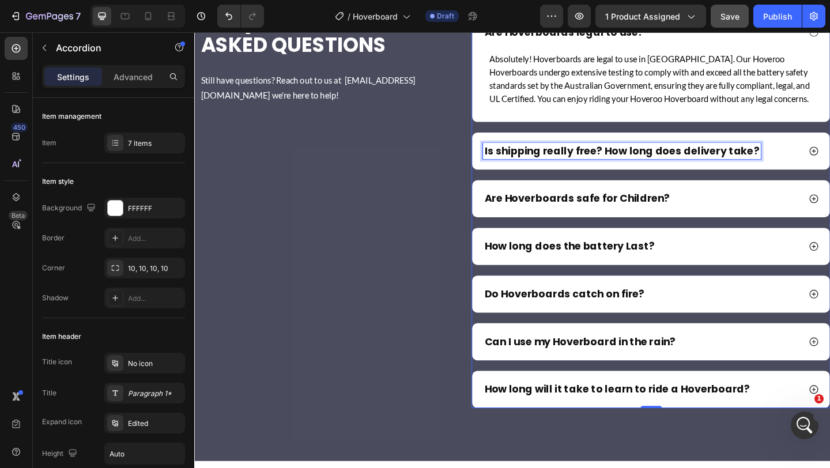
click at [662, 165] on p "Is shipping really free? How long does delivery take?" at bounding box center [659, 161] width 299 height 14
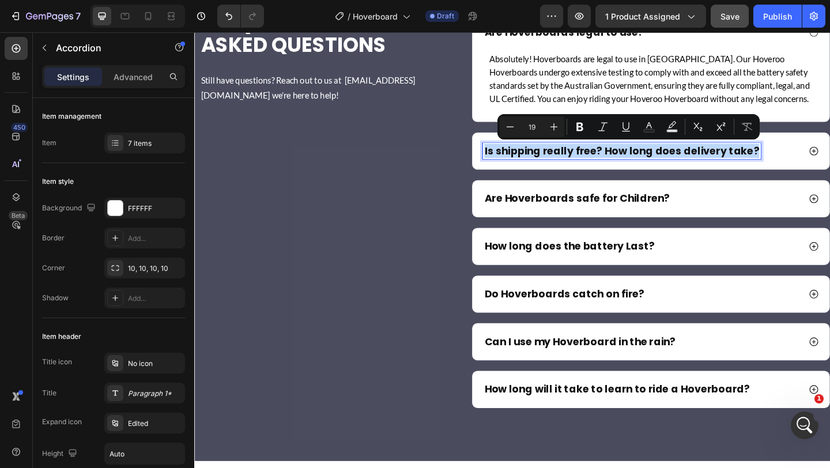
click at [662, 165] on p "Is shipping really free? How long does delivery take?" at bounding box center [659, 161] width 299 height 14
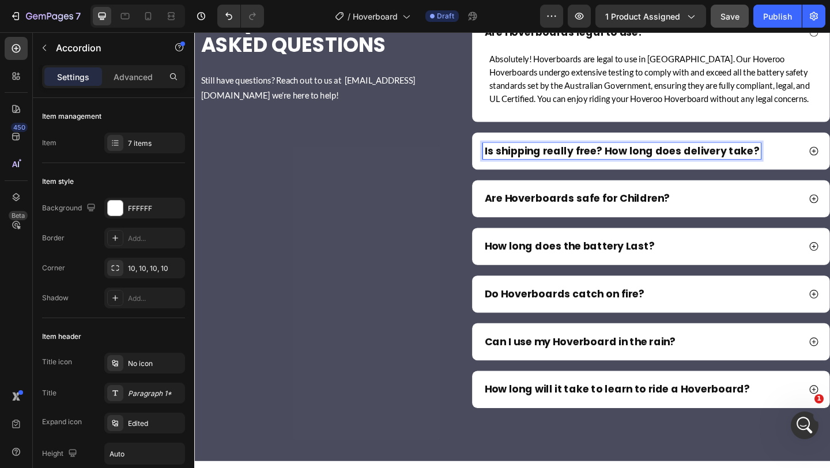
click at [624, 210] on p "Are Hoverboards safe for Children?" at bounding box center [611, 213] width 202 height 14
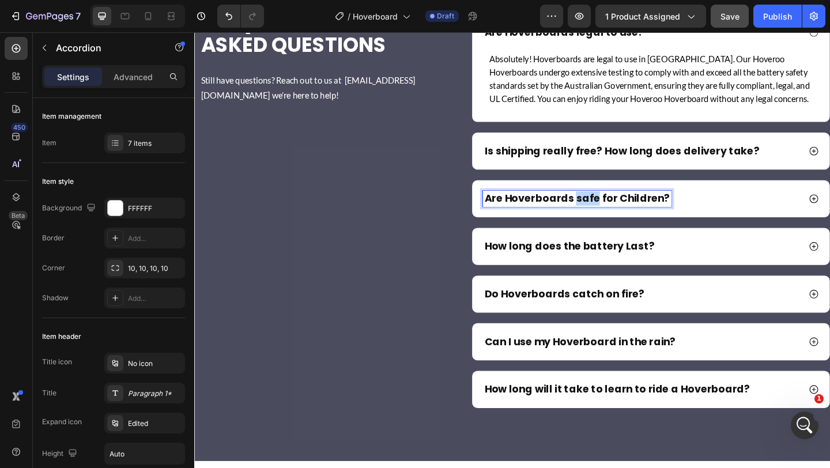
click at [624, 210] on p "Are Hoverboards safe for Children?" at bounding box center [611, 213] width 202 height 14
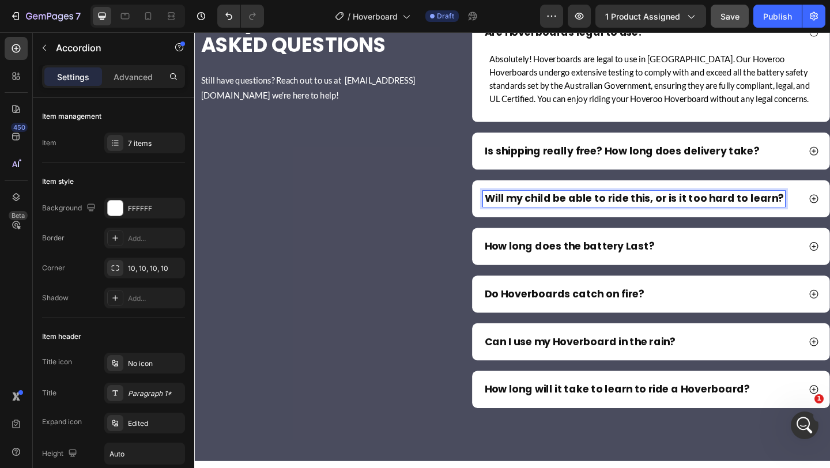
click at [624, 210] on p "Will my child be able to ride this, or is it too hard to learn?" at bounding box center [673, 213] width 326 height 14
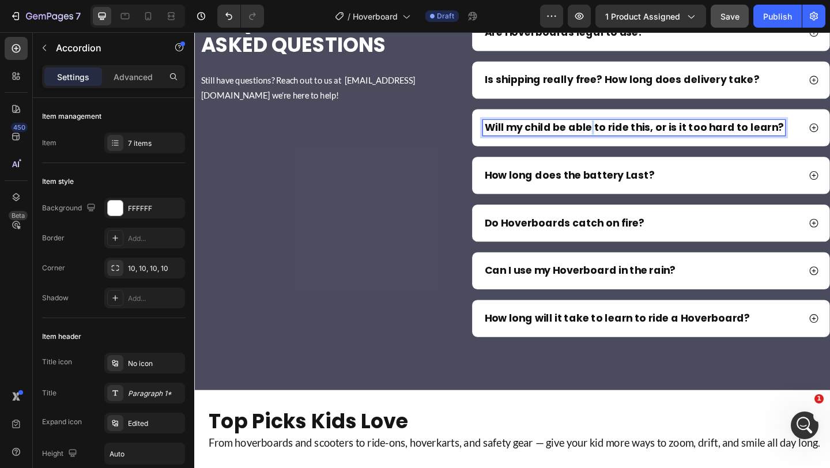
click at [624, 143] on p "Will my child be able to ride this, or is it too hard to learn?" at bounding box center [673, 136] width 326 height 14
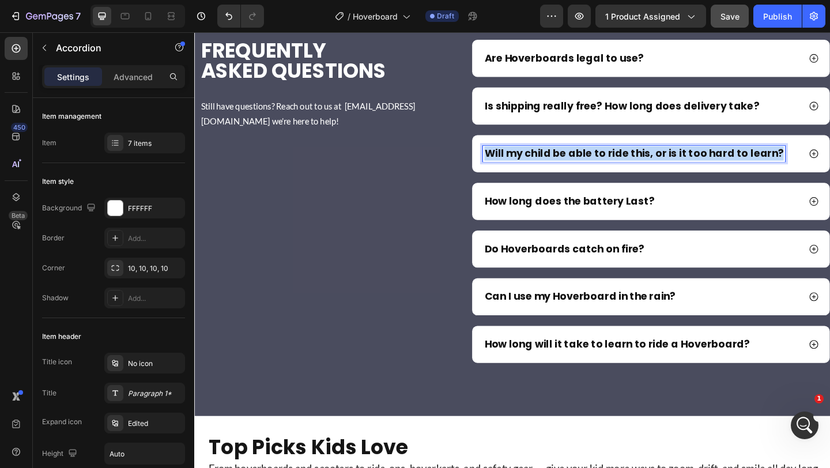
click at [624, 171] on p "Will my child be able to ride this, or is it too hard to learn?" at bounding box center [673, 164] width 326 height 14
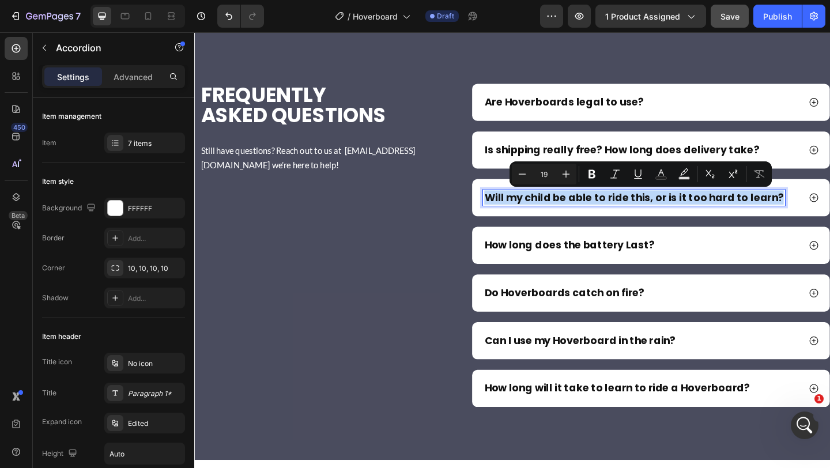
scroll to position [7644, 0]
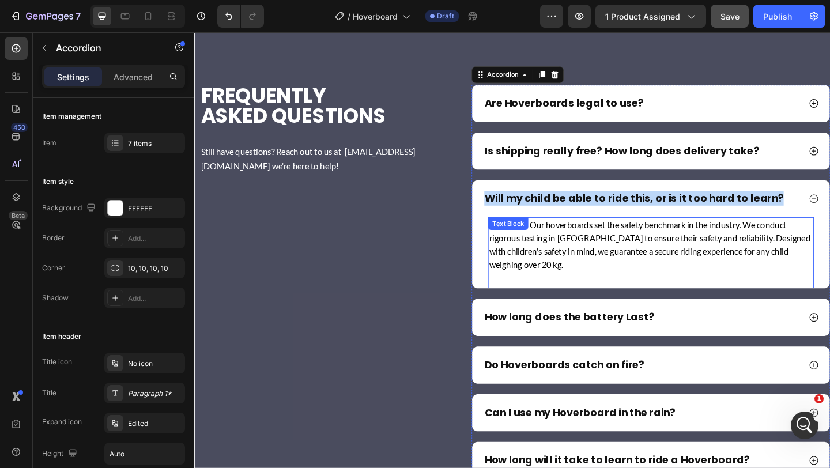
click at [555, 260] on p "Definitely! Our hoverboards set the safety benchmark in the industry. We conduc…" at bounding box center [691, 264] width 352 height 58
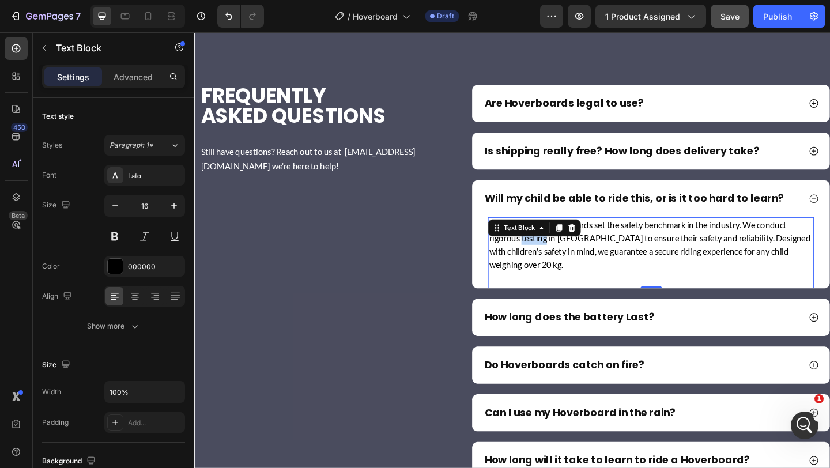
click at [555, 260] on p "Definitely! Our hoverboards set the safety benchmark in the industry. We conduc…" at bounding box center [691, 264] width 352 height 58
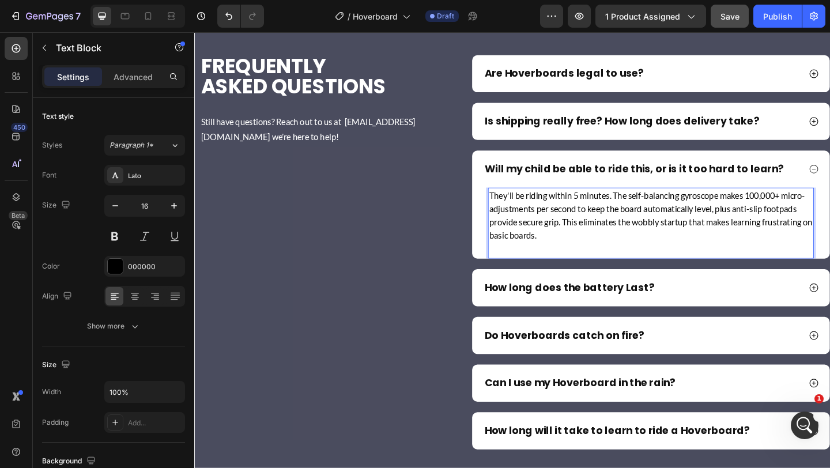
scroll to position [7677, 0]
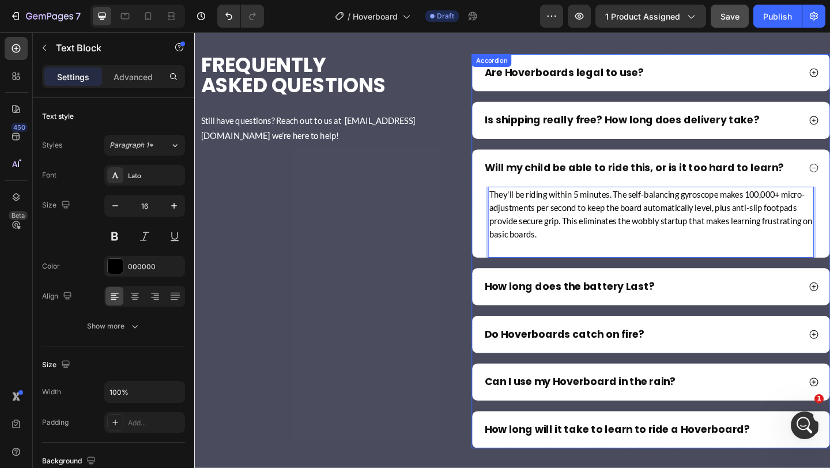
click at [590, 307] on p "How long does the battery Last?" at bounding box center [602, 309] width 185 height 14
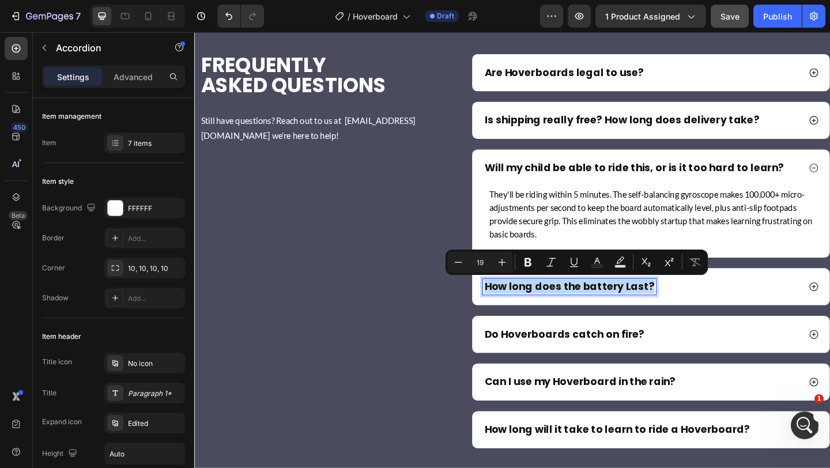
click at [590, 307] on p "How long does the battery Last?" at bounding box center [602, 309] width 185 height 14
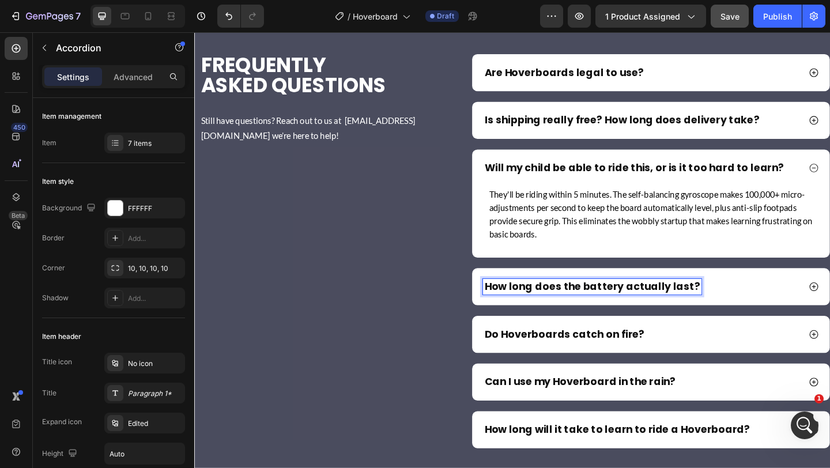
click at [590, 307] on p "How long does the battery actually last?" at bounding box center [627, 309] width 235 height 14
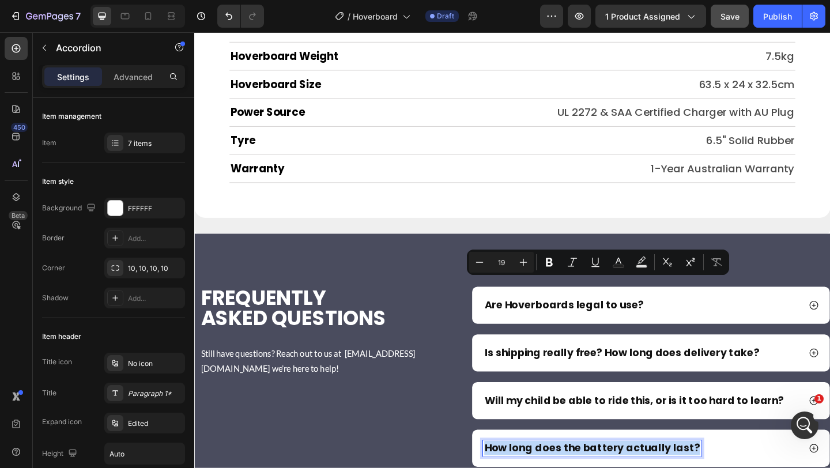
scroll to position [7776, 0]
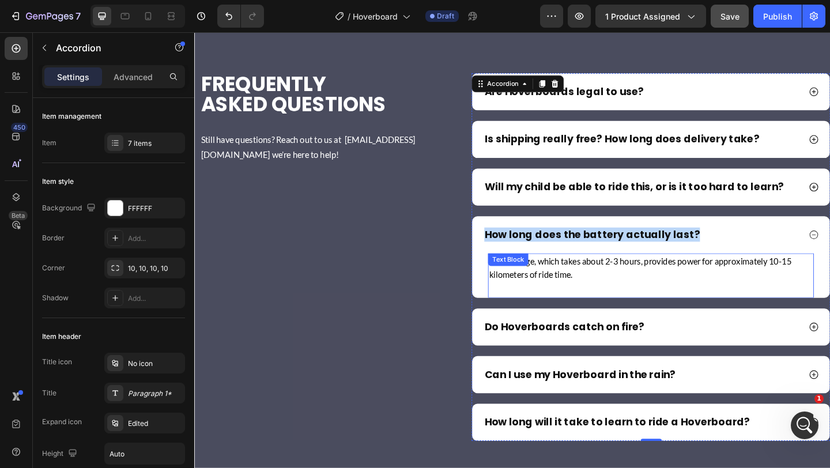
scroll to position [7834, 0]
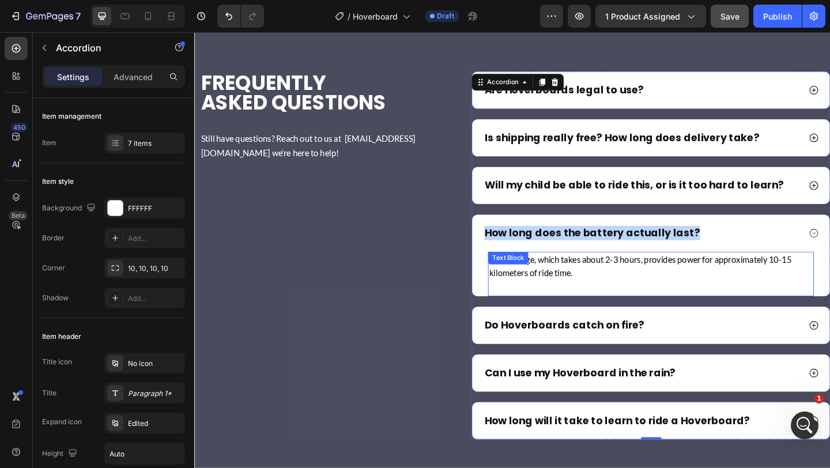
click at [675, 288] on p "A full charge, which takes about 2-3 hours, provides power for approximately 10…" at bounding box center [691, 286] width 352 height 29
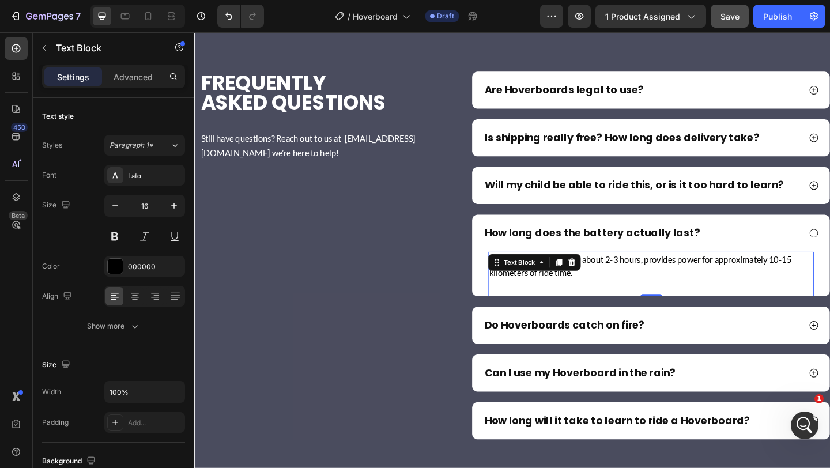
click at [675, 288] on p "A full charge, which takes about 2-3 hours, provides power for approximately 10…" at bounding box center [691, 286] width 352 height 29
click at [686, 282] on p "A full charge, which takes about 2-3 hours, provides power for approximately 10…" at bounding box center [691, 286] width 352 height 29
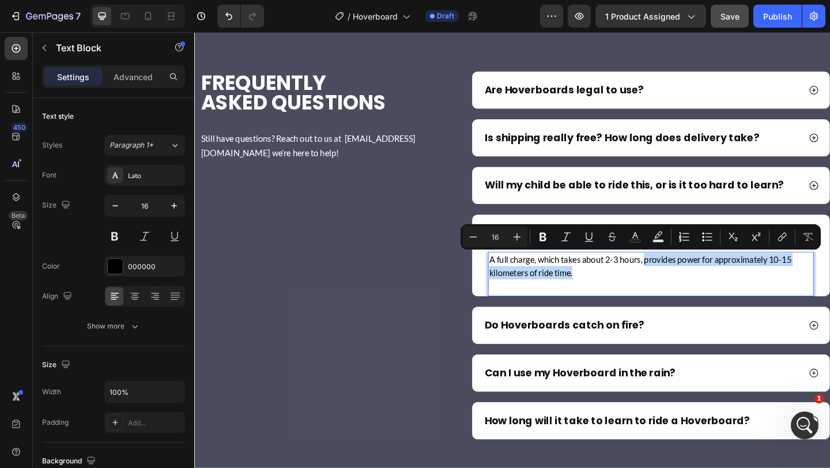
drag, startPoint x: 686, startPoint y: 282, endPoint x: 710, endPoint y: 303, distance: 31.9
click at [710, 303] on div "A full charge, which takes about 2-3 hours, provides power for approximately 10…" at bounding box center [691, 295] width 354 height 48
copy p "provides power for approximately 10-15 kilometers of ride time."
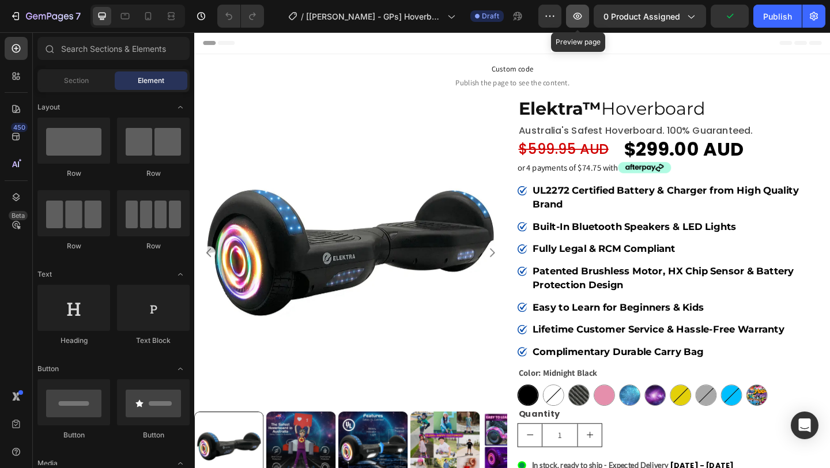
click at [582, 16] on icon "button" at bounding box center [578, 16] width 12 height 12
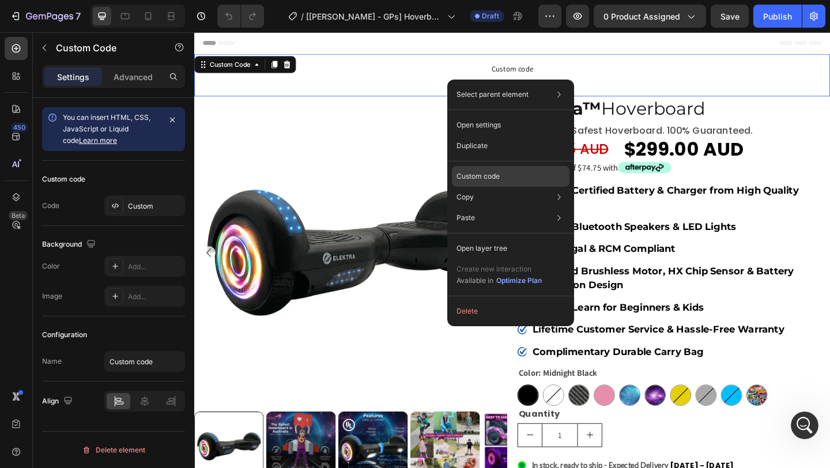
click at [488, 177] on p "Custom code" at bounding box center [478, 176] width 43 height 10
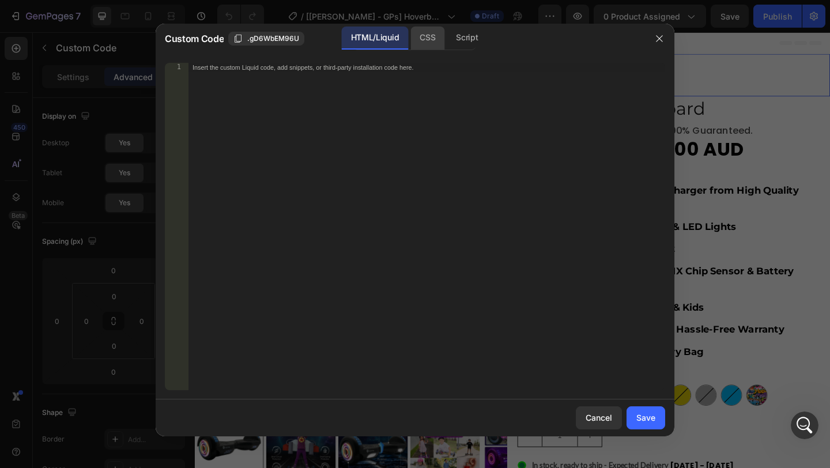
click at [435, 39] on div "CSS" at bounding box center [427, 38] width 34 height 23
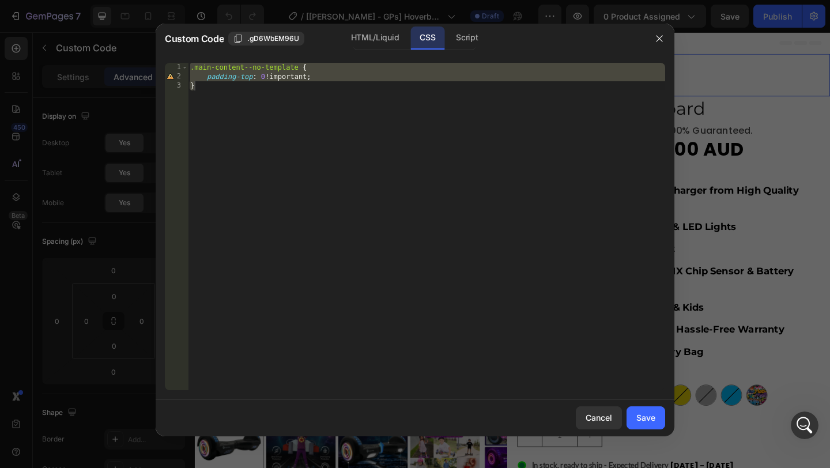
click at [288, 110] on div ".main-content--no-template { padding-top : 0 !important ; }" at bounding box center [426, 236] width 477 height 346
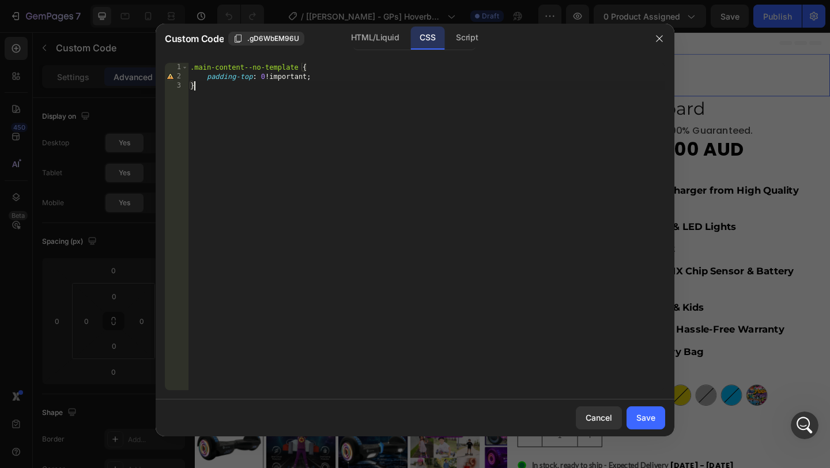
click at [288, 110] on div ".main-content--no-template { padding-top : 0 !important ; }" at bounding box center [426, 236] width 477 height 346
type textarea "padding-top: 0 !important; }"
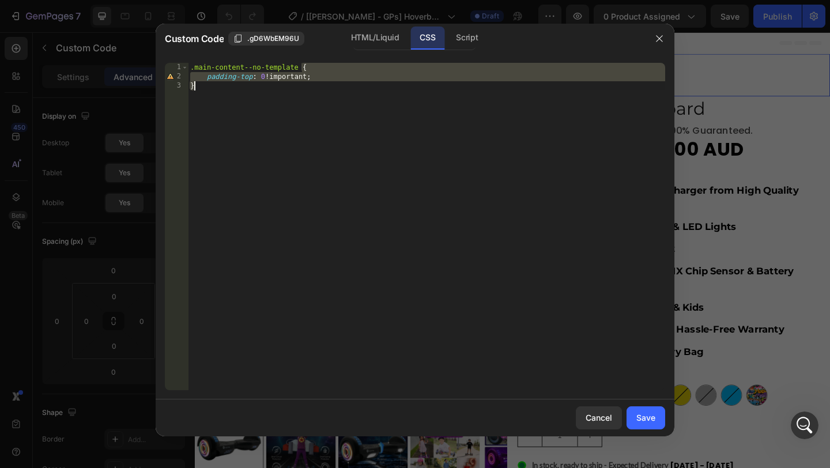
click at [288, 110] on div ".main-content--no-template { padding-top : 0 !important ; }" at bounding box center [426, 236] width 477 height 346
click at [658, 38] on icon "button" at bounding box center [659, 38] width 9 height 9
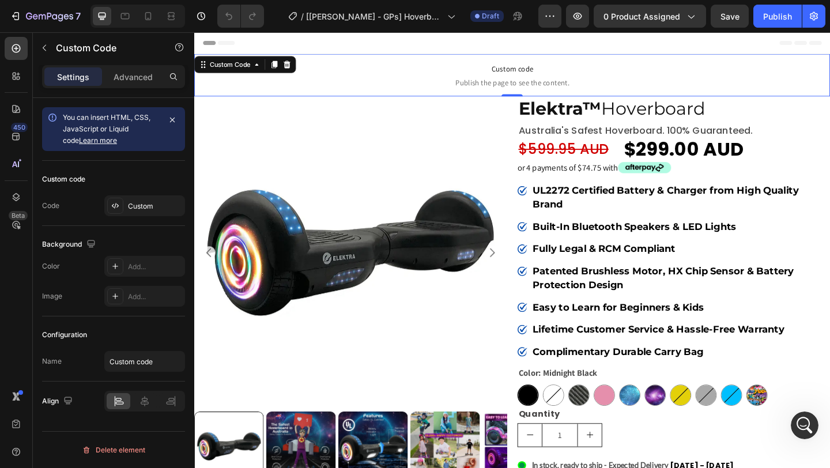
click at [478, 73] on span "Custom code" at bounding box center [540, 72] width 692 height 14
click at [257, 66] on div "Custom Code" at bounding box center [233, 67] width 49 height 10
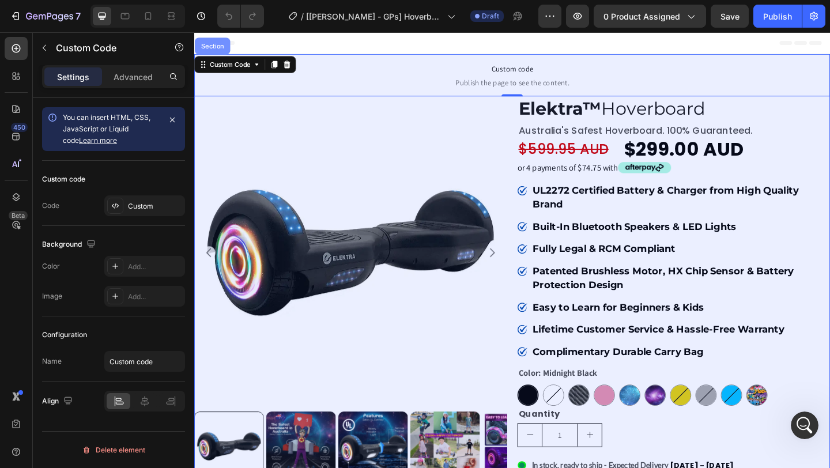
click at [222, 46] on div "Section" at bounding box center [213, 47] width 29 height 7
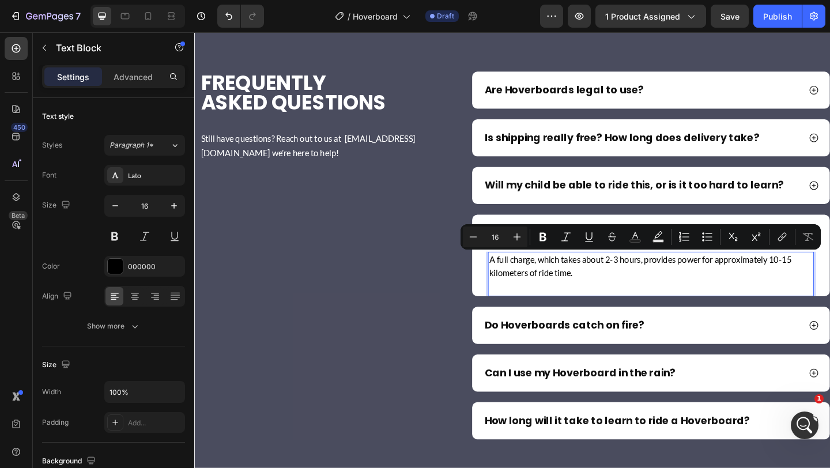
click at [588, 291] on p "A full charge, which takes about 2-3 hours, provides power for approximately 10…" at bounding box center [691, 286] width 352 height 29
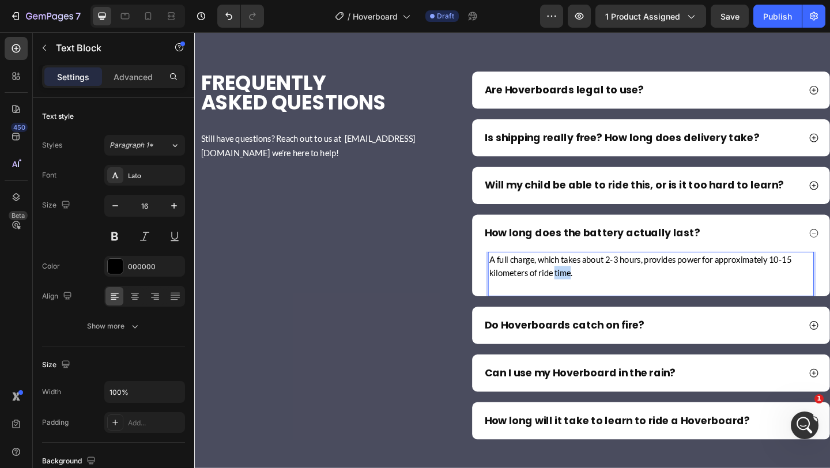
click at [588, 291] on p "A full charge, which takes about 2-3 hours, provides power for approximately 10…" at bounding box center [691, 286] width 352 height 29
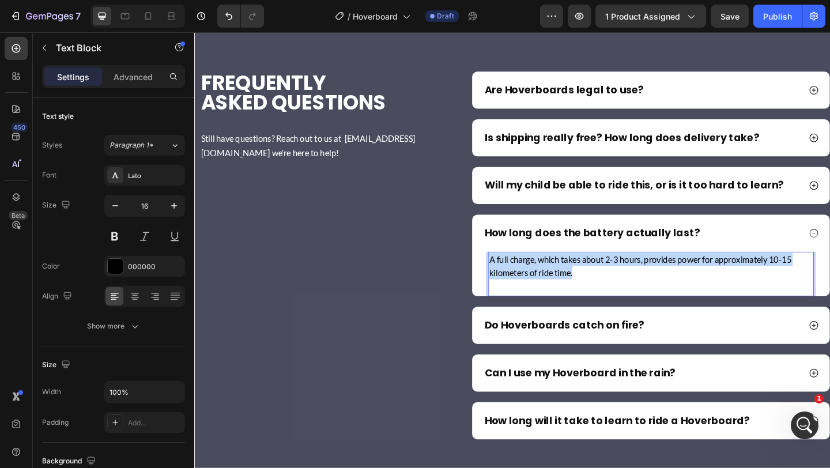
click at [588, 291] on p "A full charge, which takes about 2-3 hours, provides power for approximately 10…" at bounding box center [691, 286] width 352 height 29
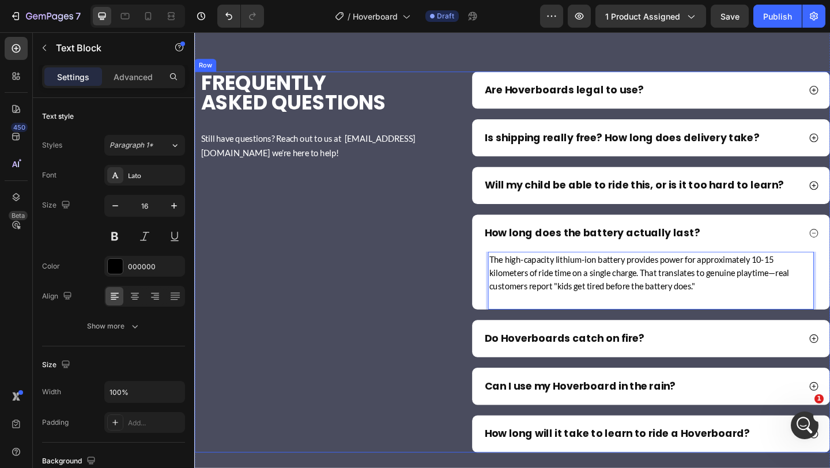
click at [432, 311] on div "frequently asked questions Heading Still have questions? Reach out to us at [EM…" at bounding box center [333, 282] width 278 height 414
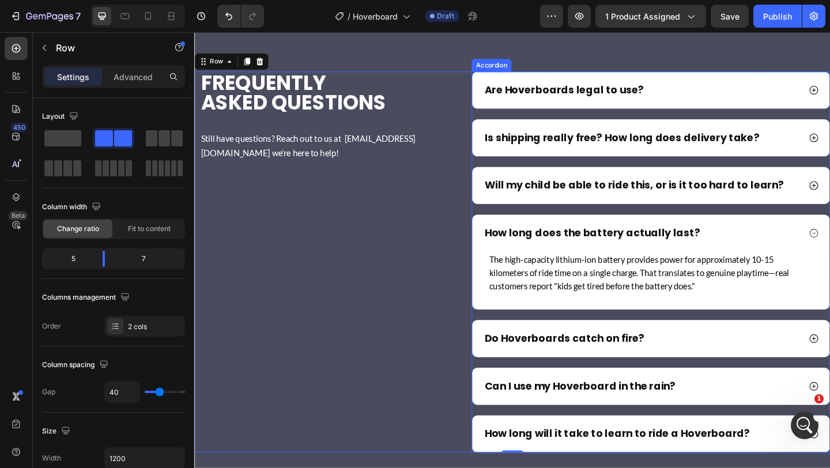
click at [606, 371] on p "Do Hoverboards catch on fire?" at bounding box center [597, 366] width 174 height 14
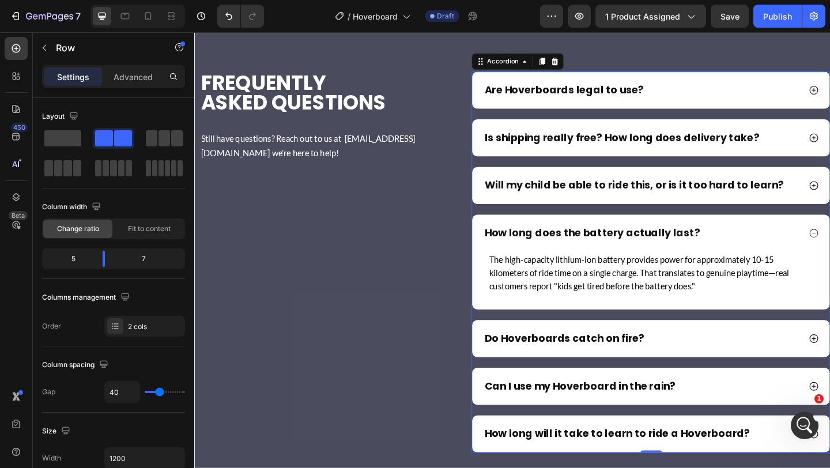
click at [606, 371] on p "Do Hoverboards catch on fire?" at bounding box center [597, 366] width 174 height 14
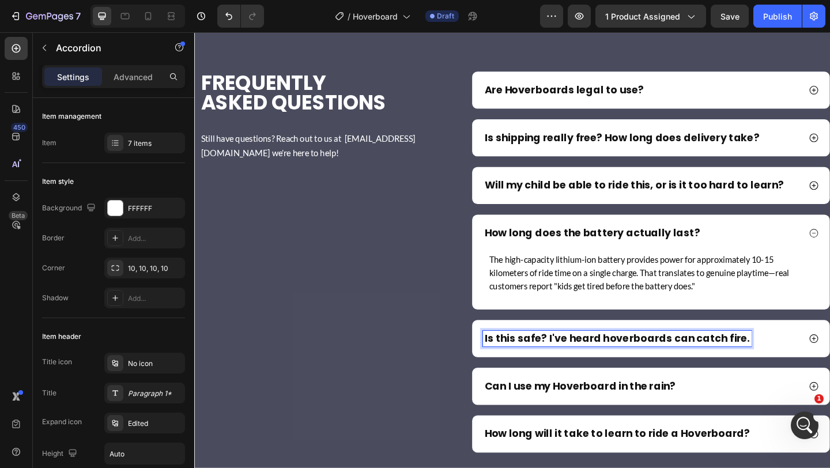
click at [606, 371] on p "Is this safe? I've heard hoverboards can catch fire." at bounding box center [654, 366] width 289 height 14
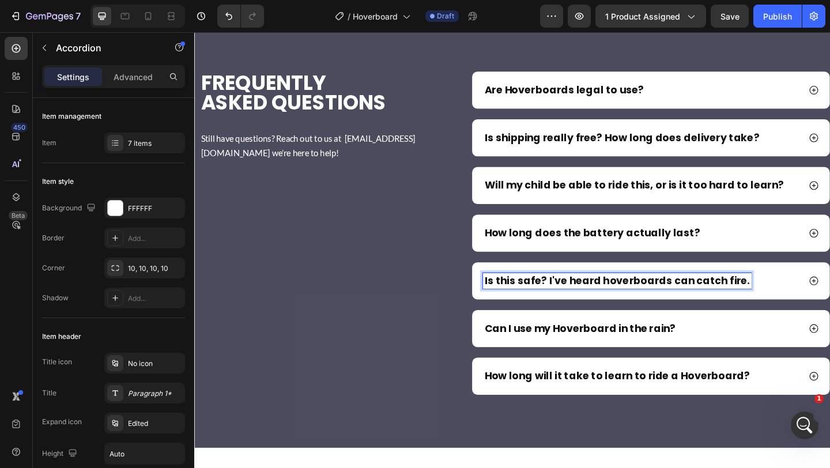
scroll to position [7771, 0]
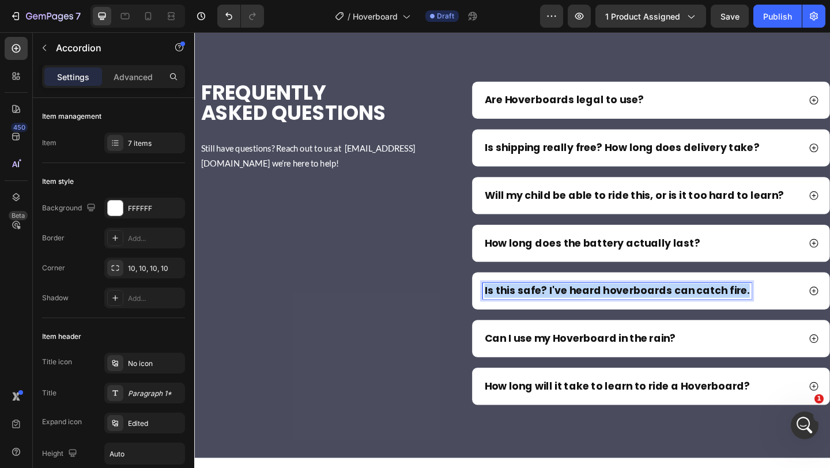
click at [606, 320] on p "Is this safe? I've heard hoverboards can catch fire." at bounding box center [654, 314] width 289 height 14
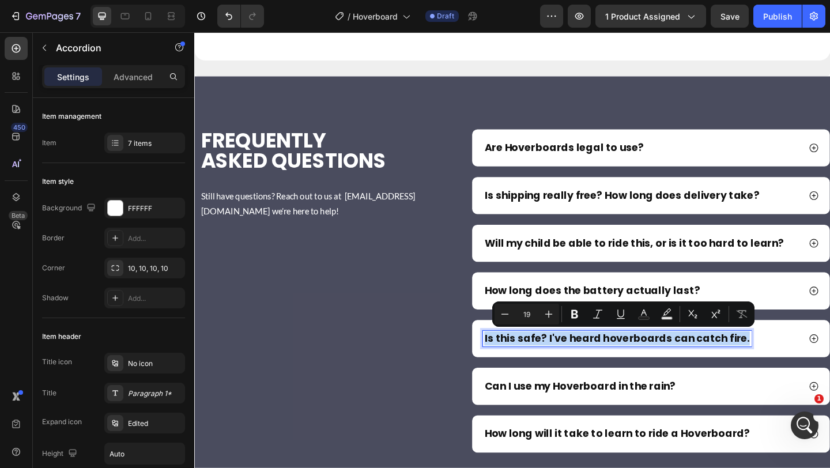
click at [606, 371] on p "Is this safe? I've heard hoverboards can catch fire." at bounding box center [654, 366] width 289 height 14
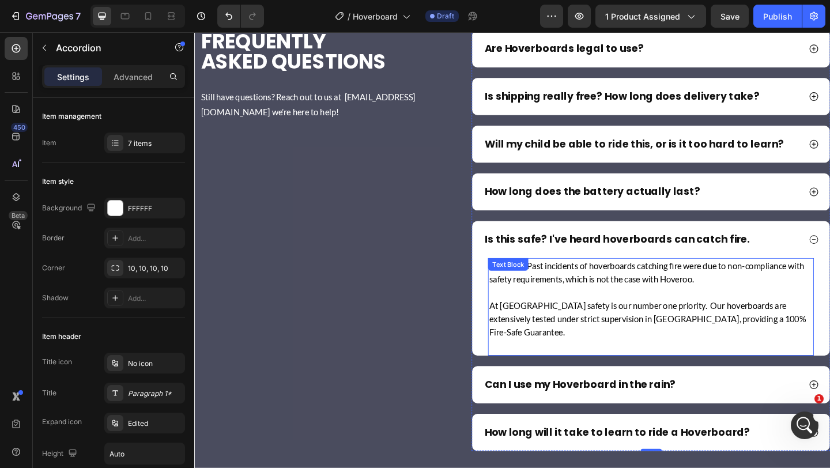
scroll to position [7912, 0]
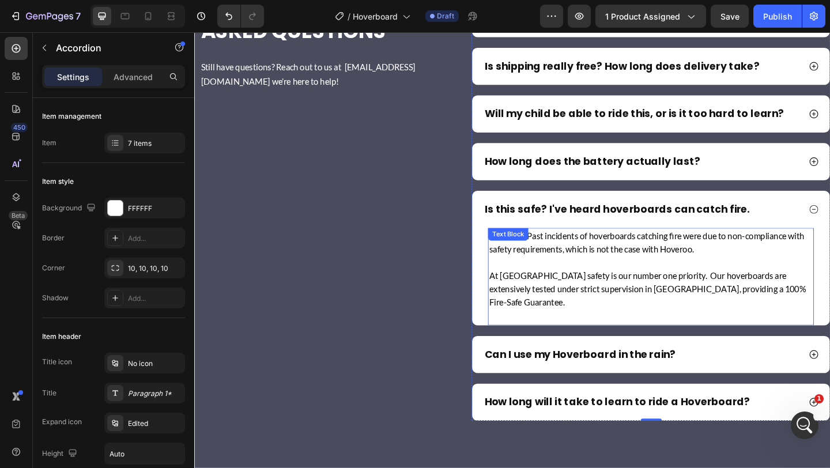
click at [523, 265] on p "Not at all! Past incidents of hoverboards catching fire were due to non-complia…" at bounding box center [691, 260] width 352 height 29
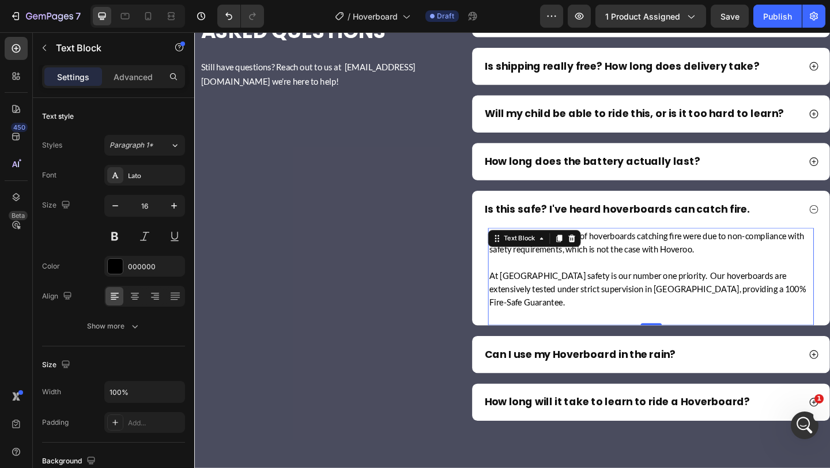
click at [566, 281] on p at bounding box center [691, 282] width 352 height 14
click at [517, 256] on p "Not at all! Past incidents of hoverboards catching fire were due to non-complia…" at bounding box center [691, 260] width 352 height 29
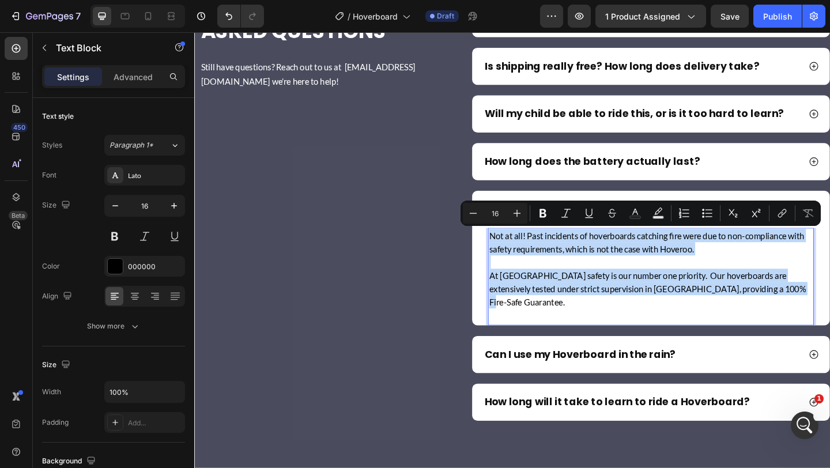
drag, startPoint x: 517, startPoint y: 256, endPoint x: 676, endPoint y: 328, distance: 174.6
click at [676, 328] on div "Not at all! Past incidents of hoverboards catching fire were due to non-complia…" at bounding box center [691, 298] width 354 height 106
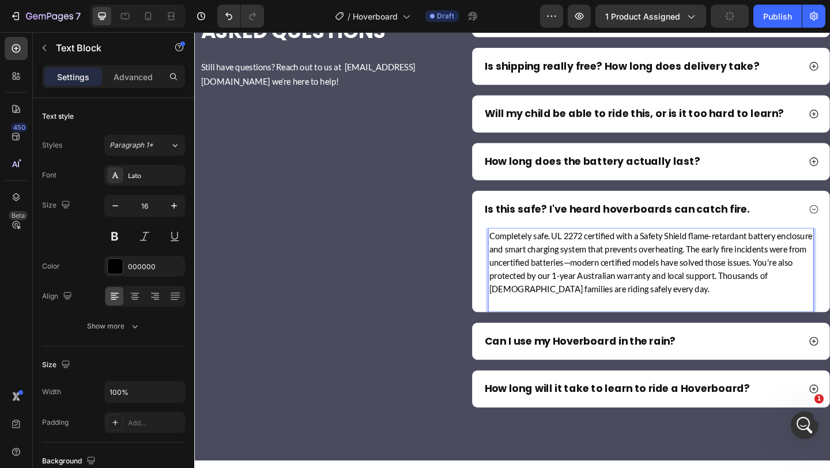
scroll to position [7933, 0]
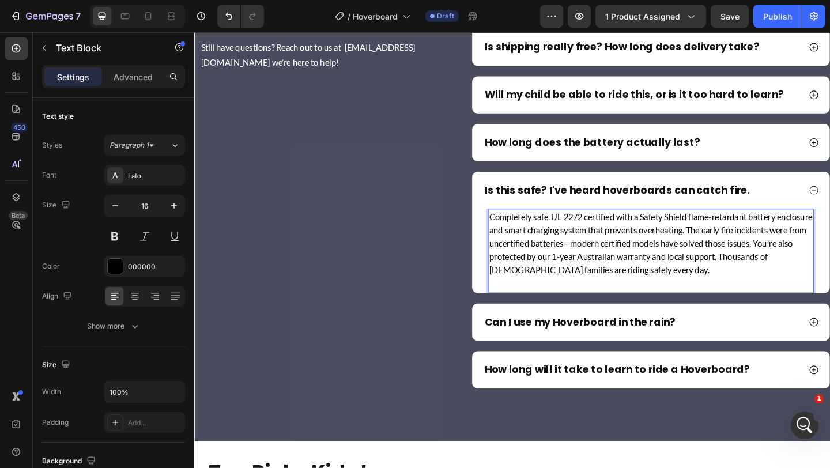
click at [774, 246] on p "Completely safe. UL 2272 certified with a Safety Shield flame-retardant battery…" at bounding box center [691, 261] width 352 height 72
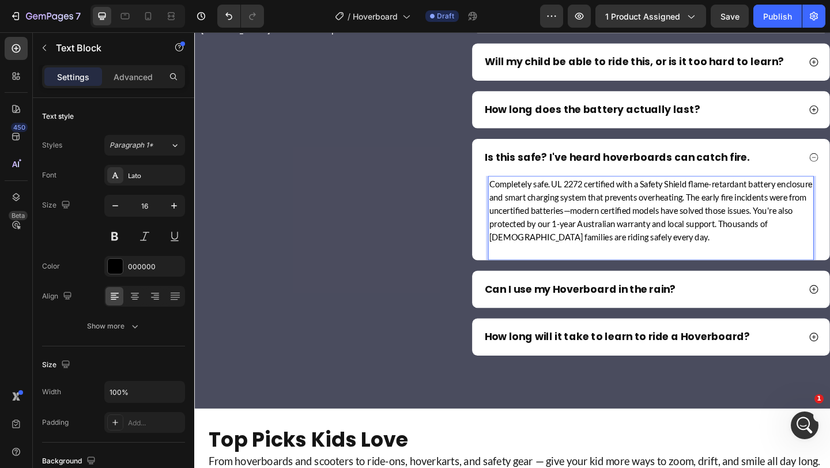
scroll to position [7978, 0]
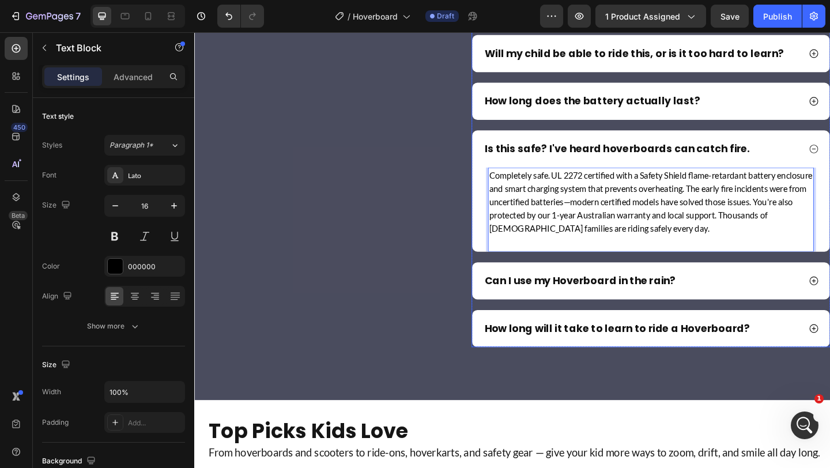
click at [755, 300] on div "Can I use my Hoverboard in the rain?" at bounding box center [680, 302] width 345 height 17
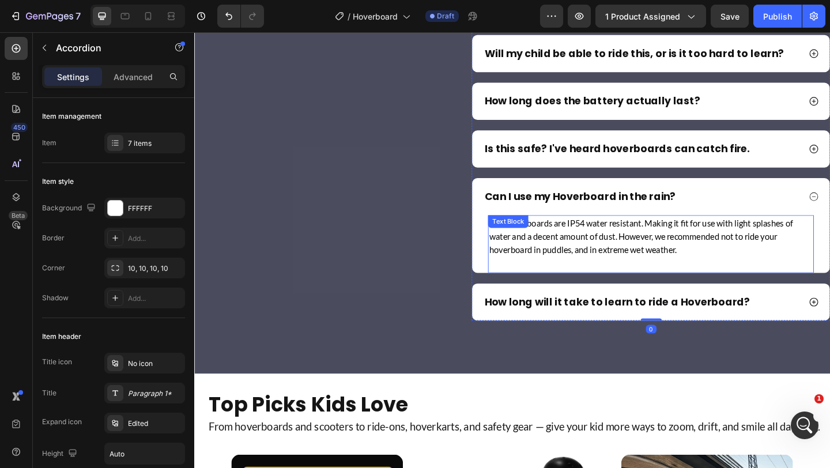
click at [751, 269] on p "Our hoverboards are IP54 water resistant. Making it fit for use with light spla…" at bounding box center [691, 253] width 352 height 43
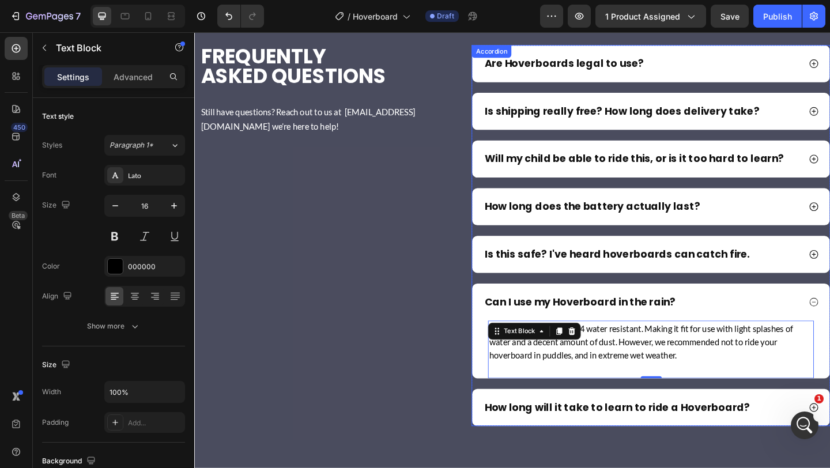
scroll to position [7862, 0]
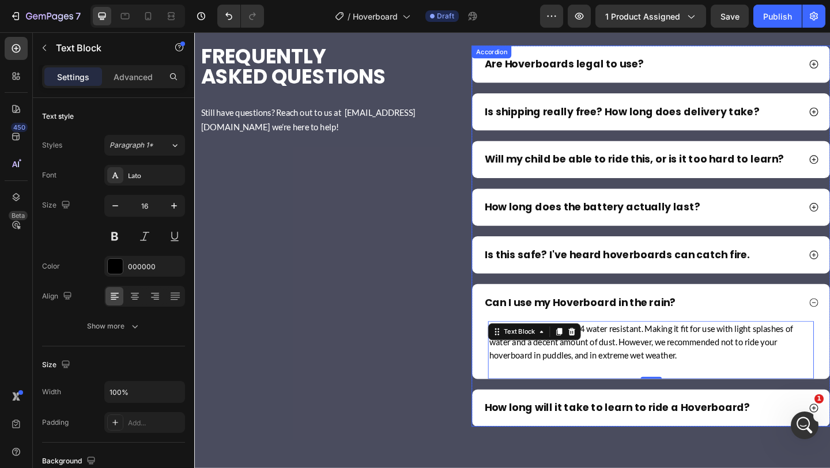
click at [628, 438] on p "How long will it take to learn to ride a Hoverboard?" at bounding box center [654, 441] width 289 height 14
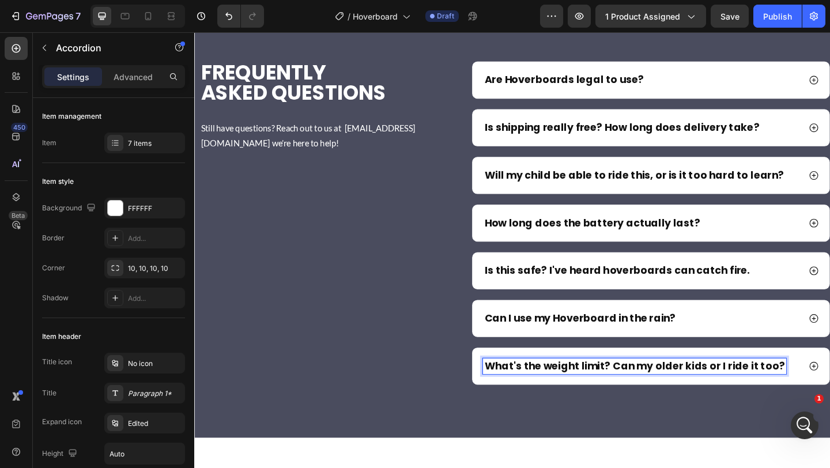
scroll to position [7799, 0]
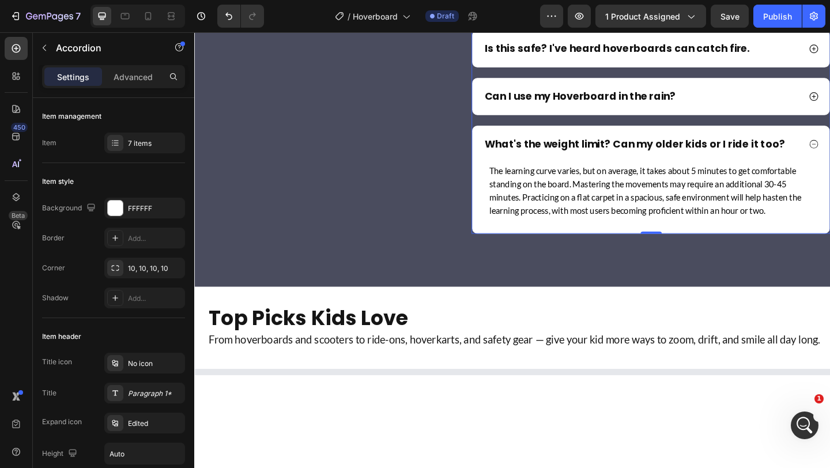
scroll to position [8108, 0]
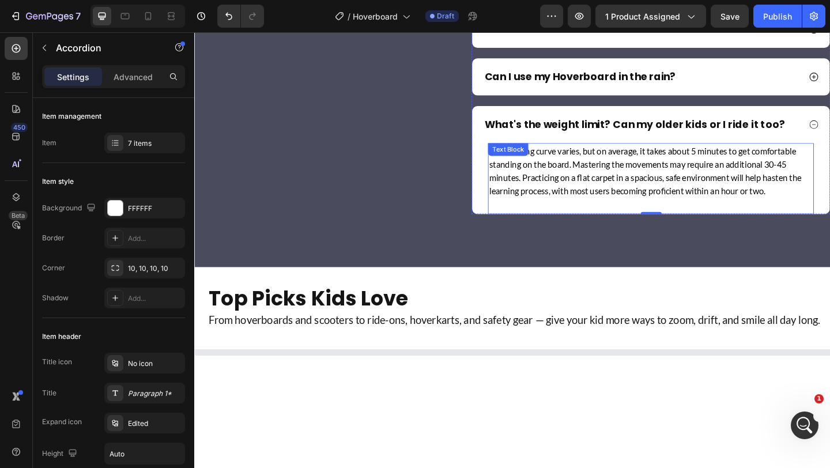
click at [591, 188] on p "The learning curve varies, but on average, it takes about 5 minutes to get comf…" at bounding box center [691, 183] width 352 height 58
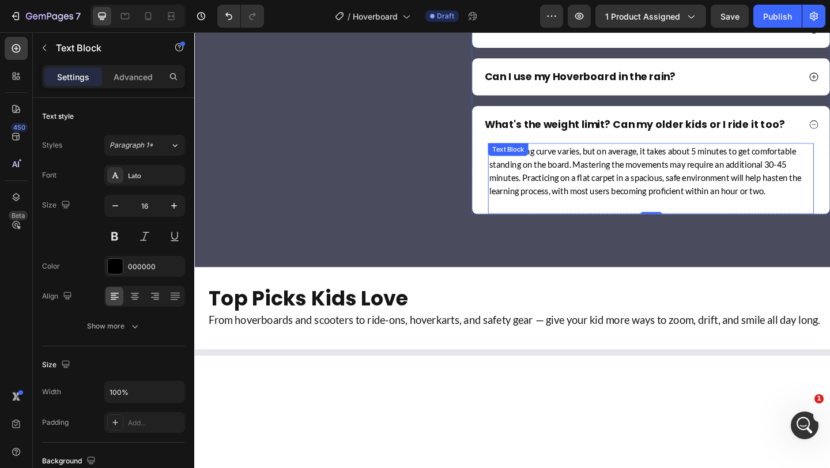
click at [591, 188] on p "The learning curve varies, but on average, it takes about 5 minutes to get comf…" at bounding box center [691, 183] width 352 height 58
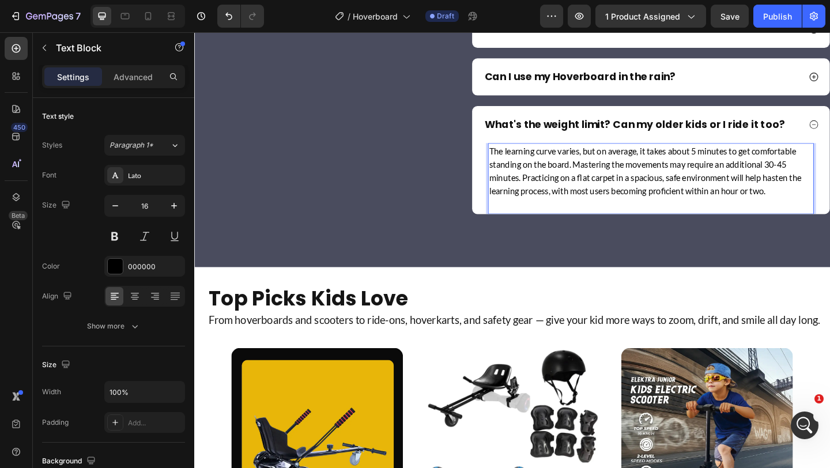
click at [591, 188] on p "The learning curve varies, but on average, it takes about 5 minutes to get comf…" at bounding box center [691, 183] width 352 height 58
click at [414, 174] on div "frequently asked questions Heading Still have questions? Reach out to us at [EM…" at bounding box center [333, 15] width 278 height 429
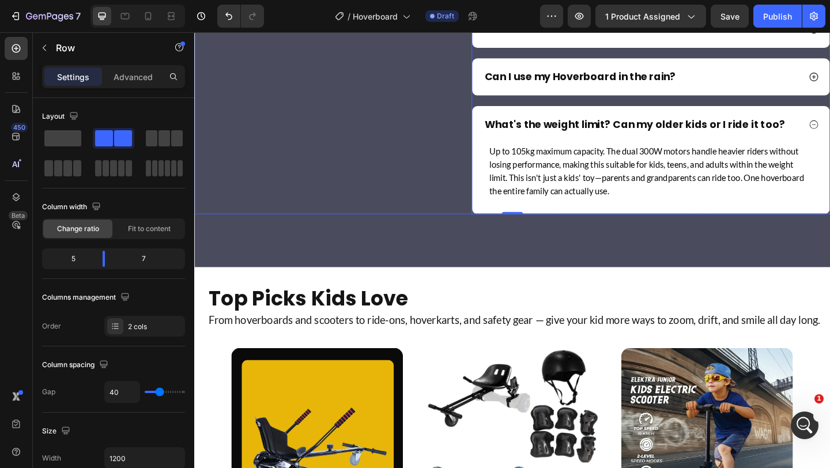
click at [509, 108] on div "Are Hoverboards legal to use? Is shipping really free? How long does delivery t…" at bounding box center [691, 15] width 390 height 429
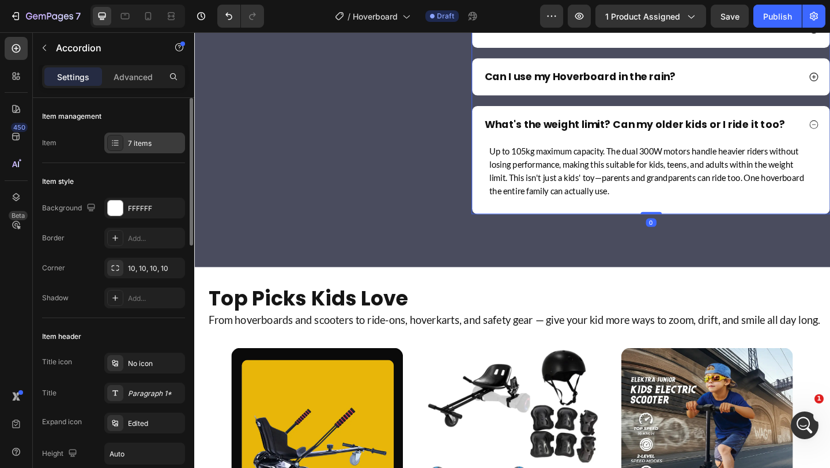
click at [150, 145] on div "7 items" at bounding box center [155, 143] width 54 height 10
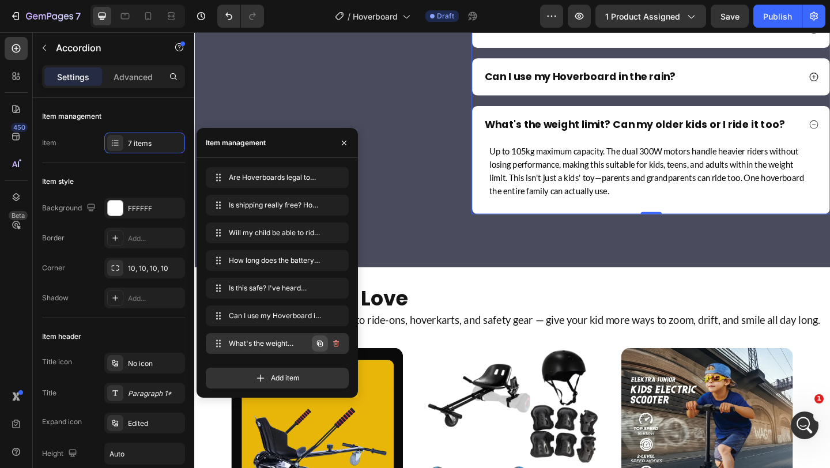
click at [322, 346] on icon "button" at bounding box center [320, 344] width 6 height 6
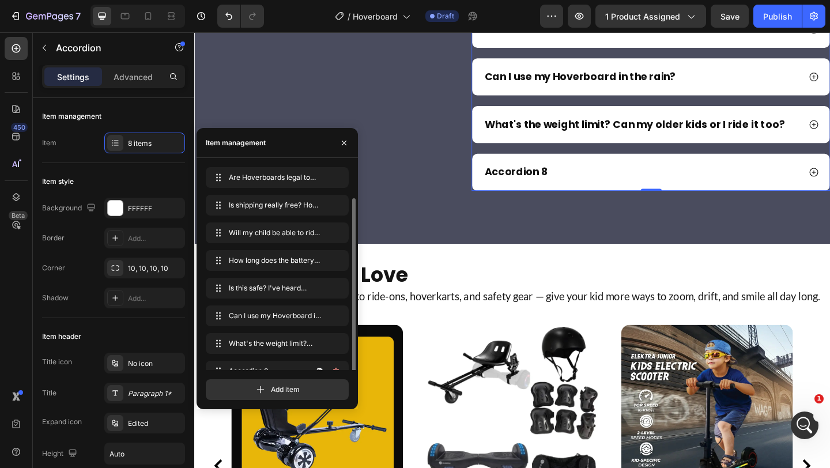
scroll to position [16, 0]
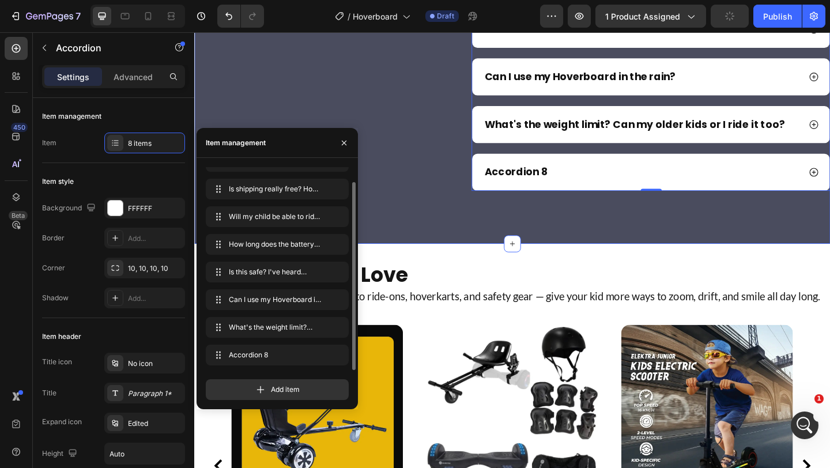
click at [480, 248] on div "frequently asked questions Heading Still have questions? Reach out to us at [EM…" at bounding box center [540, 2] width 692 height 519
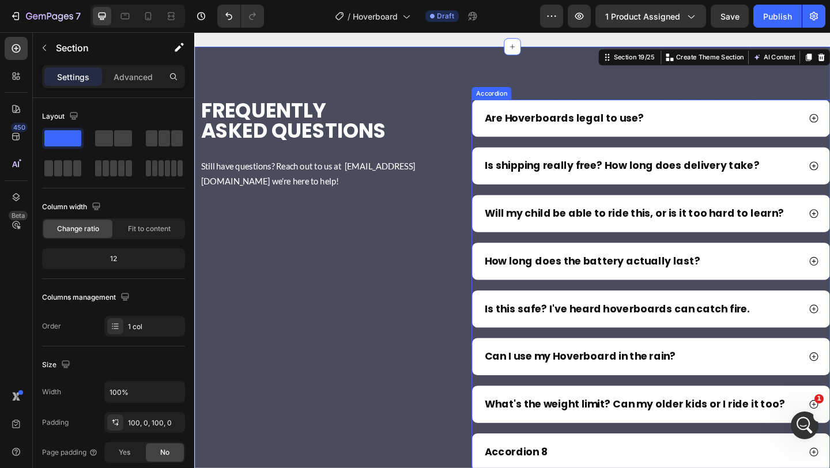
scroll to position [7934, 0]
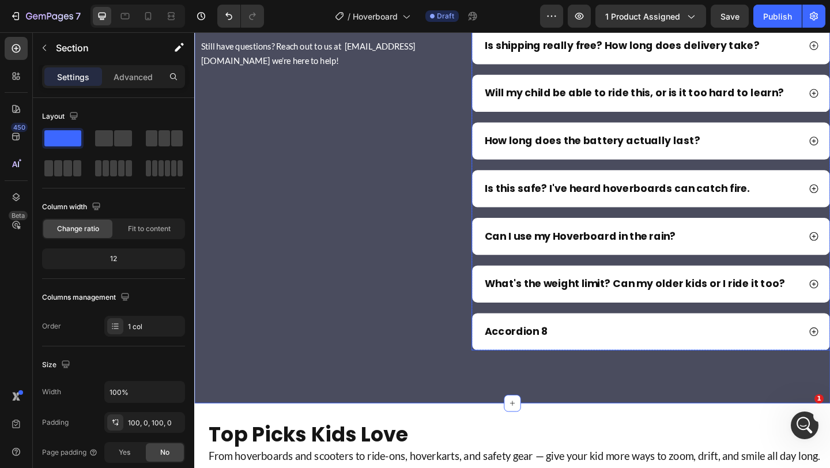
click at [546, 353] on div "Accordion 8" at bounding box center [544, 357] width 72 height 17
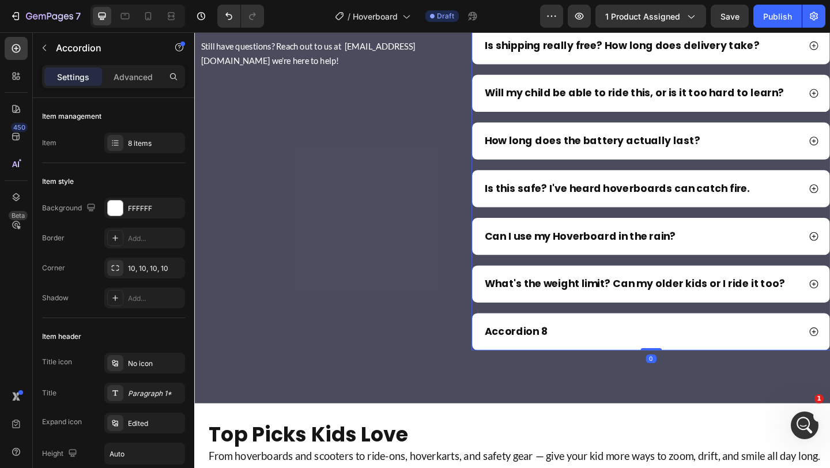
click at [546, 353] on div "Accordion 8" at bounding box center [544, 357] width 72 height 17
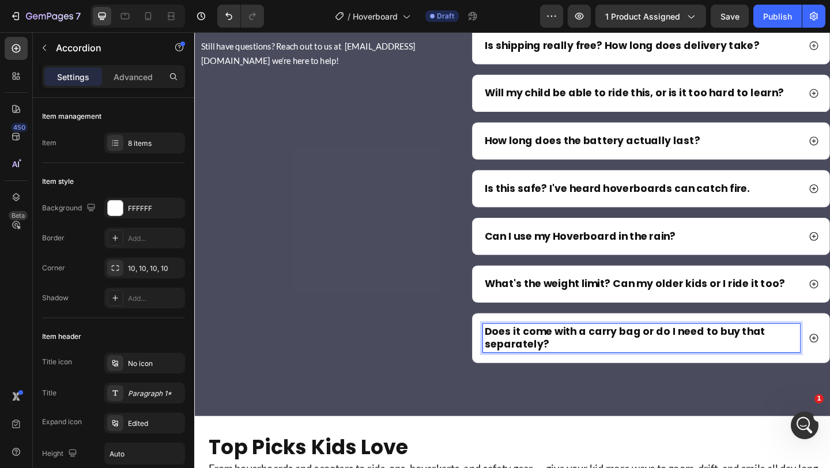
click at [829, 356] on div "Does it come with a carry bag or do I need to buy that separately?" at bounding box center [690, 365] width 389 height 54
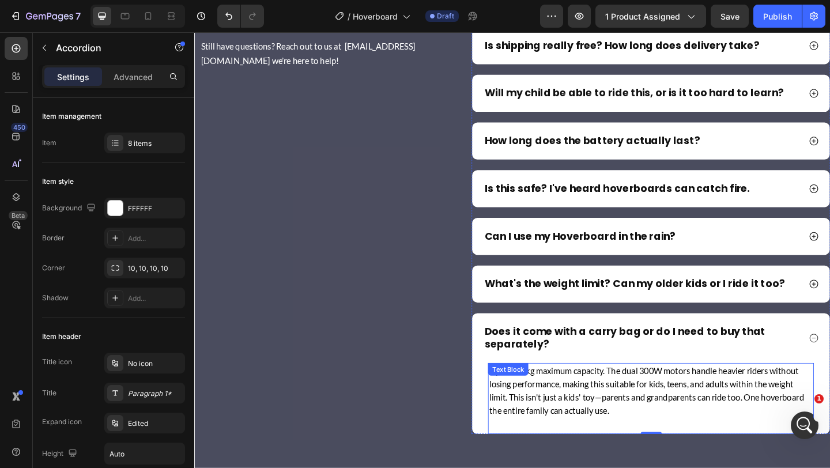
click at [623, 435] on p "Up to 105kg maximum capacity. The dual 300W motors handle heavier riders withou…" at bounding box center [691, 422] width 352 height 58
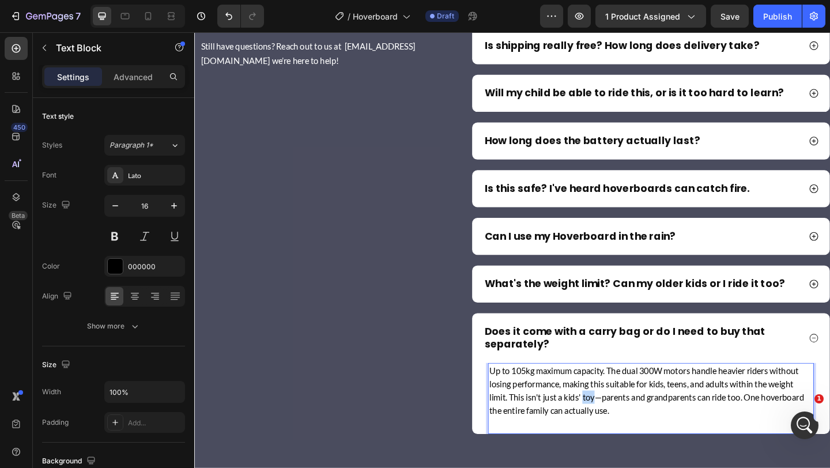
click at [623, 435] on p "Up to 105kg maximum capacity. The dual 300W motors handle heavier riders withou…" at bounding box center [691, 422] width 352 height 58
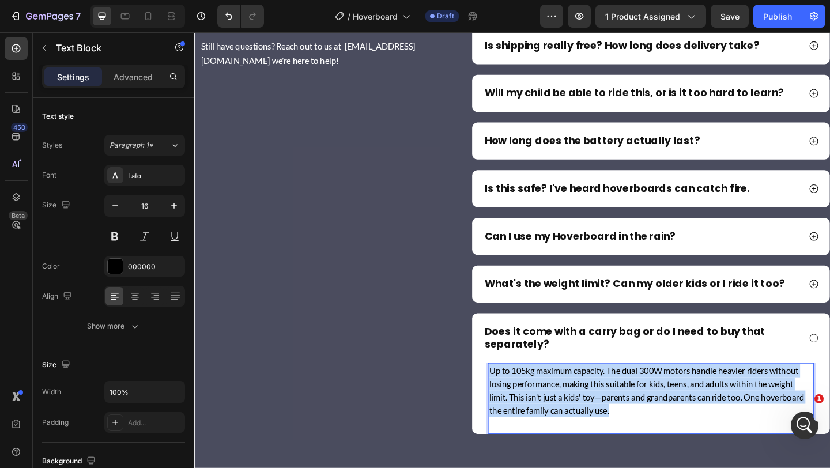
click at [623, 435] on p "Up to 105kg maximum capacity. The dual 300W motors handle heavier riders withou…" at bounding box center [691, 422] width 352 height 58
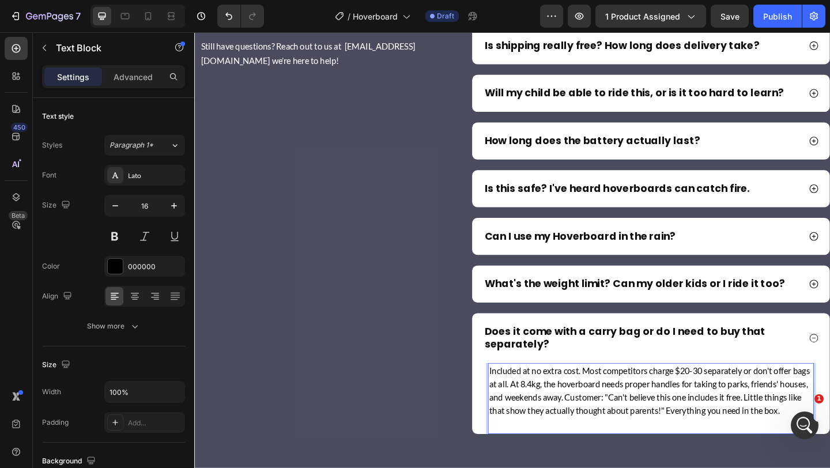
click at [729, 403] on p "Included at no extra cost. Most competitors charge $20-30 separately or don't o…" at bounding box center [691, 422] width 352 height 58
click at [744, 402] on p "Included at no extra cost. Most competitors charge $30-30 separately or don't o…" at bounding box center [691, 422] width 352 height 58
click at [655, 429] on p "Included at no extra cost. Most competitors charge $30-40 separately or don't o…" at bounding box center [691, 422] width 352 height 58
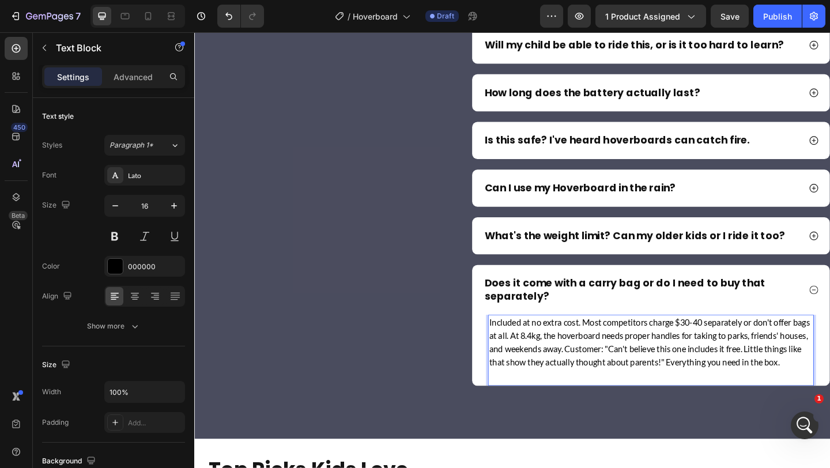
scroll to position [7996, 0]
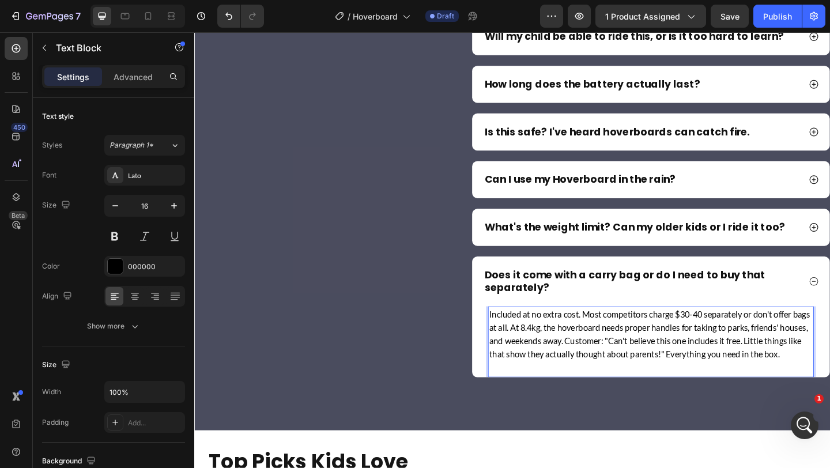
click at [791, 338] on p "Included at no extra cost. Most competitors charge $30-40 separately or don't o…" at bounding box center [691, 360] width 352 height 58
click at [795, 338] on p "Included at no extra cost. Most competitors charge $30-40 separately or don't o…" at bounding box center [691, 360] width 352 height 58
click at [795, 339] on p "Included at no extra cost. Most competitors charge $30-40 separately or don't o…" at bounding box center [691, 360] width 352 height 58
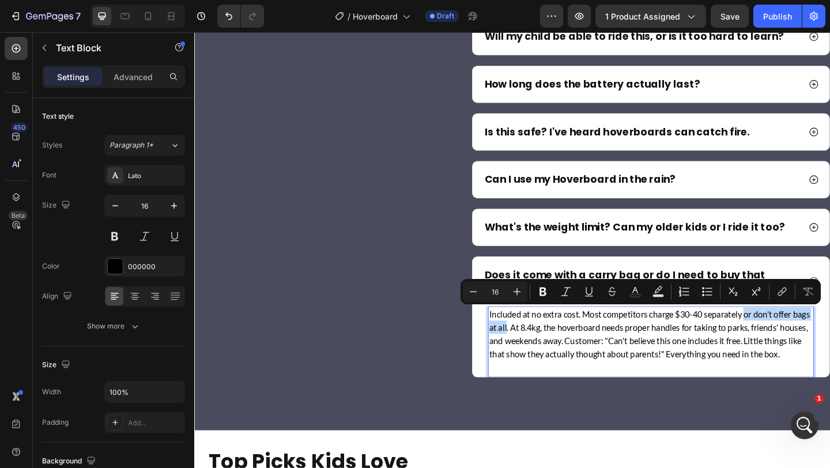
drag, startPoint x: 795, startPoint y: 337, endPoint x: 554, endPoint y: 353, distance: 241.5
click at [554, 353] on p "Included at no extra cost. Most competitors charge $30-40 separately or don't o…" at bounding box center [691, 360] width 352 height 58
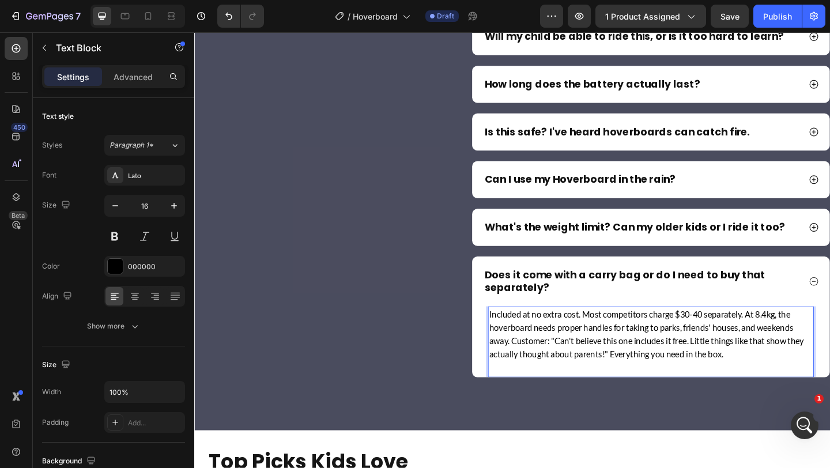
click at [564, 368] on p "Included at no extra cost. Most competitors charge $30-40 separately. At 8.4kg,…" at bounding box center [691, 360] width 352 height 58
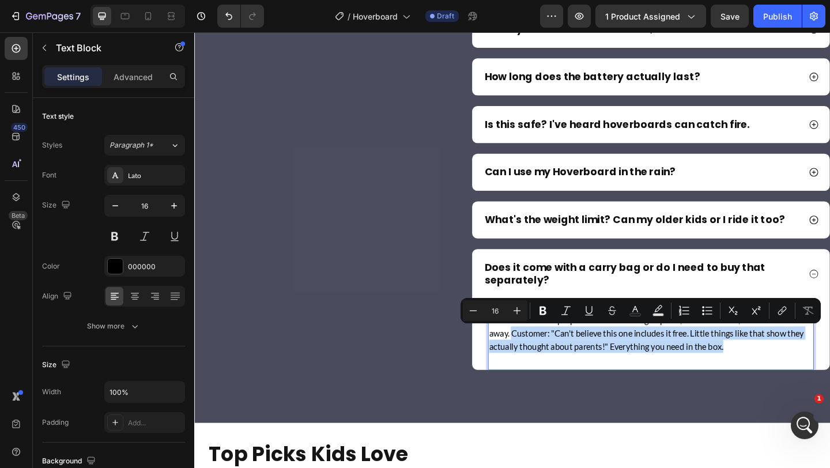
drag, startPoint x: 541, startPoint y: 361, endPoint x: 738, endPoint y: 382, distance: 198.3
click at [738, 382] on div "Included at no extra cost. Most competitors charge $30-40 separately. At 8.4kg,…" at bounding box center [691, 360] width 354 height 77
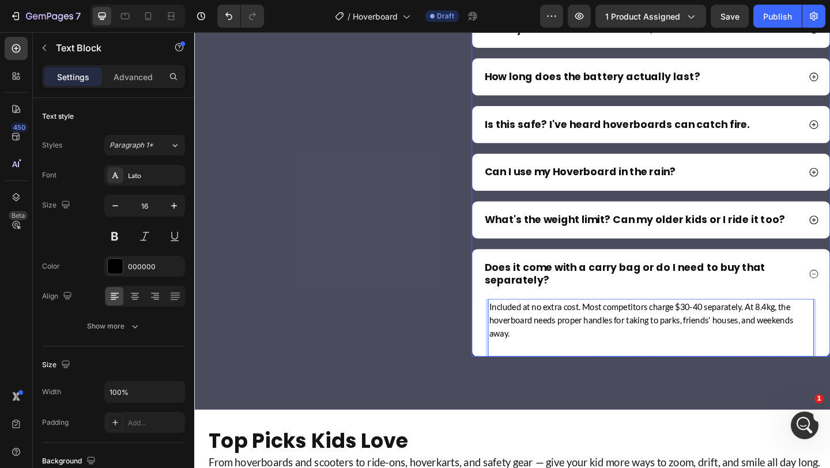
click at [559, 311] on div "Does it come with a carry bag or do I need to buy that separately?" at bounding box center [690, 295] width 389 height 54
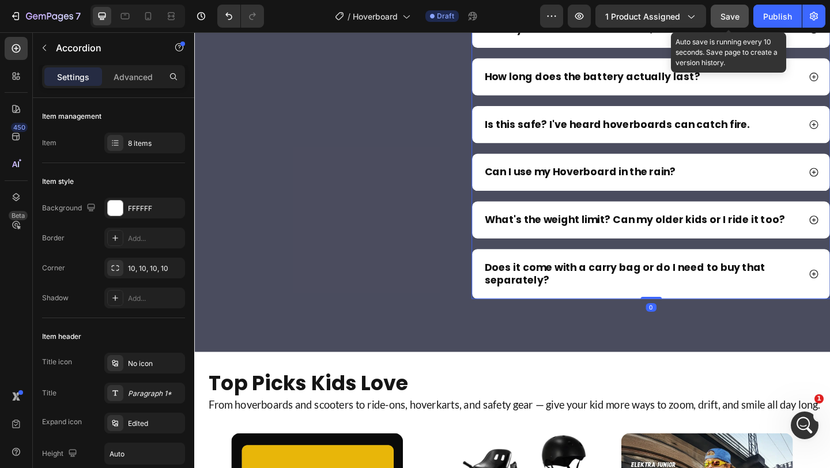
click at [733, 17] on span "Save" at bounding box center [730, 17] width 19 height 10
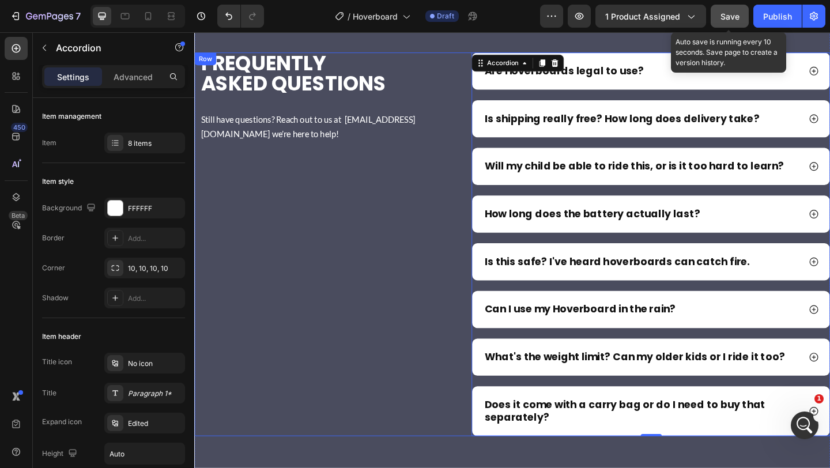
scroll to position [7857, 0]
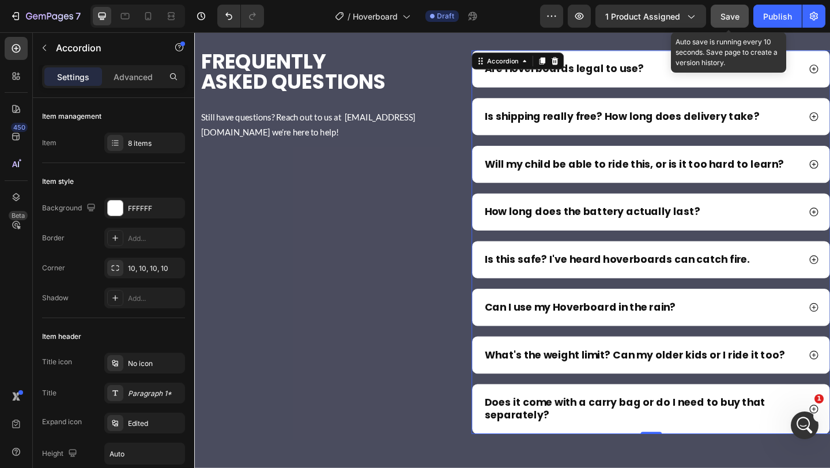
click at [721, 20] on span "Save" at bounding box center [730, 17] width 19 height 10
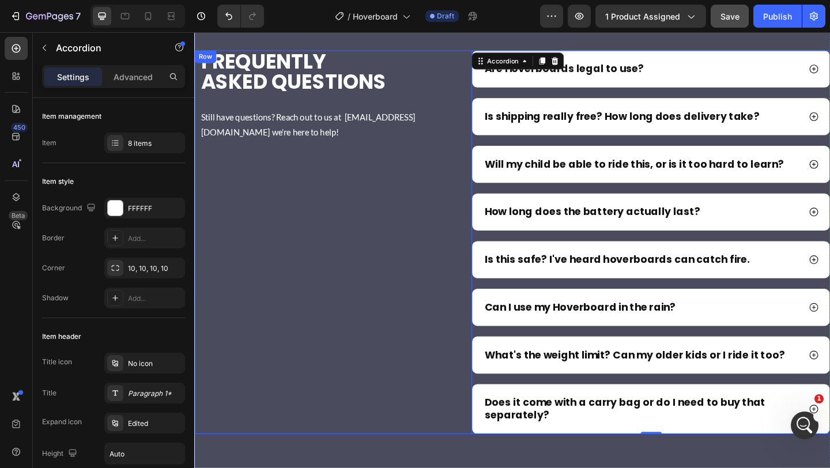
click at [439, 390] on div "frequently asked questions Heading Still have questions? Reach out to us at [EM…" at bounding box center [333, 260] width 278 height 417
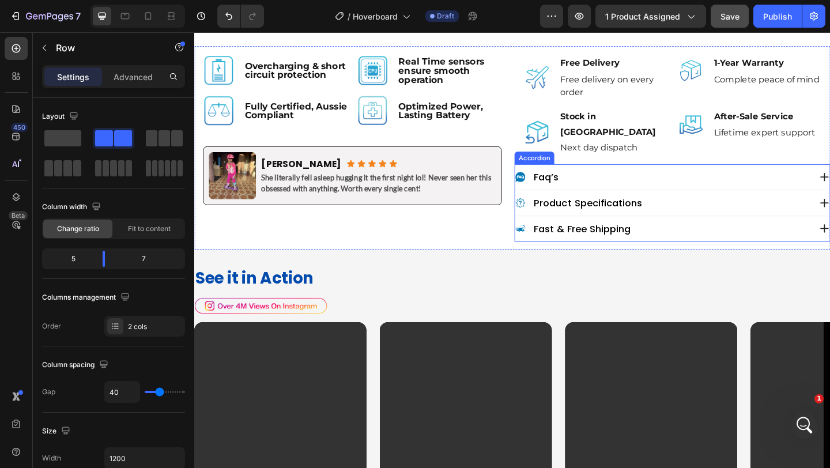
scroll to position [640, 0]
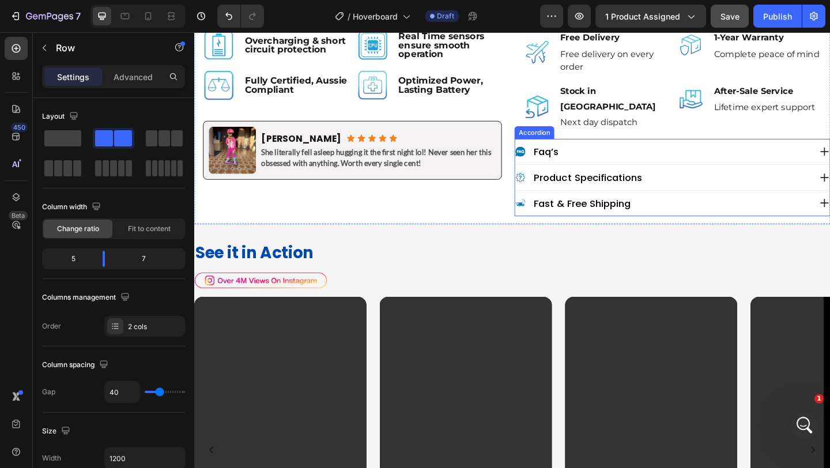
click at [688, 154] on div "faq’s" at bounding box center [704, 162] width 322 height 16
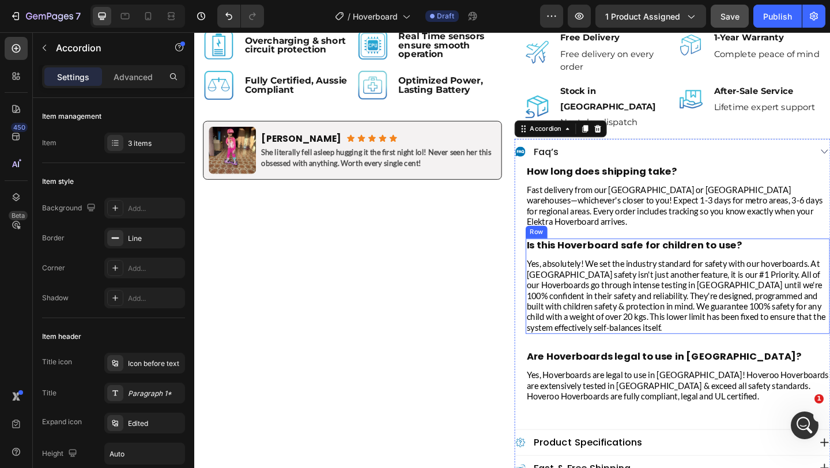
click at [640, 257] on div "Is this Hoverboard safe for children to use? Heading Yes, absolutely! We set th…" at bounding box center [720, 309] width 331 height 104
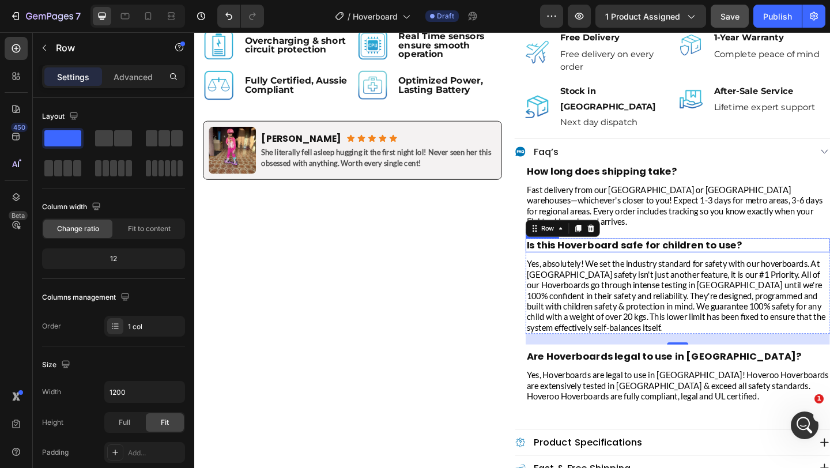
click at [636, 257] on h2 "Is this Hoverboard safe for children to use?" at bounding box center [720, 264] width 331 height 15
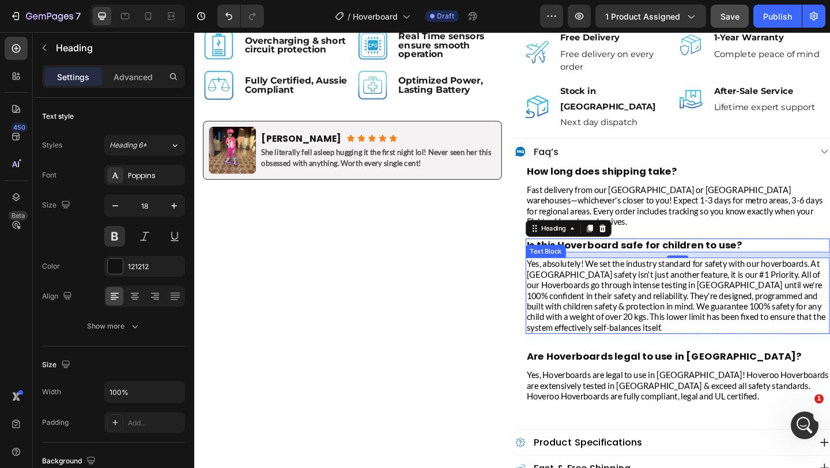
click at [618, 315] on p "Yes, absolutely! We set the industry standard for safety with our hoverboards. …" at bounding box center [720, 318] width 329 height 81
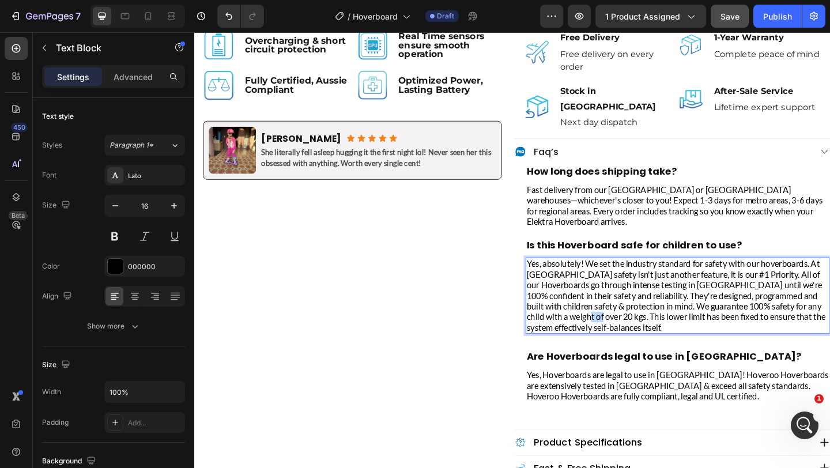
click at [618, 315] on p "Yes, absolutely! We set the industry standard for safety with our hoverboards. …" at bounding box center [720, 318] width 329 height 81
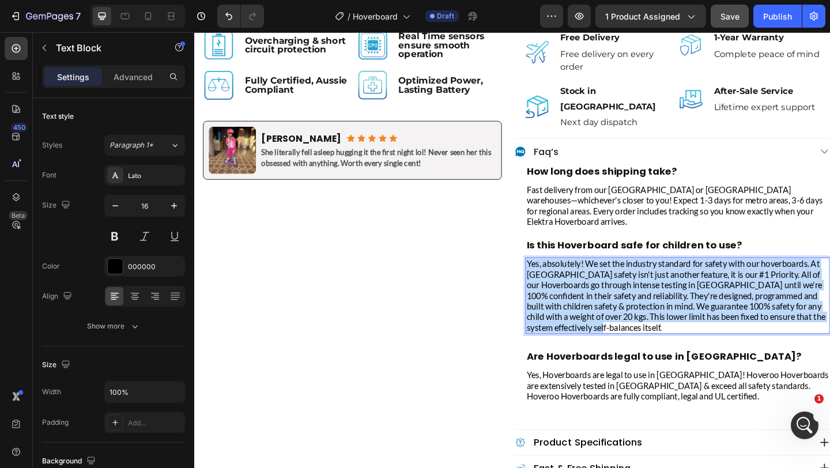
click at [618, 315] on p "Yes, absolutely! We set the industry standard for safety with our hoverboards. …" at bounding box center [720, 318] width 329 height 81
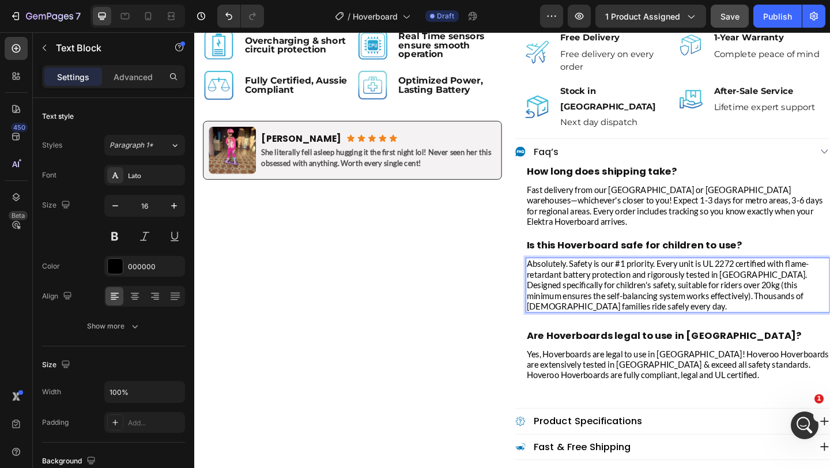
click at [640, 278] on p "Absolutely. Safety is our #1 priority. Every unit is UL 2272 certified with fla…" at bounding box center [720, 307] width 329 height 58
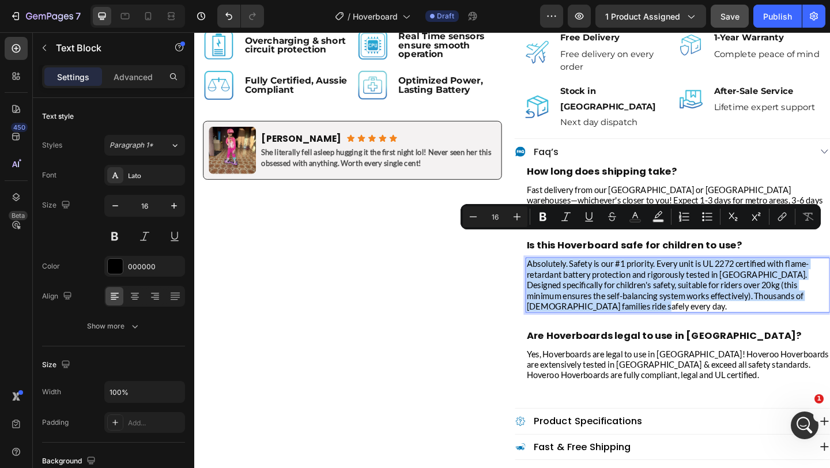
click at [640, 278] on p "Absolutely. Safety is our #1 priority. Every unit is UL 2272 certified with fla…" at bounding box center [720, 307] width 329 height 58
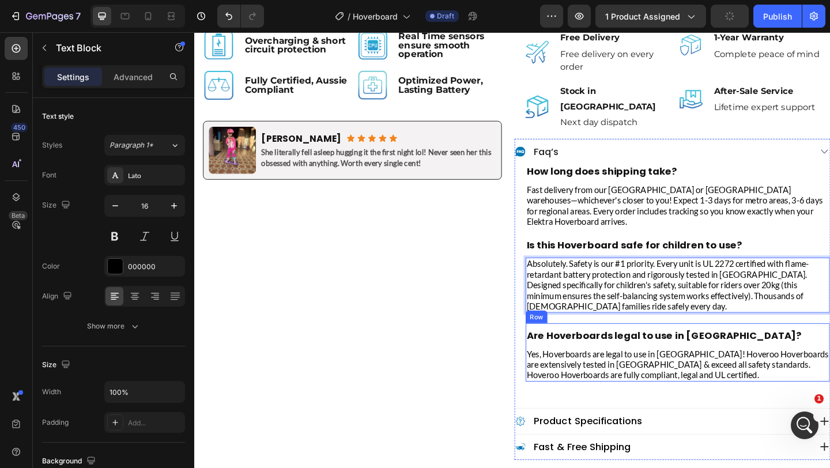
click at [665, 349] on div "Are Hoverboards legal to use in [GEOGRAPHIC_DATA]? Heading Yes, Hoverboards are…" at bounding box center [720, 380] width 331 height 63
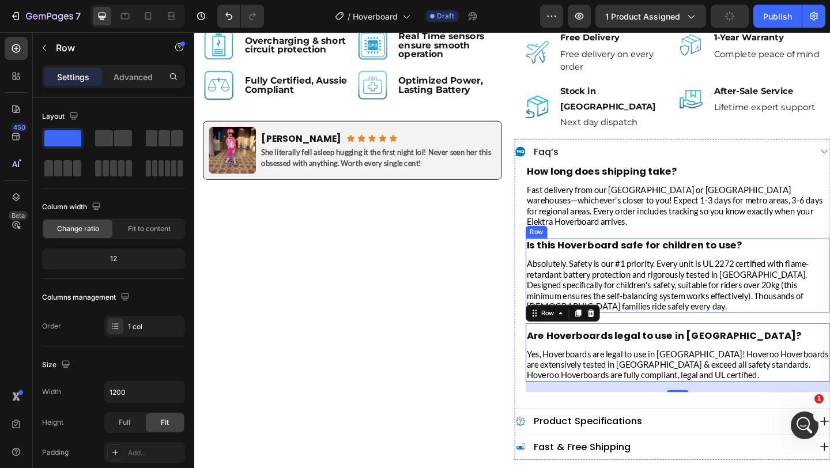
click at [720, 257] on div "Is this Hoverboard safe for children to use? Heading Absolutely. Safety is our …" at bounding box center [720, 297] width 331 height 81
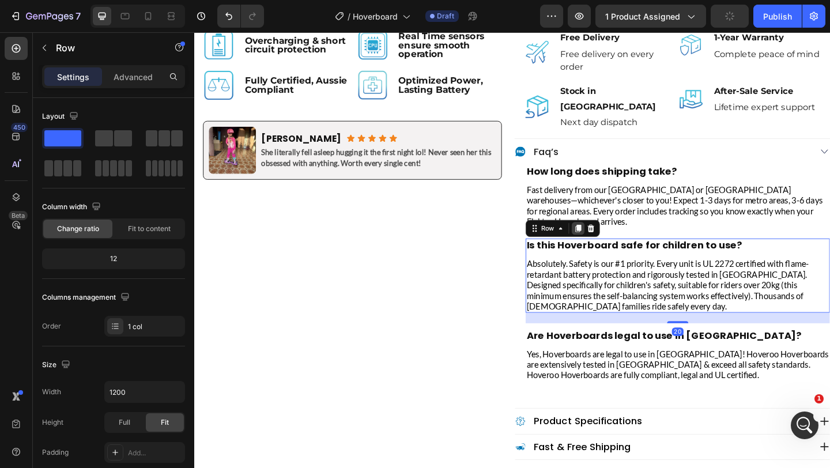
click at [610, 241] on icon at bounding box center [611, 245] width 9 height 9
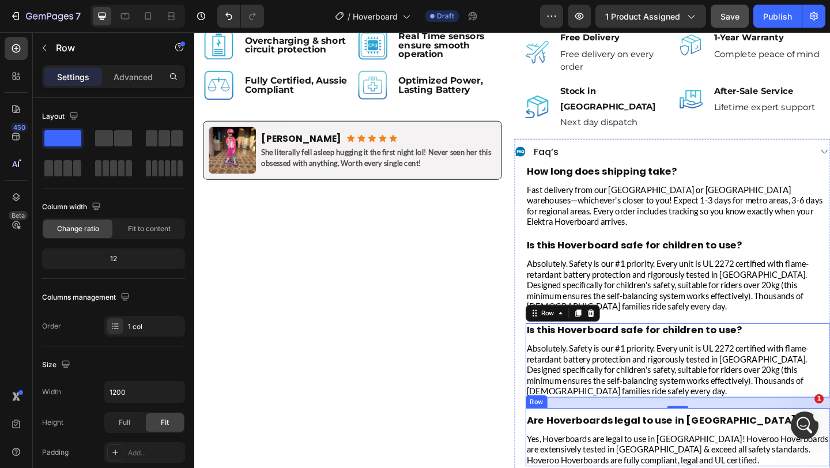
click at [597, 441] on div "Are Hoverboards legal to use in [GEOGRAPHIC_DATA]? Heading Yes, Hoverboards are…" at bounding box center [720, 472] width 331 height 63
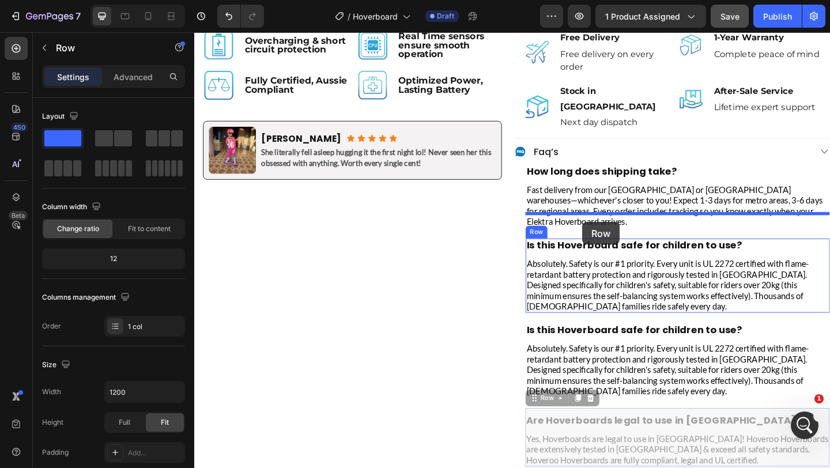
drag, startPoint x: 571, startPoint y: 407, endPoint x: 616, endPoint y: 238, distance: 174.9
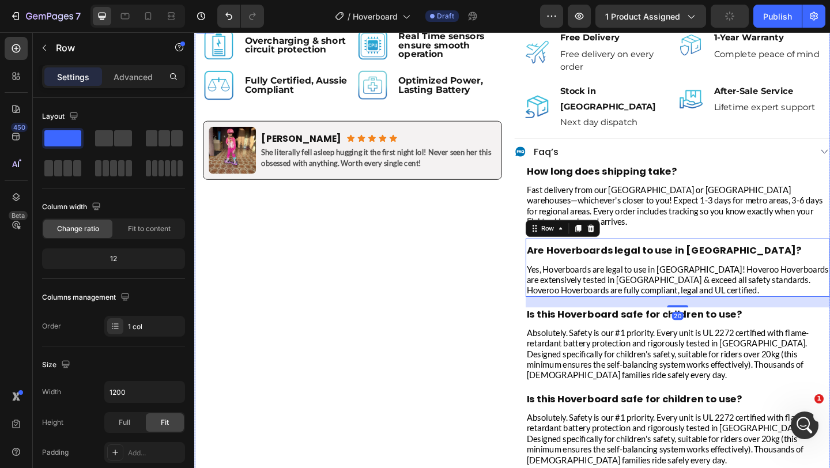
click at [506, 324] on div "Image Overcharging & short circuit protection Text Block Row Image Real Time se…" at bounding box center [366, 309] width 344 height 579
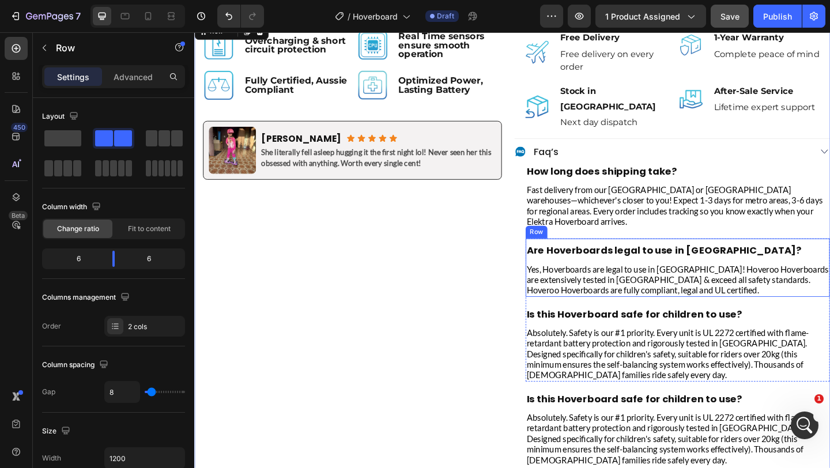
click at [829, 257] on div "Are Hoverboards legal to use in [GEOGRAPHIC_DATA]? Heading Yes, Hoverboards are…" at bounding box center [720, 288] width 331 height 63
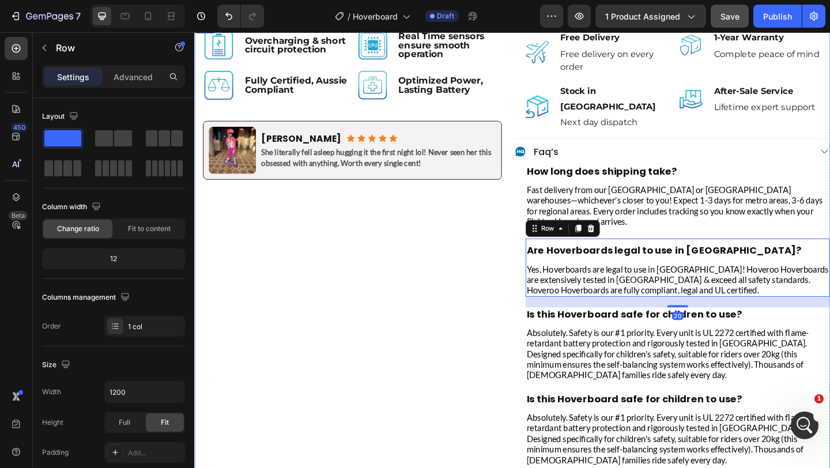
click at [488, 334] on div "Image Overcharging & short circuit protection Text Block Row Image Real Time se…" at bounding box center [366, 309] width 344 height 579
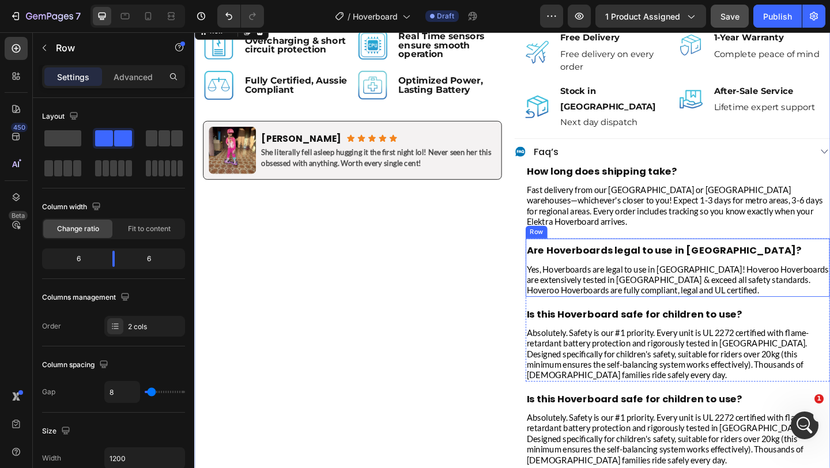
click at [627, 257] on div "Are Hoverboards legal to use in [GEOGRAPHIC_DATA]? Heading Yes, Hoverboards are…" at bounding box center [720, 288] width 331 height 63
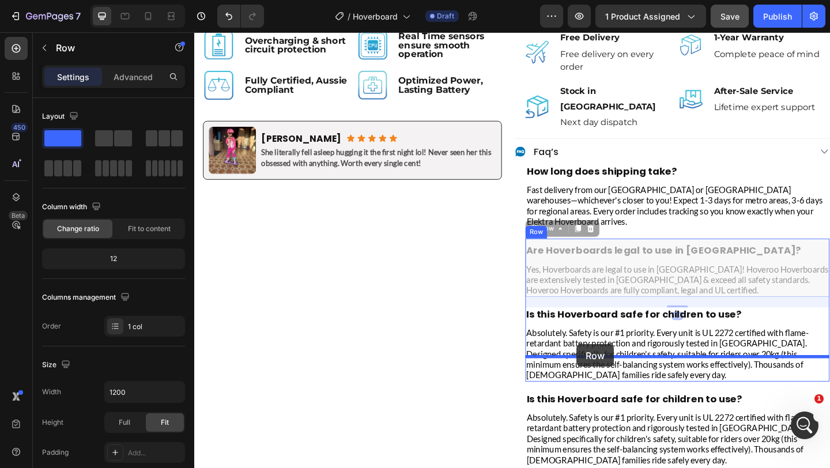
drag, startPoint x: 569, startPoint y: 224, endPoint x: 610, endPoint y: 371, distance: 153.1
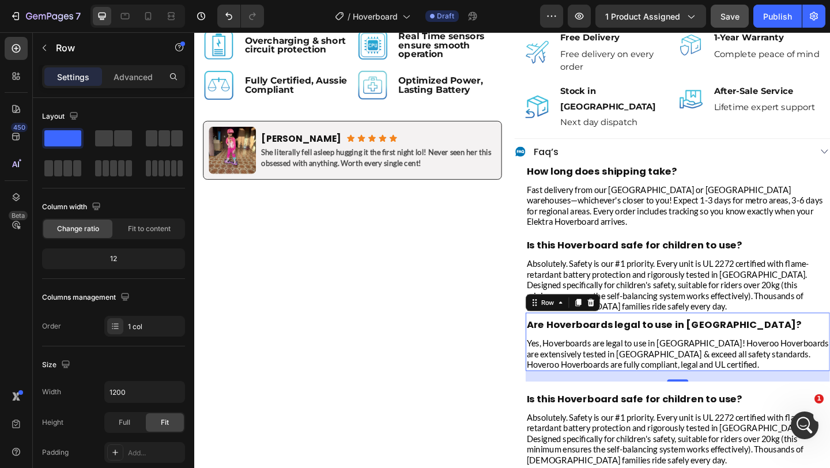
scroll to position [710, 0]
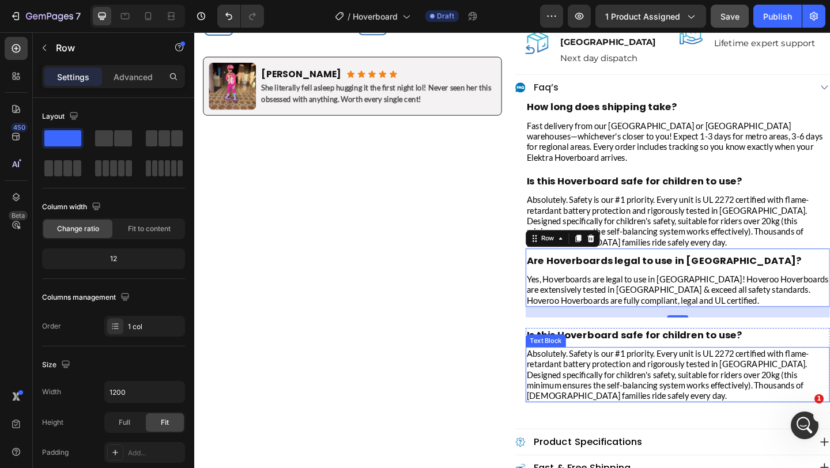
click at [634, 379] on p "Absolutely. Safety is our #1 priority. Every unit is UL 2272 certified with fla…" at bounding box center [720, 405] width 329 height 58
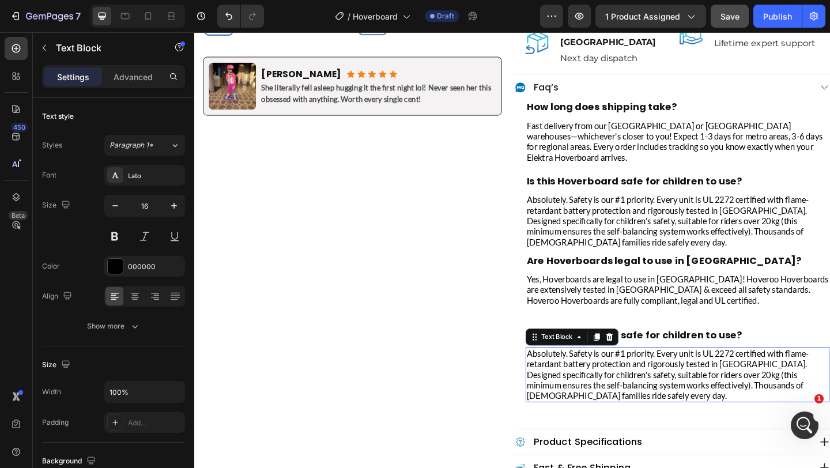
click at [634, 379] on p "Absolutely. Safety is our #1 priority. Every unit is UL 2272 certified with fla…" at bounding box center [720, 405] width 329 height 58
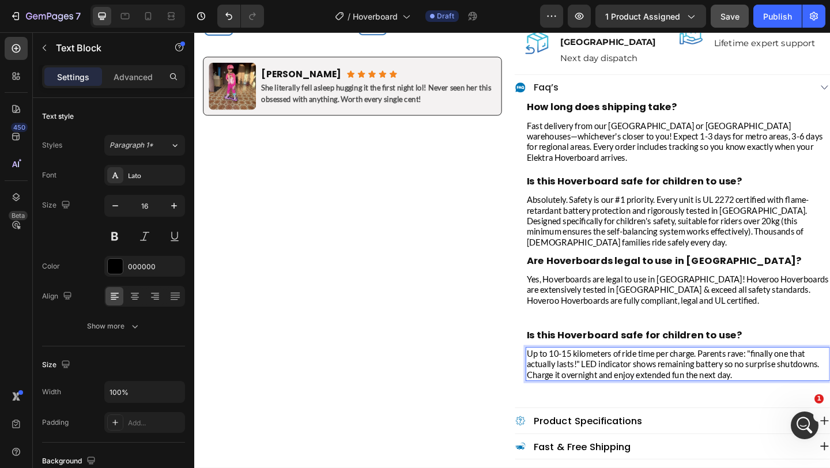
click at [633, 376] on p "Up to 10-15 kilometers of ride time per charge. Parents rave: "finally one that…" at bounding box center [720, 393] width 329 height 35
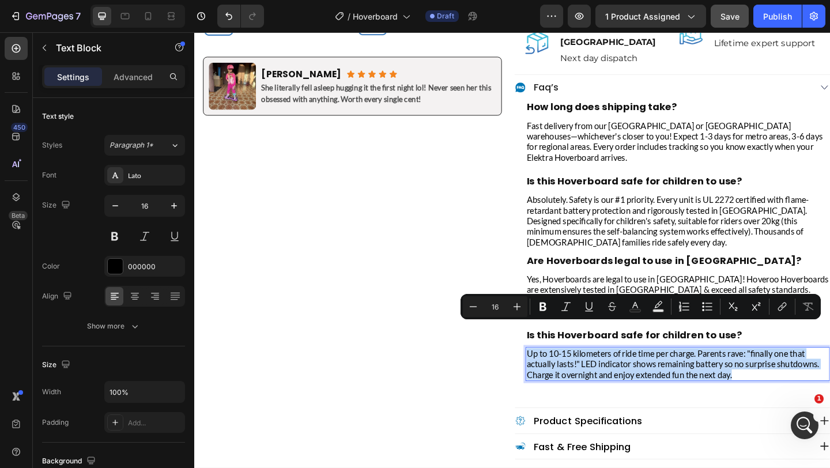
click at [633, 376] on p "Up to 10-15 kilometers of ride time per charge. Parents rave: "finally one that…" at bounding box center [720, 393] width 329 height 35
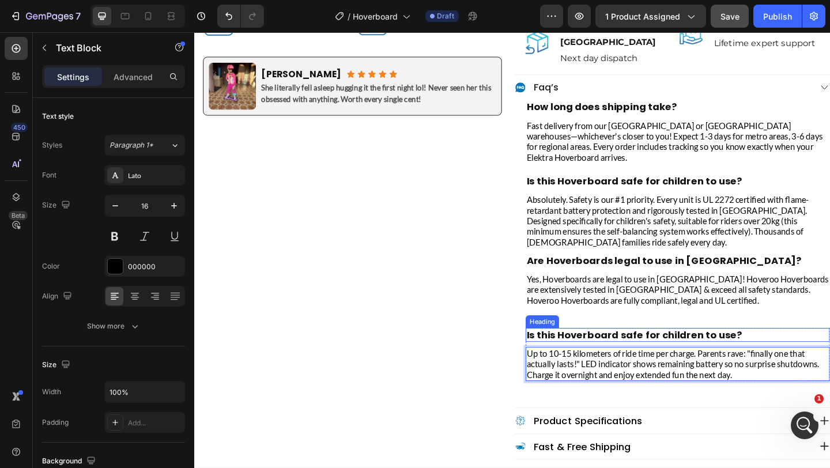
click at [699, 354] on h2 "Is this Hoverboard safe for children to use?" at bounding box center [720, 361] width 331 height 15
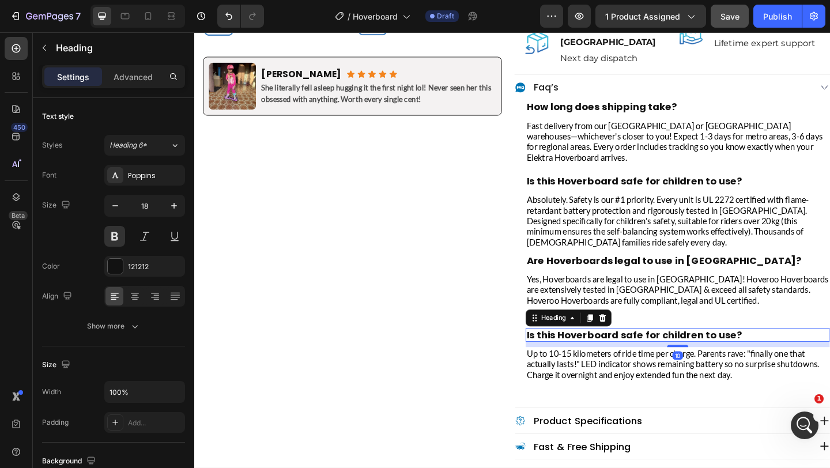
click at [699, 354] on h2 "Is this Hoverboard safe for children to use?" at bounding box center [720, 361] width 331 height 15
click at [699, 355] on p "How long does the battery actually last?" at bounding box center [720, 361] width 329 height 13
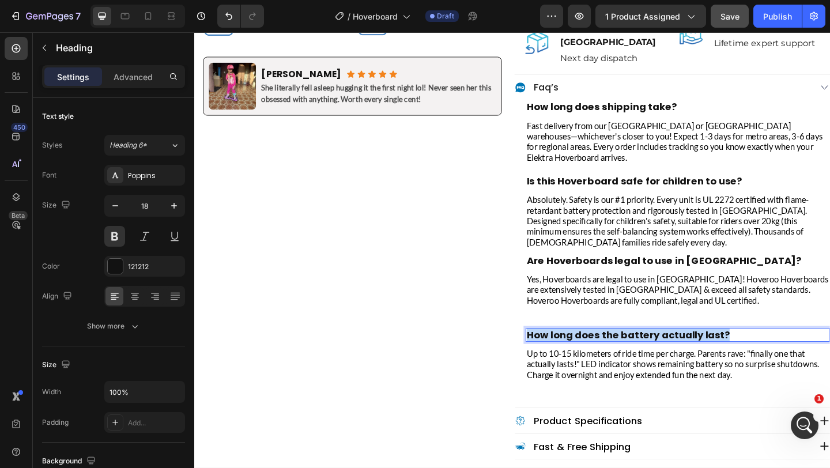
click at [699, 355] on p "How long does the battery actually last?" at bounding box center [720, 361] width 329 height 13
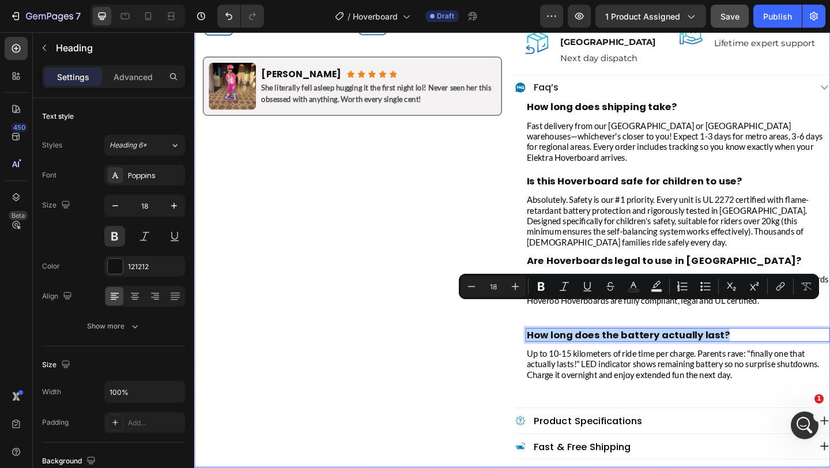
click at [516, 335] on div "Image Overcharging & short circuit protection Text Block Row Image Real Time se…" at bounding box center [366, 228] width 344 height 556
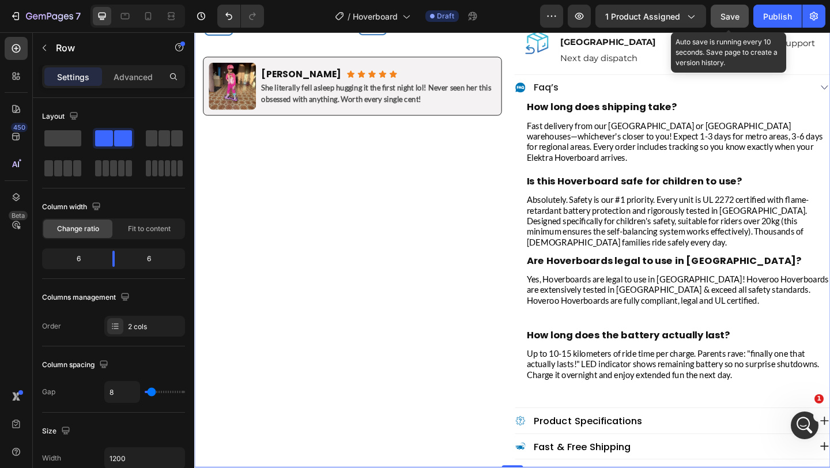
click at [726, 10] on div "Save" at bounding box center [730, 16] width 19 height 12
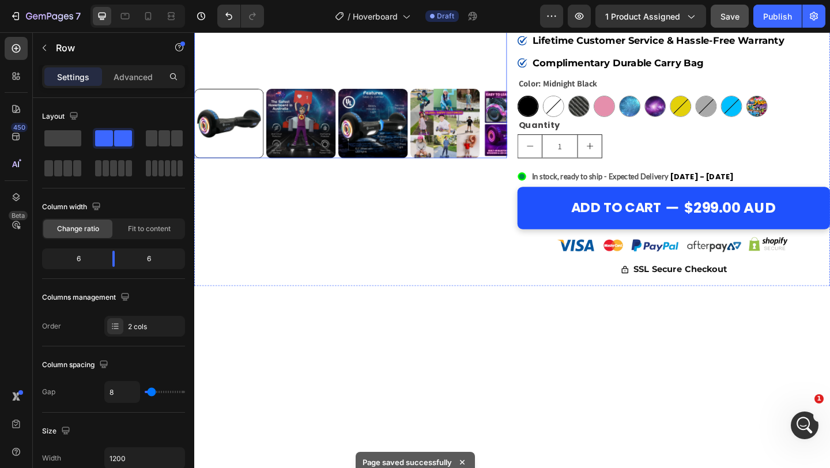
scroll to position [0, 0]
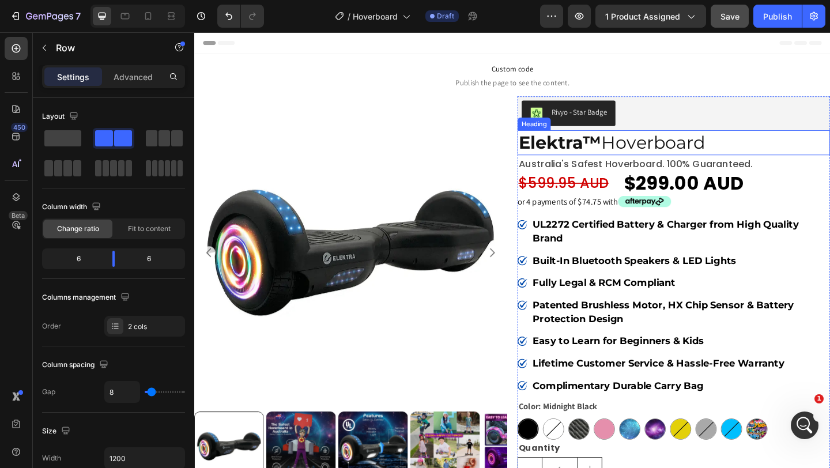
click at [624, 149] on strong "Elektra™" at bounding box center [592, 152] width 90 height 23
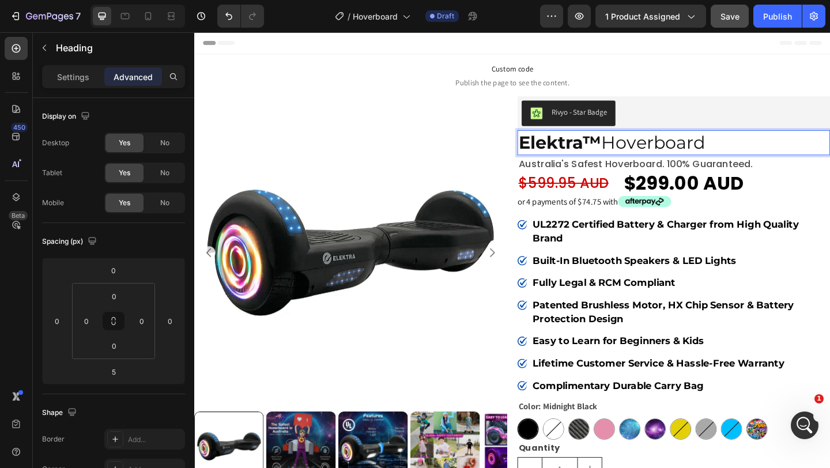
click at [617, 150] on strong "Elektra™" at bounding box center [592, 152] width 90 height 23
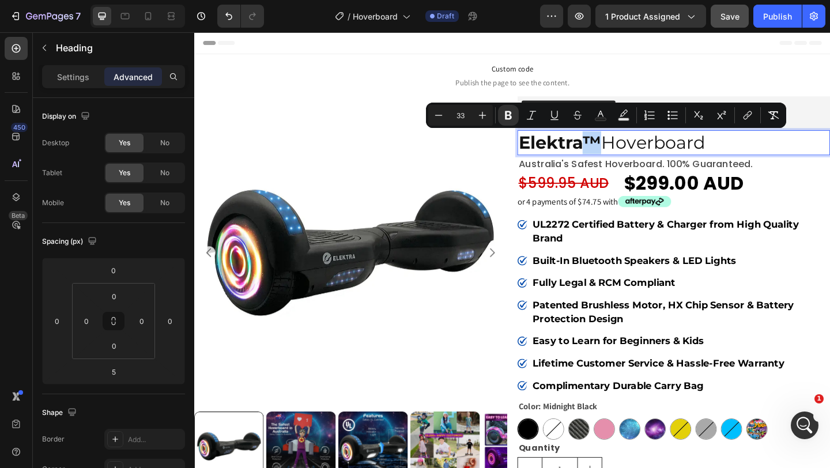
drag, startPoint x: 618, startPoint y: 150, endPoint x: 637, endPoint y: 150, distance: 18.5
click at [637, 150] on p "Elektra™ Hoverboard" at bounding box center [716, 152] width 338 height 25
copy strong "™"
click at [612, 261] on p "UL2272 Certified Battery & Charger from High Quality Brand" at bounding box center [724, 249] width 322 height 30
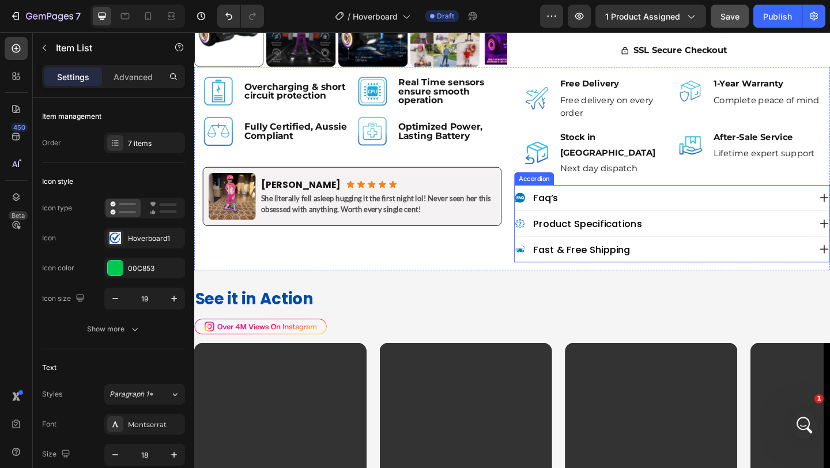
scroll to position [597, 0]
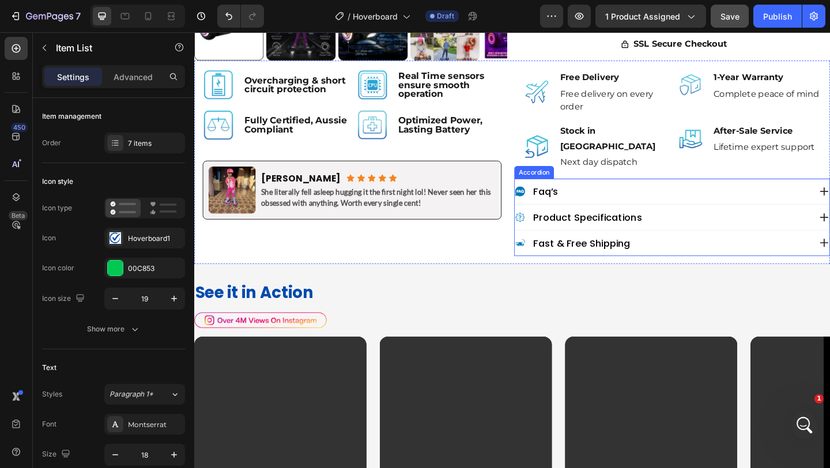
click at [641, 197] on div "faq’s" at bounding box center [704, 205] width 322 height 16
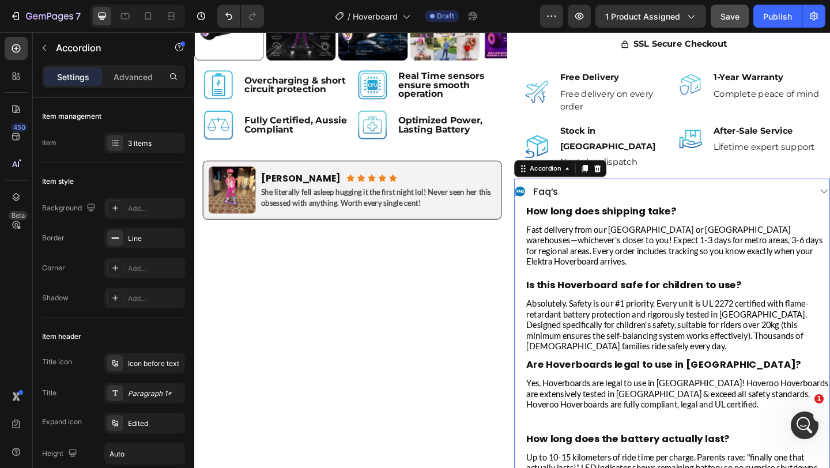
click at [641, 197] on div "faq’s" at bounding box center [704, 205] width 322 height 16
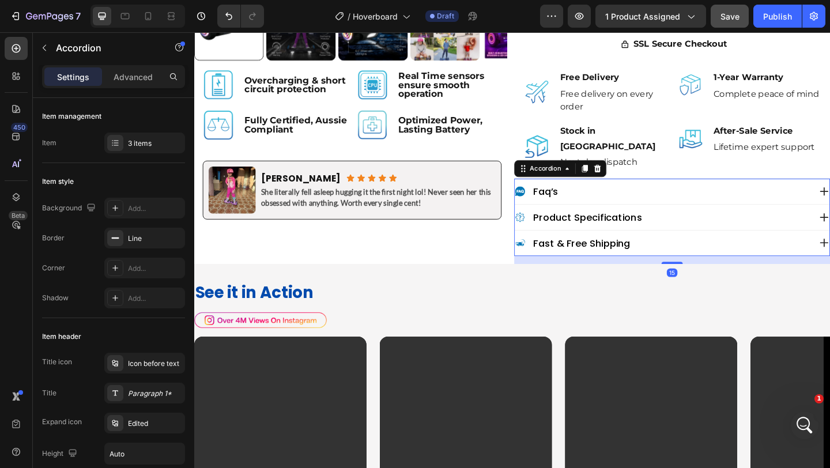
click at [641, 197] on div "faq’s" at bounding box center [704, 205] width 322 height 16
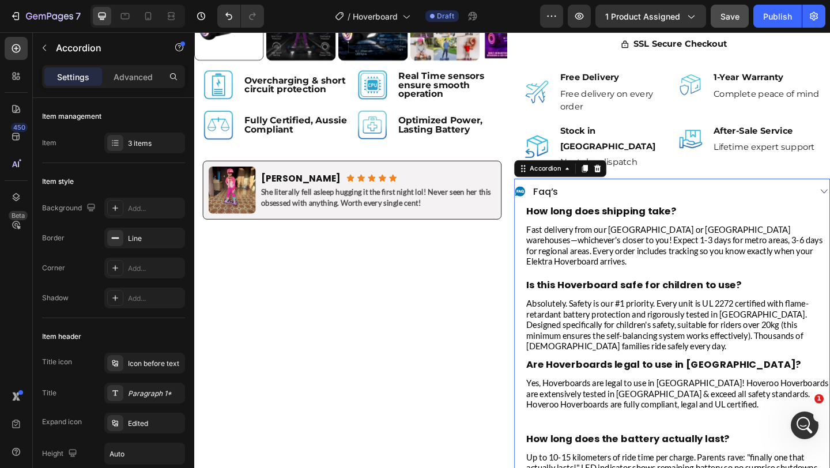
scroll to position [621, 0]
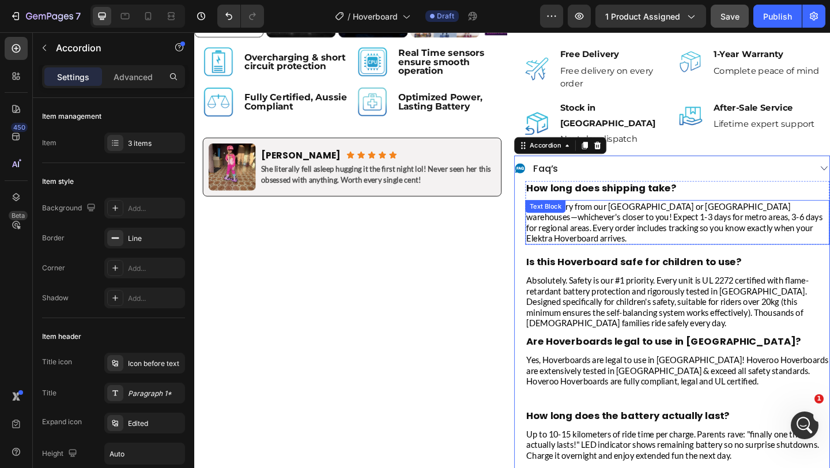
click at [782, 232] on span "Fast delivery from our [GEOGRAPHIC_DATA] or [GEOGRAPHIC_DATA] warehouses—whiche…" at bounding box center [717, 239] width 322 height 46
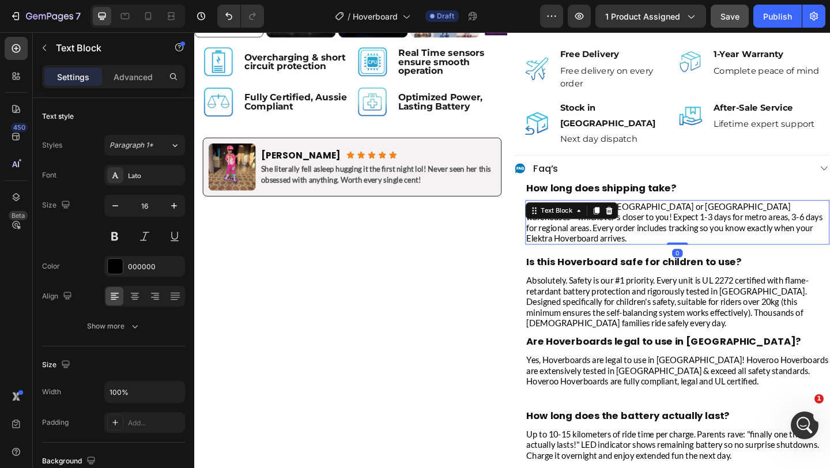
click at [779, 231] on span "Fast delivery from our [GEOGRAPHIC_DATA] or [GEOGRAPHIC_DATA] warehouses—whiche…" at bounding box center [717, 239] width 322 height 46
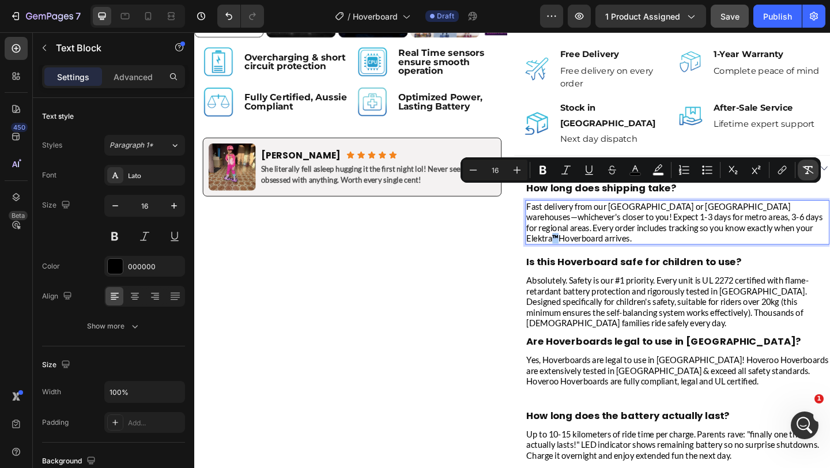
click at [809, 160] on button "Remove Format" at bounding box center [808, 170] width 21 height 21
click at [648, 307] on p "Absolutely. Safety is our #1 priority. Every unit is UL 2272 certified with fla…" at bounding box center [720, 326] width 329 height 58
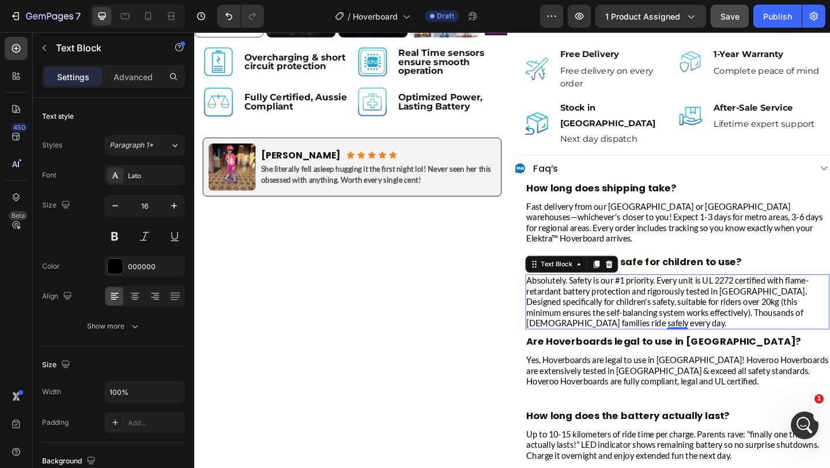
click at [797, 297] on p "Absolutely. Safety is our #1 priority. Every unit is UL 2272 certified with fla…" at bounding box center [720, 326] width 329 height 58
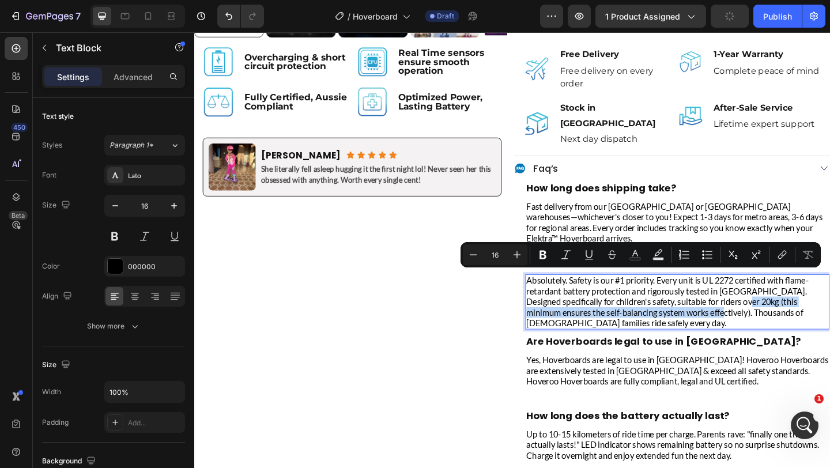
drag, startPoint x: 799, startPoint y: 301, endPoint x: 764, endPoint y: 311, distance: 37.1
click at [764, 311] on p "Absolutely. Safety is our #1 priority. Every unit is UL 2272 certified with fla…" at bounding box center [720, 326] width 329 height 58
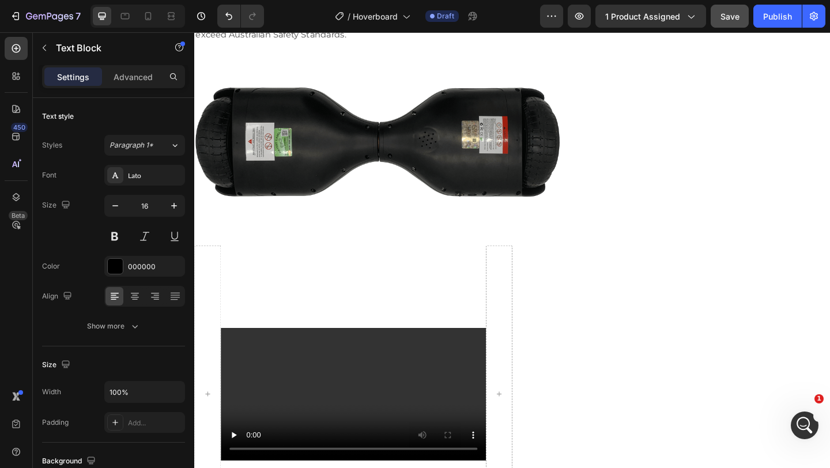
scroll to position [4067, 0]
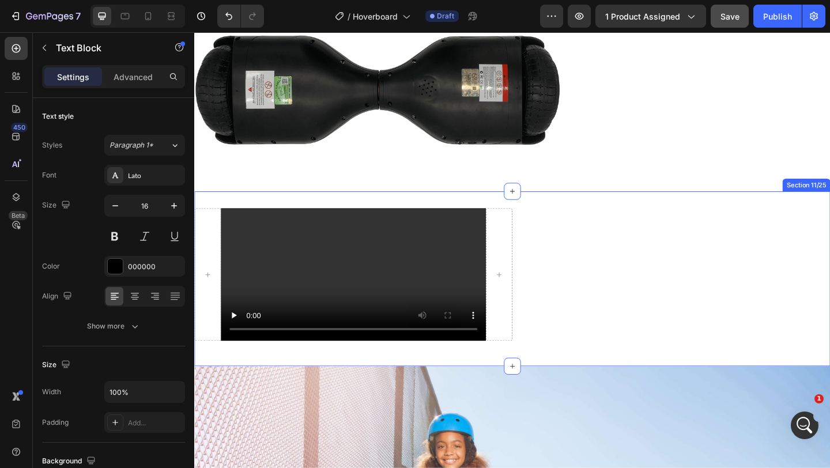
click at [239, 205] on div "Video Row Section 11/25" at bounding box center [540, 300] width 692 height 190
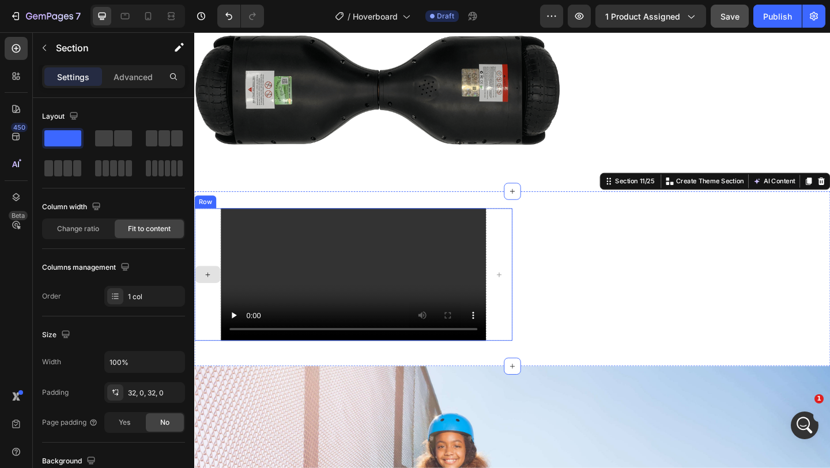
click at [223, 224] on div at bounding box center [208, 296] width 29 height 144
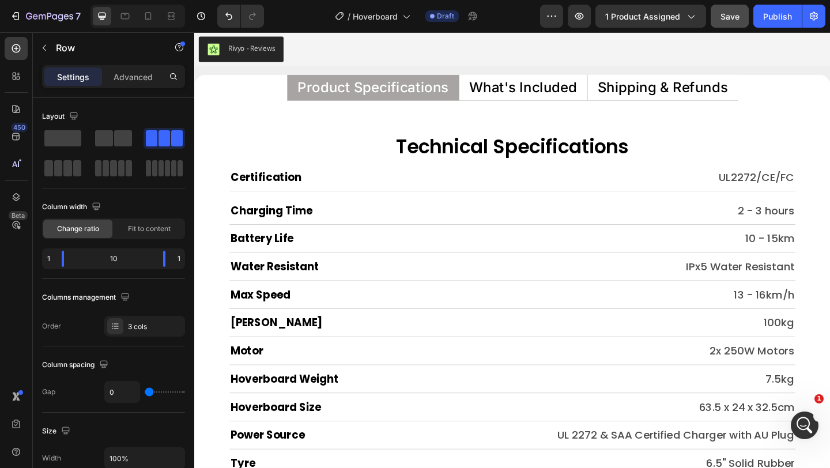
scroll to position [7495, 0]
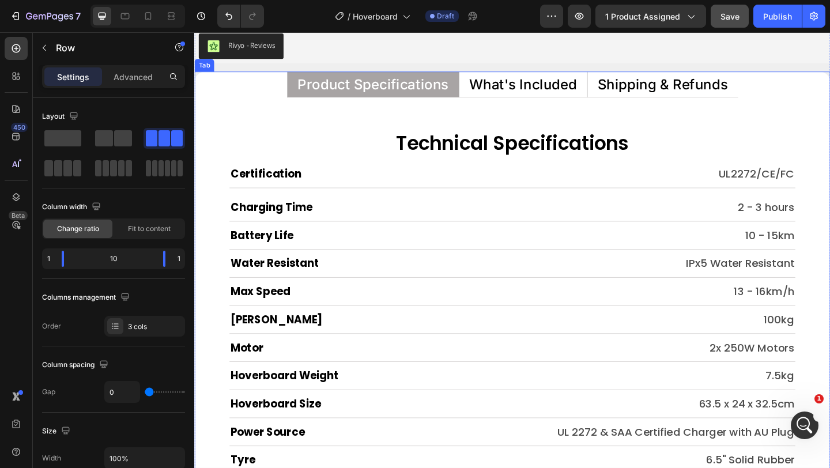
click at [527, 77] on li "What's Included" at bounding box center [551, 89] width 139 height 28
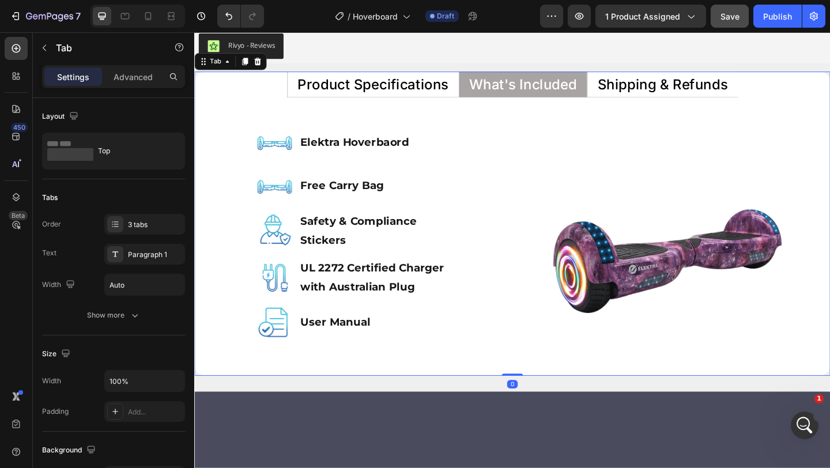
click at [527, 77] on li "What's Included" at bounding box center [551, 89] width 139 height 28
click at [348, 154] on strong "Elektra Hoverbaord" at bounding box center [369, 152] width 118 height 14
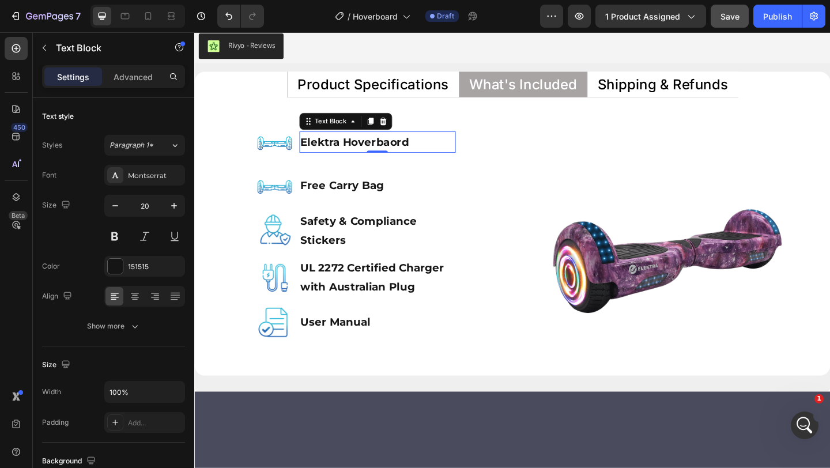
click at [350, 154] on strong "Elektra Hoverbaord" at bounding box center [369, 152] width 118 height 14
click at [350, 154] on strong "Elektra™ Hoverbaord" at bounding box center [375, 152] width 130 height 14
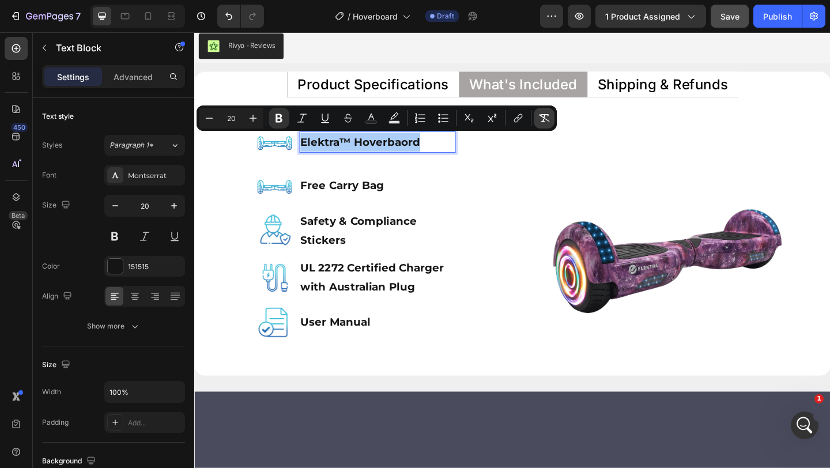
click at [540, 115] on icon "Editor contextual toolbar" at bounding box center [544, 118] width 12 height 12
click at [276, 123] on icon "Editor contextual toolbar" at bounding box center [279, 118] width 12 height 12
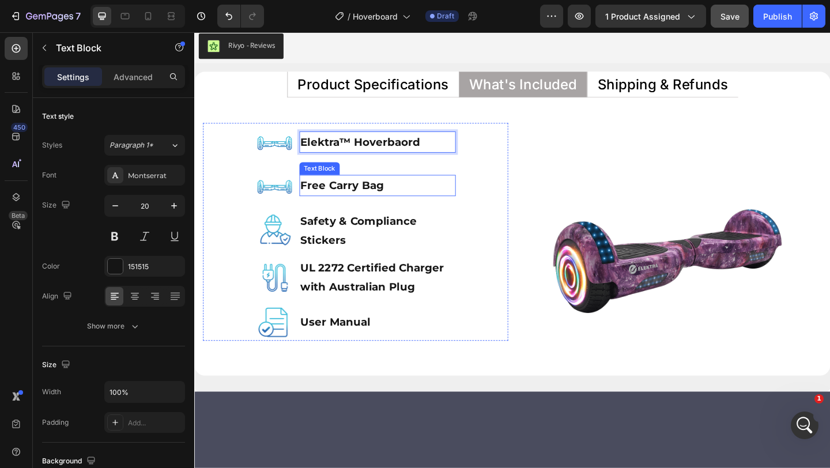
click at [403, 189] on p "Free Carry Bag" at bounding box center [394, 198] width 168 height 21
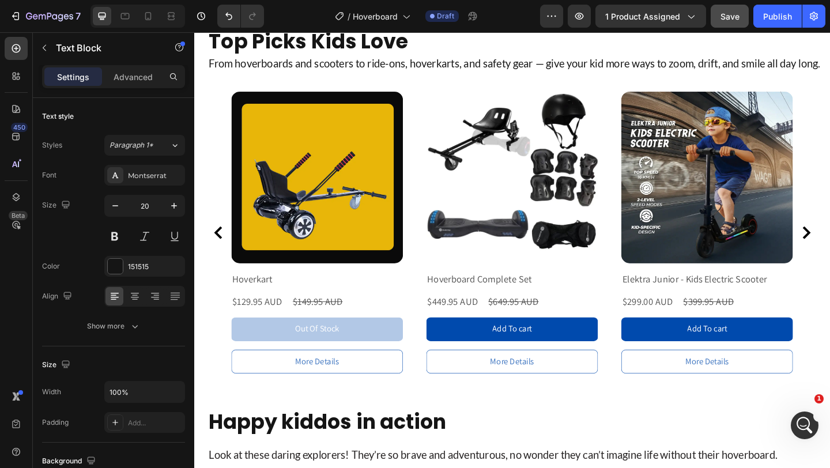
scroll to position [8349, 0]
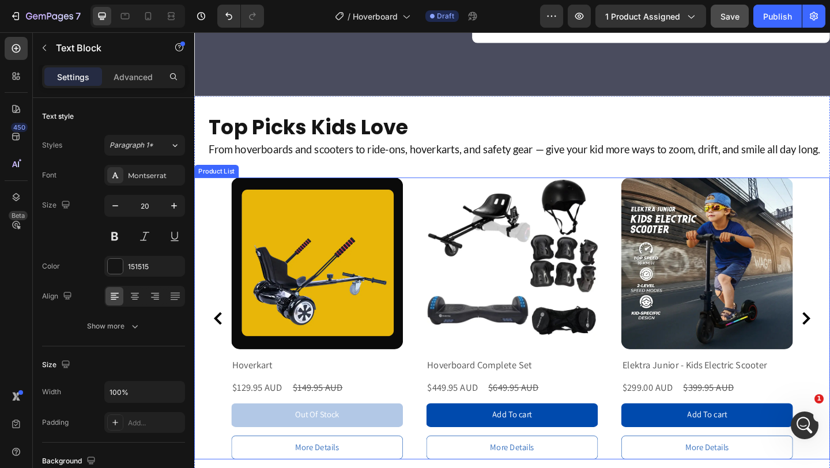
click at [443, 202] on div "Product Images Hoverkart Product Title $129.95 AUD Product Price Product Price …" at bounding box center [540, 343] width 611 height 307
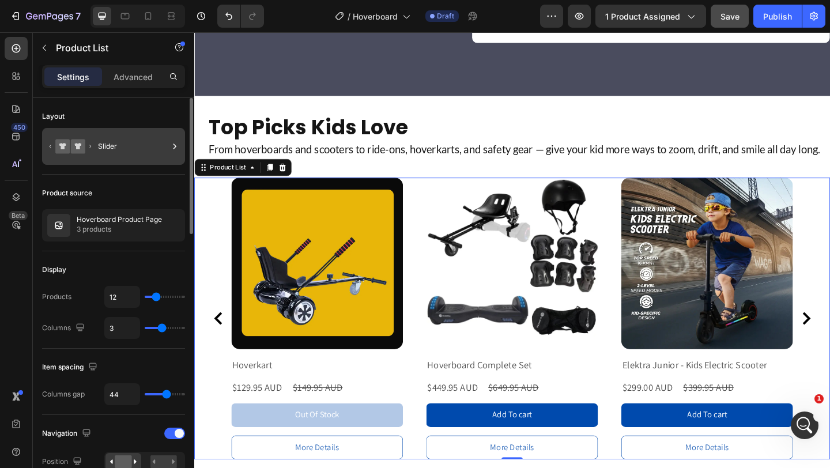
click at [146, 148] on div "Slider" at bounding box center [133, 146] width 70 height 27
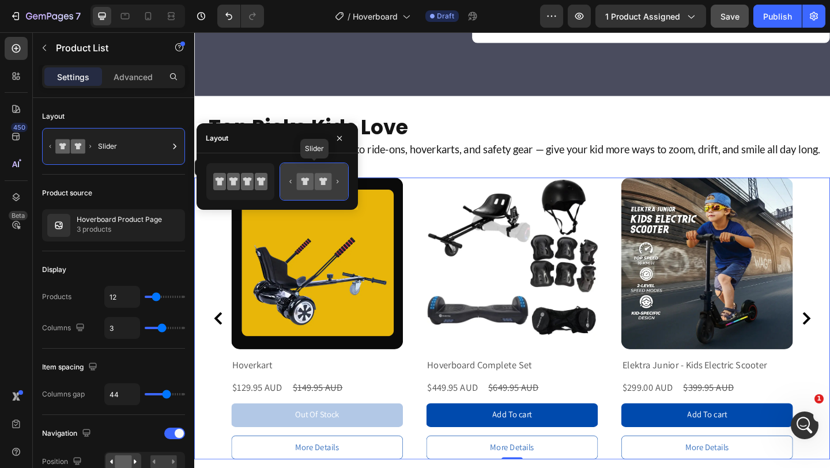
click at [316, 184] on icon at bounding box center [323, 181] width 17 height 17
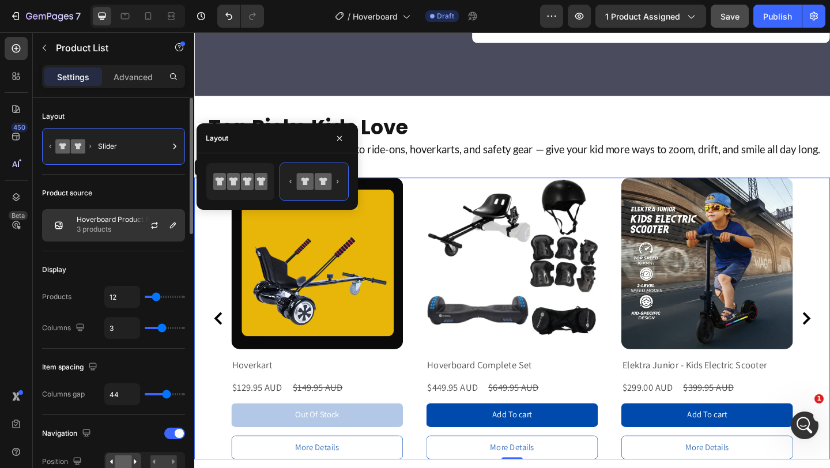
click at [124, 224] on p "3 products" at bounding box center [119, 230] width 85 height 12
